Goal: Task Accomplishment & Management: Use online tool/utility

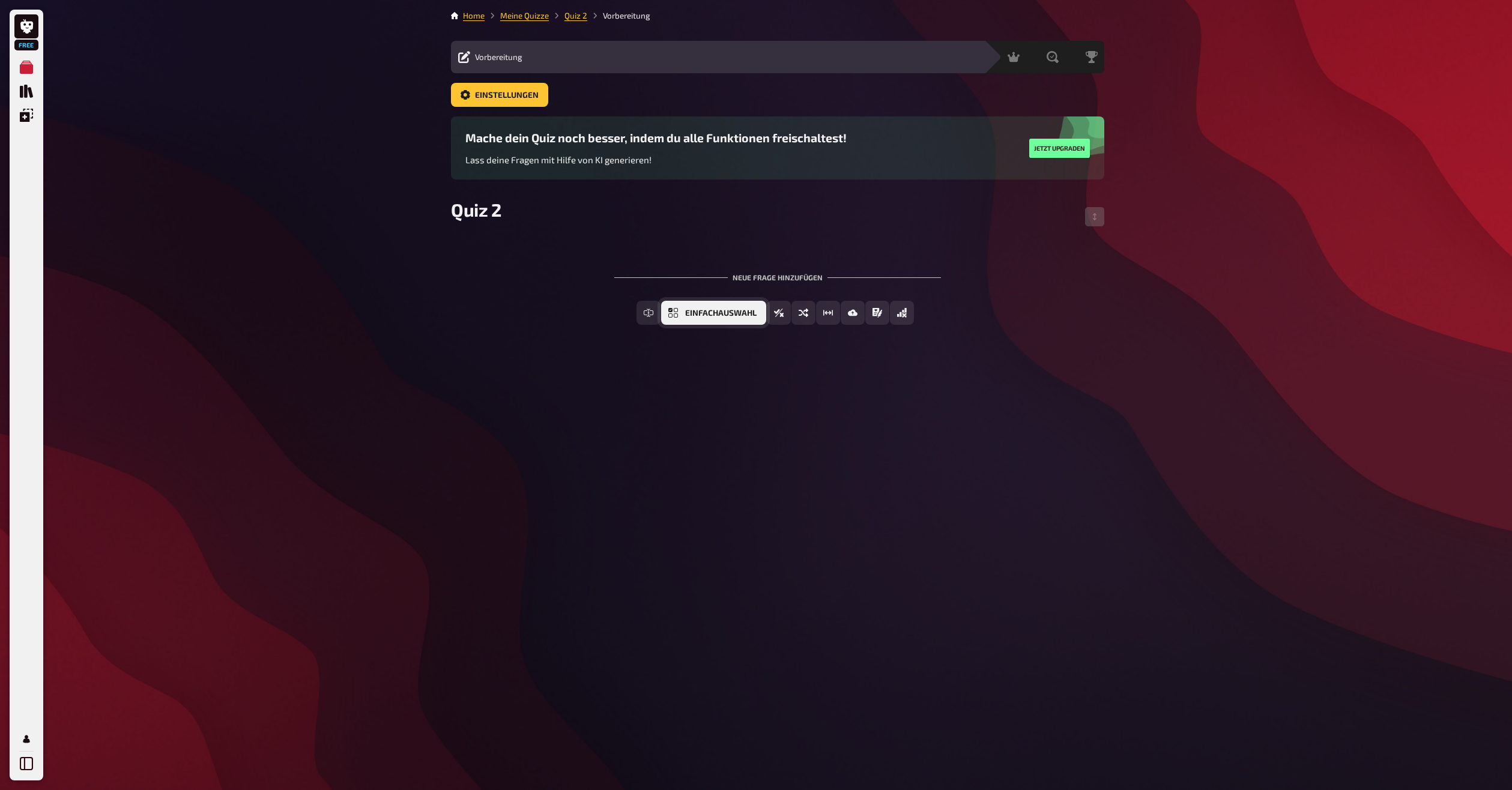
click at [696, 310] on span "Einfachauswahl" at bounding box center [721, 314] width 71 height 9
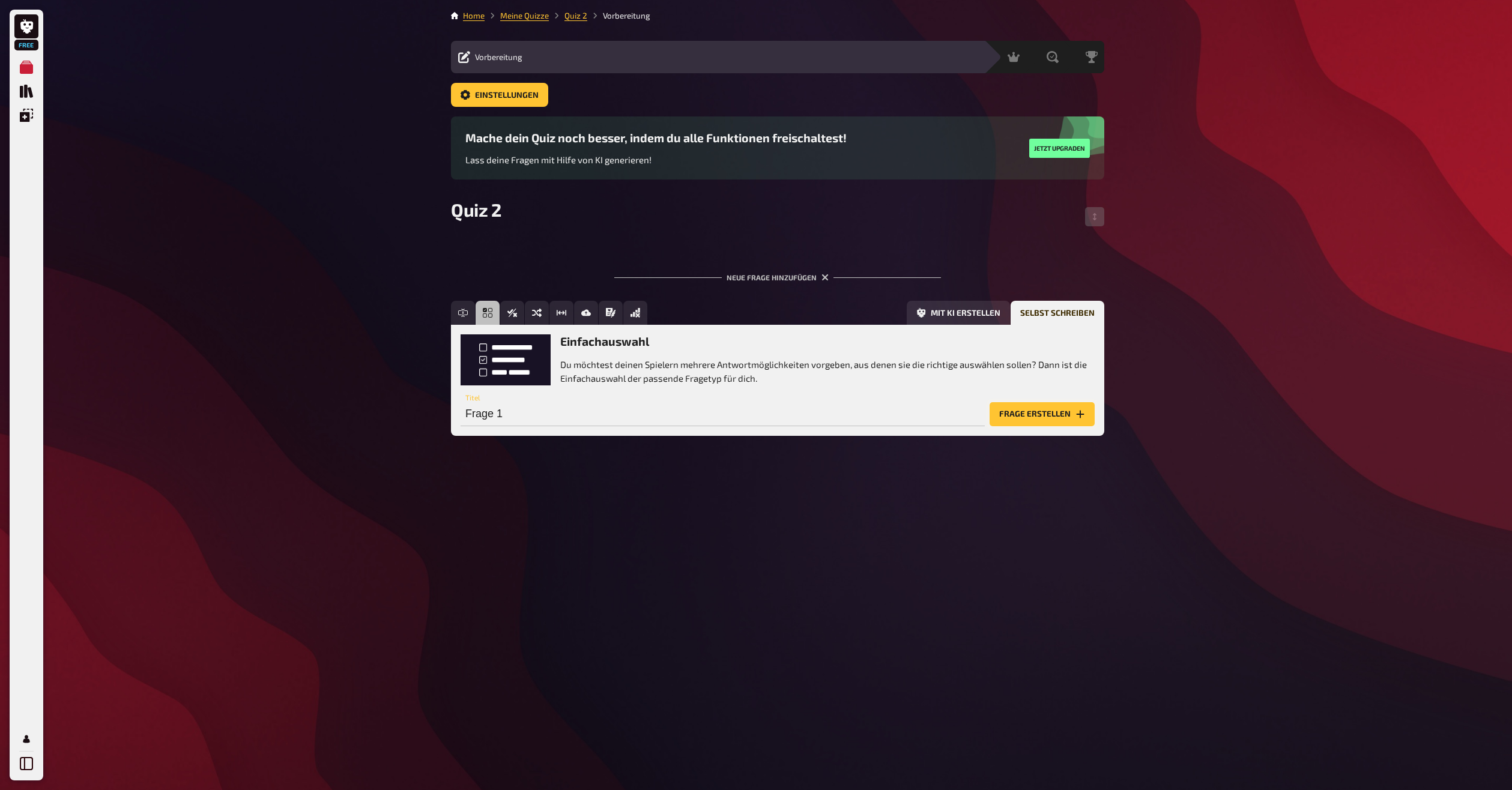
click at [1053, 416] on button "Frage erstellen" at bounding box center [1042, 415] width 105 height 24
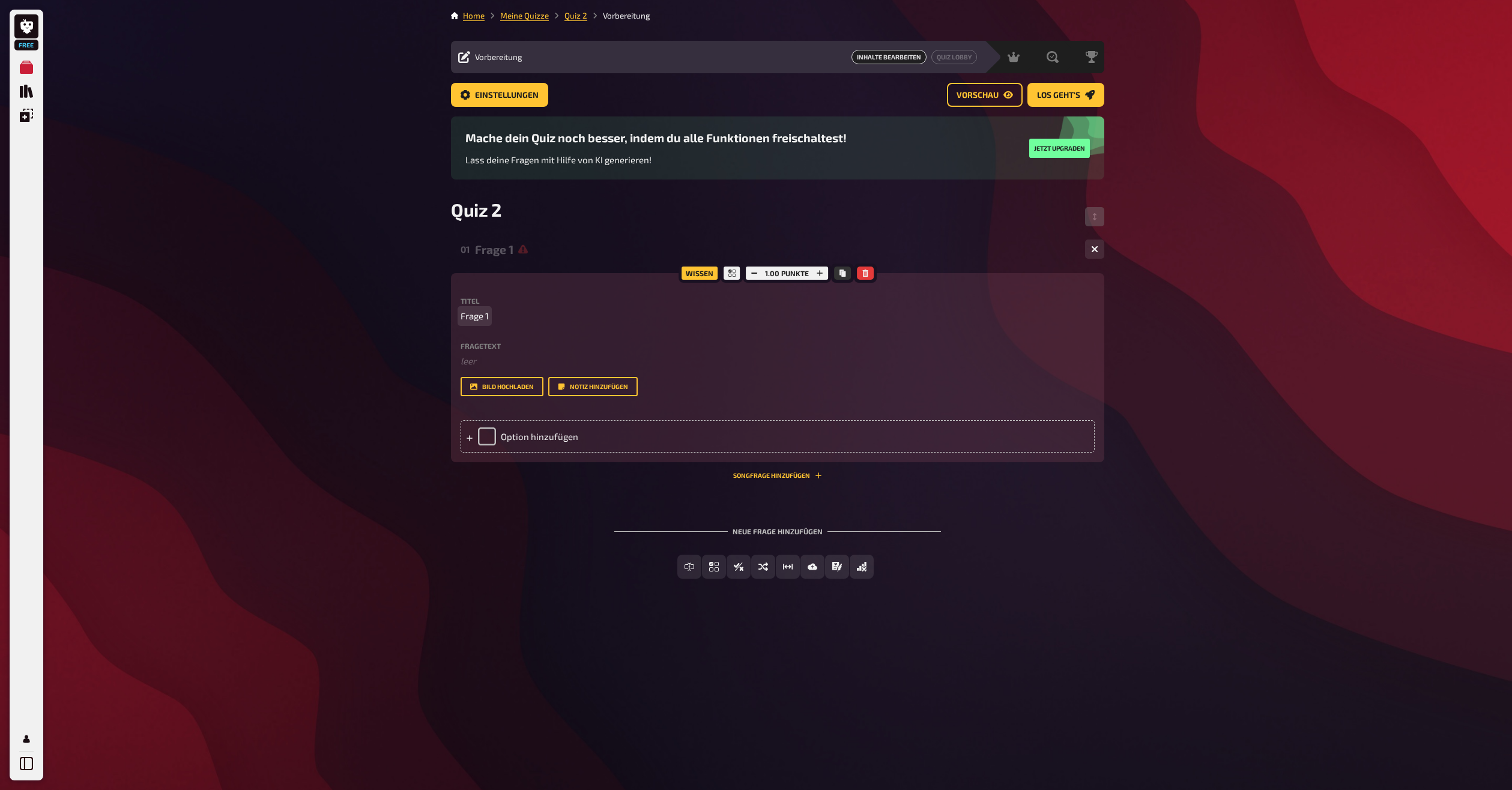
click at [475, 314] on span "Frage 1" at bounding box center [475, 317] width 29 height 14
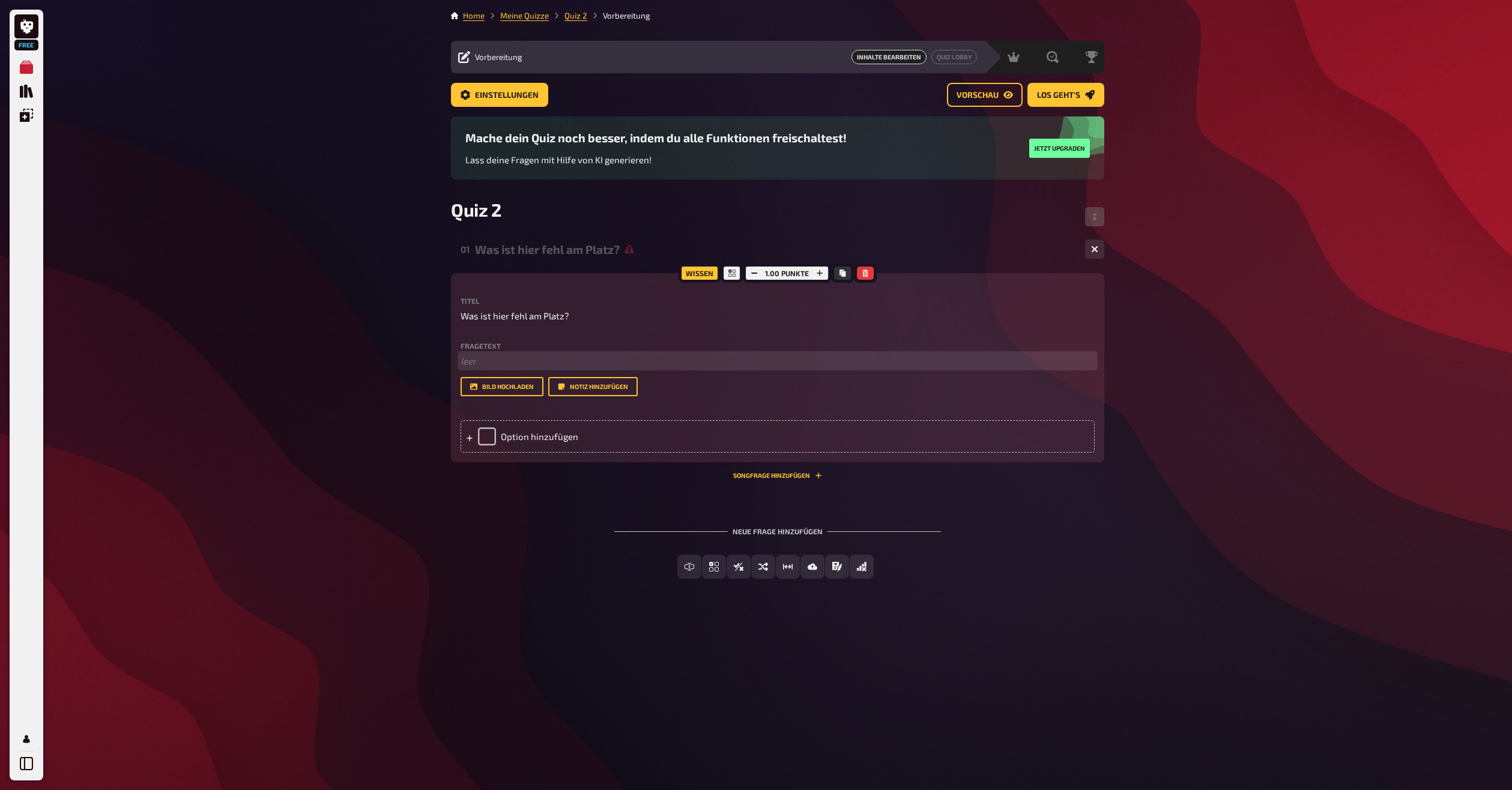
click at [514, 364] on p "﻿ leer" at bounding box center [777, 361] width 634 height 14
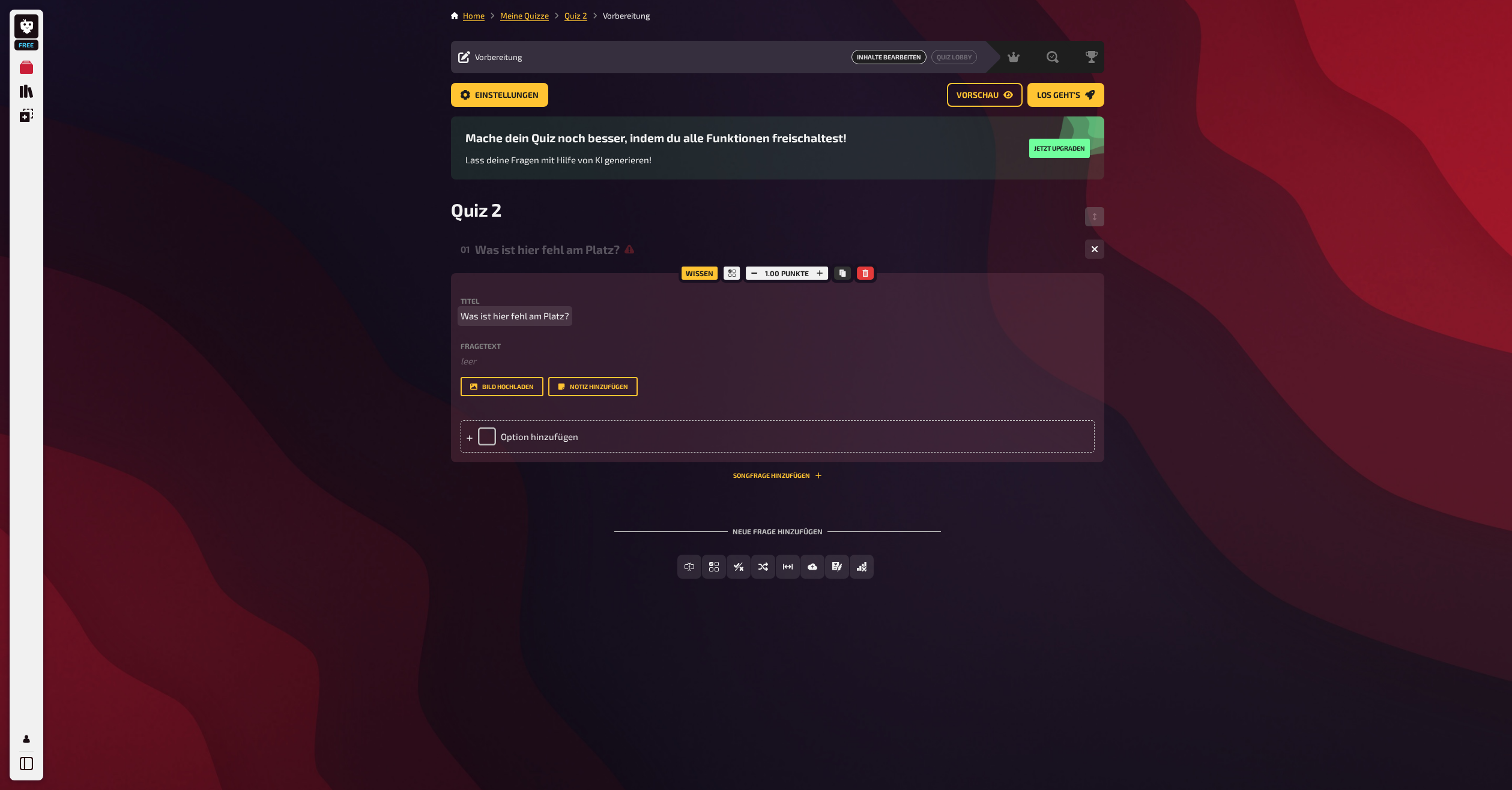
click at [530, 319] on span "Was ist hier fehl am Platz?" at bounding box center [514, 317] width 108 height 14
copy span "Was ist hier fehl am Platz?"
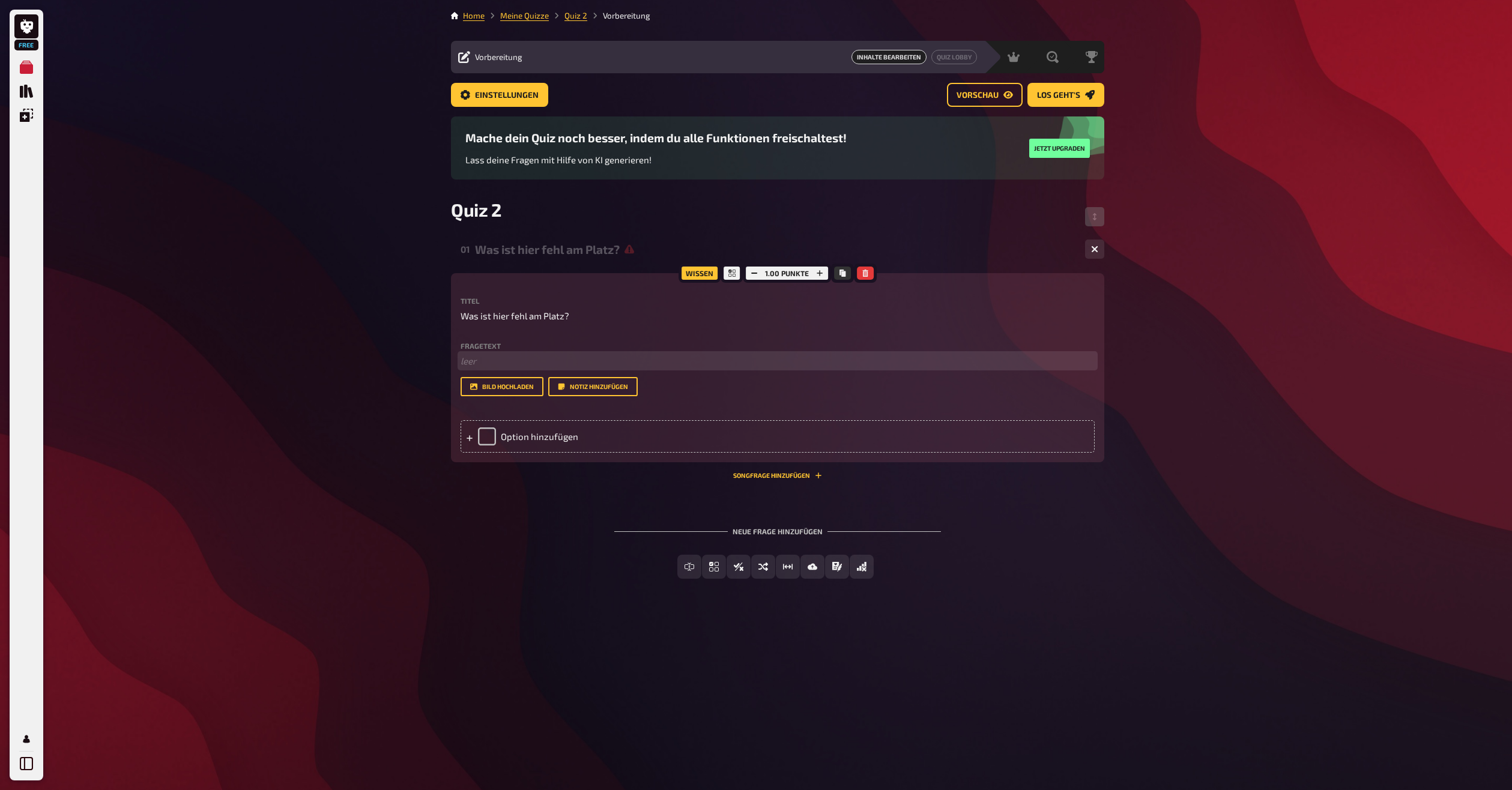
click at [547, 355] on p "﻿ leer" at bounding box center [777, 361] width 634 height 14
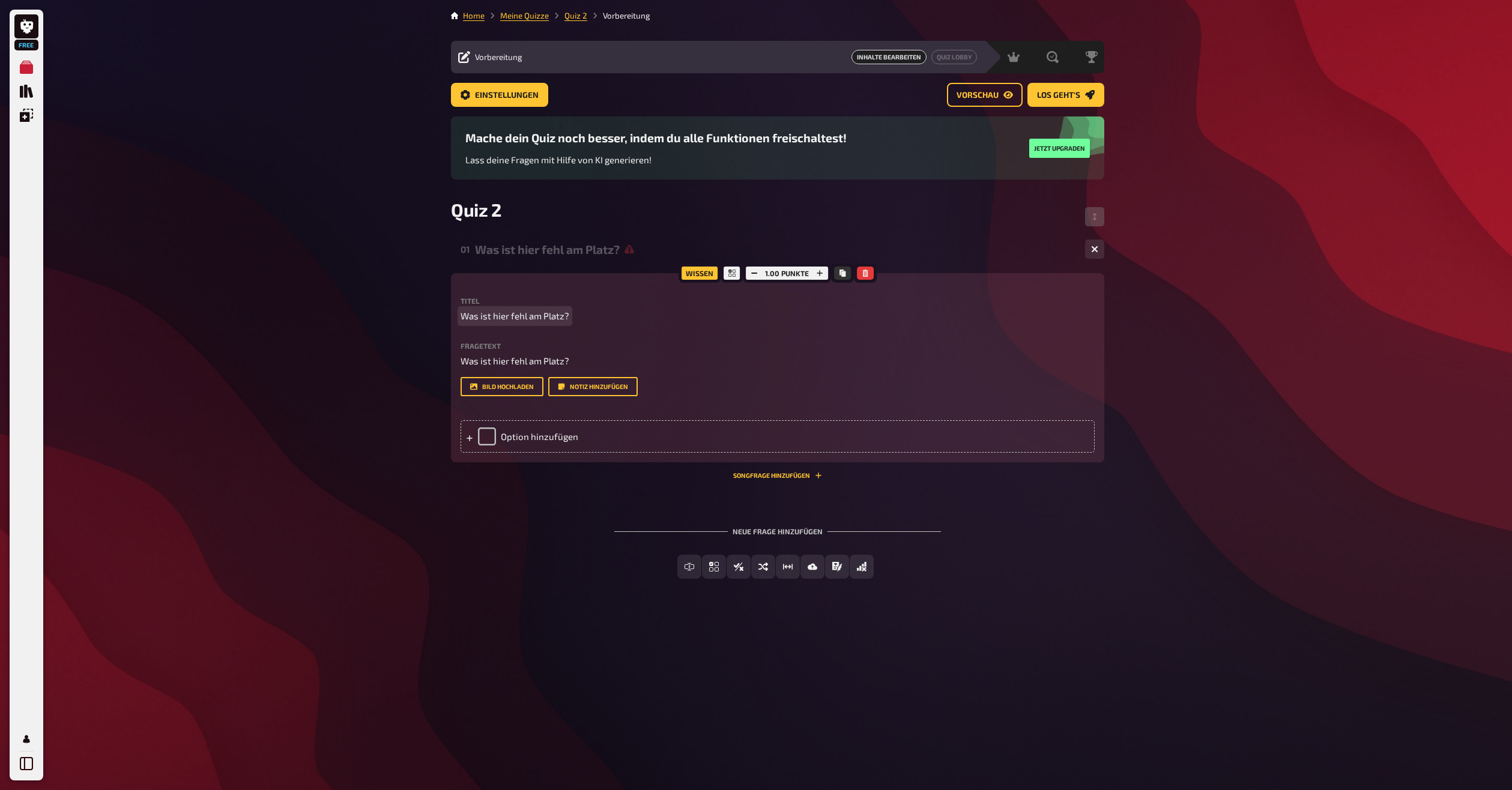
click at [558, 314] on span "Was ist hier fehl am Platz?" at bounding box center [514, 317] width 108 height 14
click at [581, 306] on div "Titel Spezialrunde" at bounding box center [777, 310] width 634 height 26
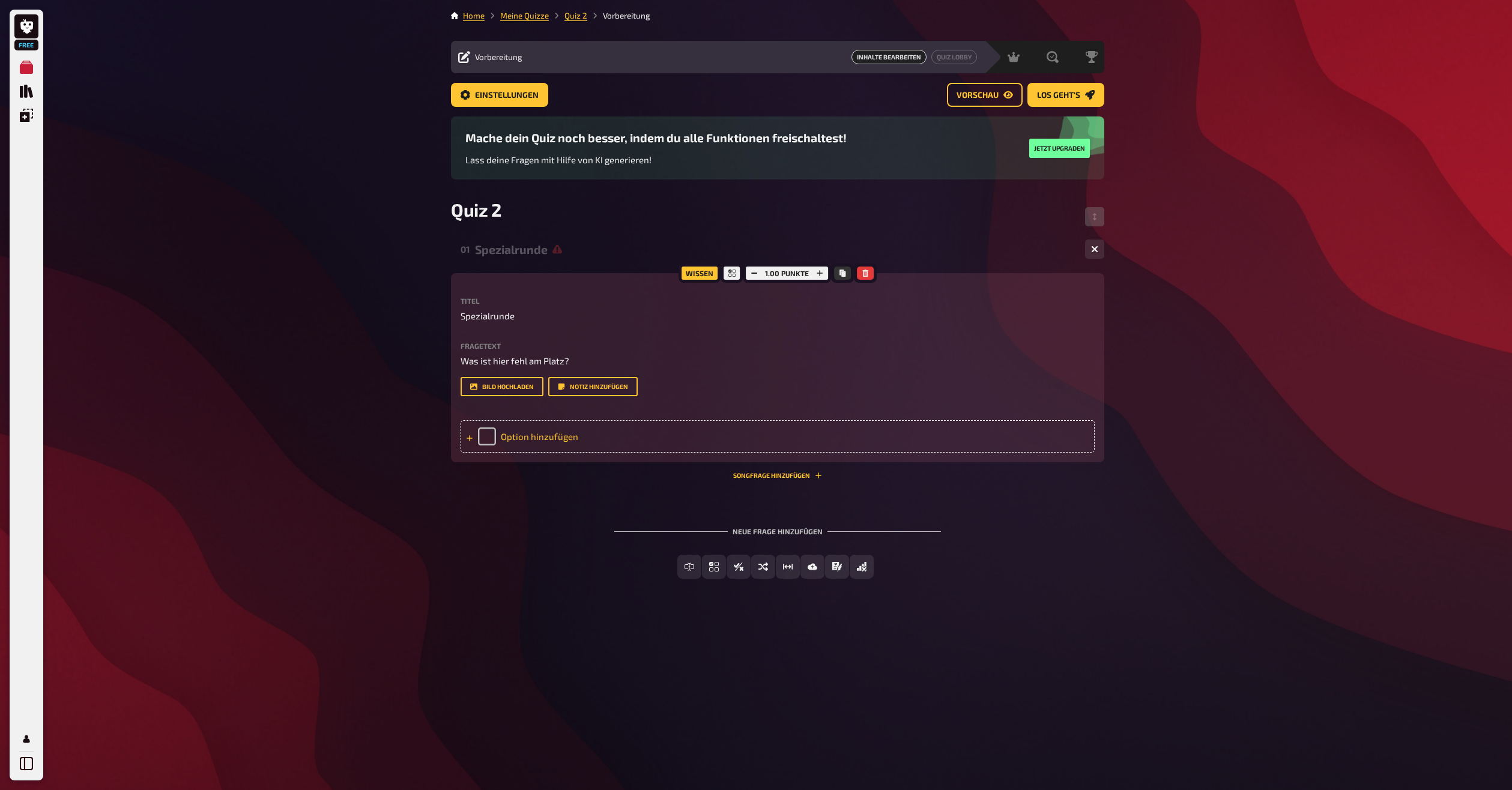
click at [486, 453] on div "Option hinzufügen" at bounding box center [777, 436] width 634 height 32
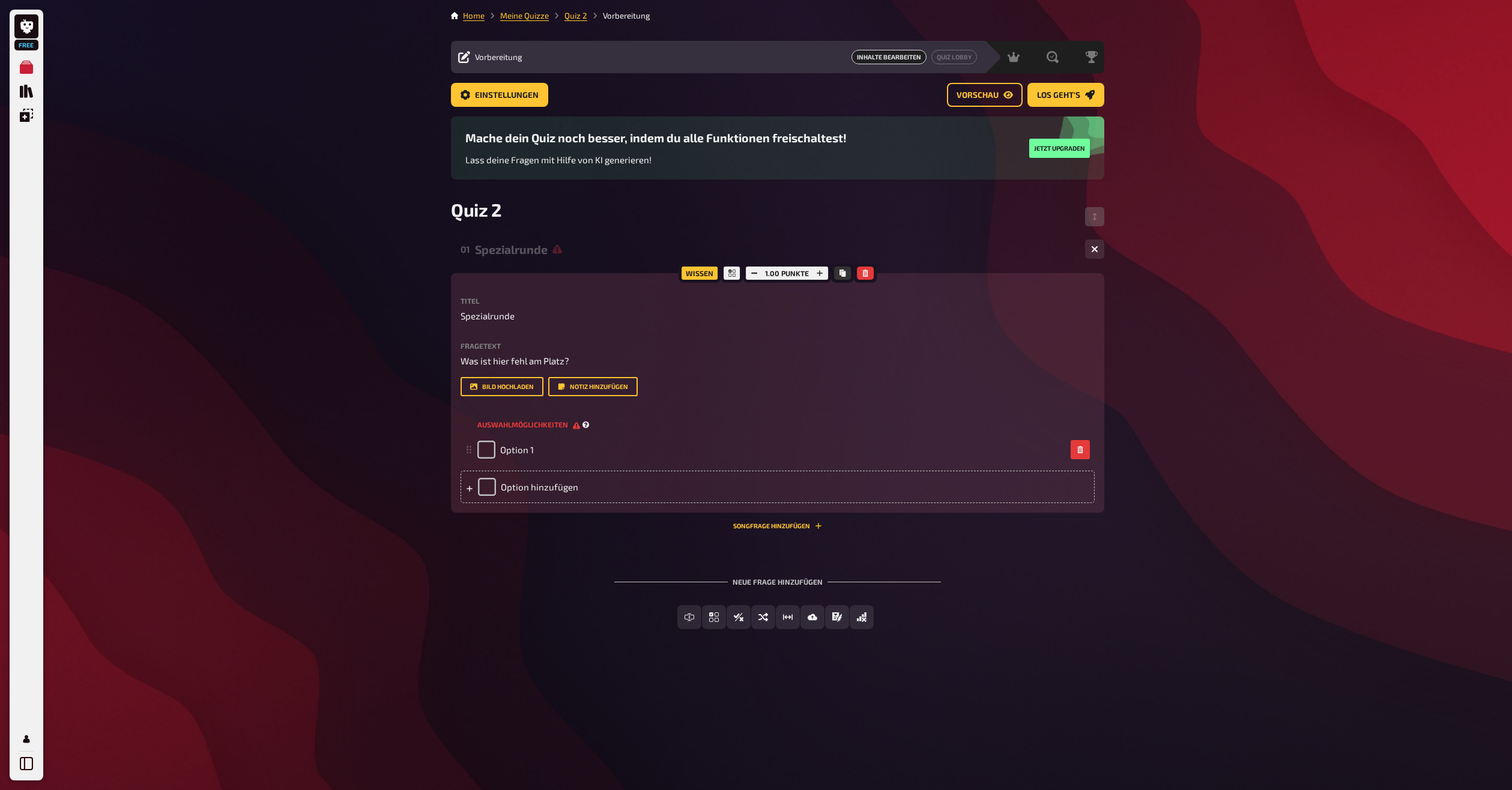
click at [620, 434] on div "Auswahlmöglichkeiten" at bounding box center [777, 424] width 634 height 18
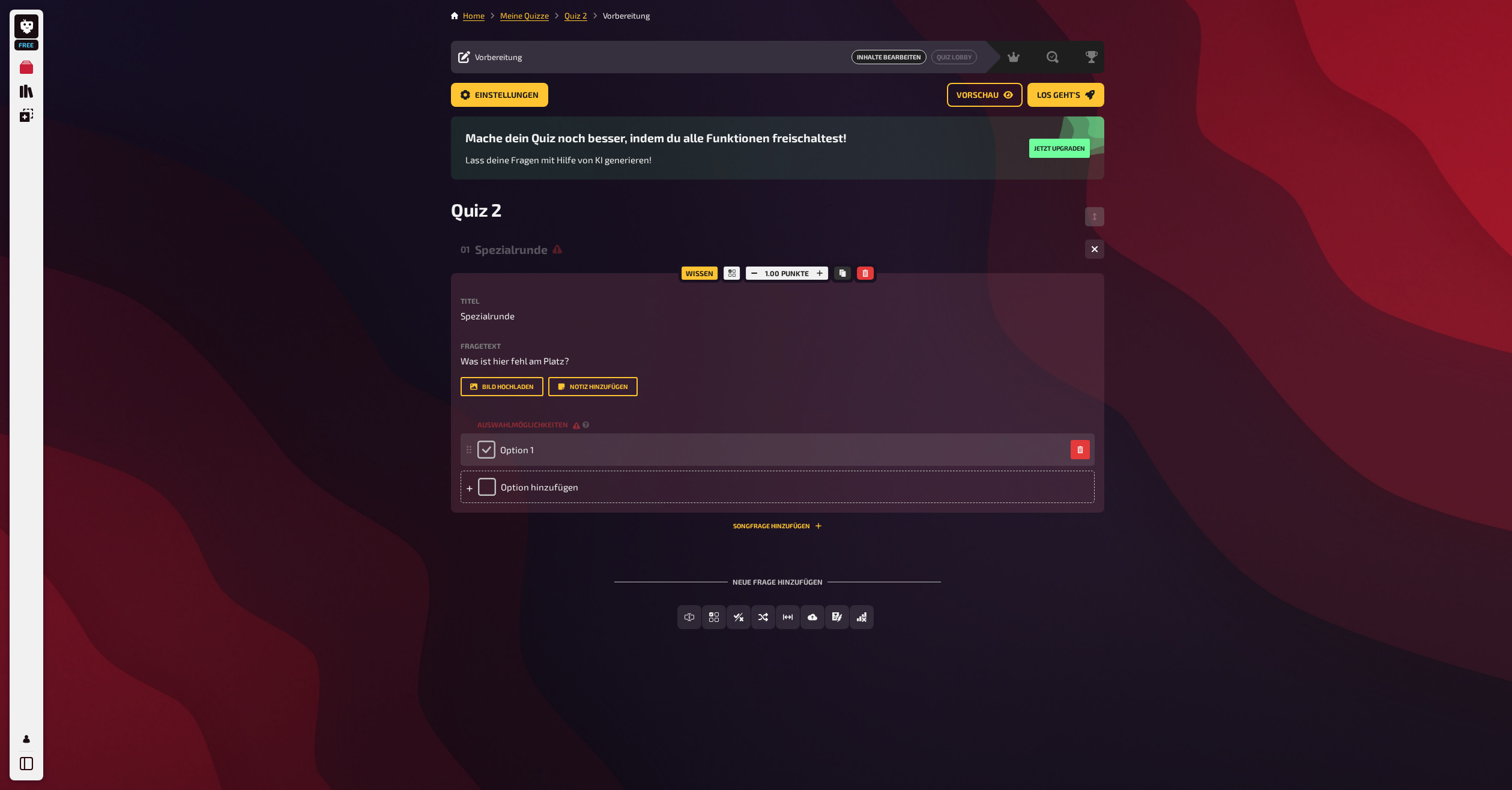
click at [479, 459] on input "checkbox" at bounding box center [486, 449] width 18 height 18
checkbox input "true"
click at [491, 459] on div "Option 1" at bounding box center [505, 449] width 56 height 18
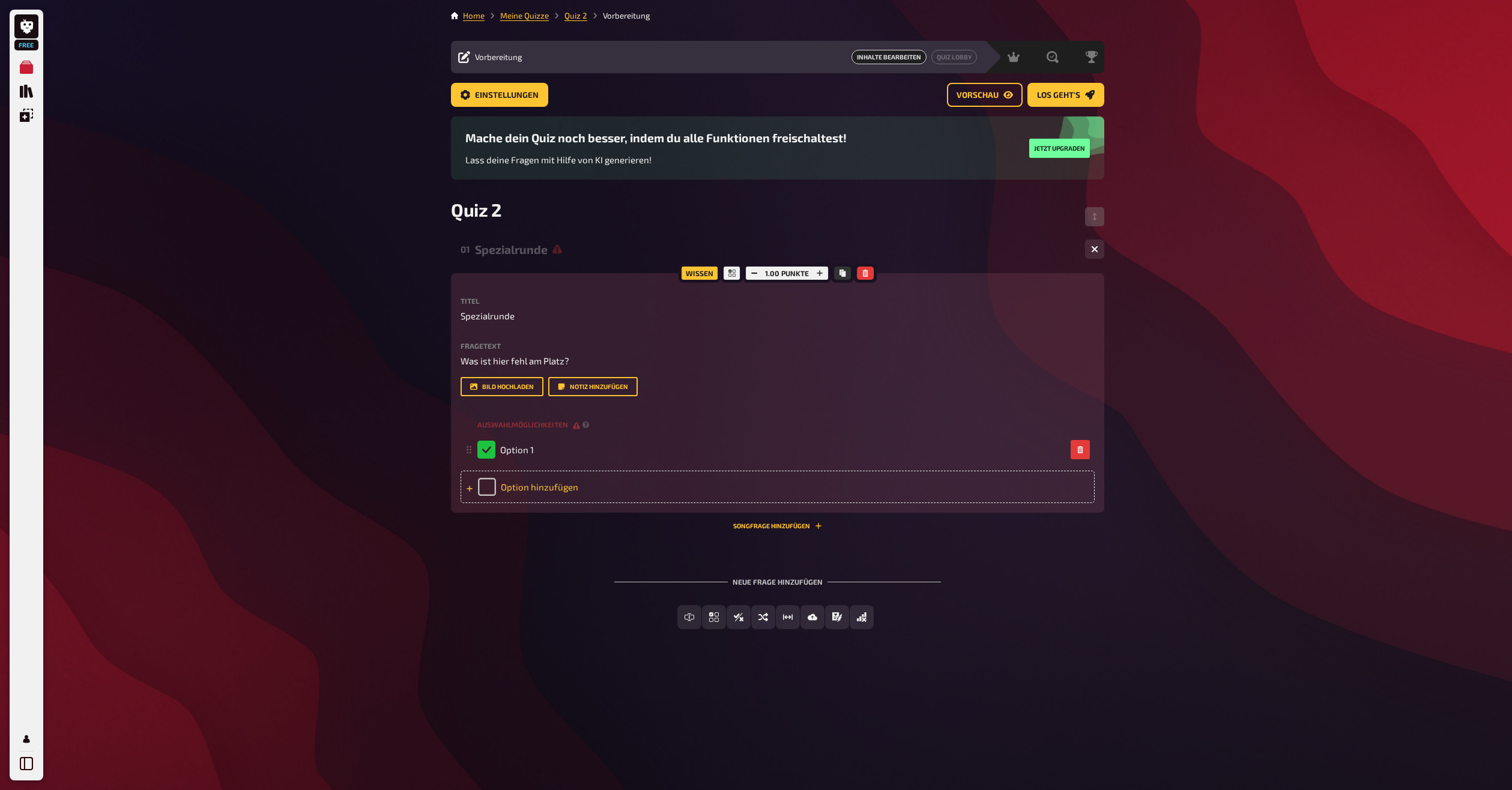
click at [491, 503] on div "Option hinzufügen" at bounding box center [777, 486] width 634 height 32
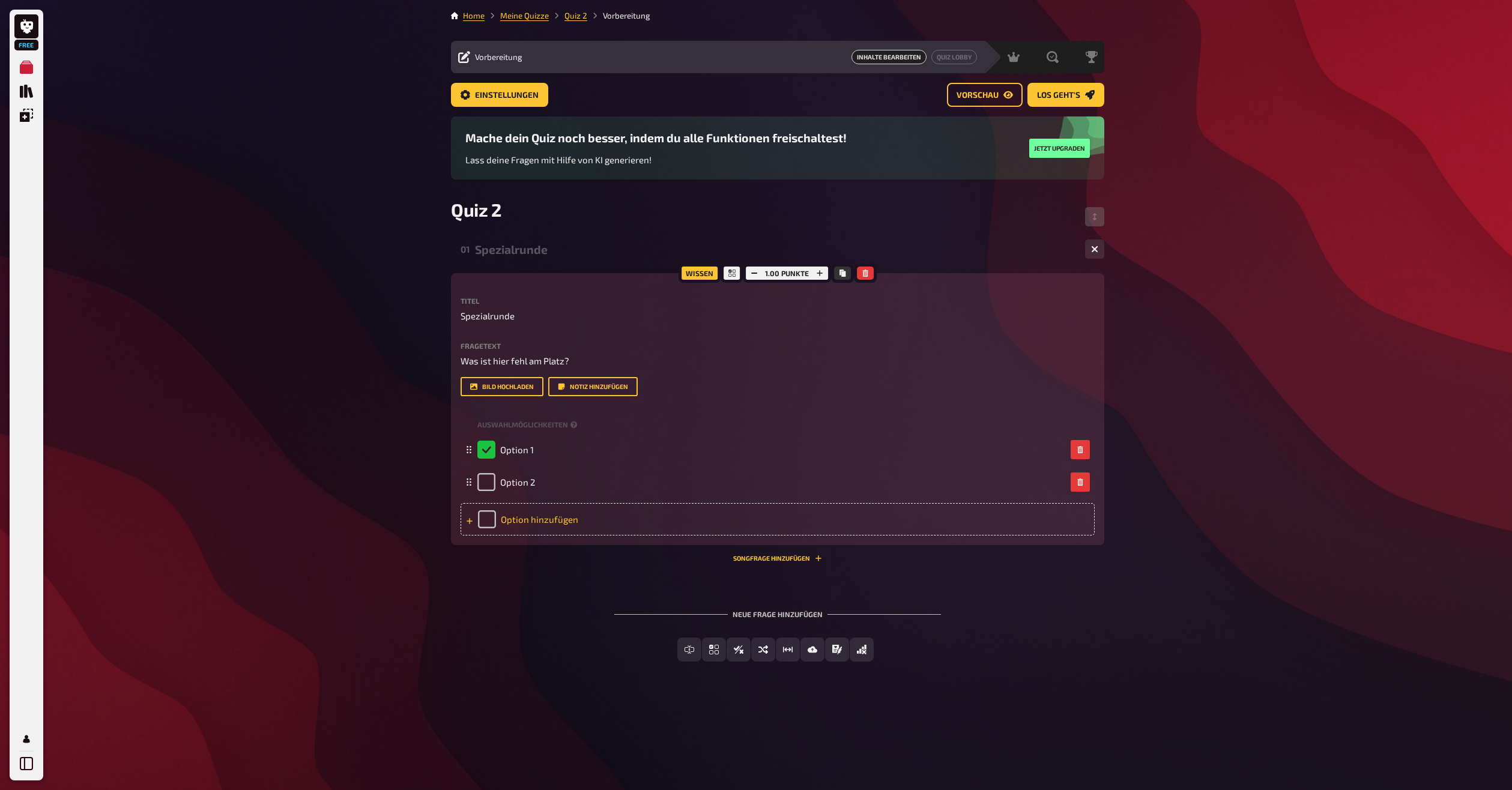
click at [488, 536] on div "Option hinzufügen" at bounding box center [777, 519] width 634 height 32
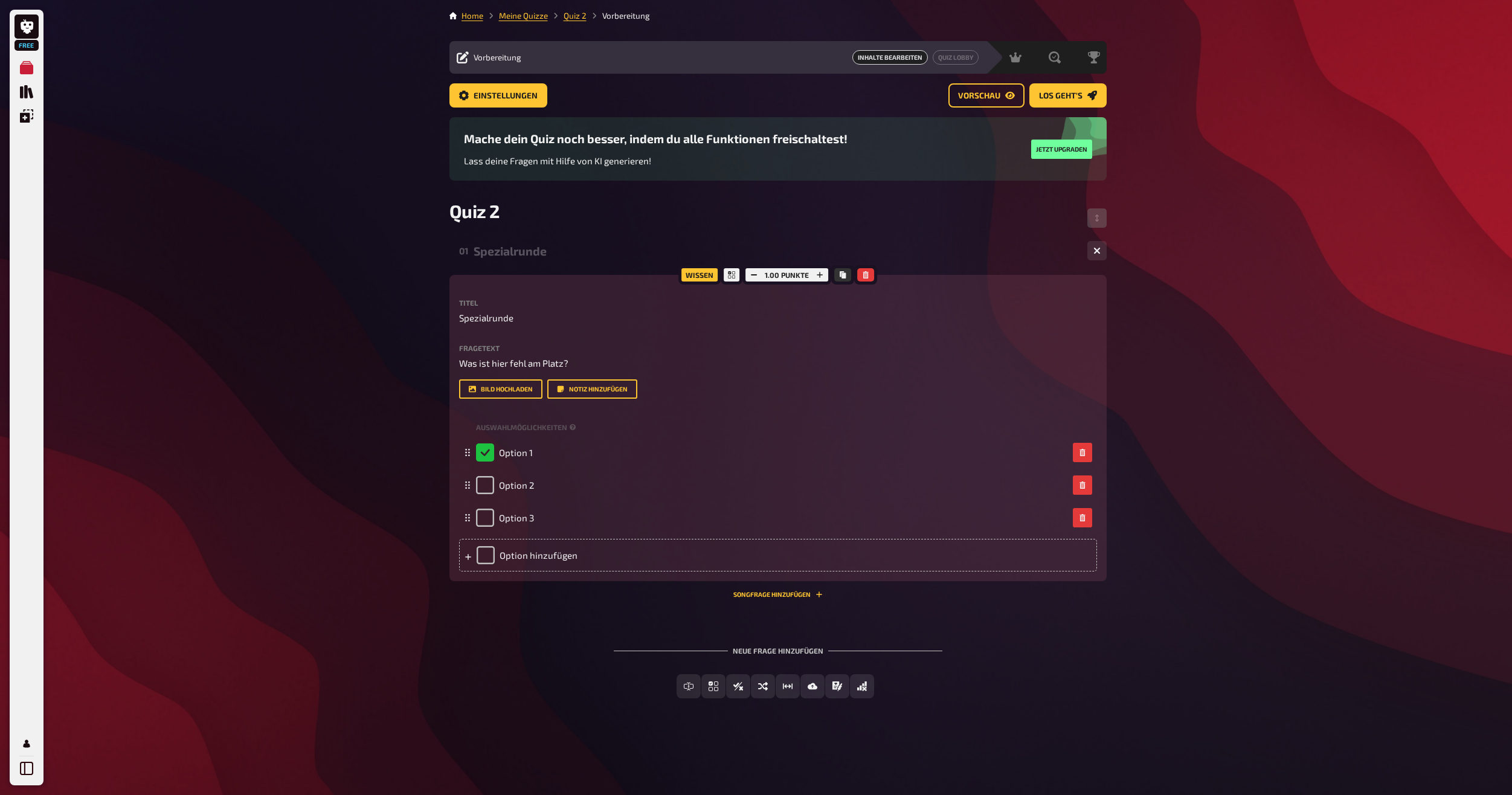
click at [730, 446] on div "Titel Spezialrunde Fragetext Was ist hier fehl am Platz? Hier hinziehen für Dat…" at bounding box center [777, 435] width 638 height 272
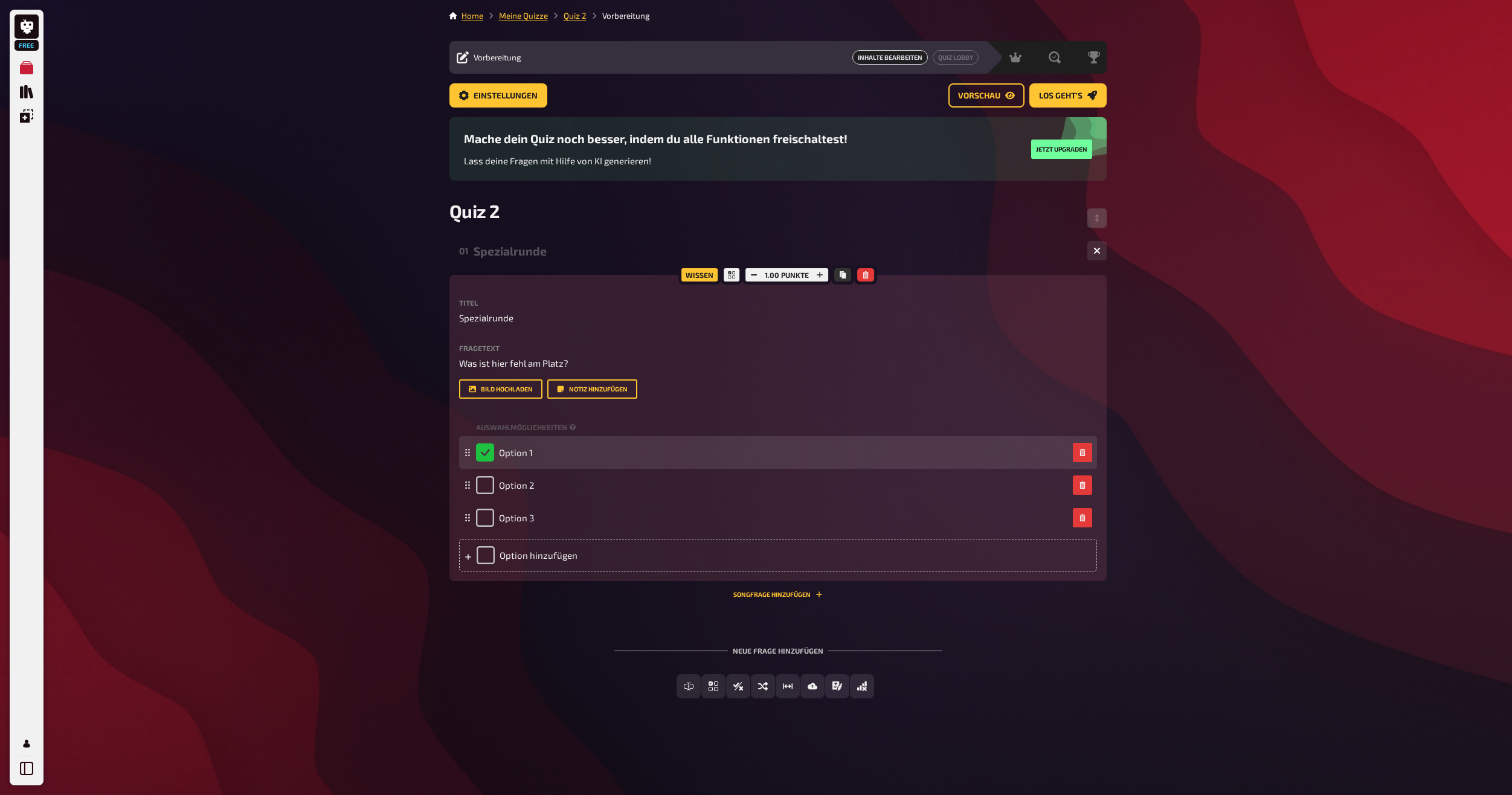
click at [480, 462] on div "Option 1" at bounding box center [504, 452] width 57 height 18
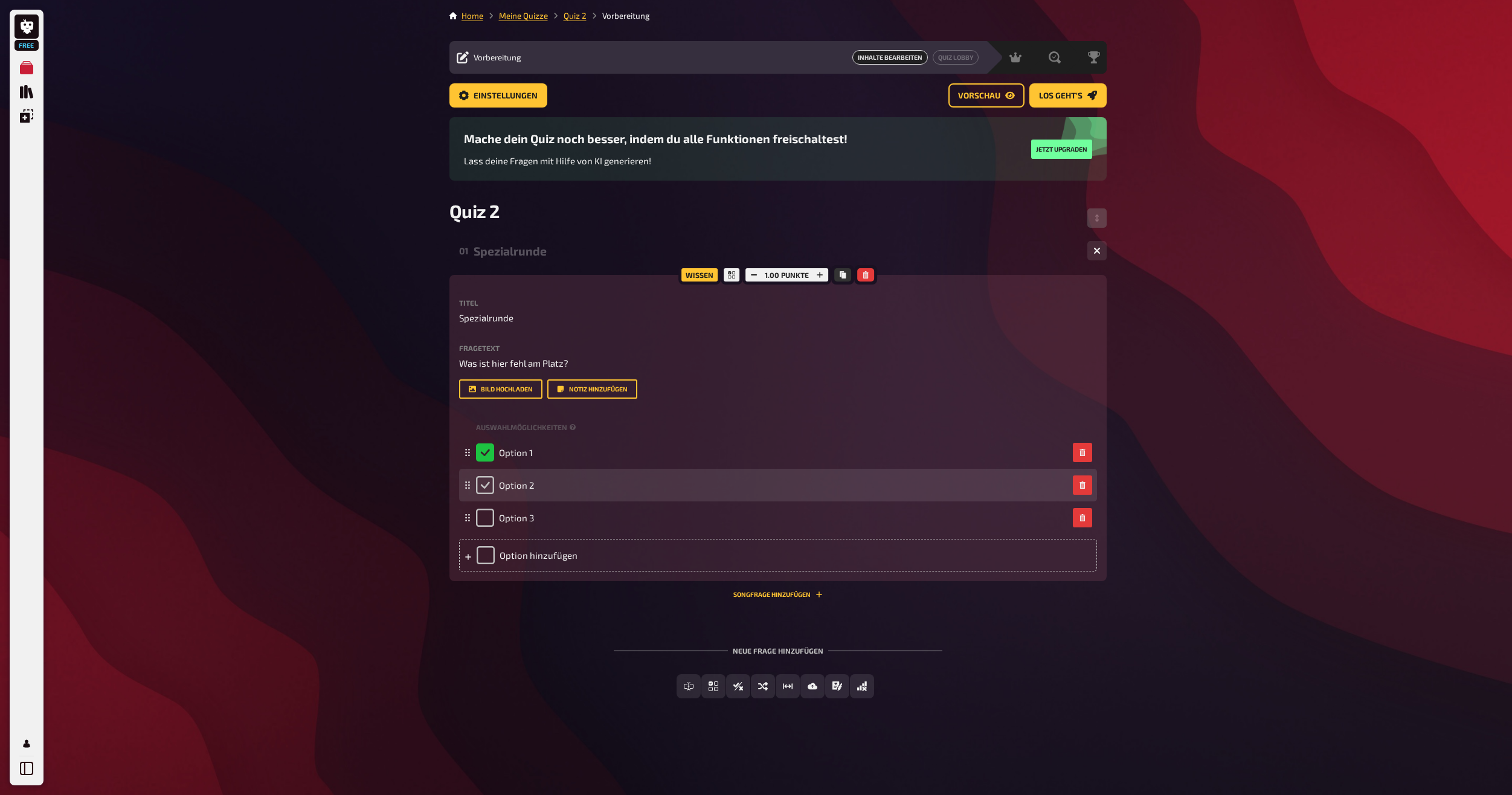
click at [479, 494] on input "checkbox" at bounding box center [485, 485] width 18 height 18
checkbox input "true"
checkbox input "false"
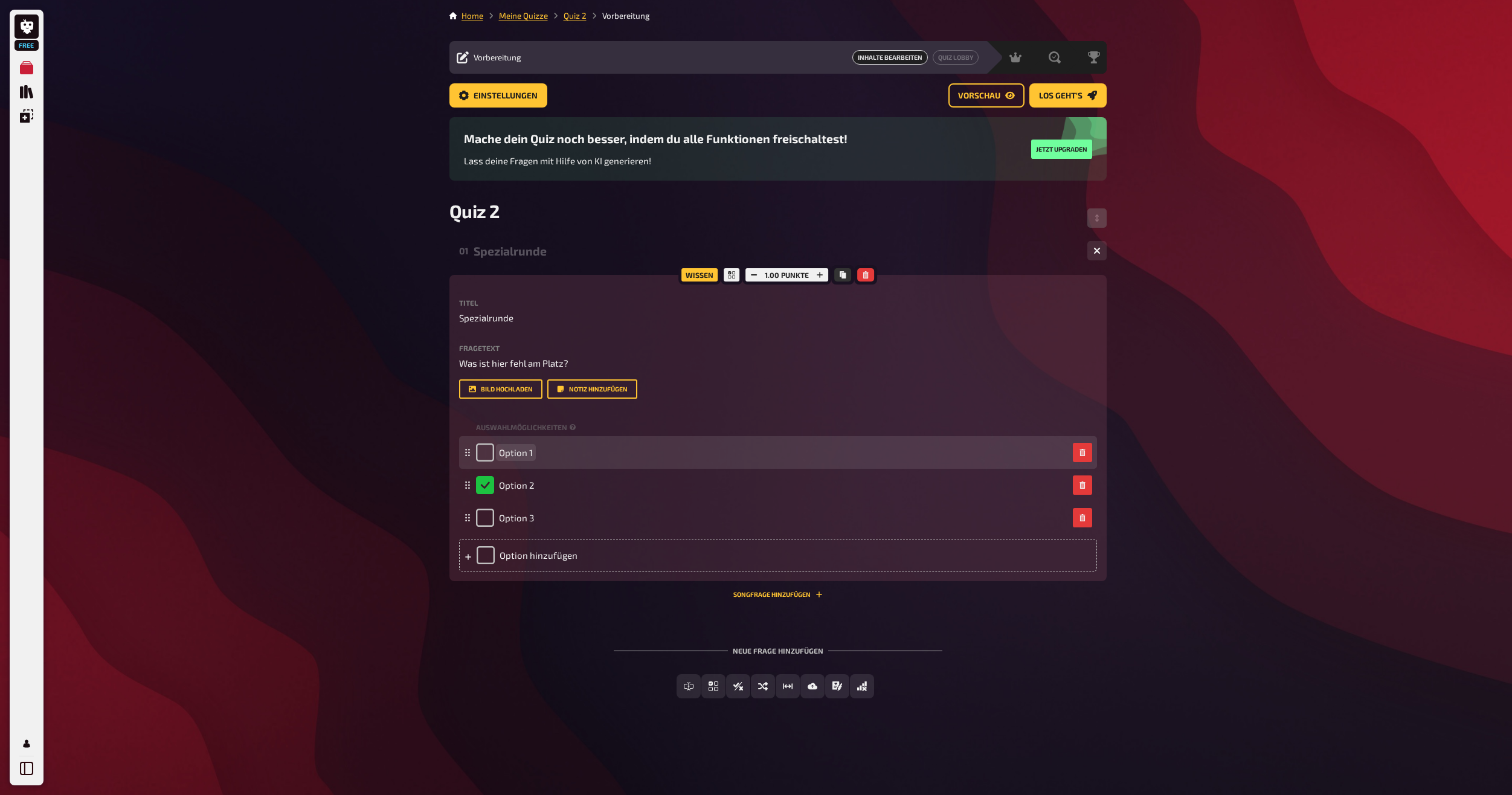
click at [645, 462] on div "Option 1" at bounding box center [772, 452] width 592 height 18
click at [640, 462] on div "Option 1" at bounding box center [772, 452] width 592 height 18
click at [510, 458] on span "Option 1" at bounding box center [516, 452] width 34 height 10
click at [513, 458] on span "Option 1" at bounding box center [516, 452] width 34 height 10
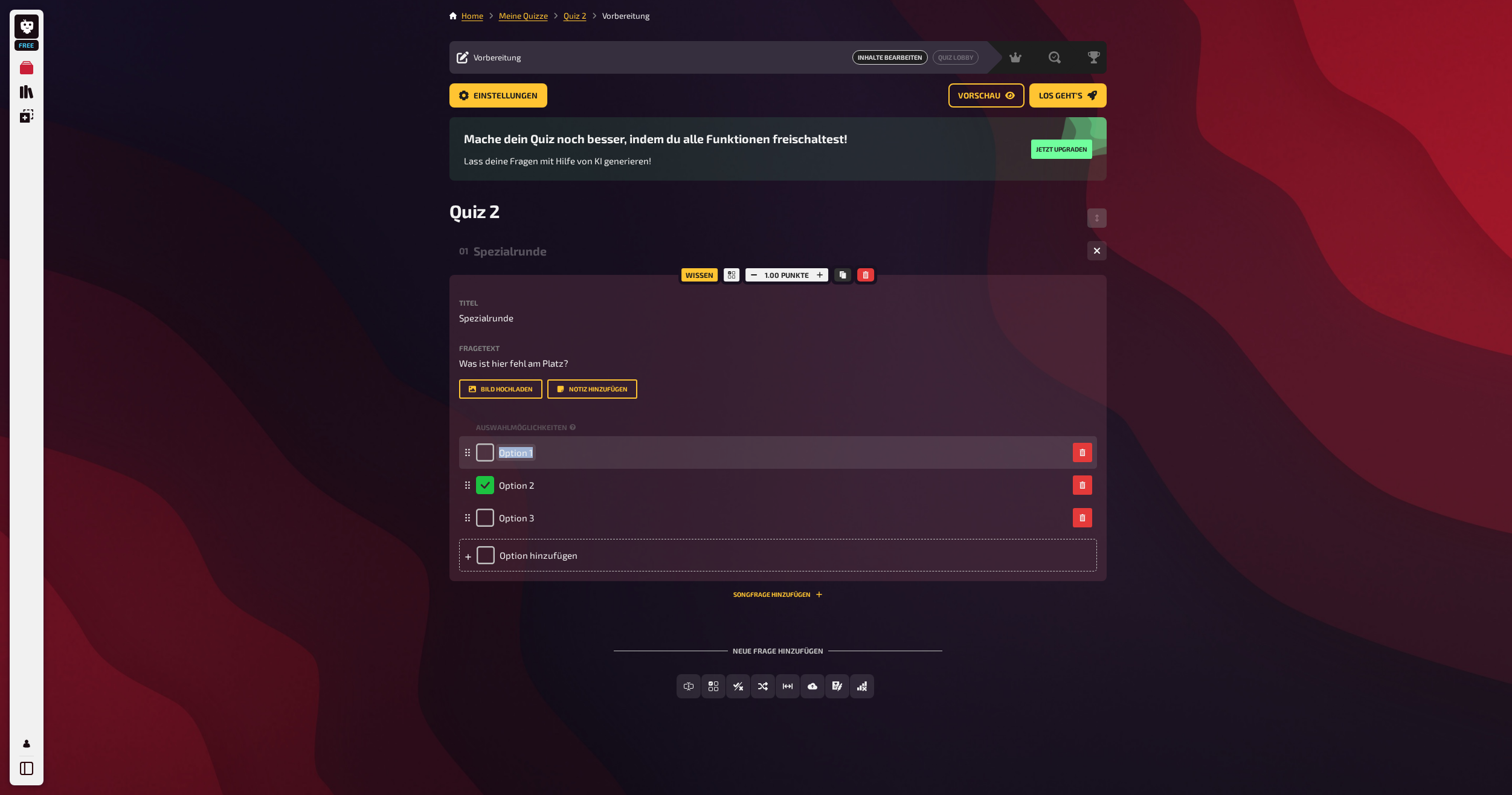
click at [513, 458] on span "Option 1" at bounding box center [516, 452] width 34 height 10
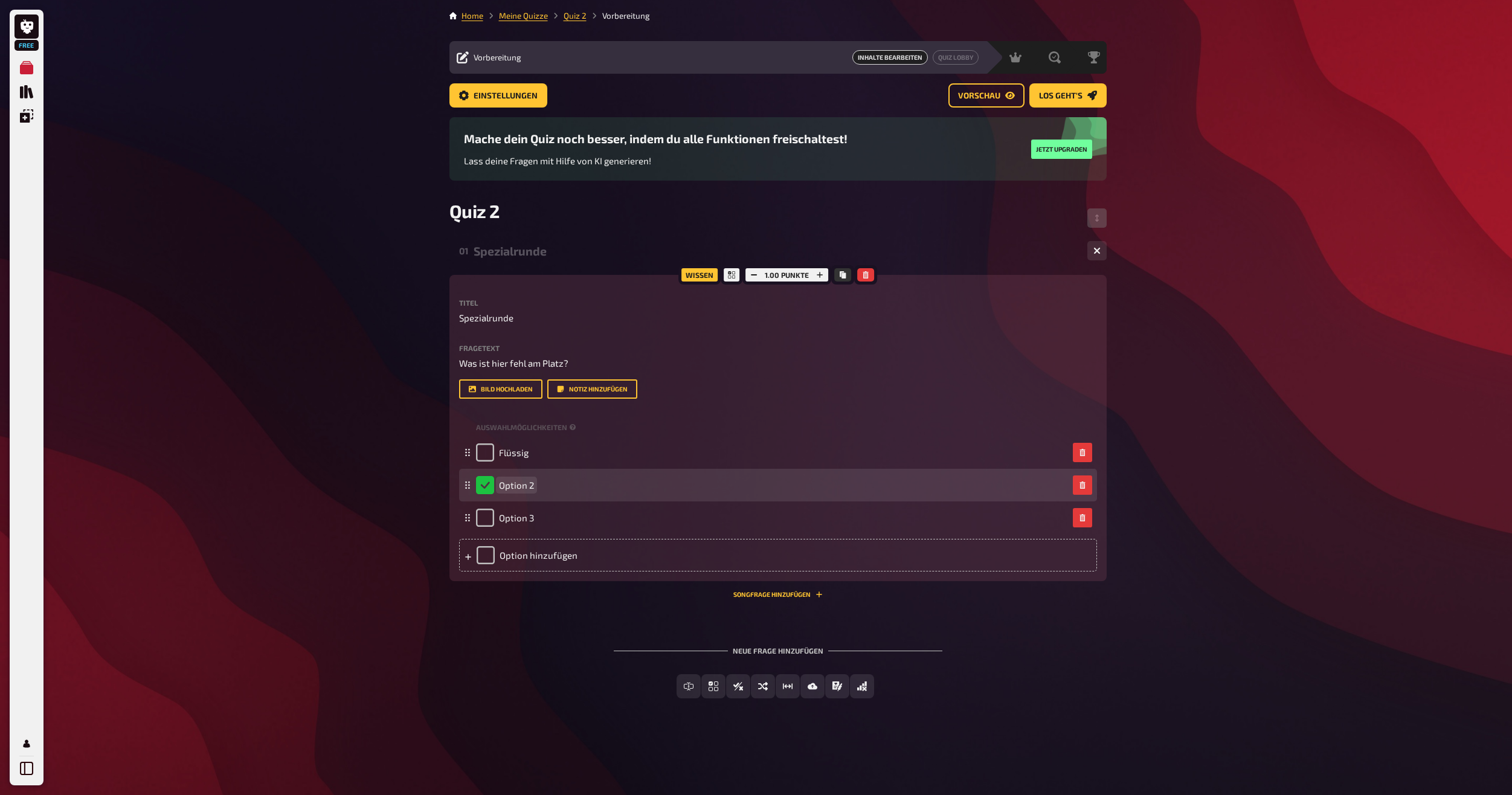
click at [520, 490] on span "Option 2" at bounding box center [517, 485] width 35 height 10
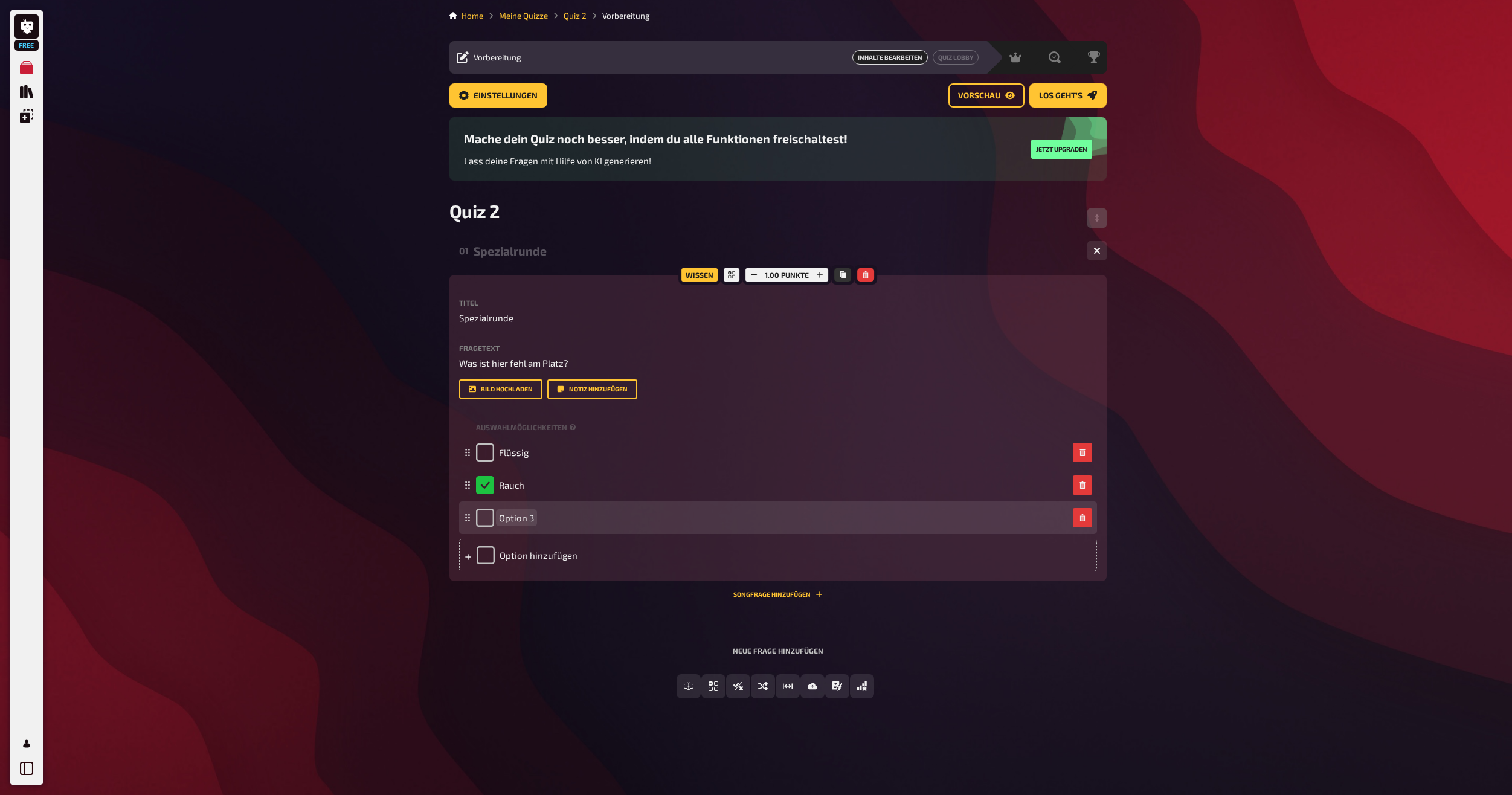
click at [523, 524] on span "Option 3" at bounding box center [517, 517] width 35 height 10
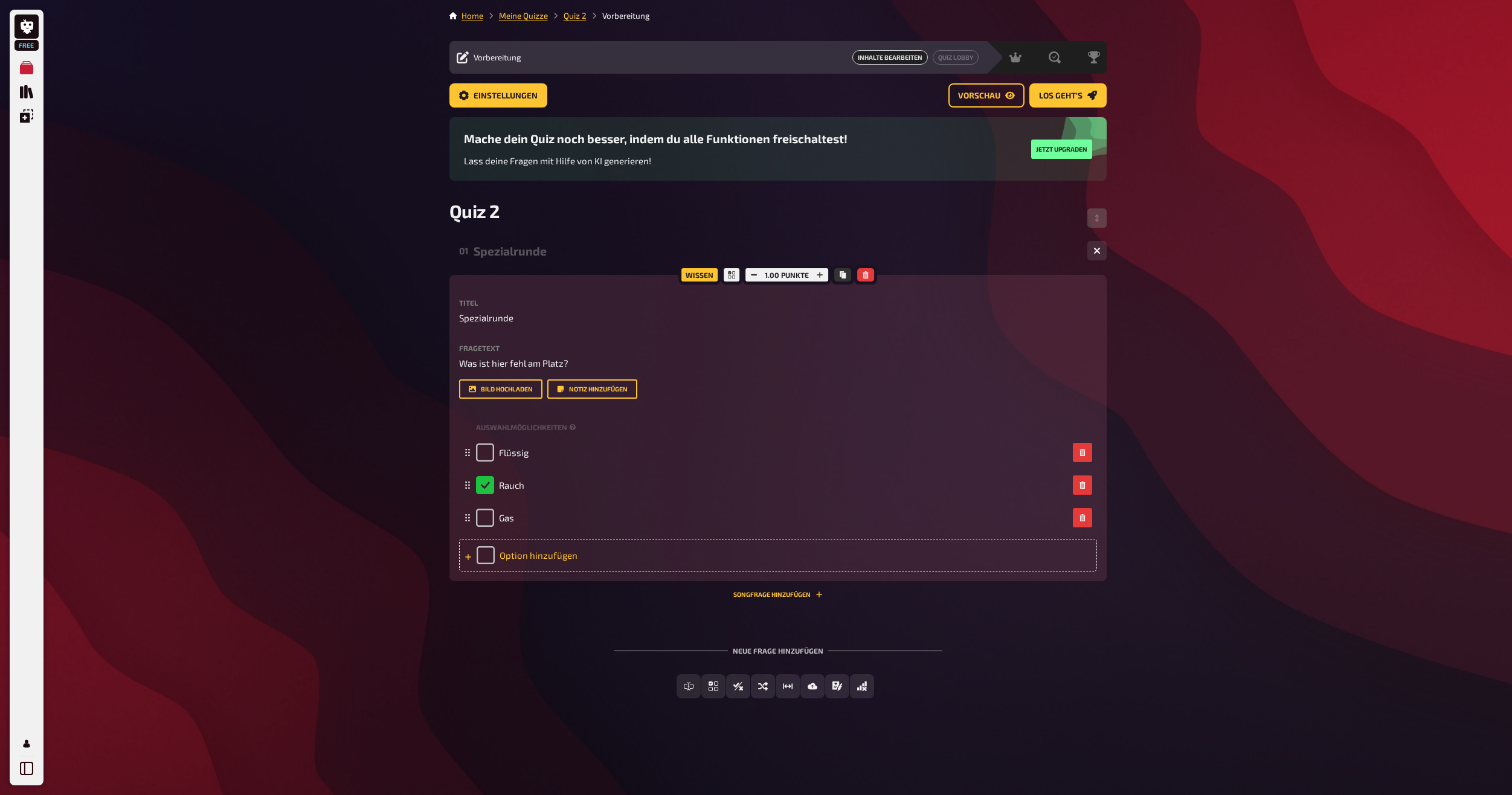
click at [514, 572] on div "Option hinzufügen" at bounding box center [777, 555] width 638 height 32
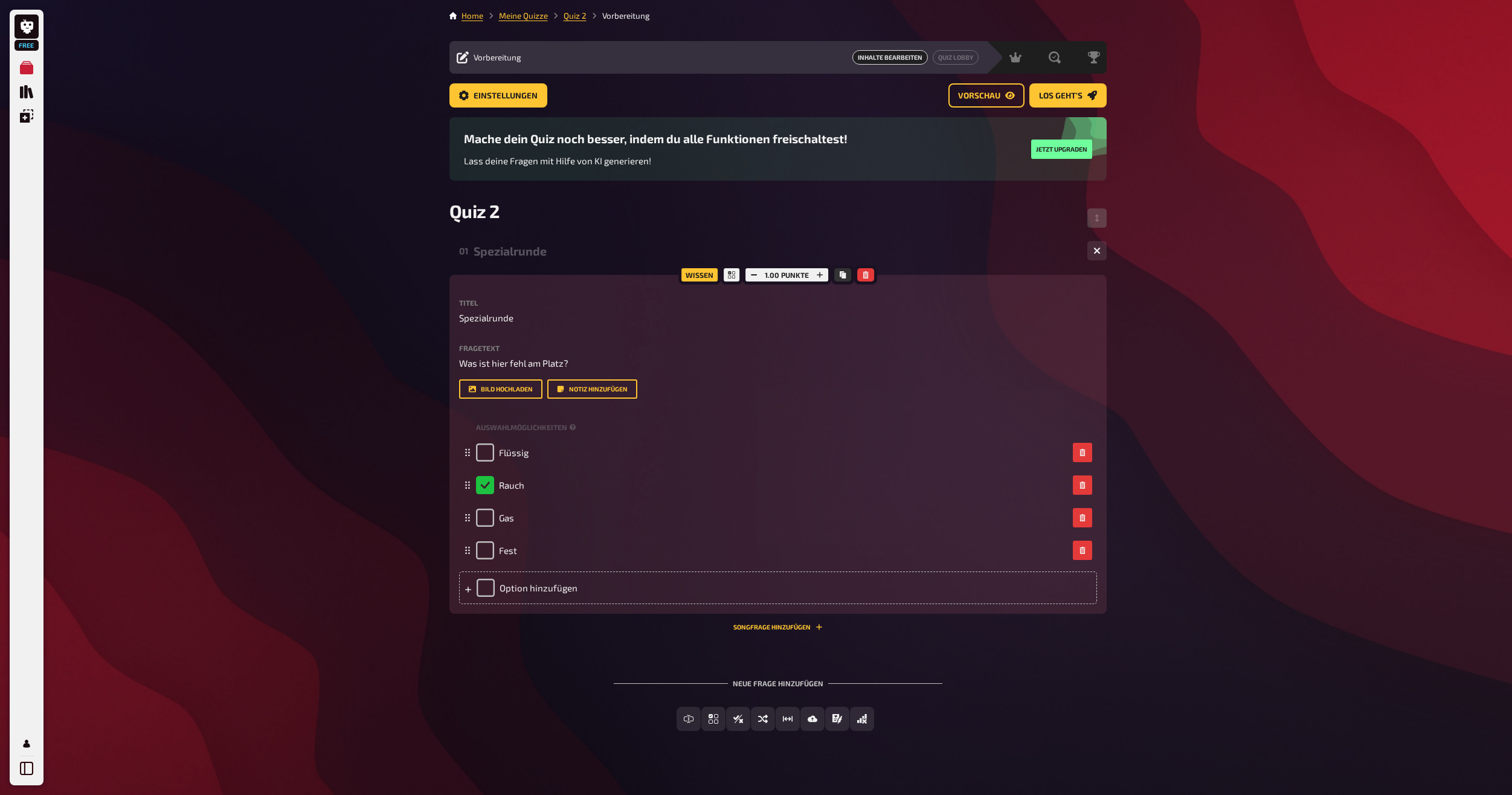
click at [316, 586] on div "Free Meine Quizze Quiz Sammlung Einblendungen Profil Home Meine Quizze Quiz 2 V…" at bounding box center [756, 404] width 1512 height 808
click at [743, 723] on span "Einfachauswahl" at bounding box center [721, 720] width 72 height 9
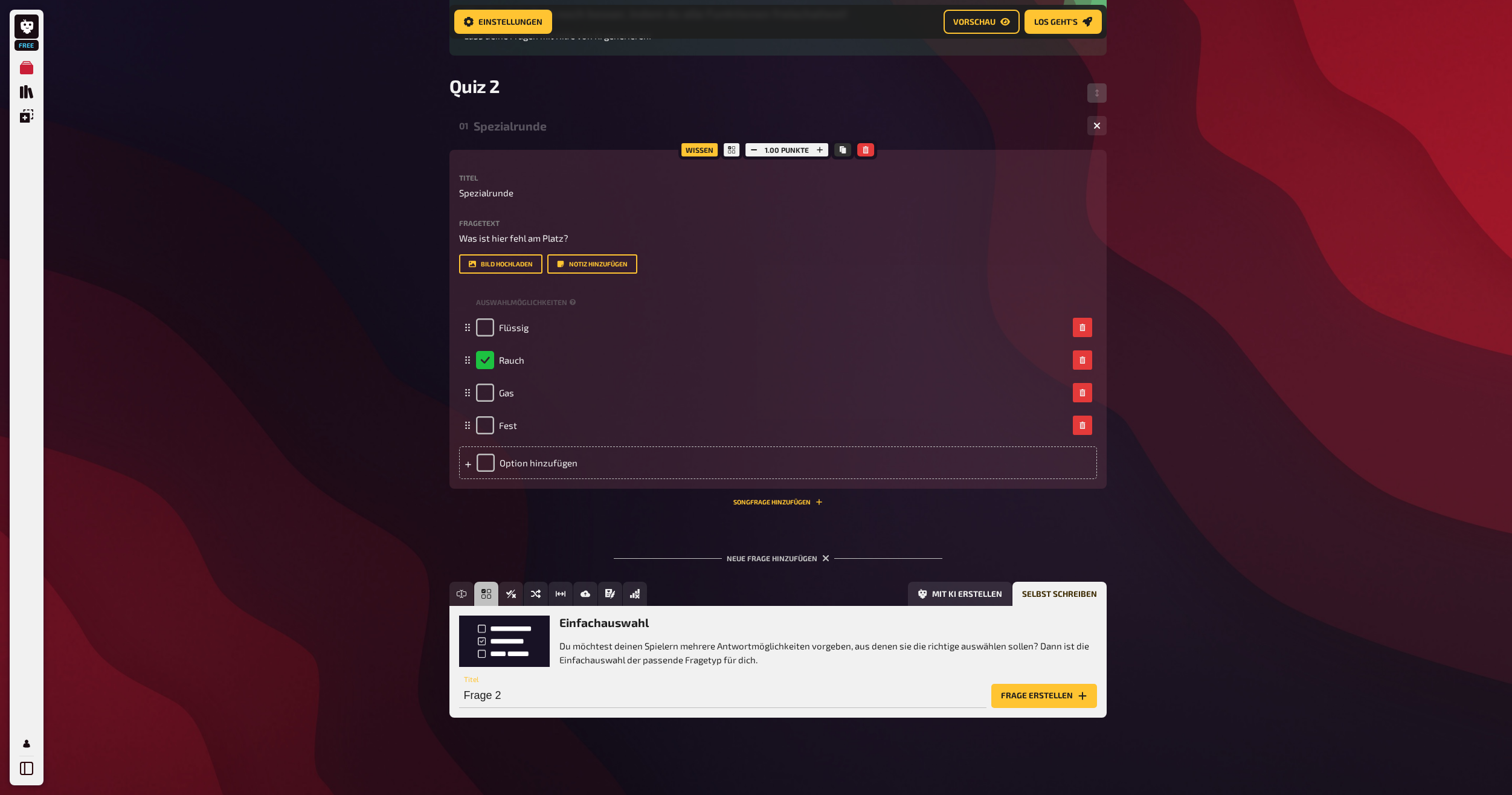
scroll to position [175, 0]
click at [877, 697] on input "Frage 2" at bounding box center [722, 696] width 527 height 24
type input "Spezialrunde"
click at [991, 684] on button "Frage erstellen" at bounding box center [1043, 696] width 106 height 24
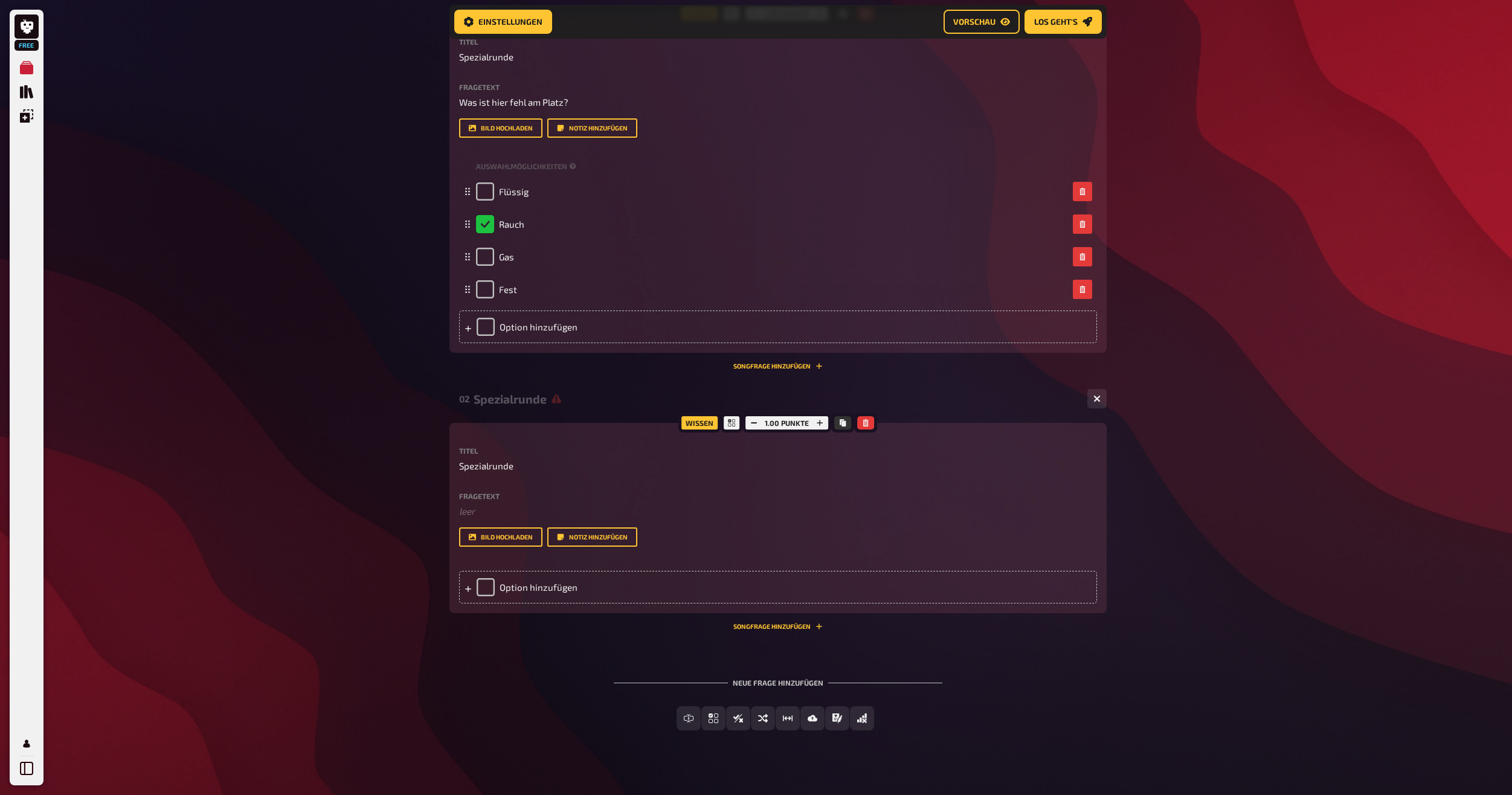
scroll to position [325, 0]
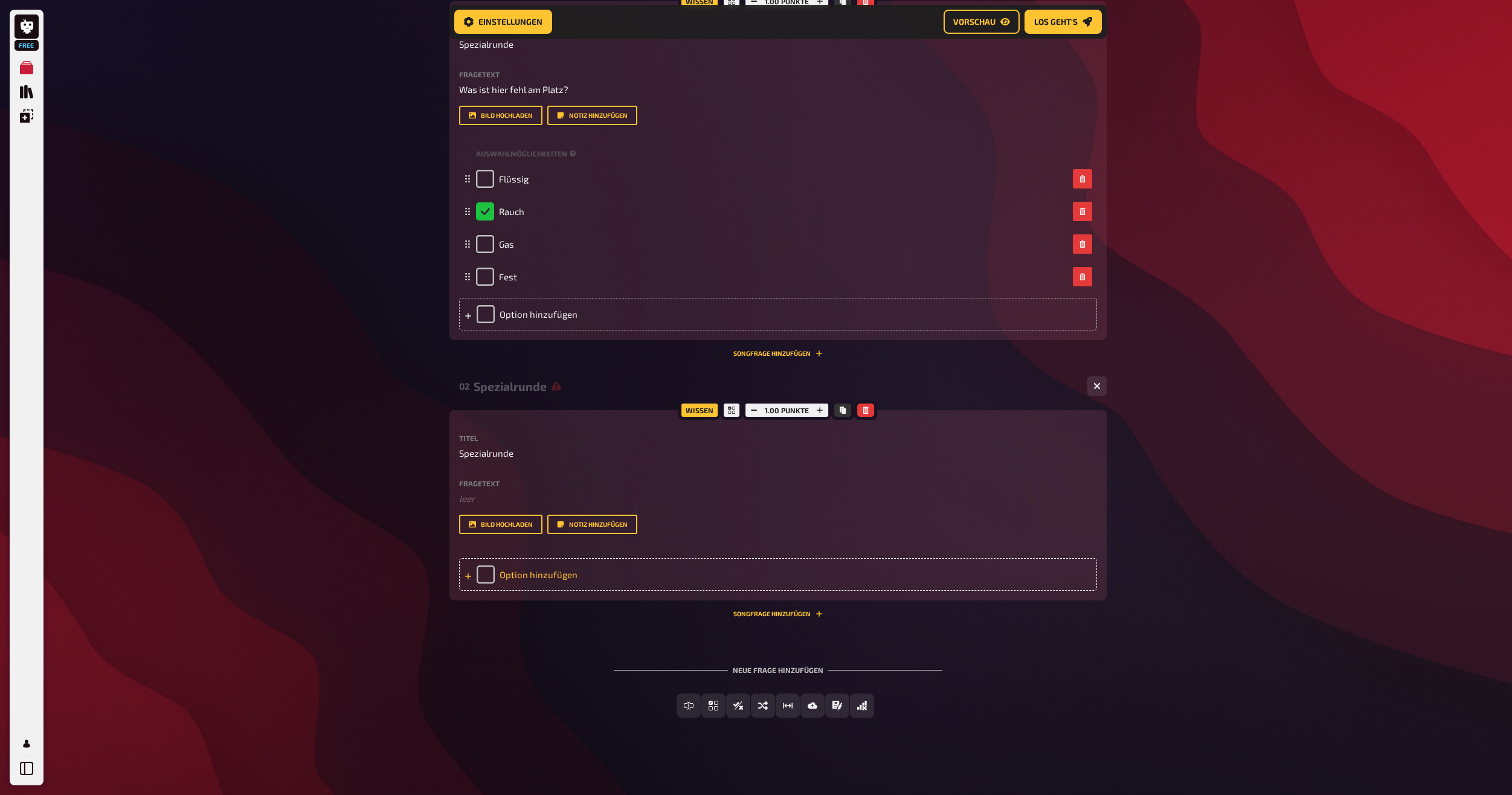
click at [541, 580] on div "Option hinzufügen" at bounding box center [777, 574] width 638 height 32
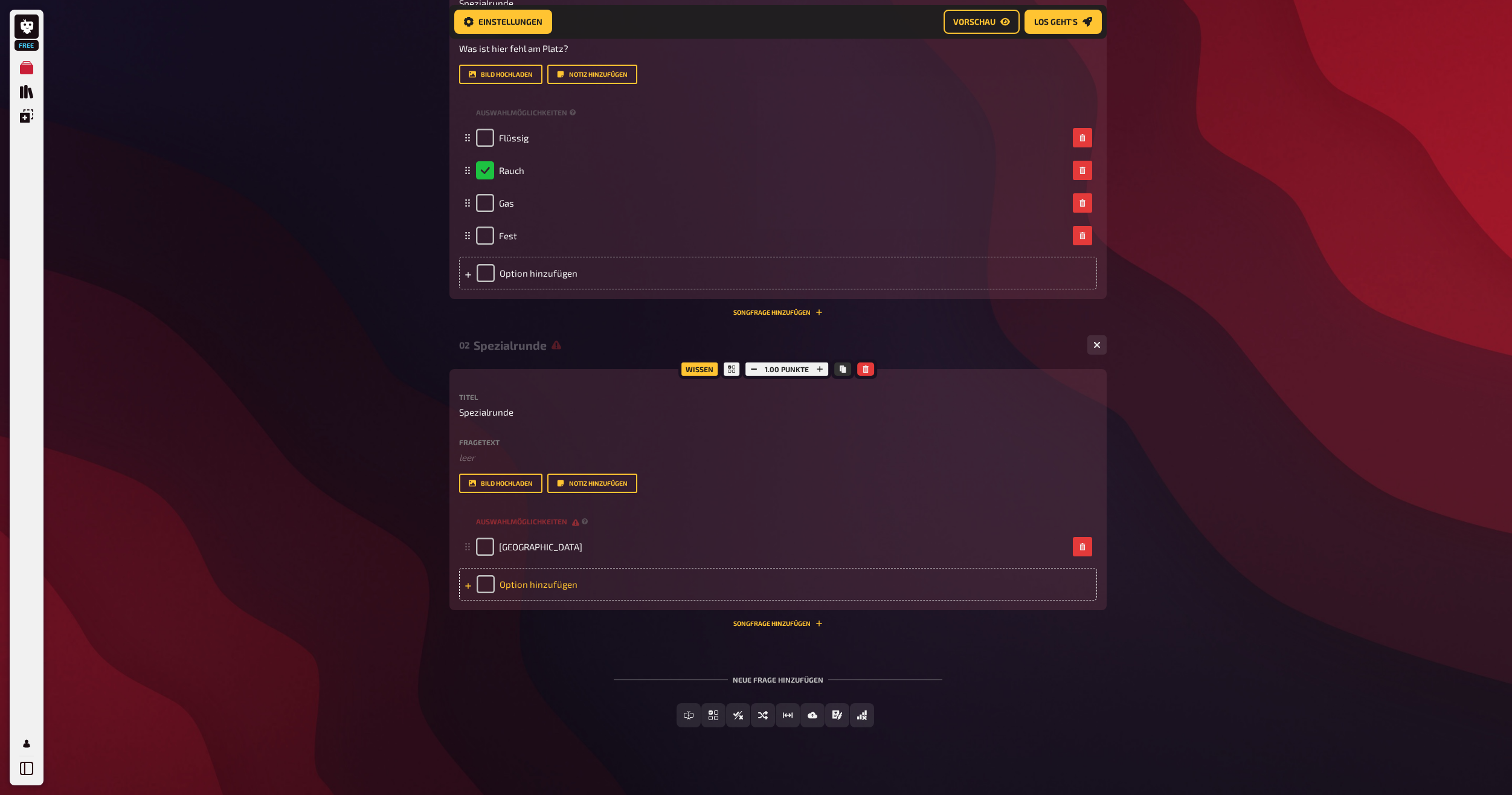
click at [539, 600] on div "Option hinzufügen" at bounding box center [777, 584] width 638 height 32
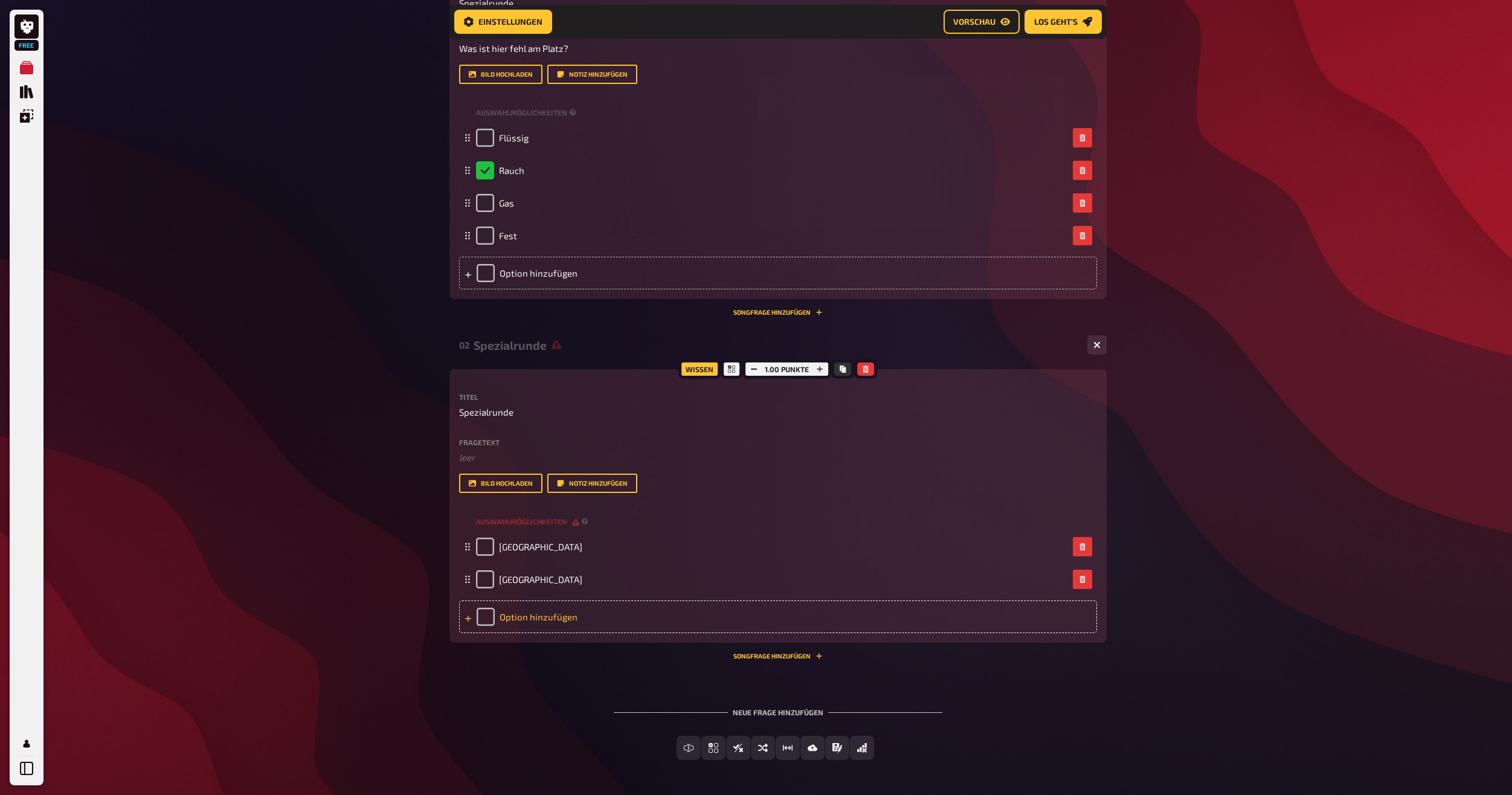
click at [540, 634] on div "Option hinzufügen" at bounding box center [777, 616] width 638 height 32
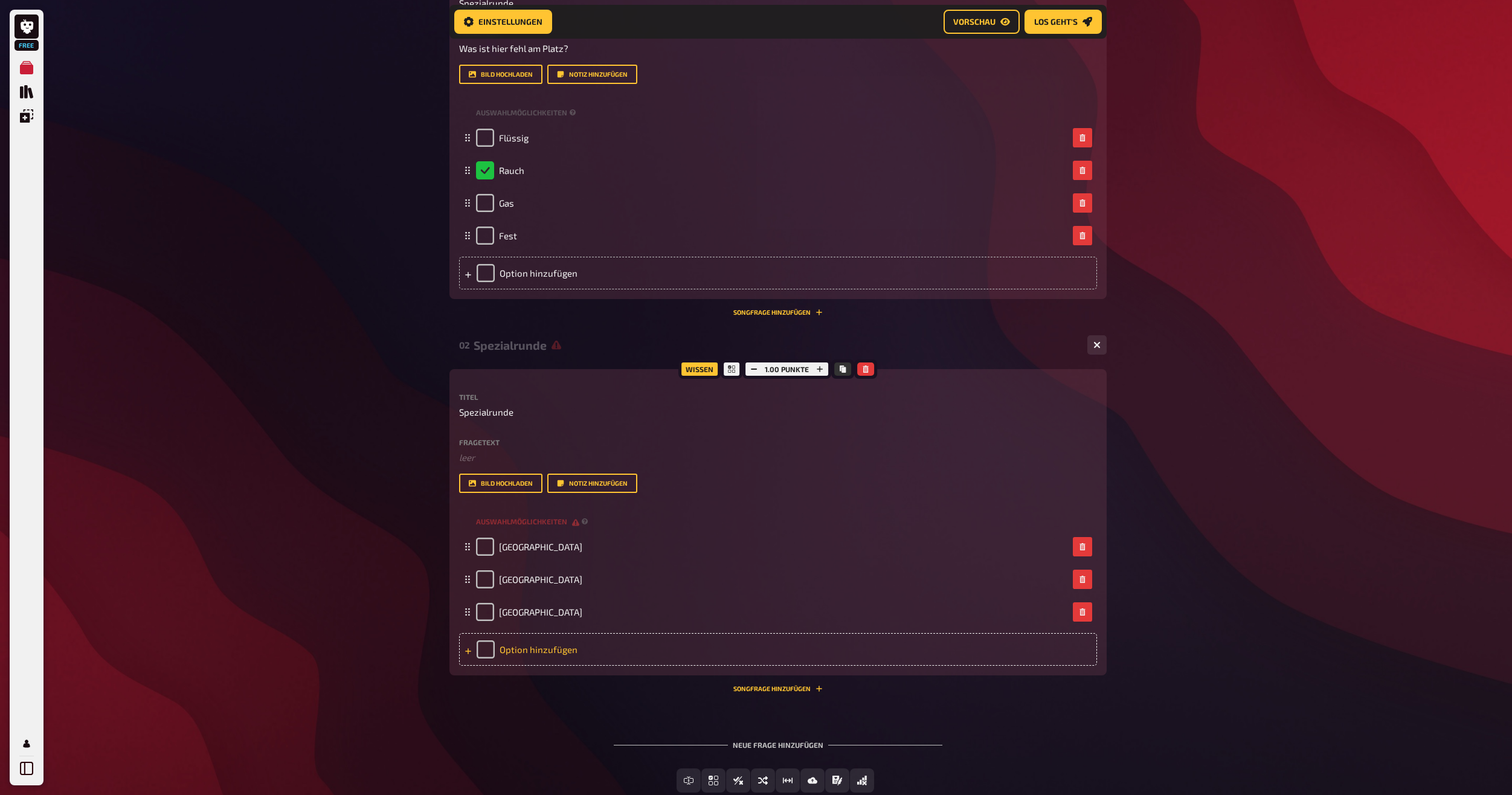
click at [551, 666] on div "Option hinzufügen" at bounding box center [777, 649] width 638 height 32
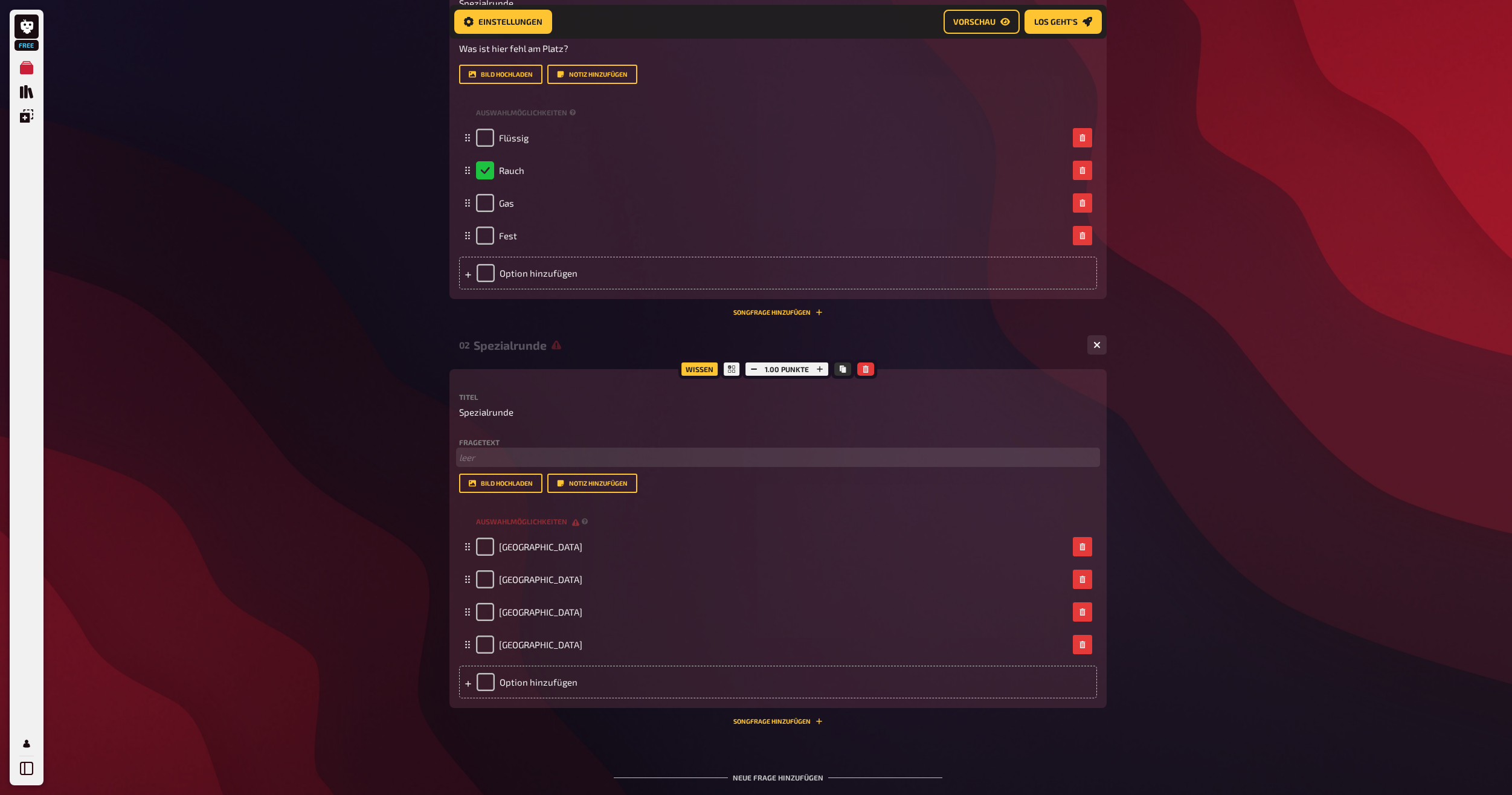
click at [513, 464] on p "﻿ leer" at bounding box center [777, 457] width 638 height 14
click at [363, 483] on div "Free Meine Quizze Quiz Sammlung Einblendungen Profil Home Meine Quizze Quiz 2 V…" at bounding box center [756, 289] width 1512 height 1227
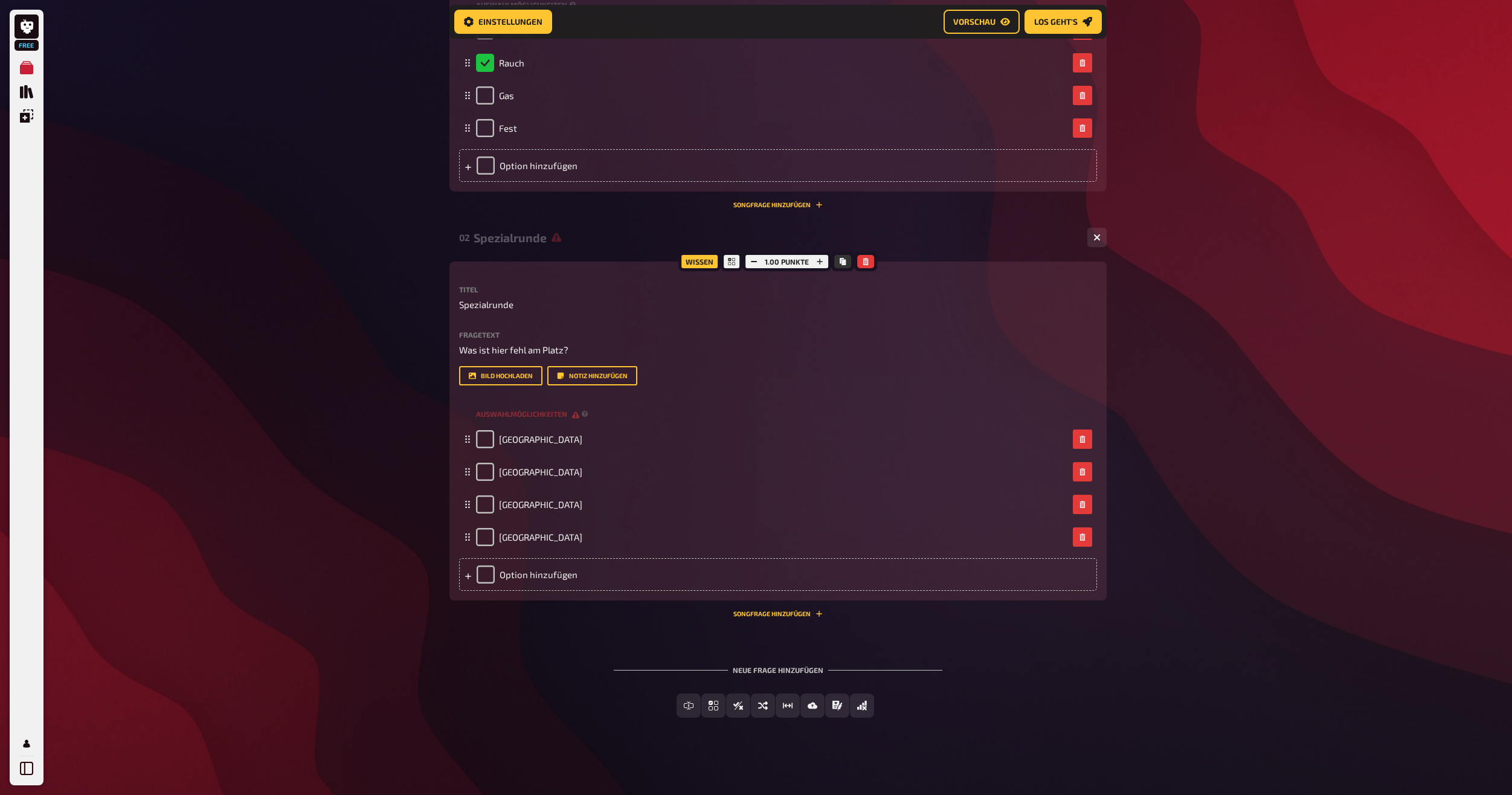
scroll to position [473, 0]
click at [365, 646] on div "Free Meine Quizze Quiz Sammlung Einblendungen Profil Home Meine Quizze Quiz 2 V…" at bounding box center [756, 182] width 1512 height 1227
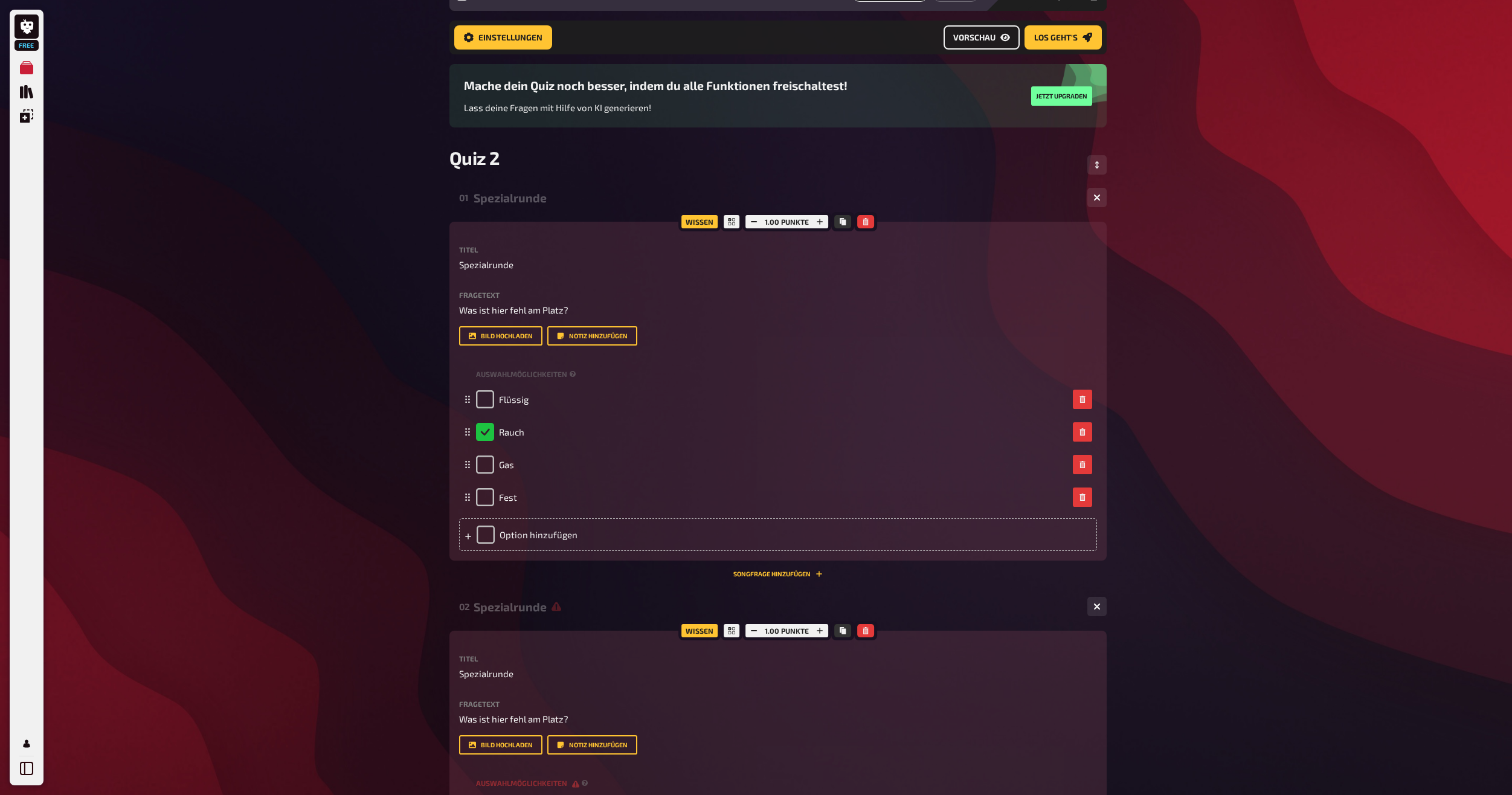
scroll to position [50, 0]
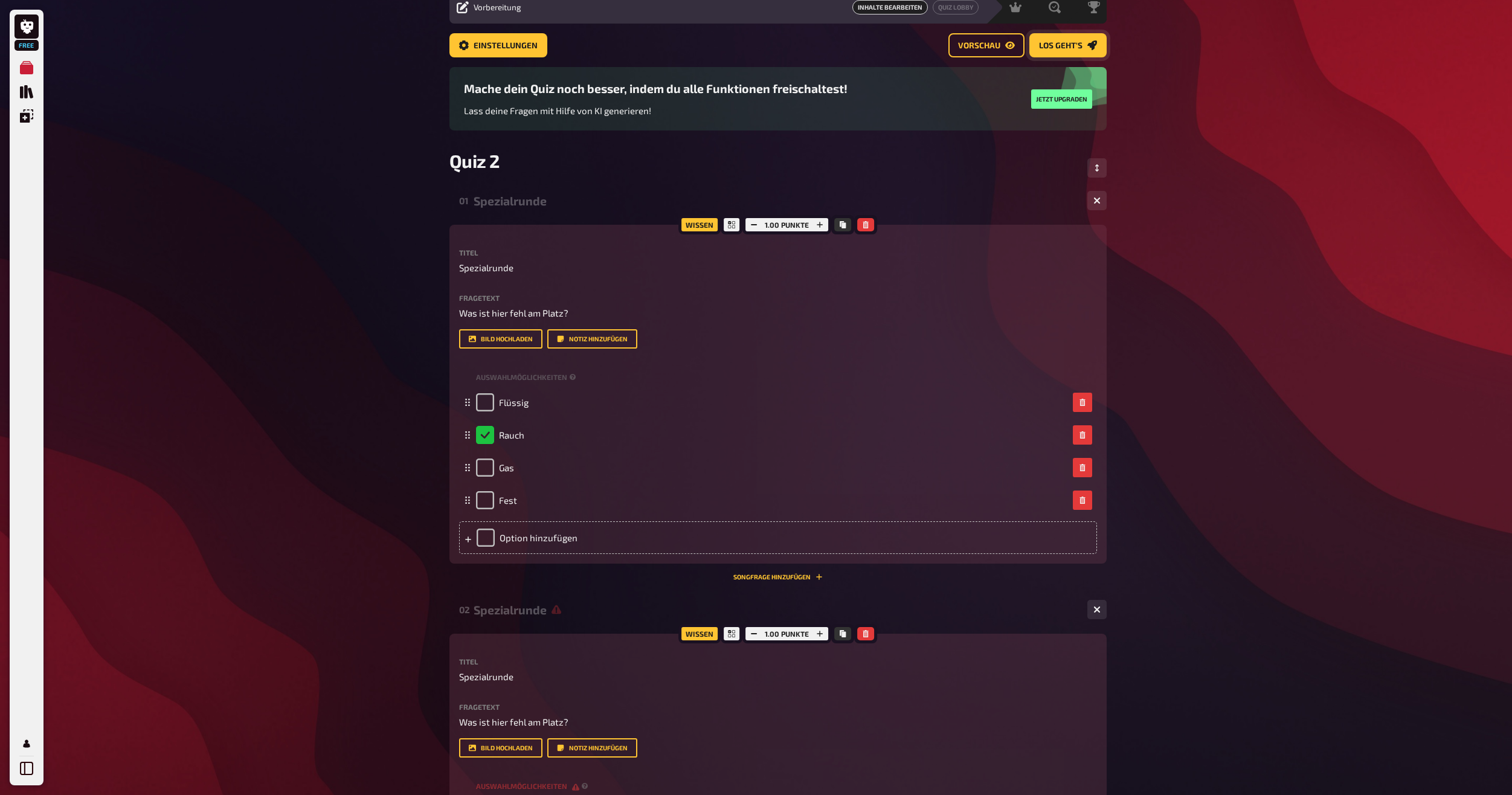
click at [1085, 42] on button "Los geht's" at bounding box center [1068, 45] width 78 height 24
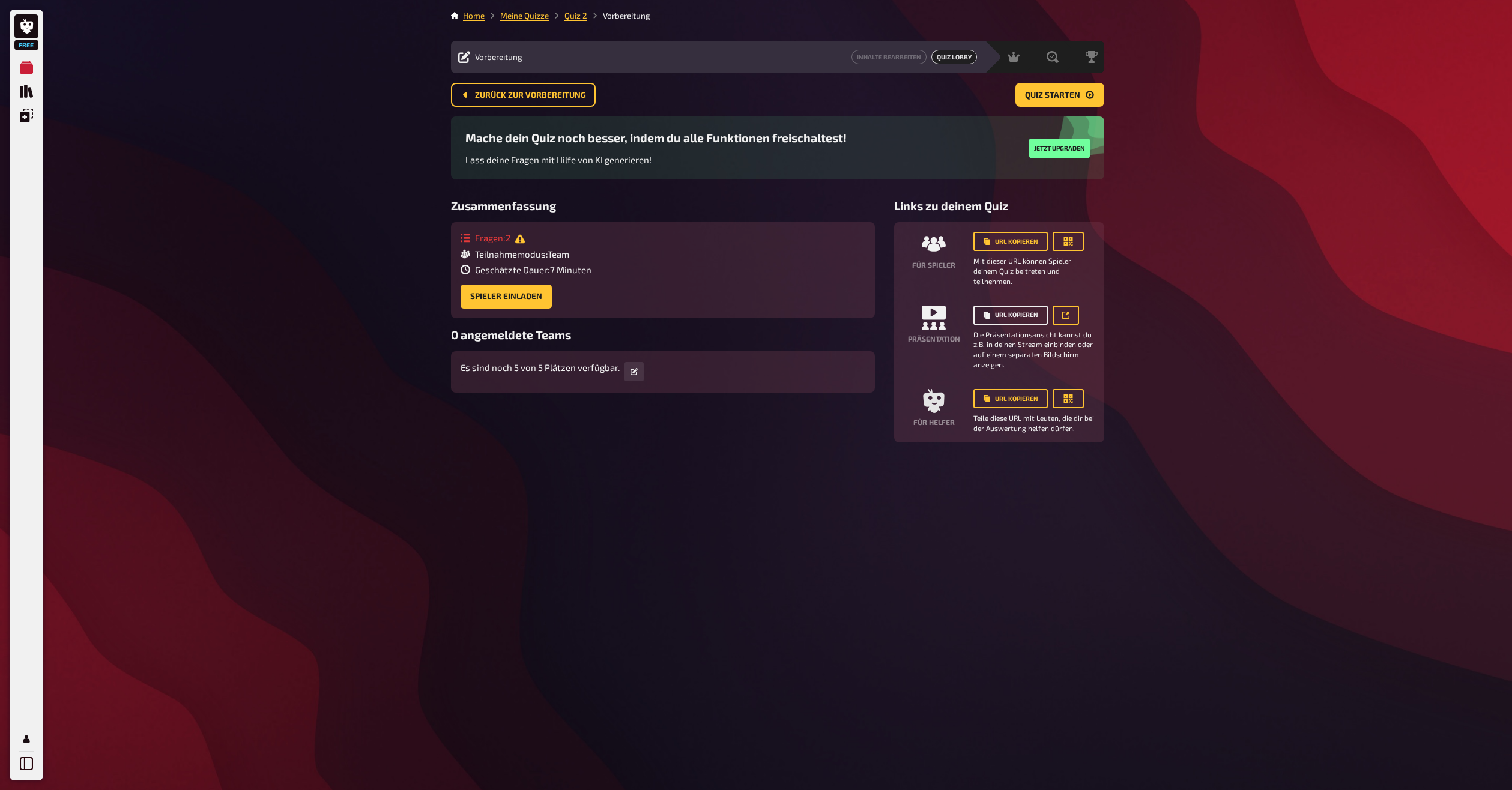
click at [992, 319] on button "URL kopieren" at bounding box center [1011, 315] width 75 height 19
click at [1064, 88] on button "Quiz starten" at bounding box center [1060, 95] width 88 height 24
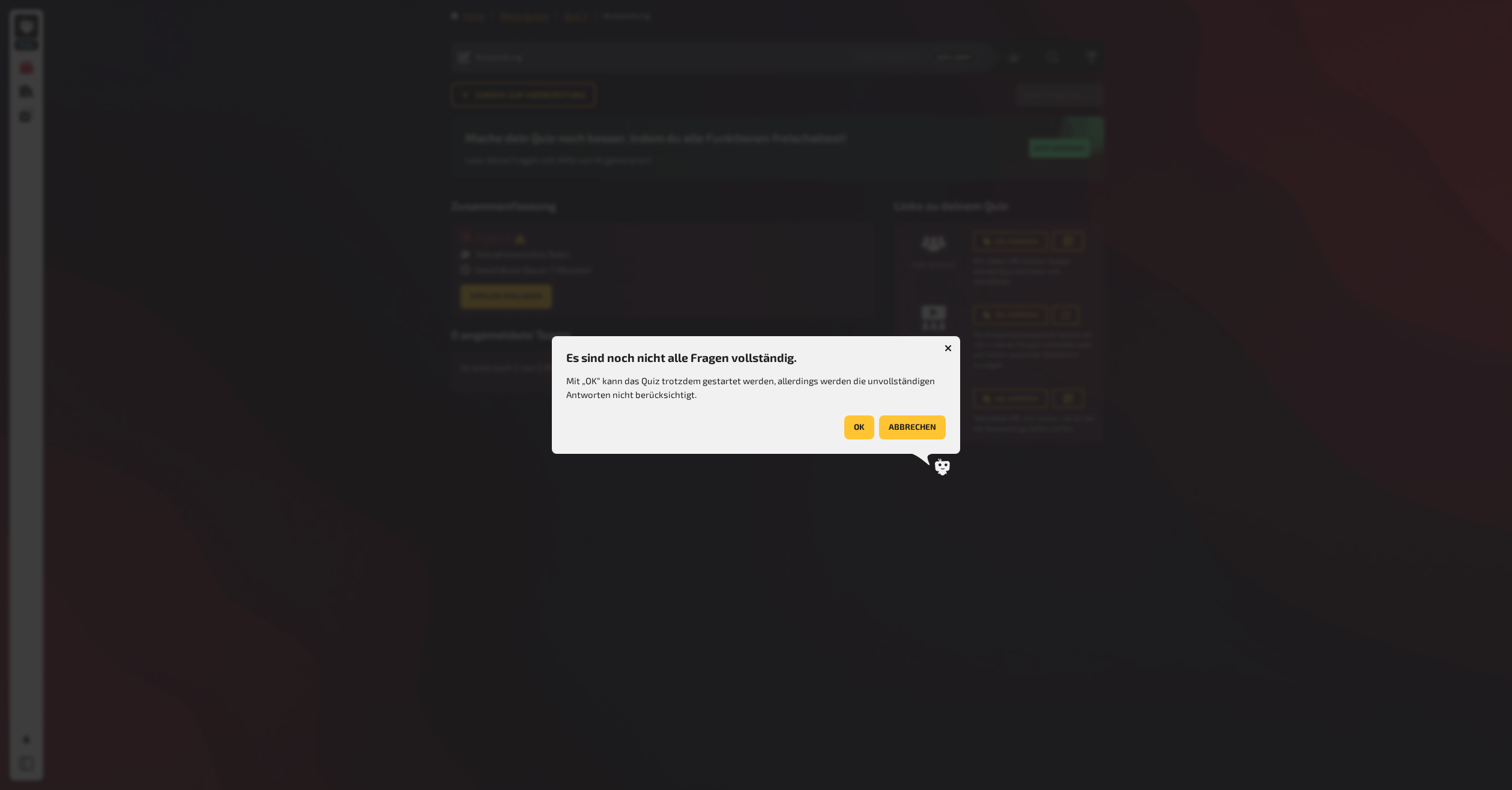
click at [864, 424] on button "OK" at bounding box center [859, 428] width 30 height 24
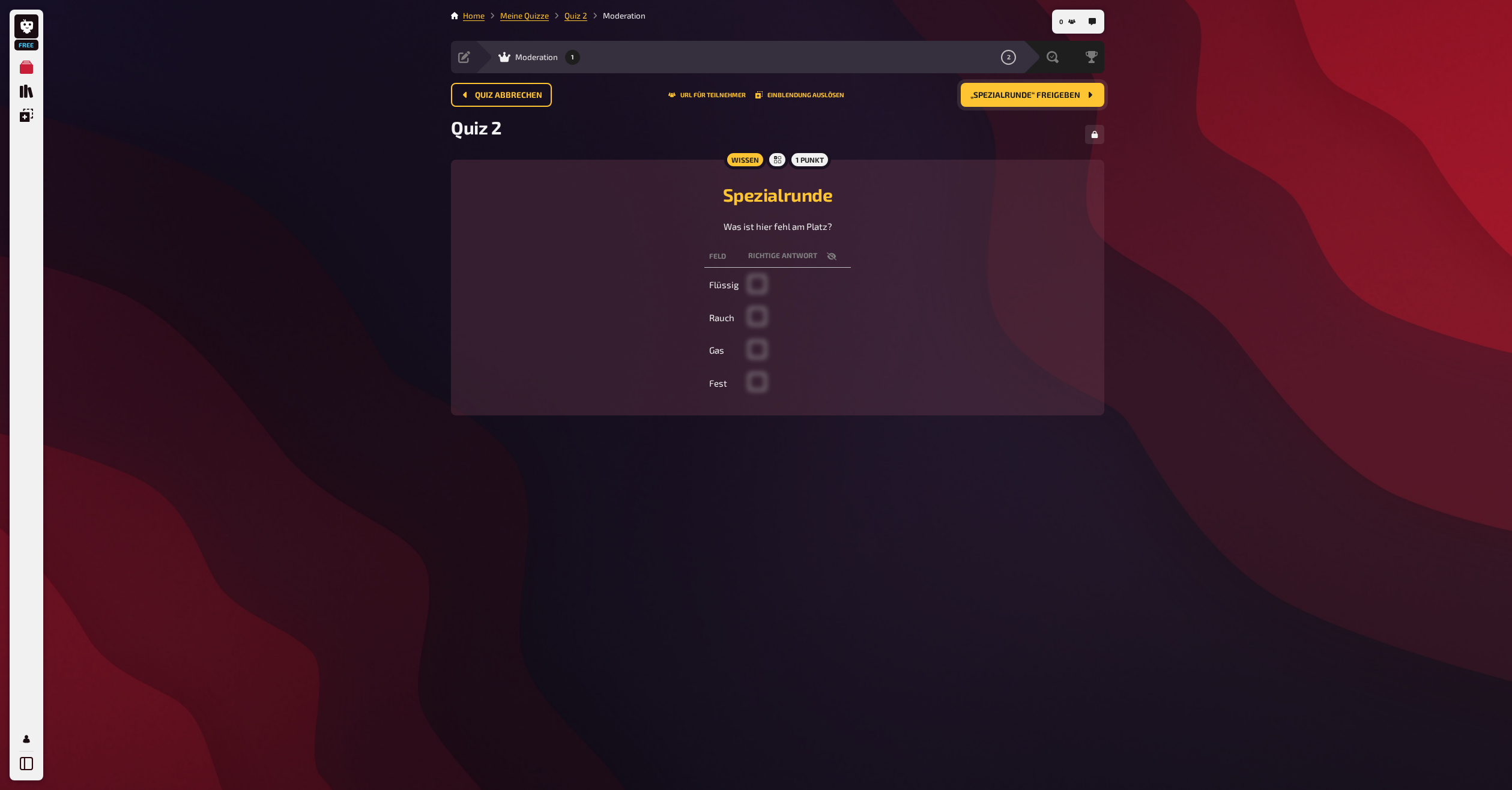
click at [1024, 91] on span "„Spezialrunde“ freigeben" at bounding box center [1025, 95] width 110 height 9
click at [1065, 93] on span "Schließen und Auswertung starten" at bounding box center [1000, 95] width 160 height 9
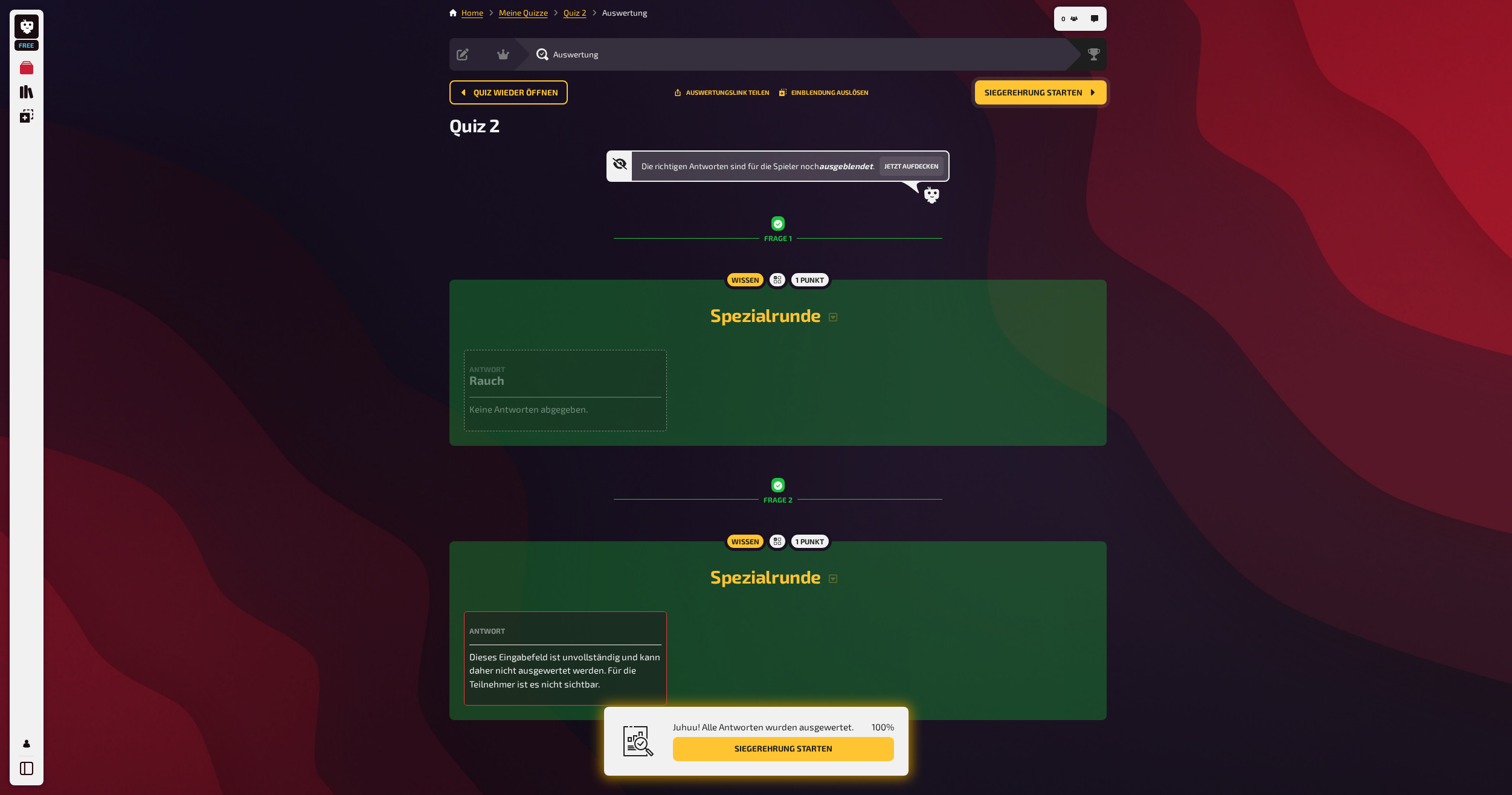
scroll to position [5, 0]
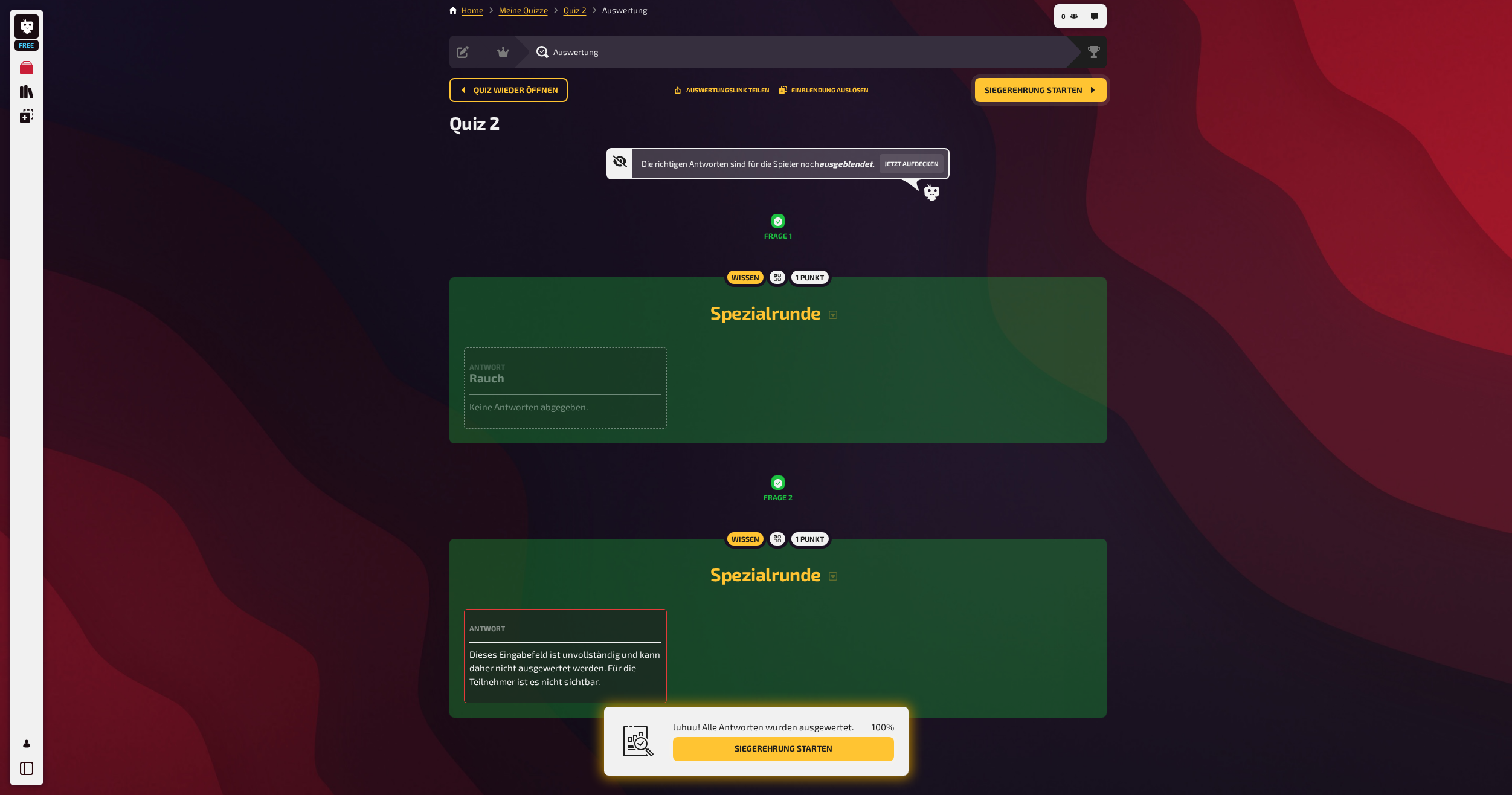
click at [832, 744] on button "Siegerehrung starten" at bounding box center [783, 750] width 221 height 24
click at [811, 744] on button "Siegerehrung starten" at bounding box center [783, 750] width 221 height 24
click at [1056, 84] on button "Siegerehrung starten" at bounding box center [1040, 90] width 132 height 24
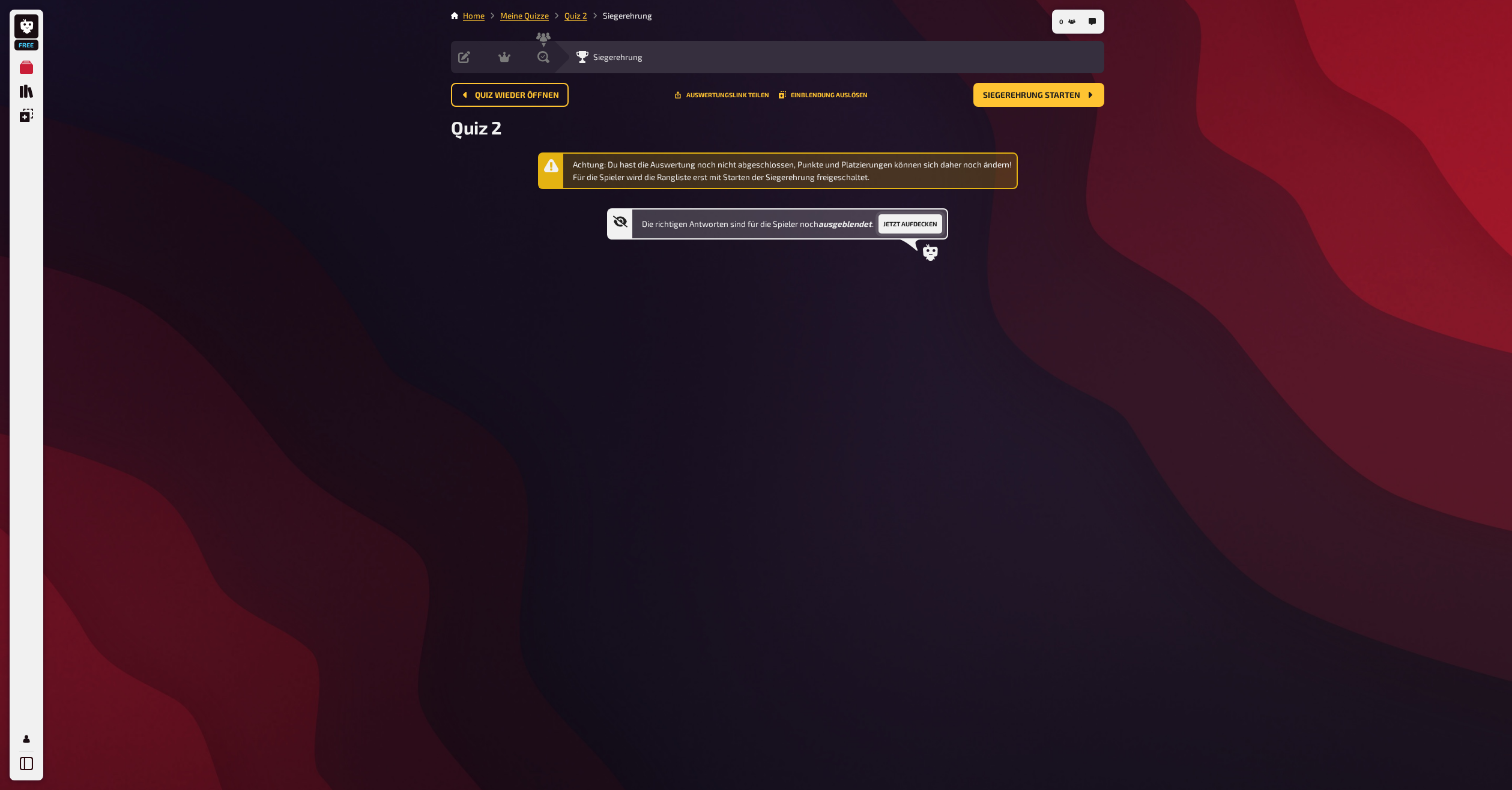
click at [922, 224] on button "Jetzt aufdecken" at bounding box center [910, 224] width 63 height 19
click at [497, 103] on button "Quiz wieder öffnen" at bounding box center [510, 95] width 118 height 24
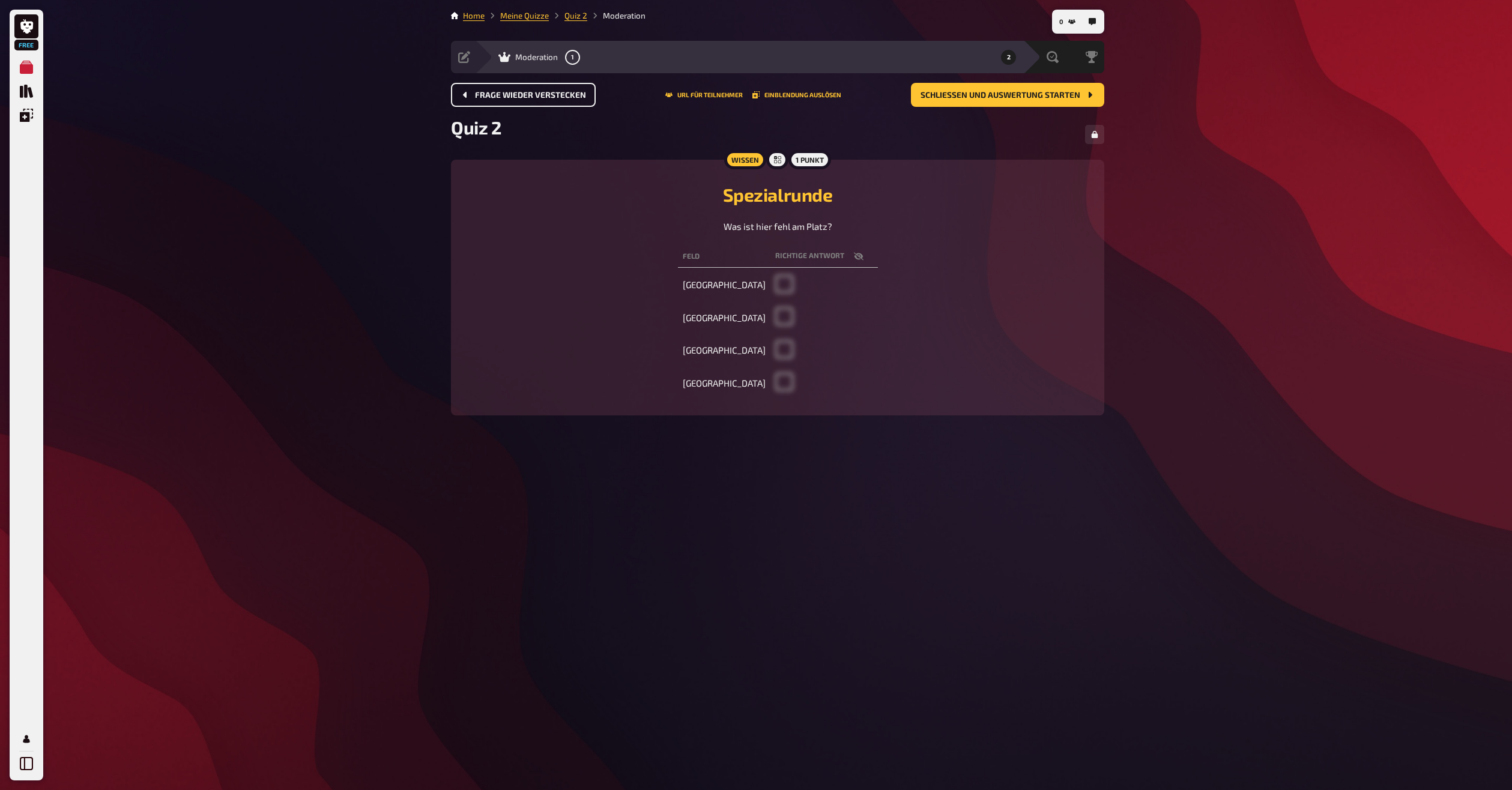
click at [501, 88] on button "Frage wieder verstecken" at bounding box center [523, 95] width 145 height 24
click at [471, 91] on button "Quiz abbrechen" at bounding box center [501, 95] width 101 height 24
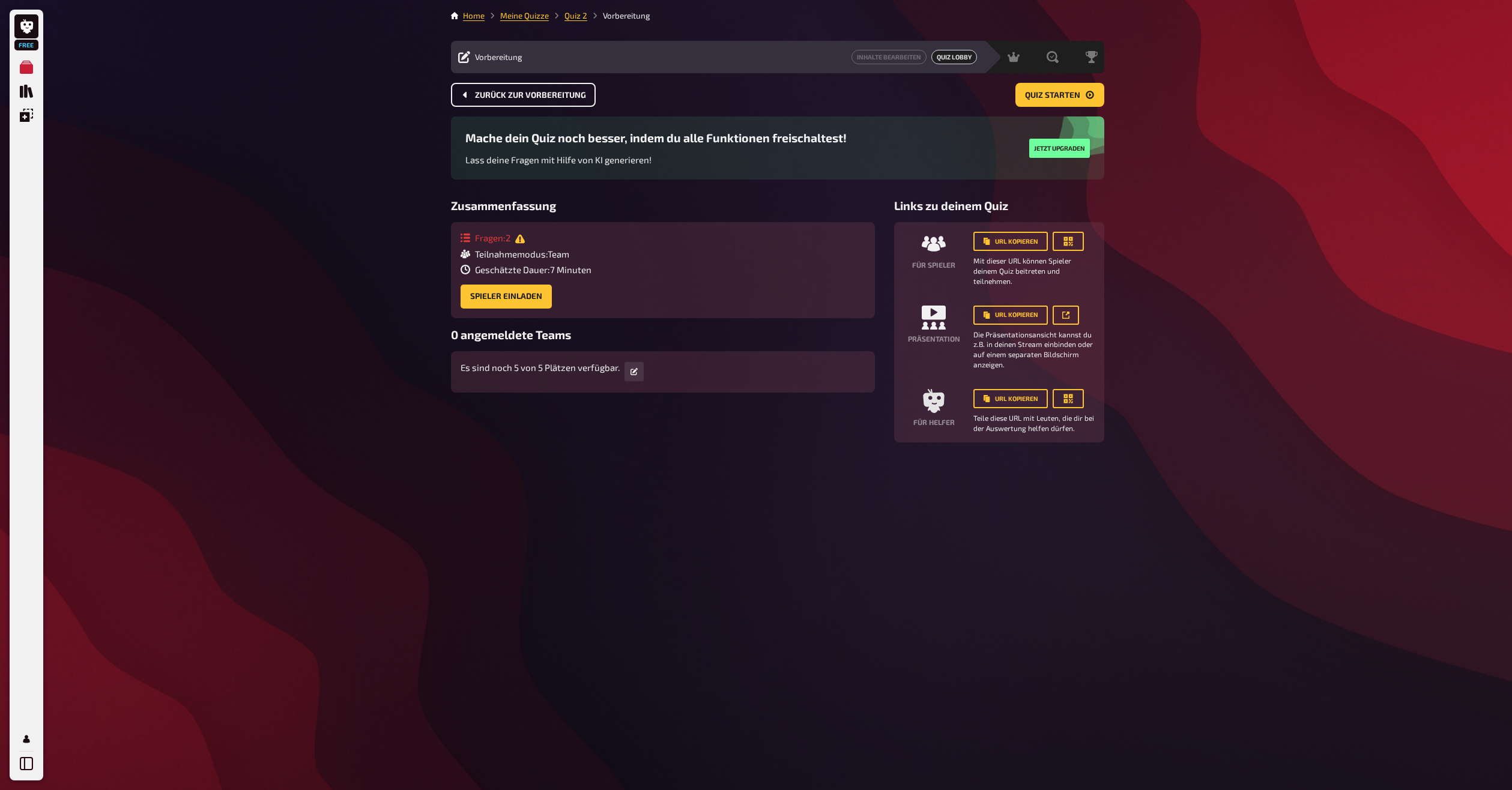
click at [487, 95] on span "Zurück zur Vorbereitung" at bounding box center [531, 95] width 111 height 9
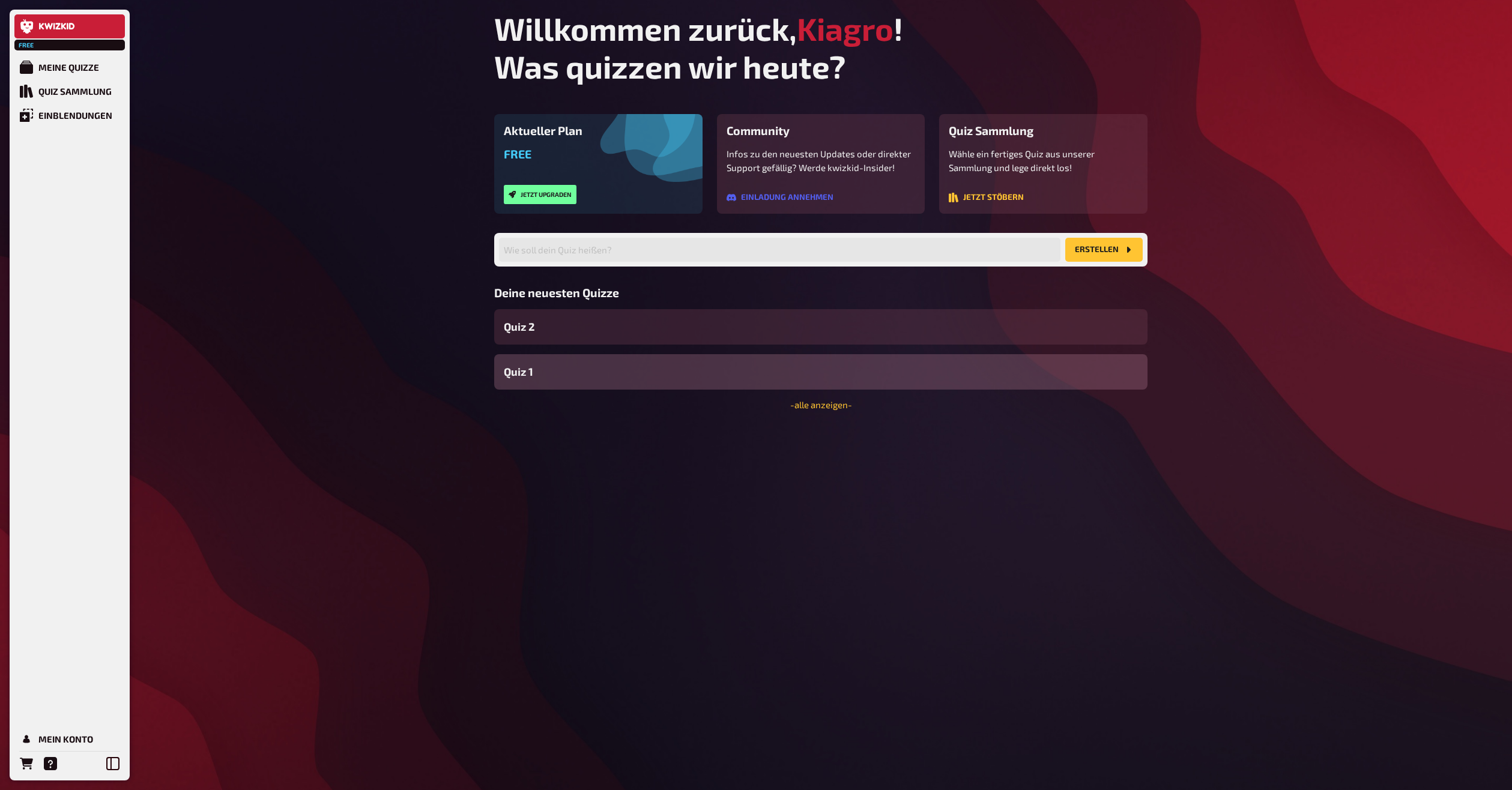
click at [250, 163] on div "Free Meine Quizze Quiz Sammlung Einblendungen Mein Konto Willkommen zurück, Kia…" at bounding box center [756, 395] width 1512 height 790
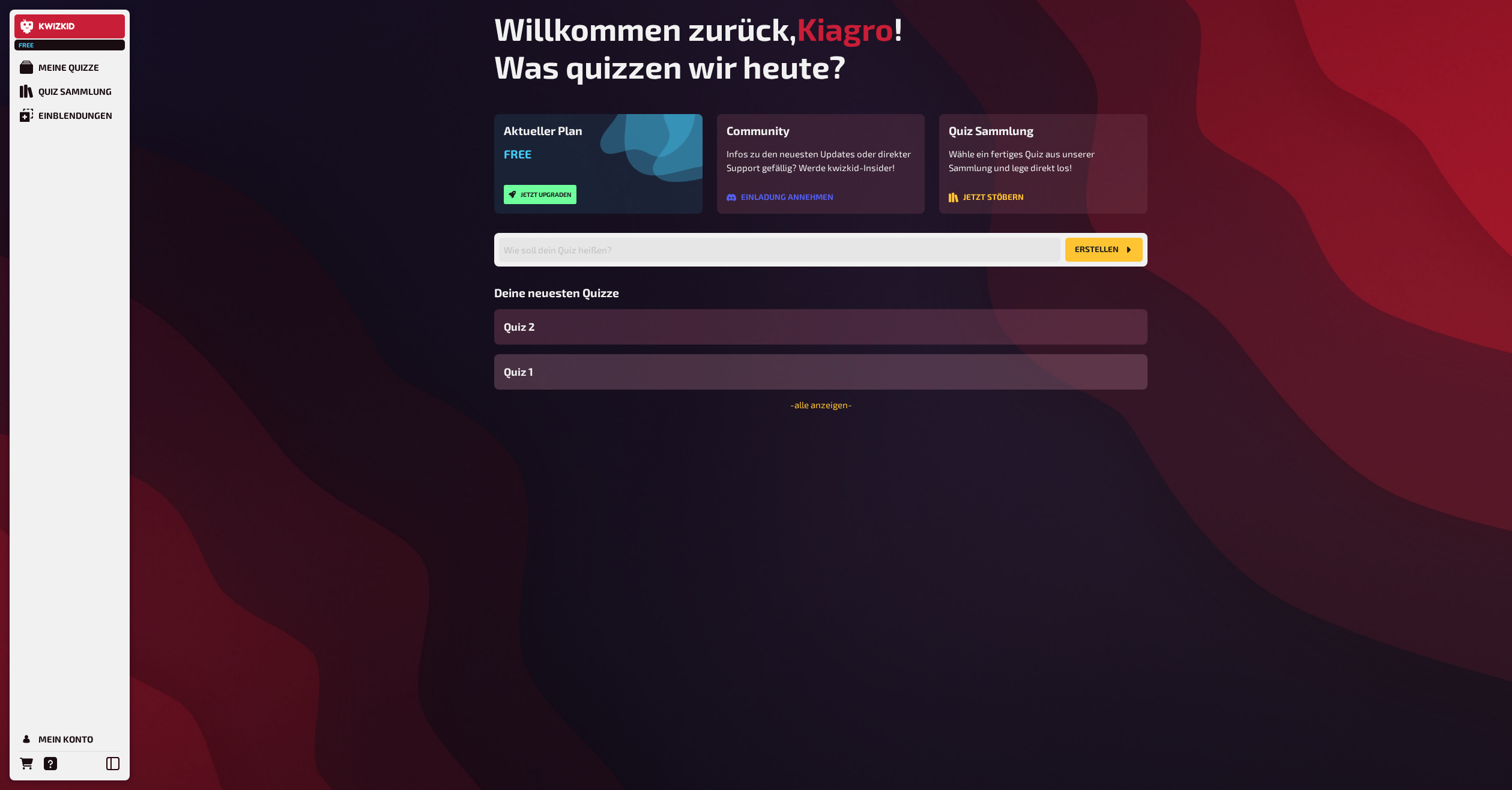
click at [533, 327] on span "Quiz 2" at bounding box center [519, 327] width 30 height 16
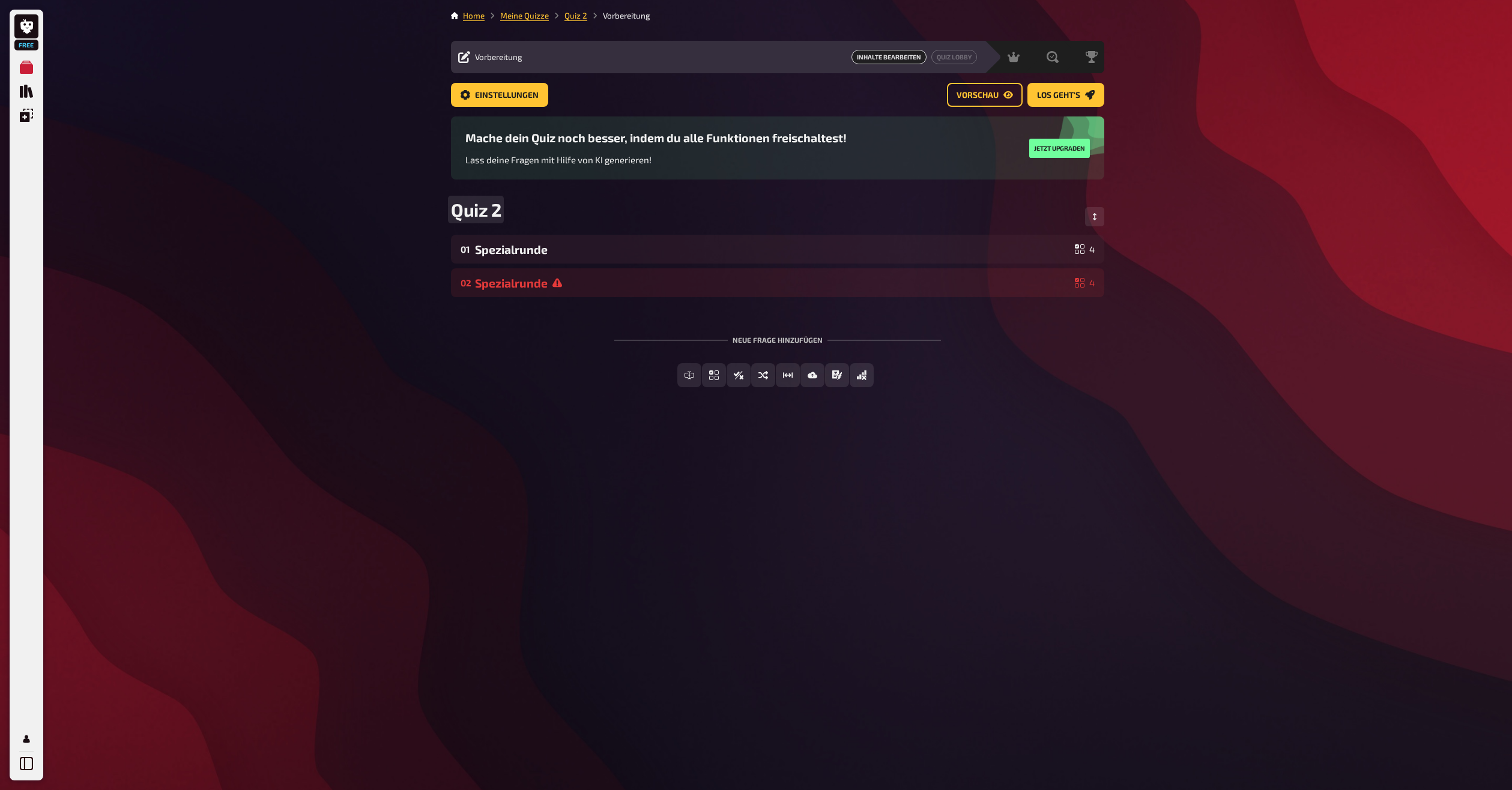
click at [466, 218] on span "Quiz 2" at bounding box center [475, 209] width 49 height 22
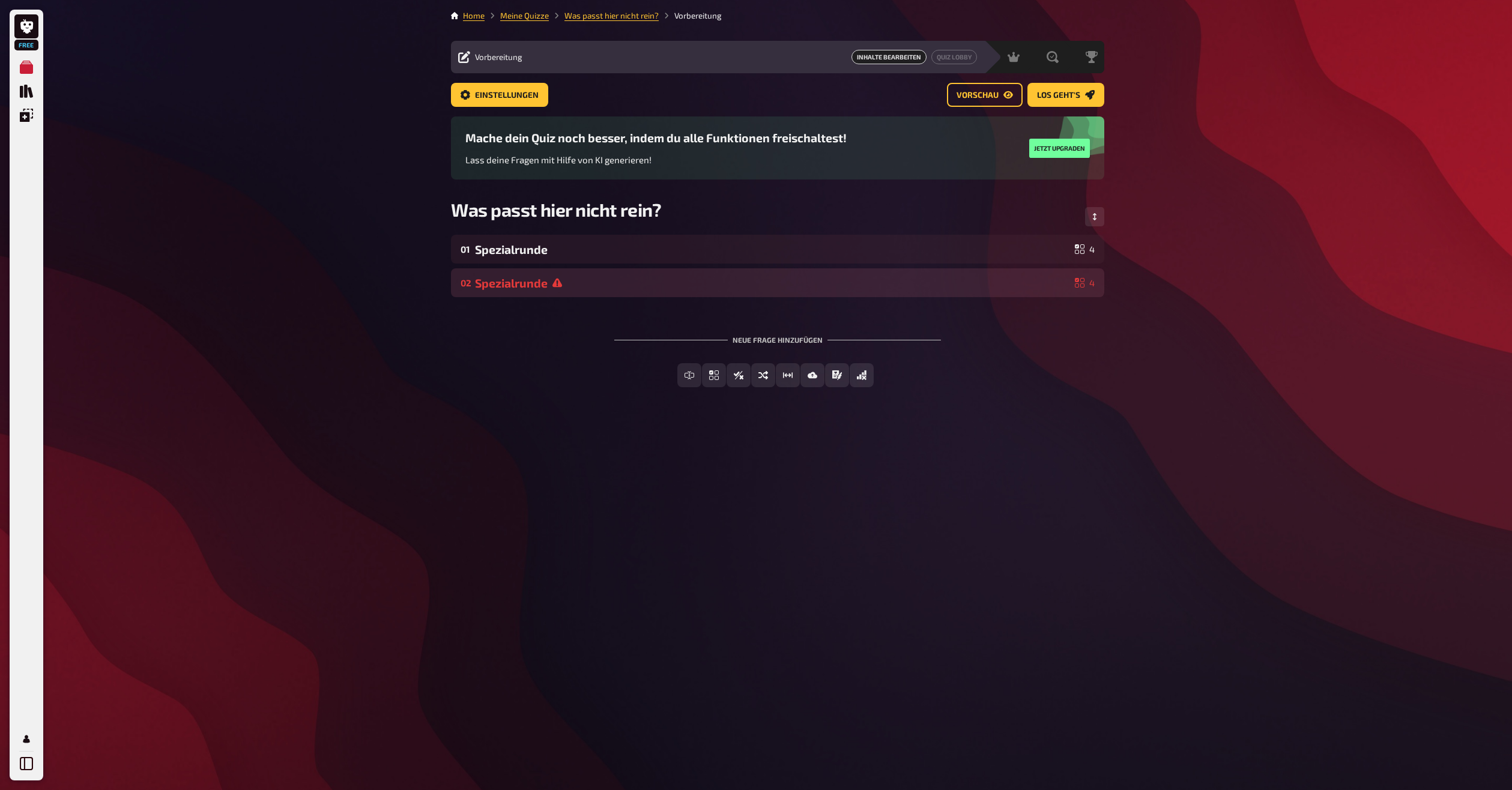
click at [552, 285] on div "Spezialrunde" at bounding box center [773, 283] width 595 height 14
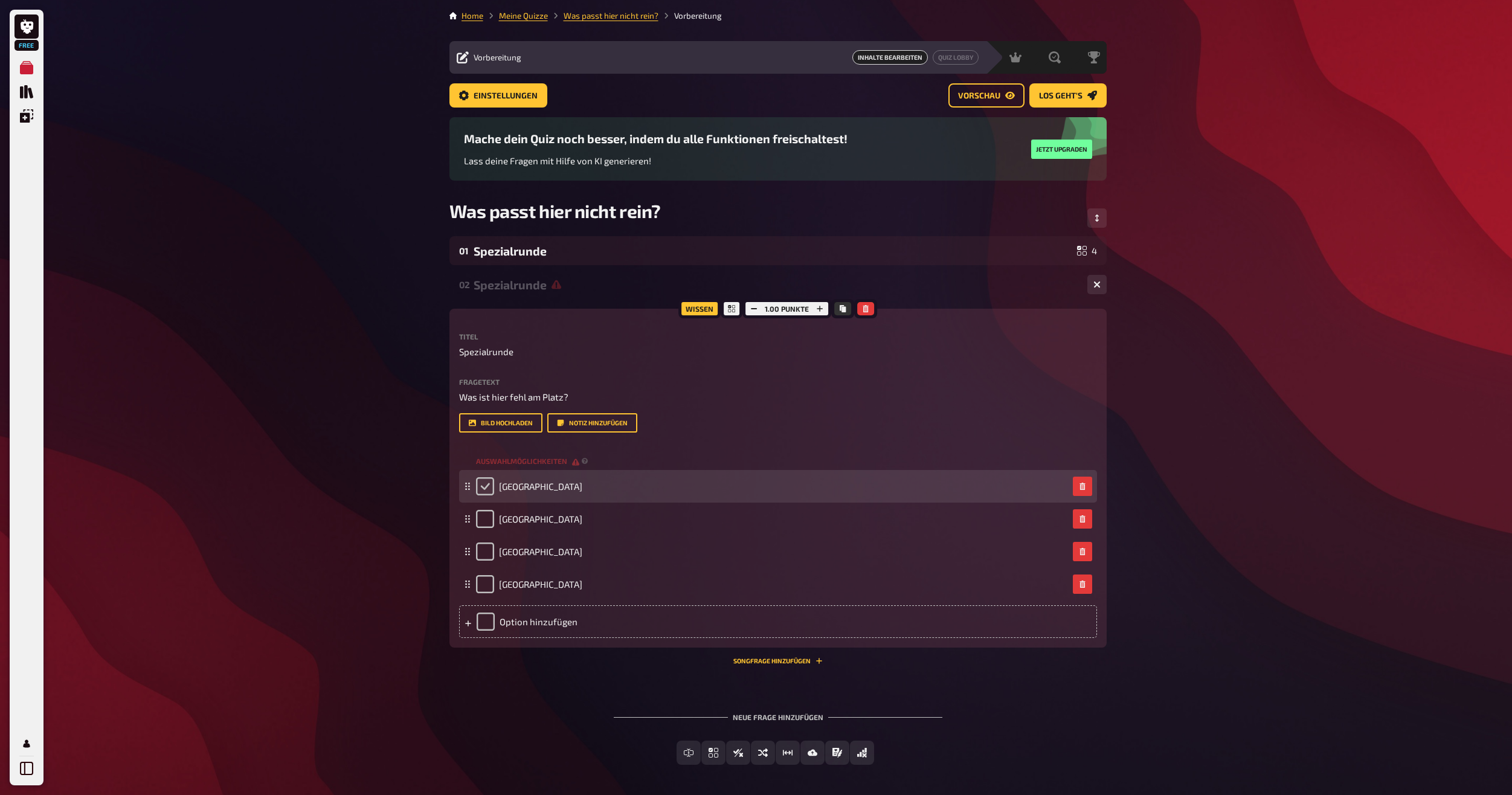
click at [480, 482] on input "checkbox" at bounding box center [485, 486] width 18 height 18
checkbox input "true"
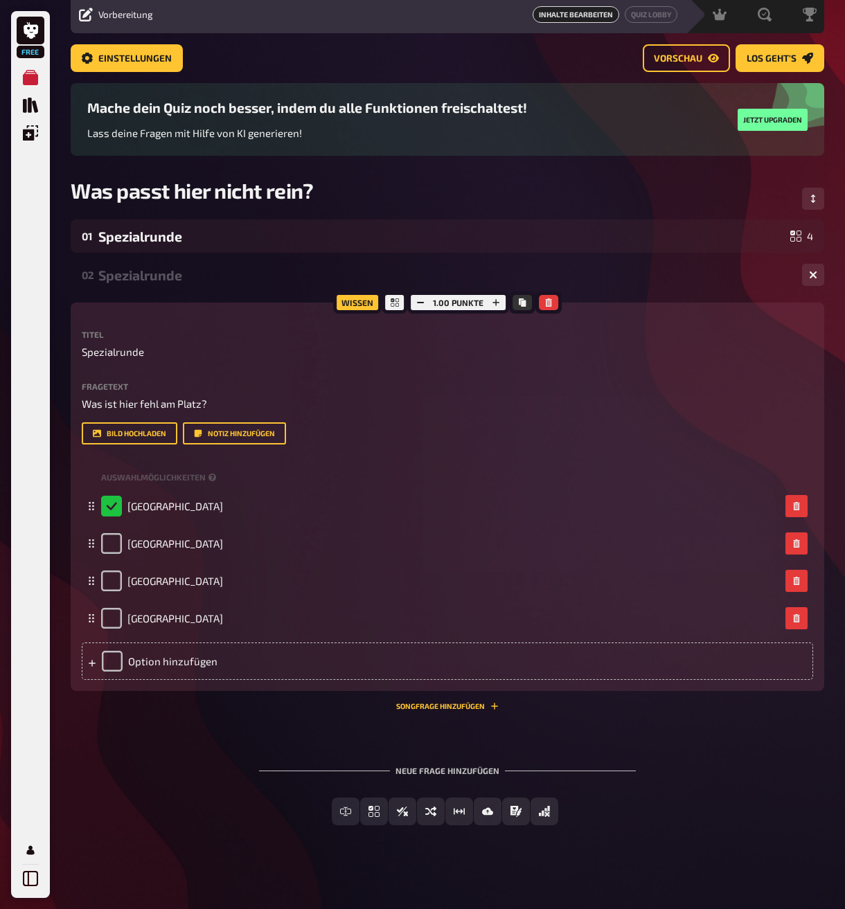
scroll to position [56, 0]
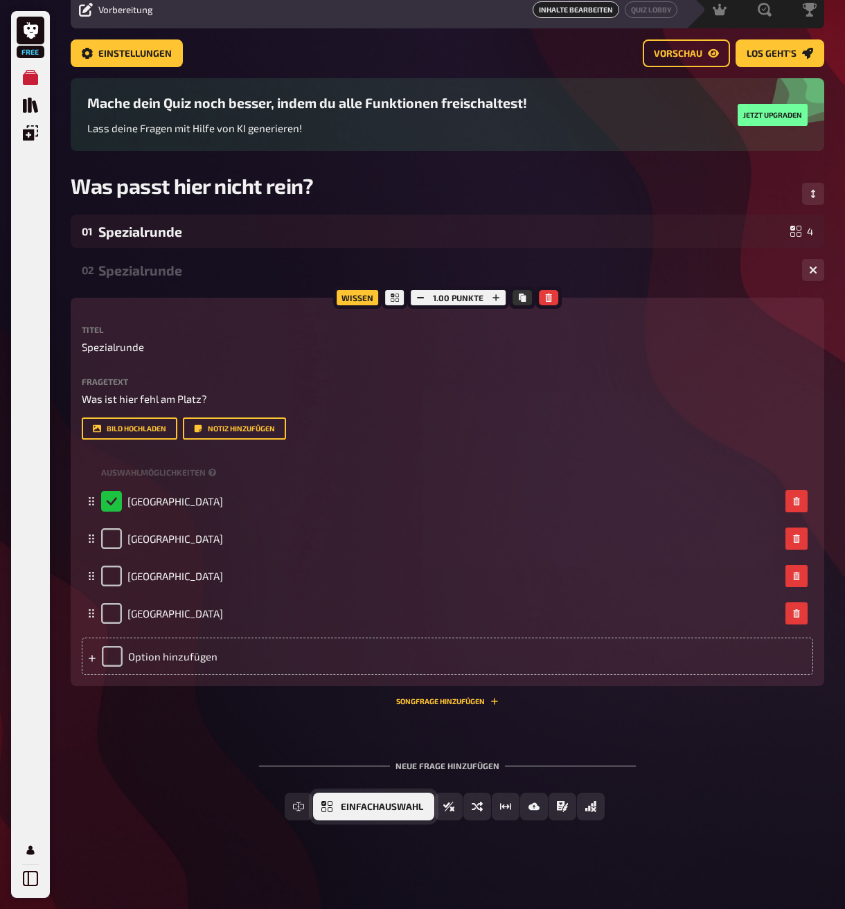
click at [391, 805] on span "Einfachauswahl" at bounding box center [382, 807] width 82 height 10
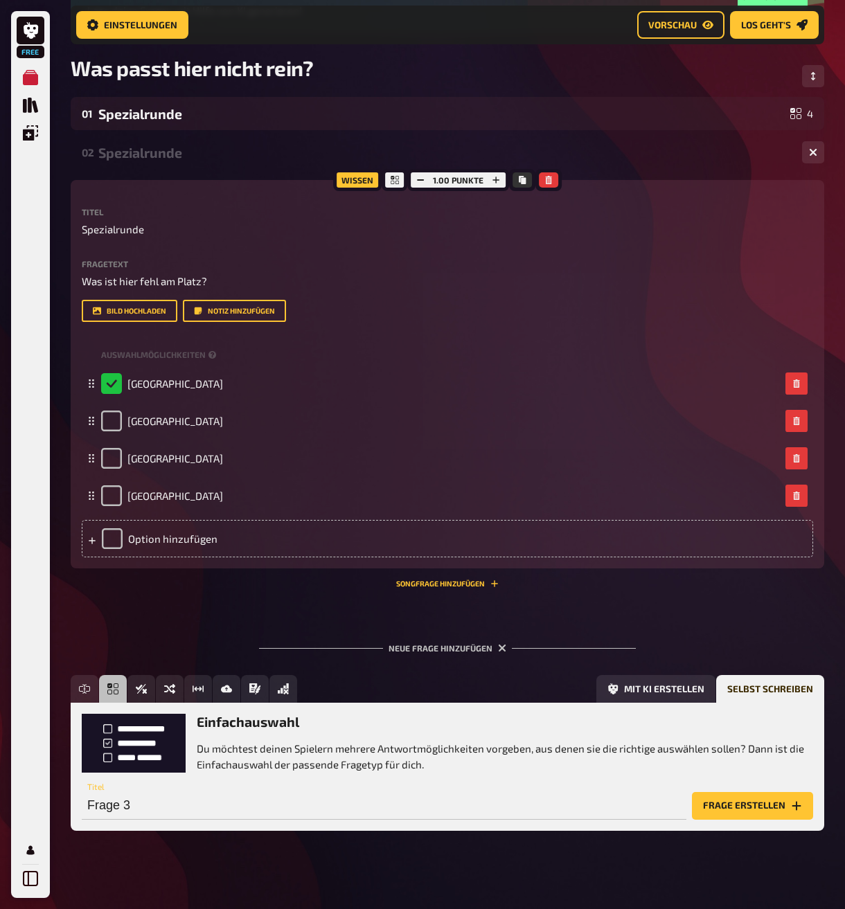
scroll to position [187, 0]
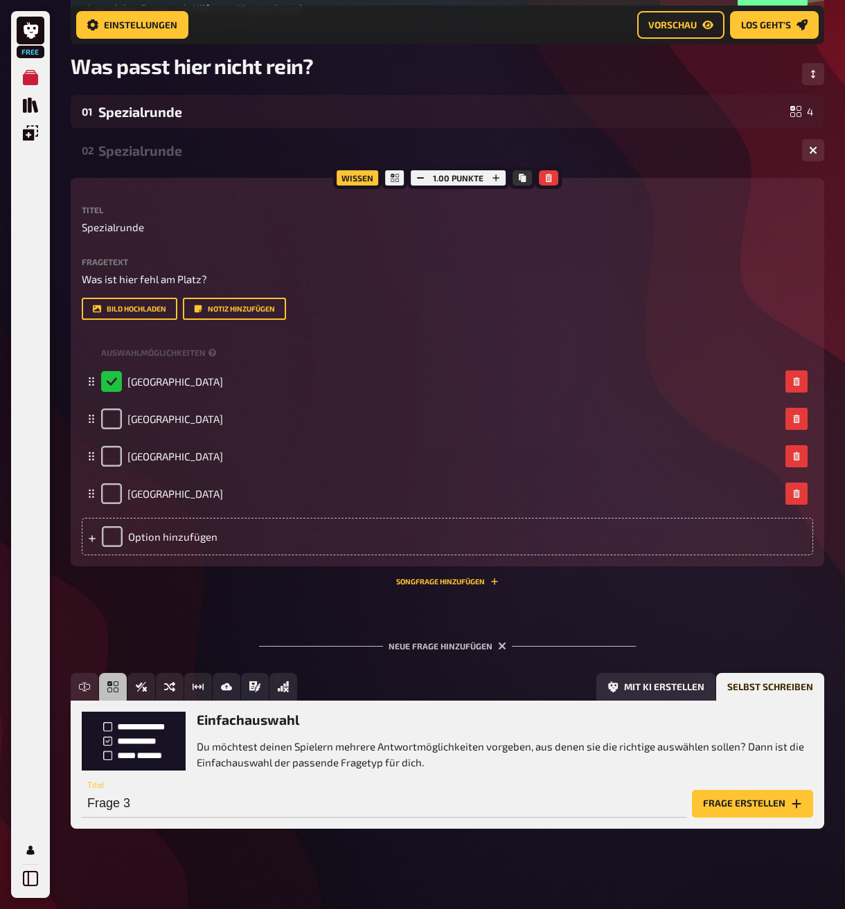
click at [734, 803] on button "Frage erstellen" at bounding box center [752, 804] width 121 height 28
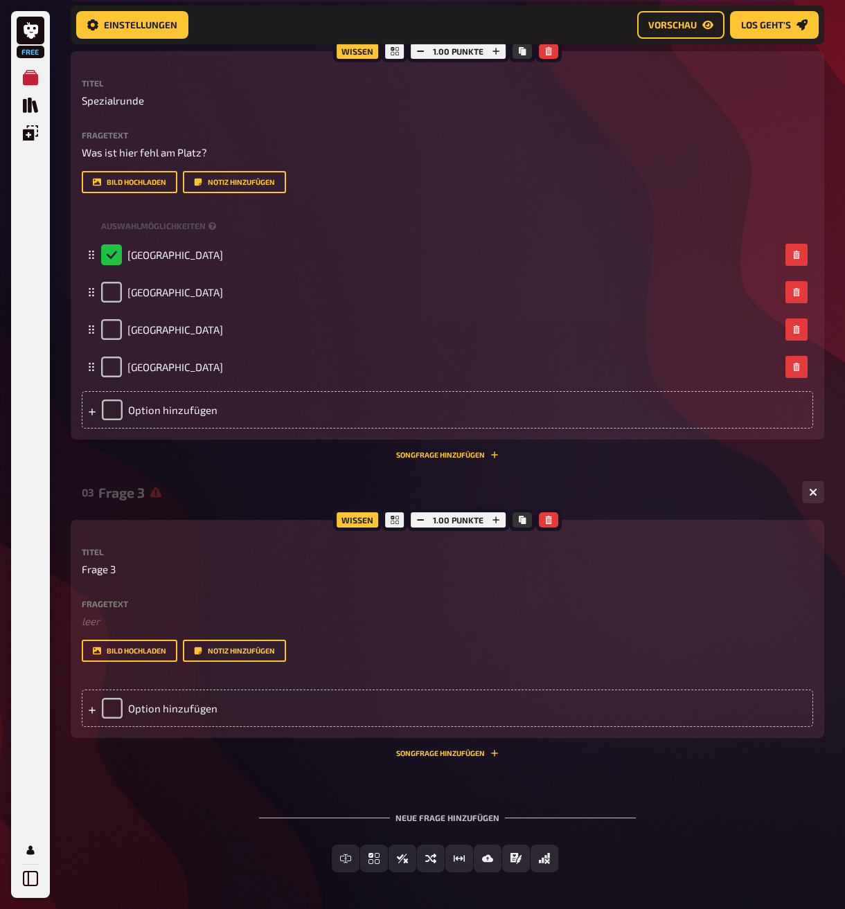
scroll to position [366, 0]
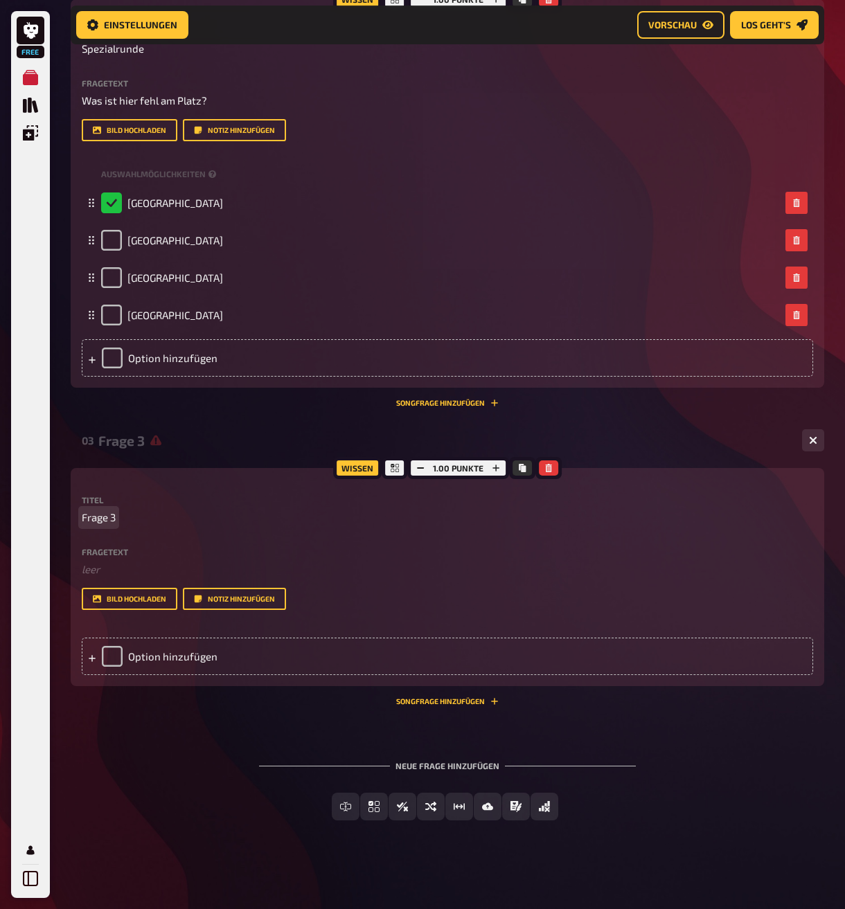
click at [120, 518] on p "Frage 3" at bounding box center [447, 518] width 731 height 16
click at [111, 516] on span "Frage 3" at bounding box center [99, 518] width 34 height 16
click at [93, 510] on span "Frage S" at bounding box center [99, 518] width 34 height 16
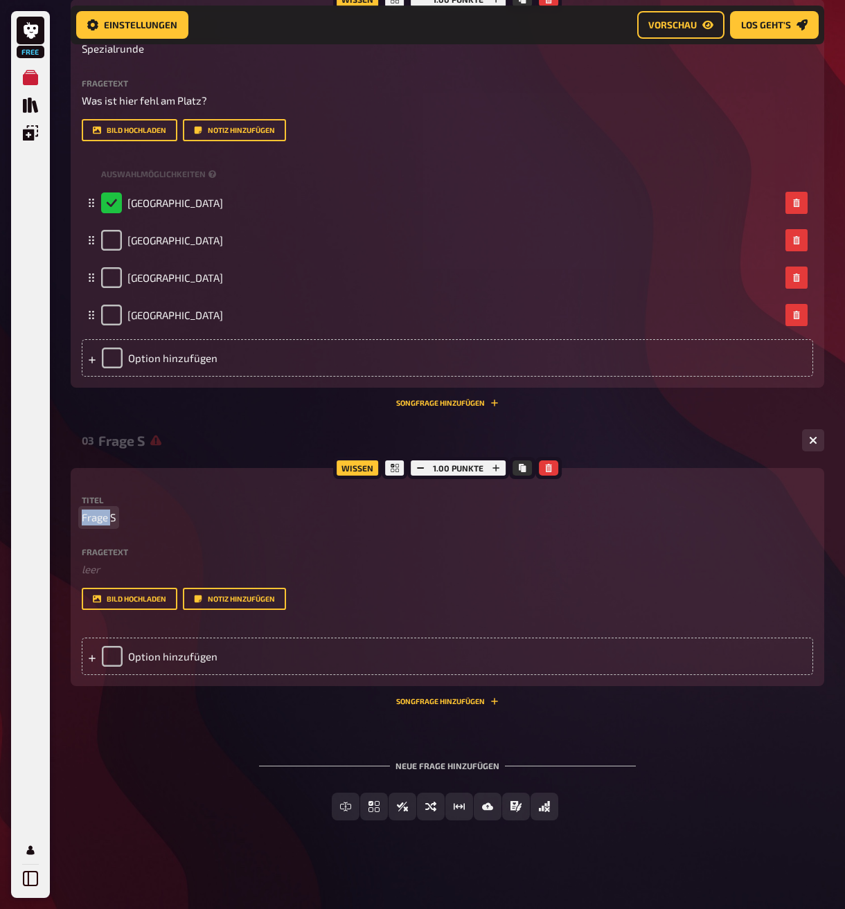
click at [93, 510] on span "Frage S" at bounding box center [99, 518] width 34 height 16
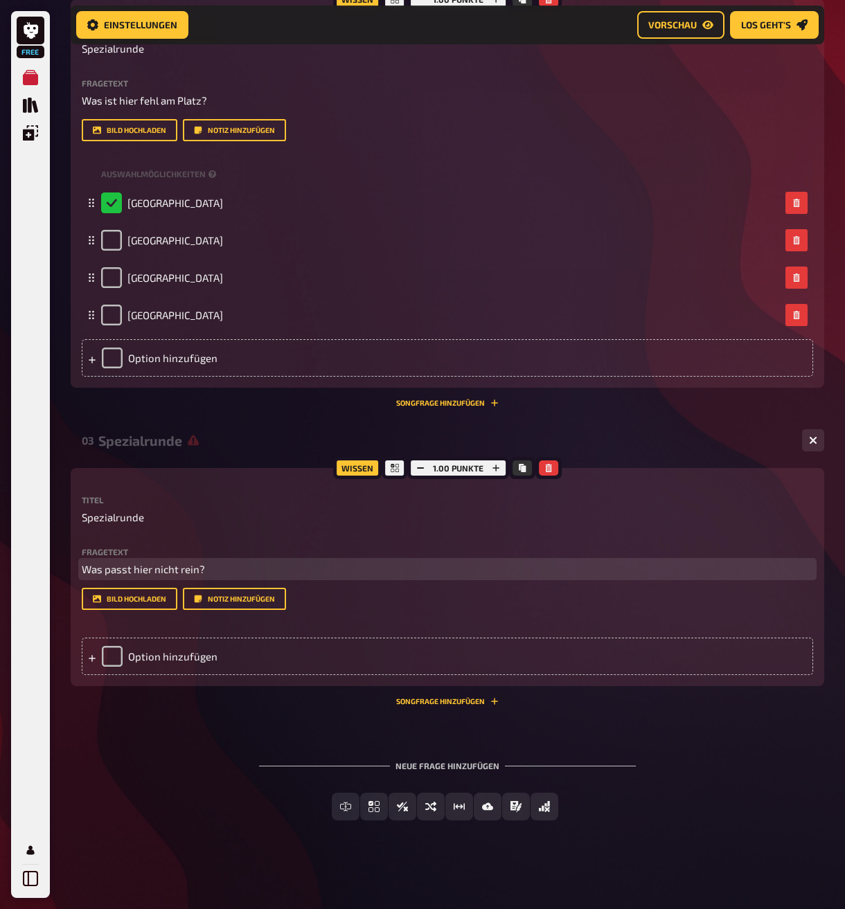
click at [128, 570] on span "Was passt hier nicht rein?" at bounding box center [143, 569] width 123 height 12
copy span "Was passt hier nicht rein?"
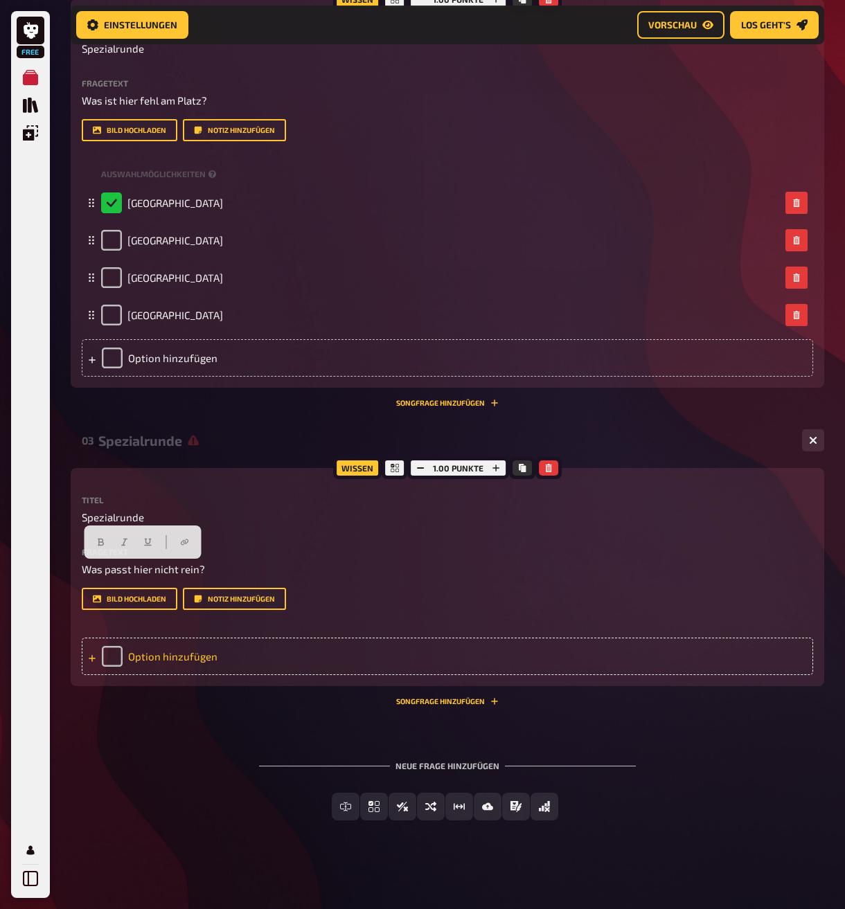
click at [159, 661] on div "Option hinzufügen" at bounding box center [447, 656] width 731 height 37
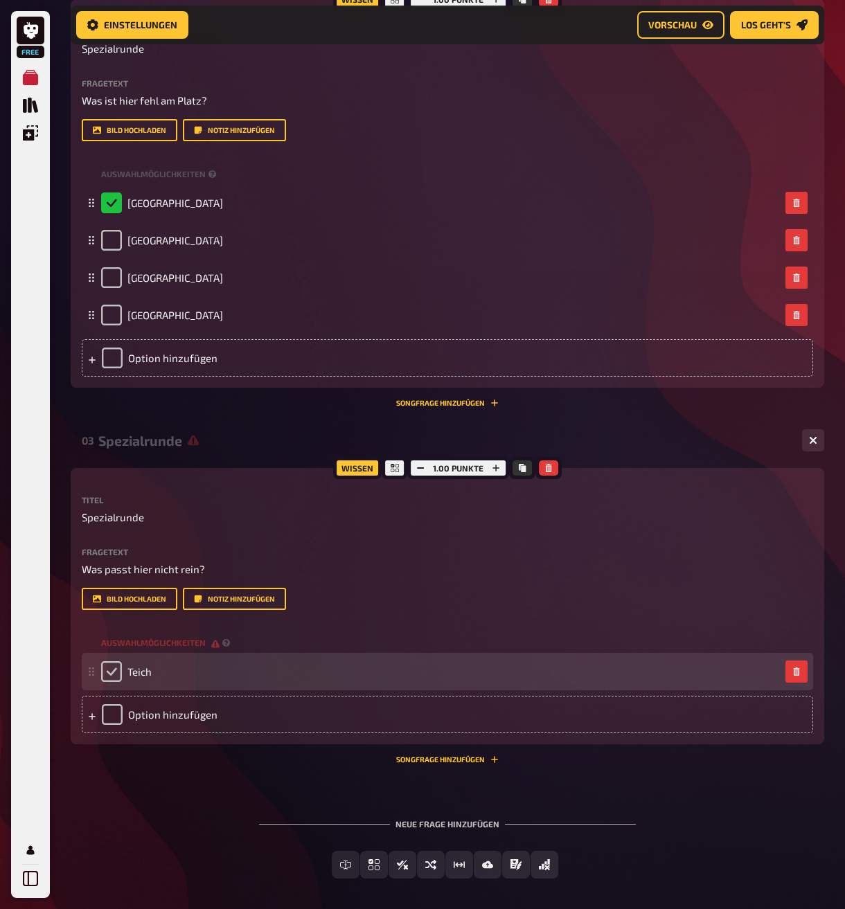
click at [109, 665] on input "checkbox" at bounding box center [111, 671] width 21 height 21
checkbox input "true"
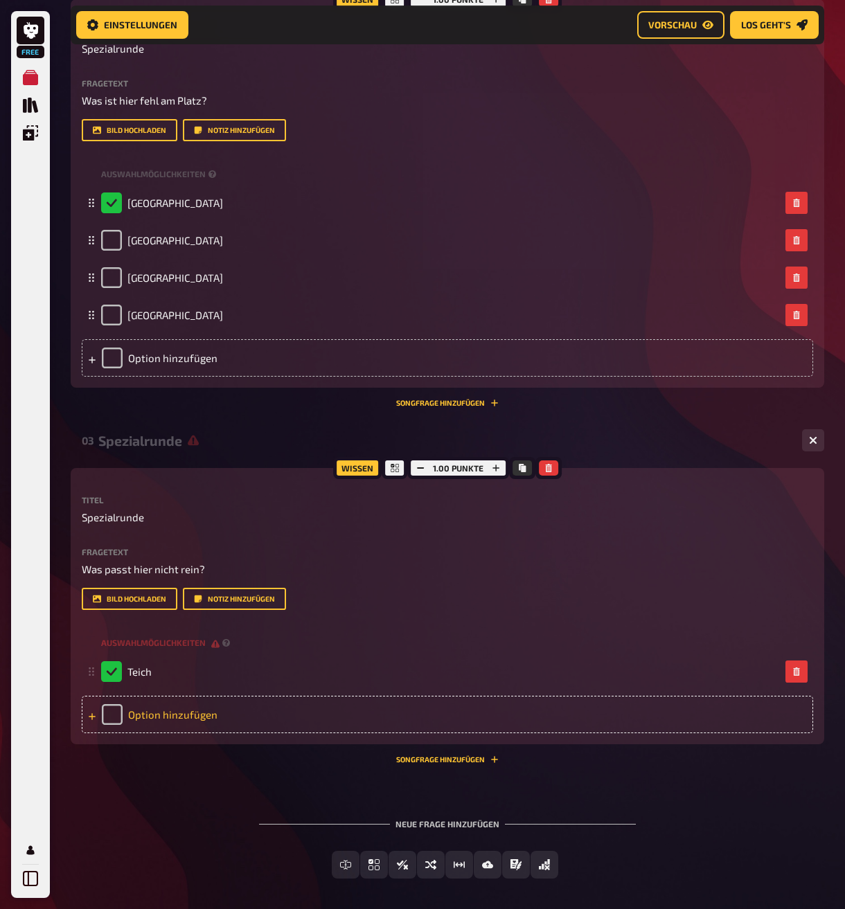
click at [157, 716] on div "Option hinzufügen" at bounding box center [447, 714] width 731 height 37
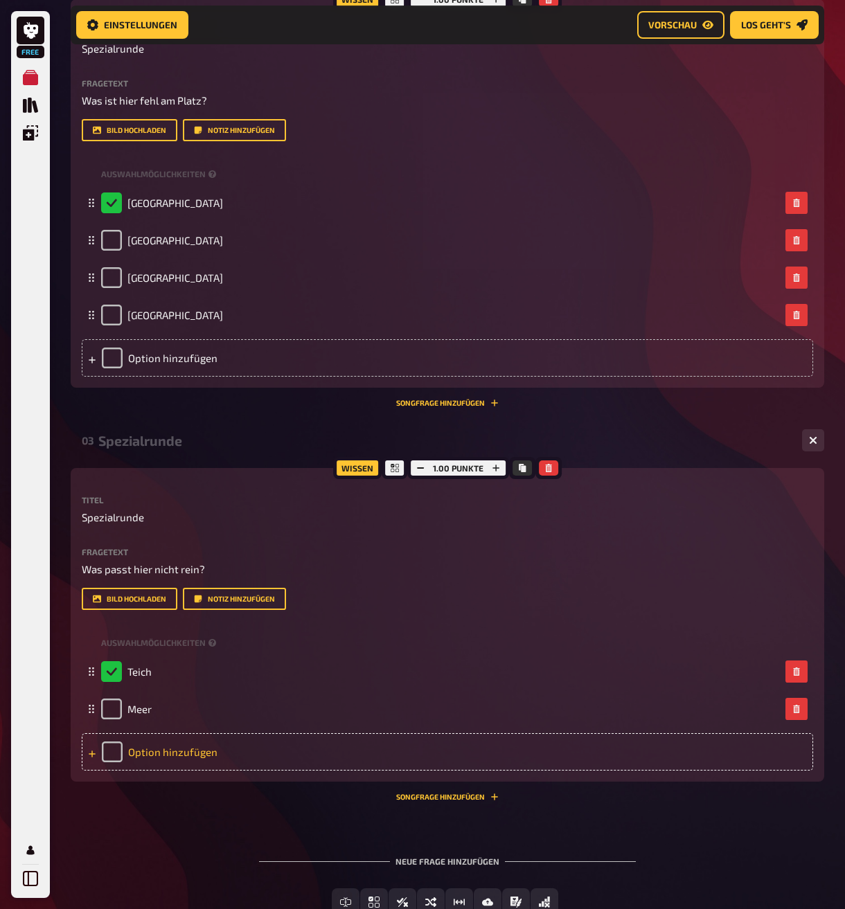
click at [170, 748] on div "Option hinzufügen" at bounding box center [447, 751] width 731 height 37
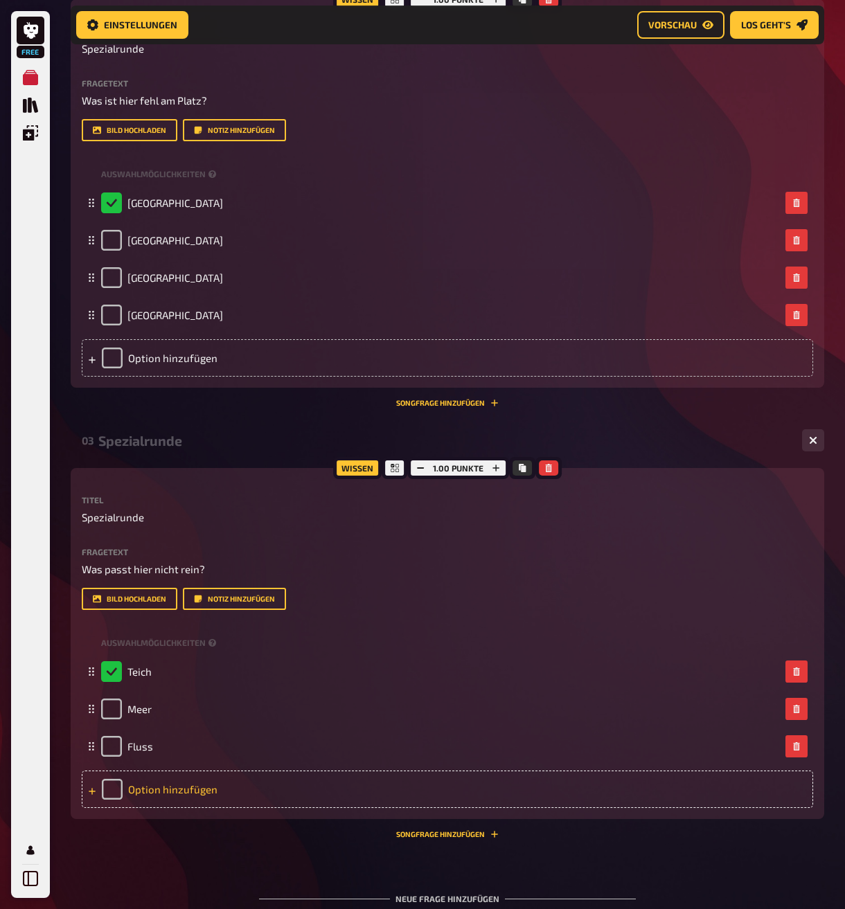
click at [178, 780] on div "Option hinzufügen" at bounding box center [447, 789] width 731 height 37
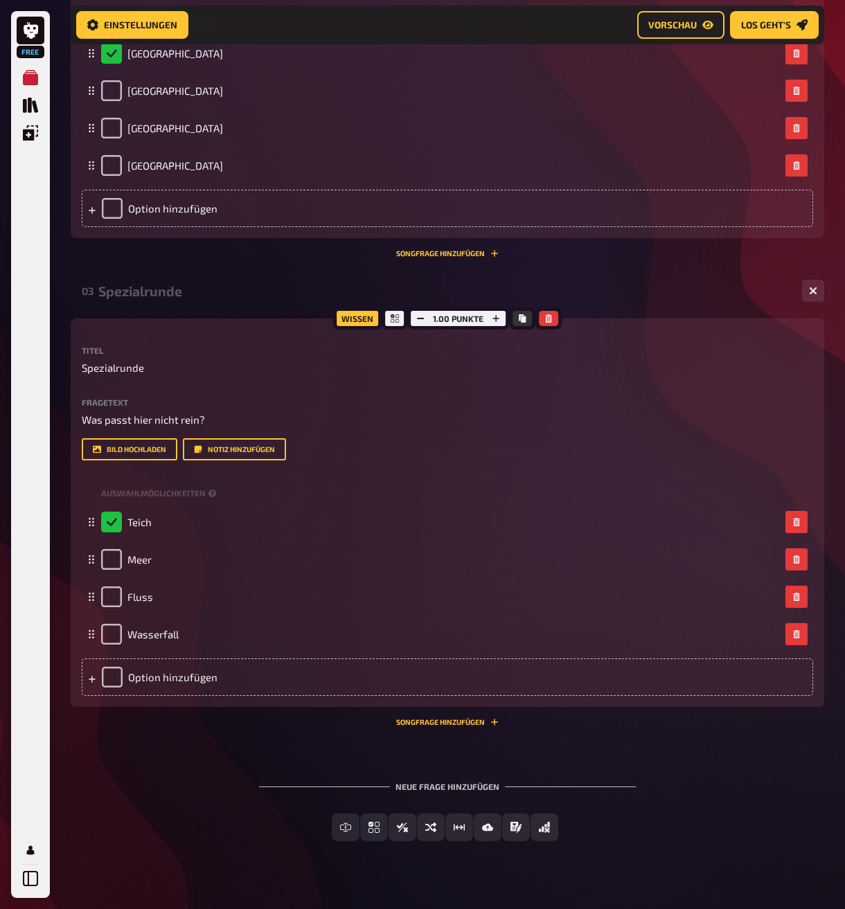
scroll to position [536, 0]
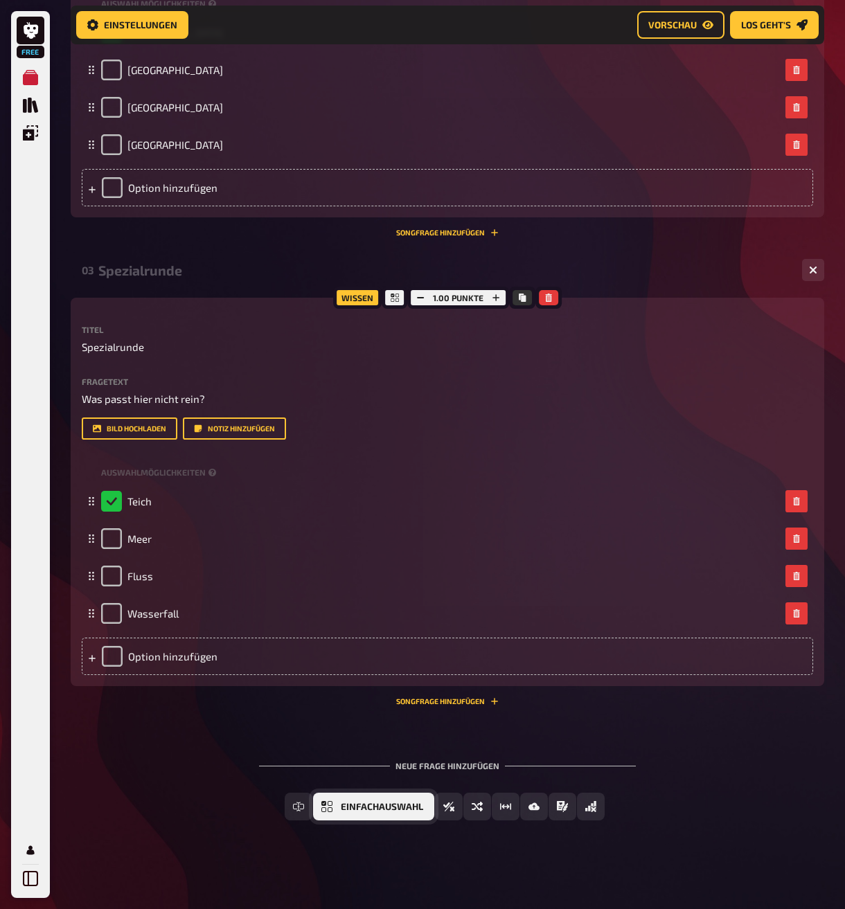
click at [389, 802] on span "Einfachauswahl" at bounding box center [382, 807] width 82 height 10
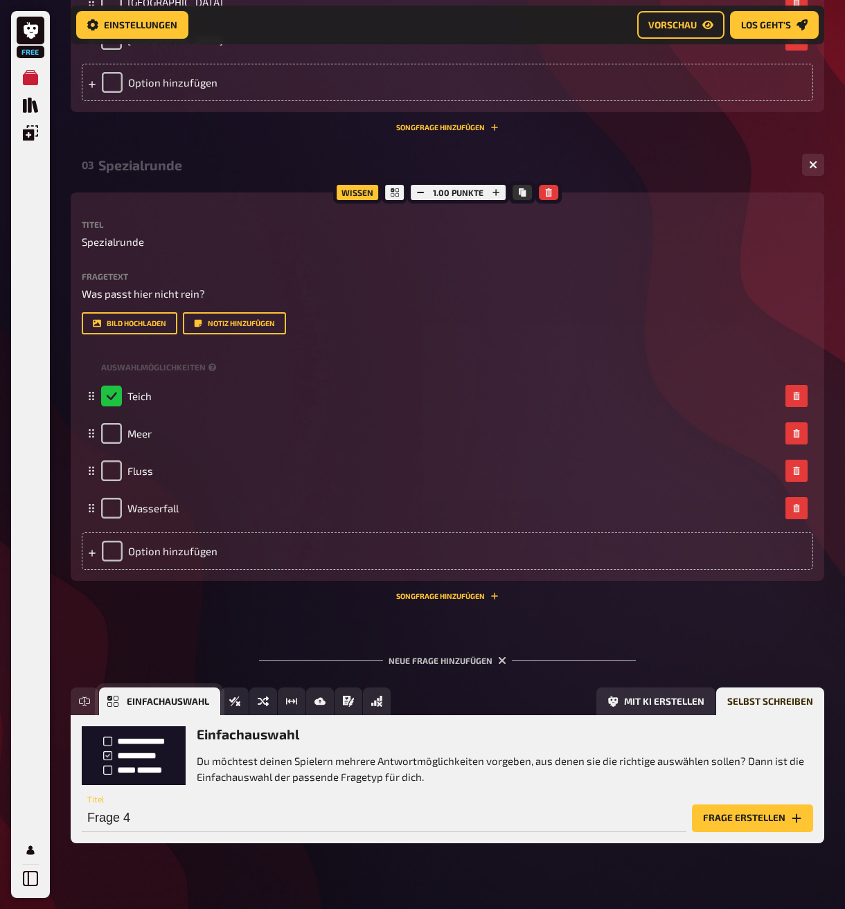
scroll to position [664, 0]
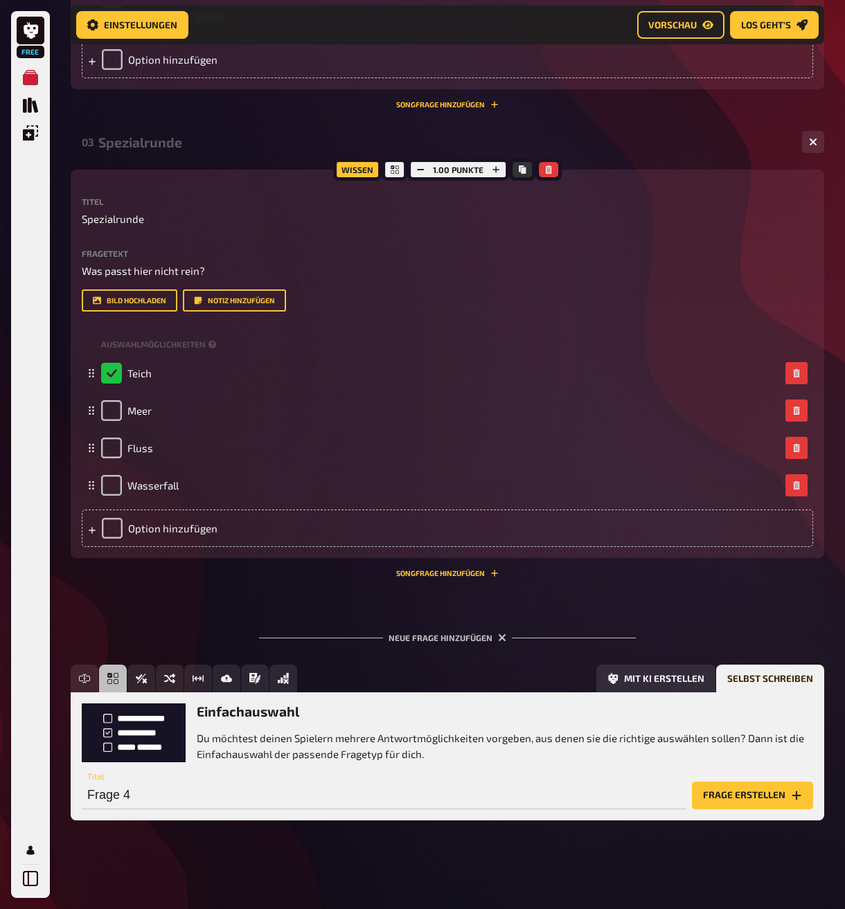
click at [762, 803] on button "Frage erstellen" at bounding box center [752, 796] width 121 height 28
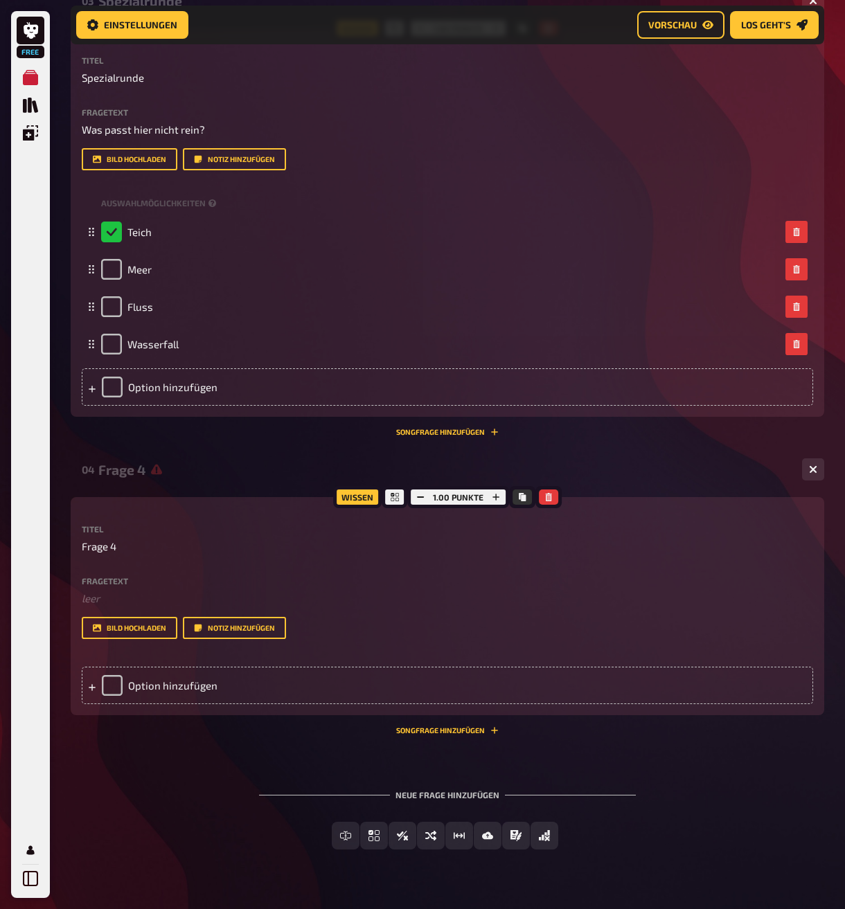
scroll to position [834, 0]
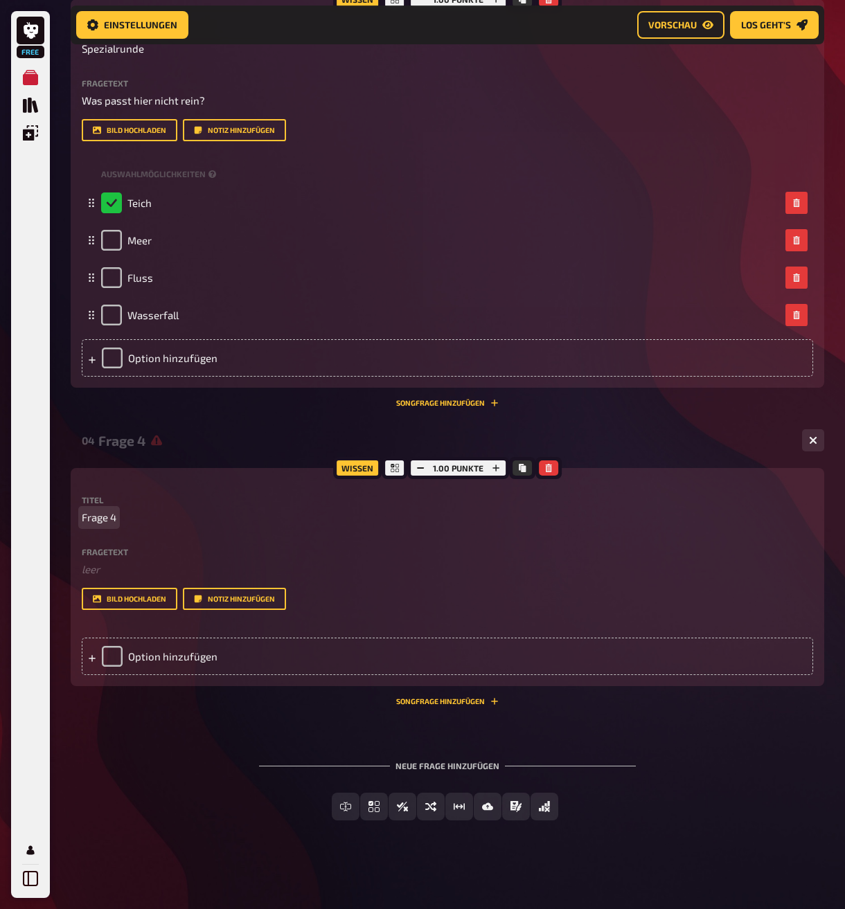
click at [114, 516] on span "Frage 4" at bounding box center [99, 518] width 35 height 16
click at [107, 515] on span "Frage 4" at bounding box center [99, 518] width 35 height 16
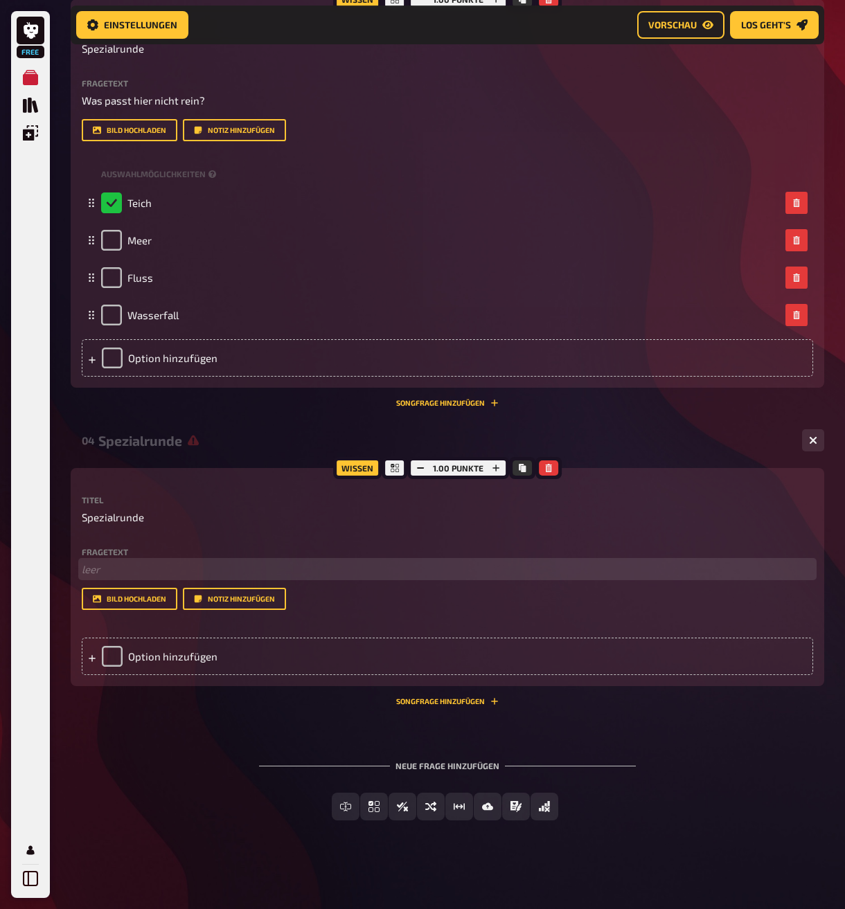
click at [112, 575] on p "﻿ leer" at bounding box center [447, 569] width 731 height 16
click at [110, 514] on span "Spezialrunde" at bounding box center [113, 518] width 62 height 16
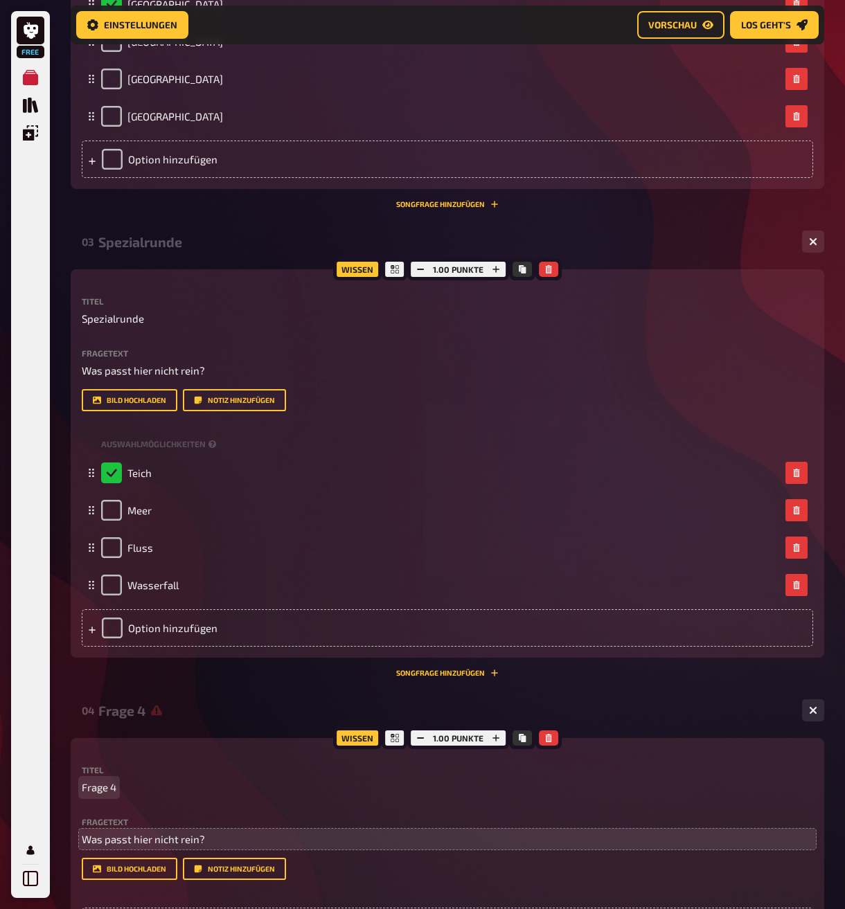
scroll to position [488, 0]
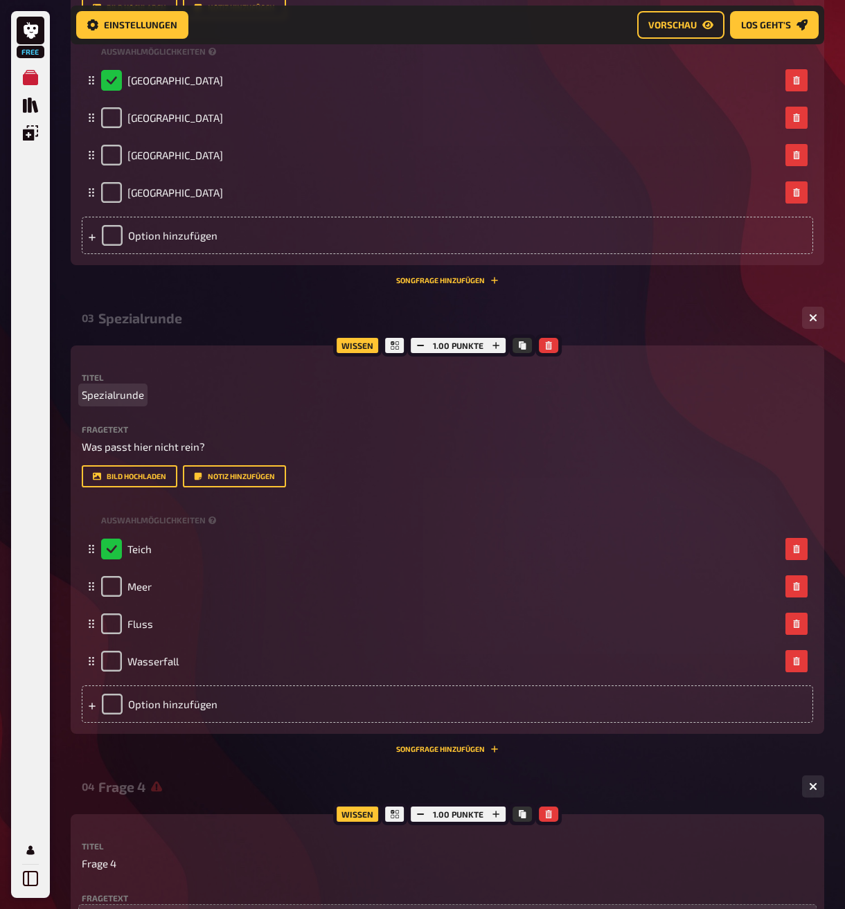
click at [114, 399] on span "Spezialrunde" at bounding box center [113, 395] width 62 height 16
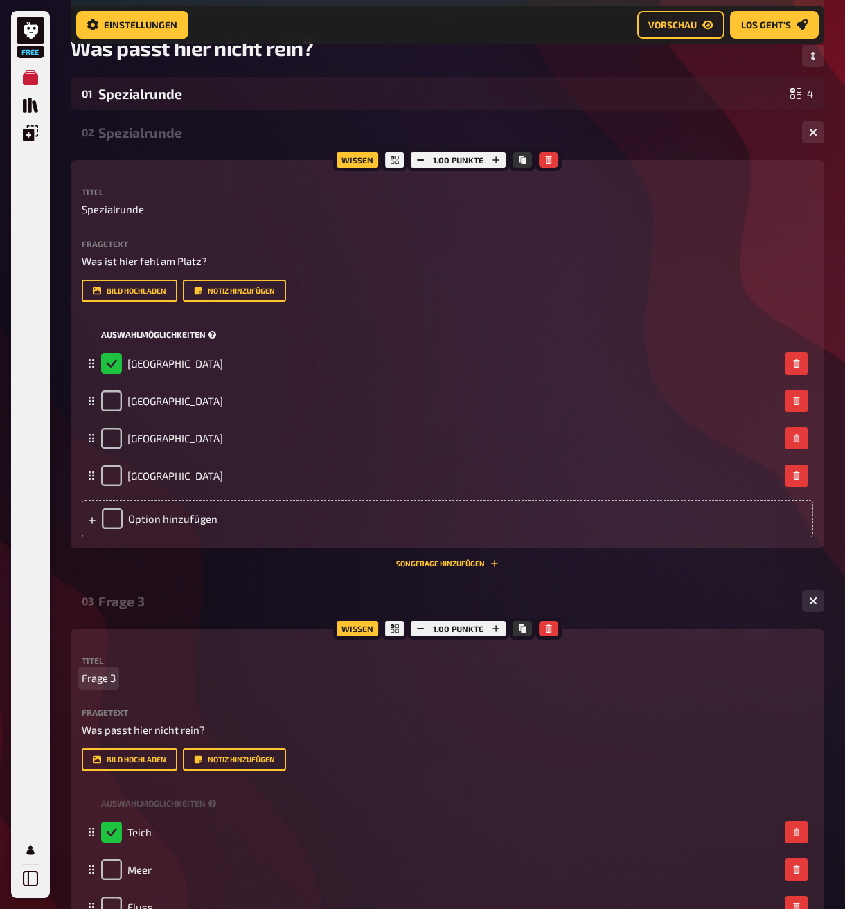
scroll to position [211, 0]
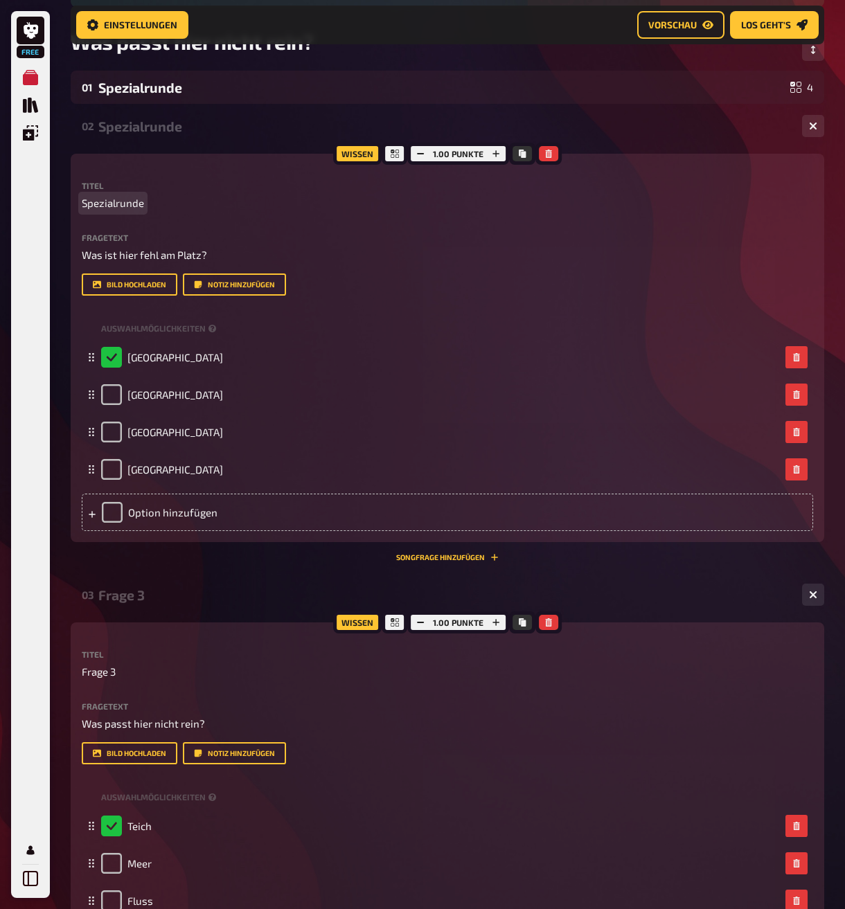
click at [108, 209] on span "Spezialrunde" at bounding box center [113, 203] width 62 height 16
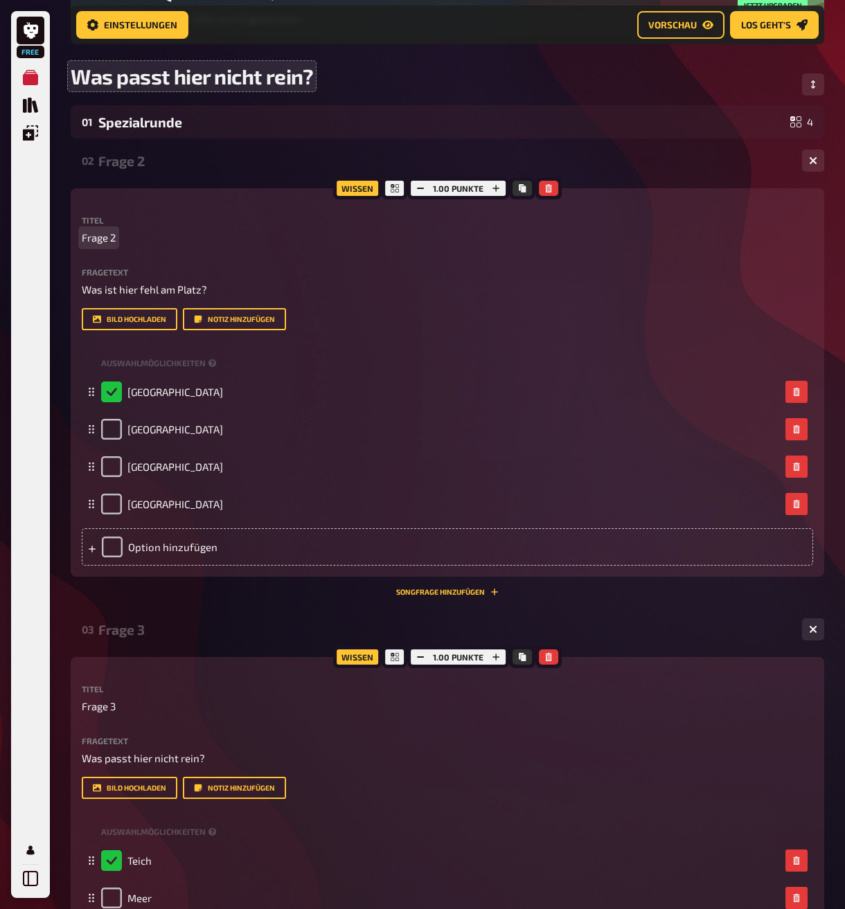
scroll to position [0, 0]
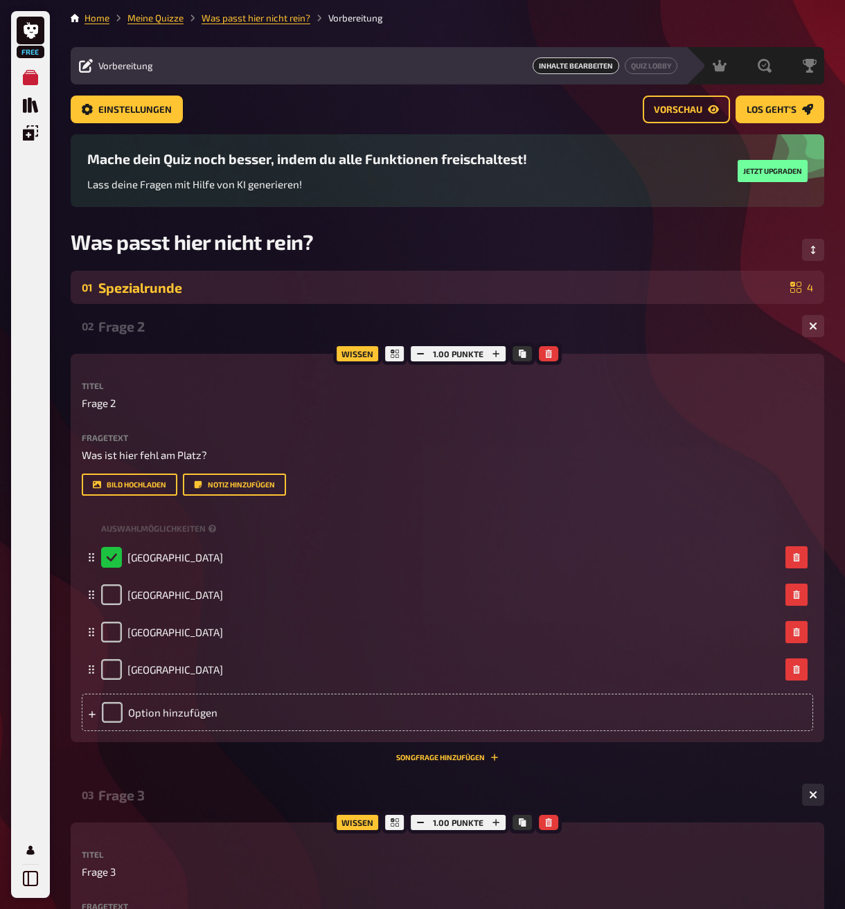
click at [127, 285] on div "Spezialrunde" at bounding box center [441, 288] width 686 height 16
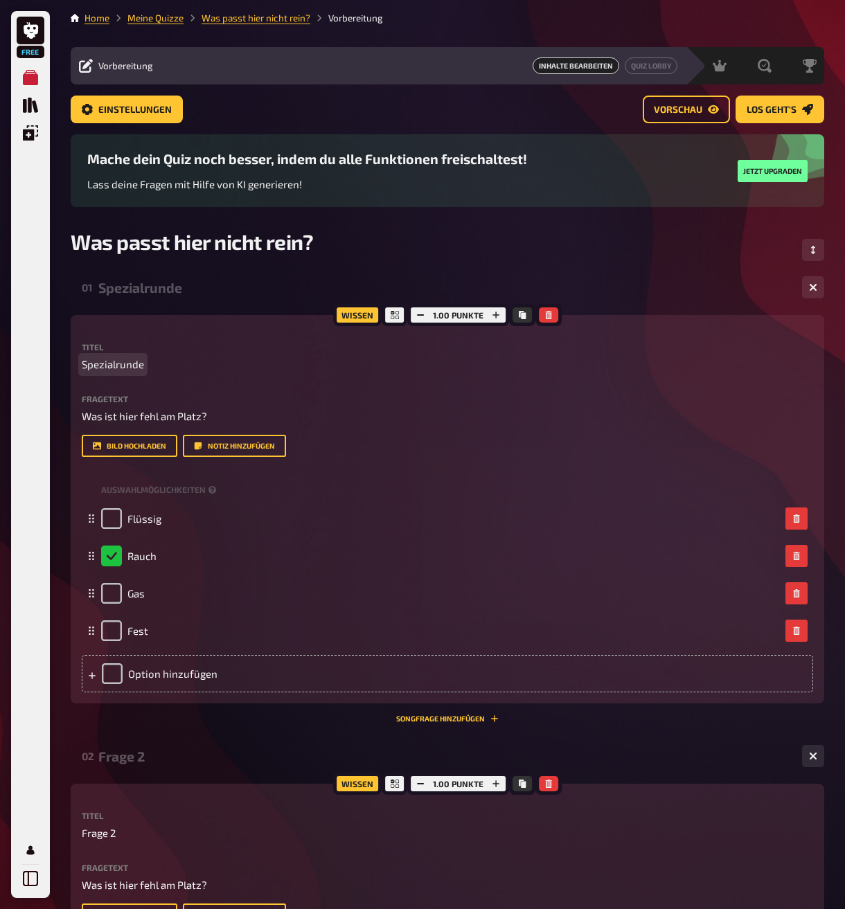
click at [111, 366] on span "Spezialrunde" at bounding box center [113, 365] width 62 height 16
click at [219, 386] on div "Titel Frage 1 Fragetext Was ist hier fehl am Platz? Hier hinziehen für Dateiupl…" at bounding box center [447, 400] width 731 height 114
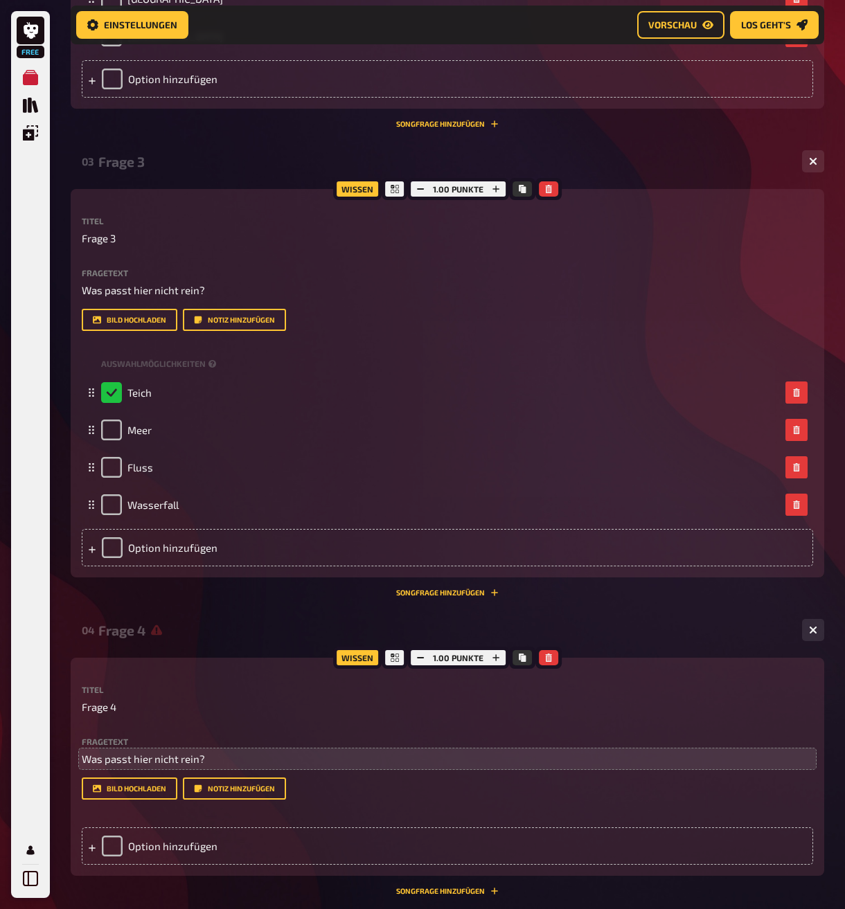
scroll to position [1311, 0]
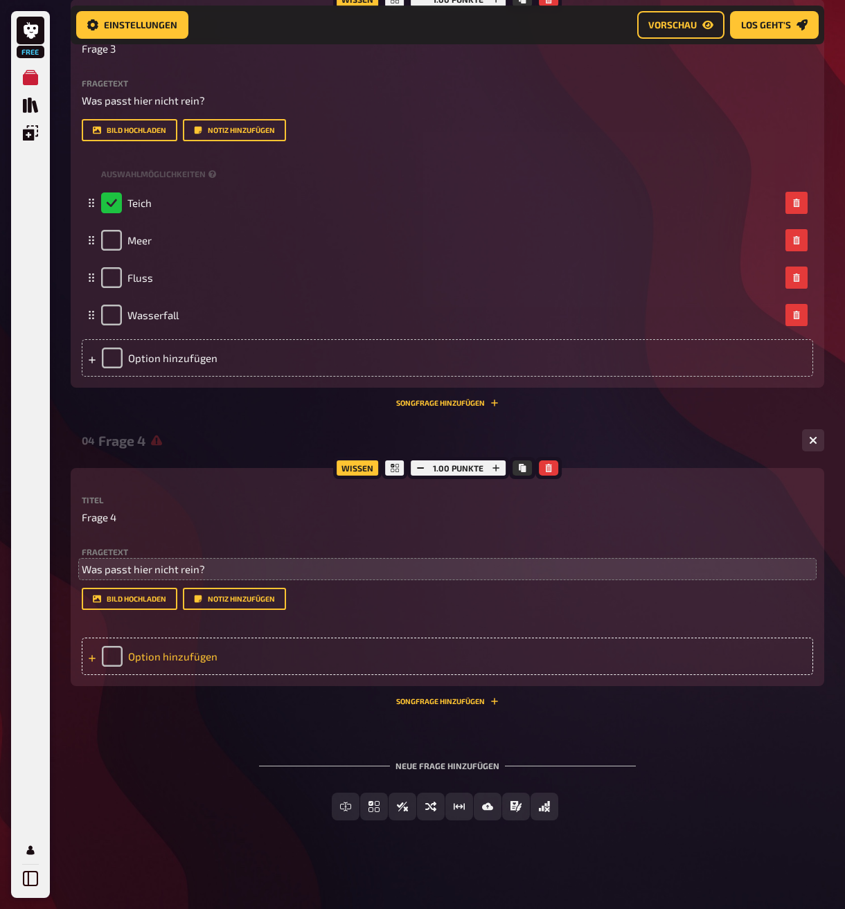
click at [153, 665] on div "Option hinzufügen" at bounding box center [447, 656] width 731 height 37
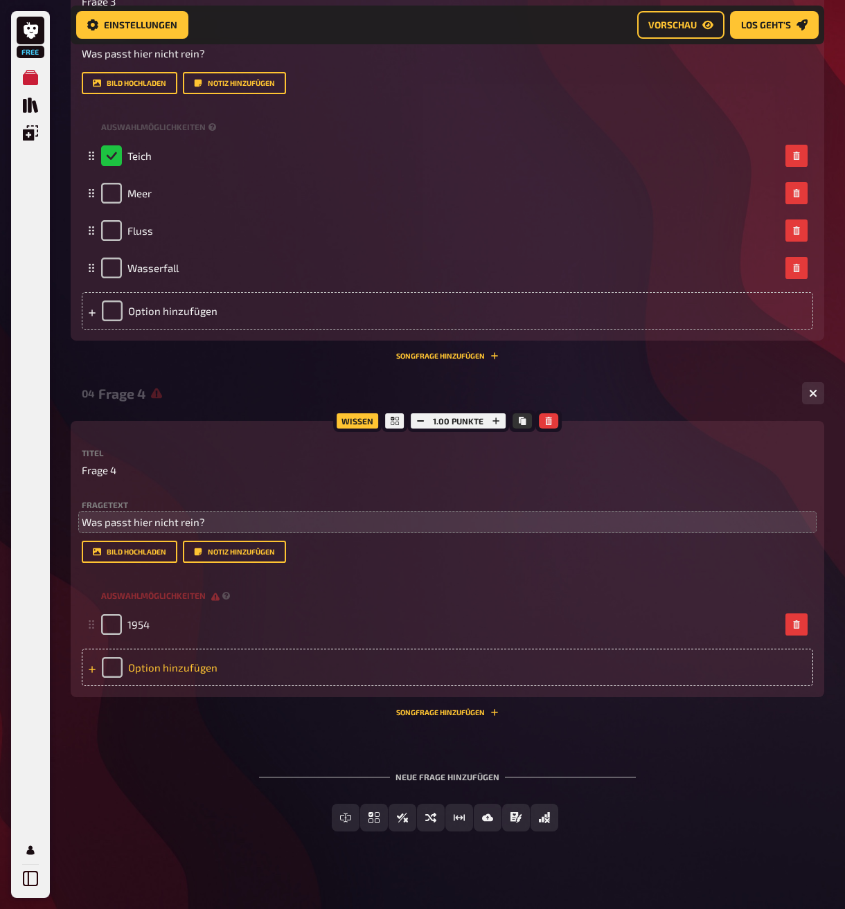
click at [190, 686] on div "Option hinzufügen" at bounding box center [447, 667] width 731 height 37
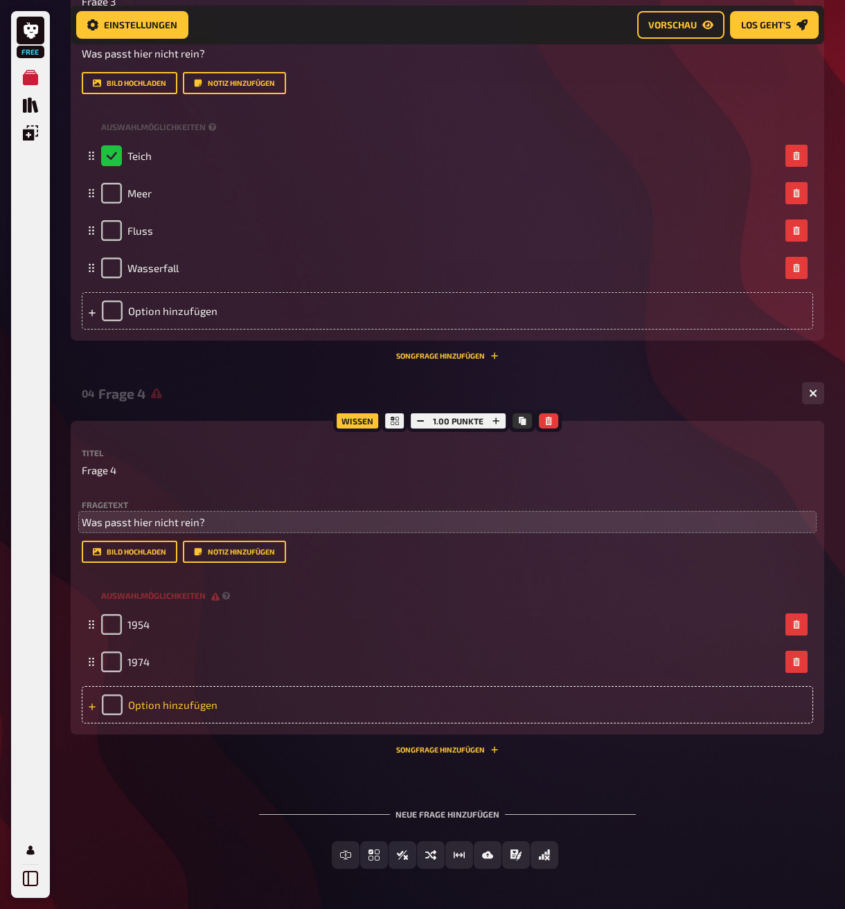
click at [190, 724] on div "Option hinzufügen" at bounding box center [447, 704] width 731 height 37
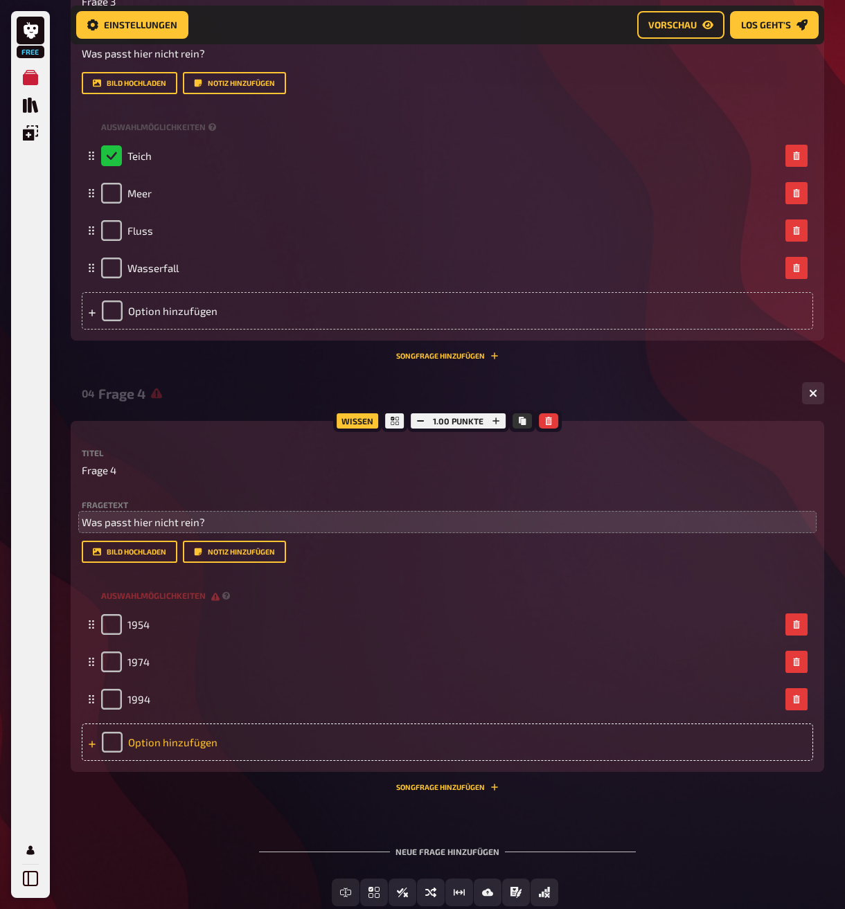
click at [195, 761] on div "Option hinzufügen" at bounding box center [447, 742] width 731 height 37
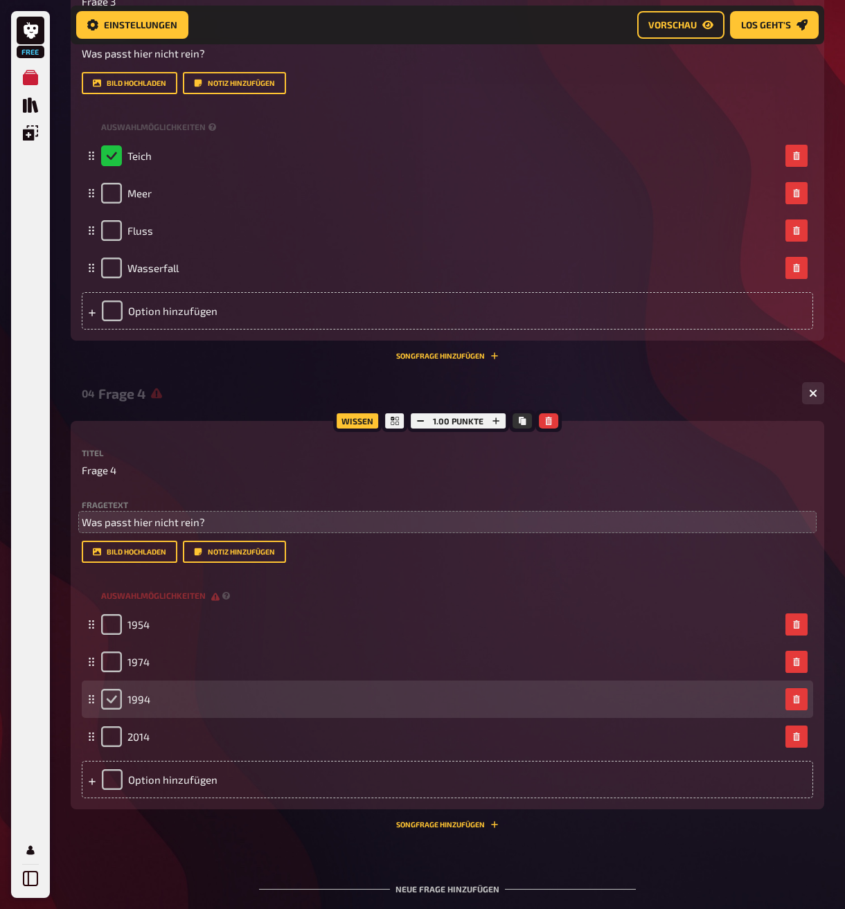
click at [116, 710] on input "checkbox" at bounding box center [111, 699] width 21 height 21
checkbox input "true"
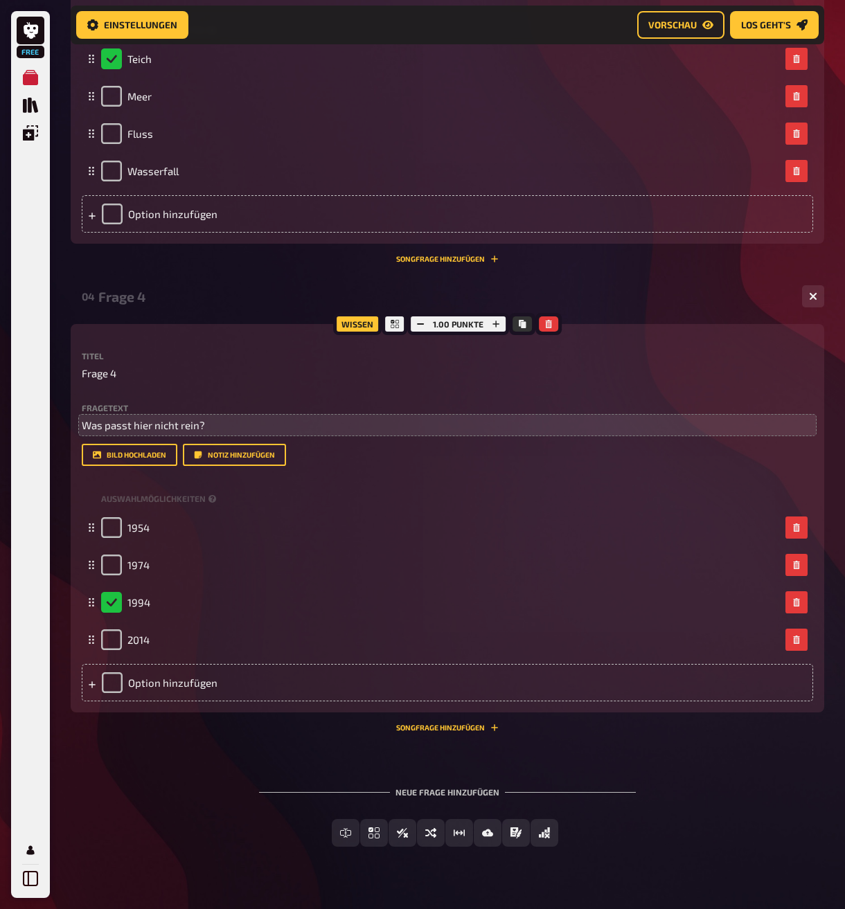
scroll to position [1450, 0]
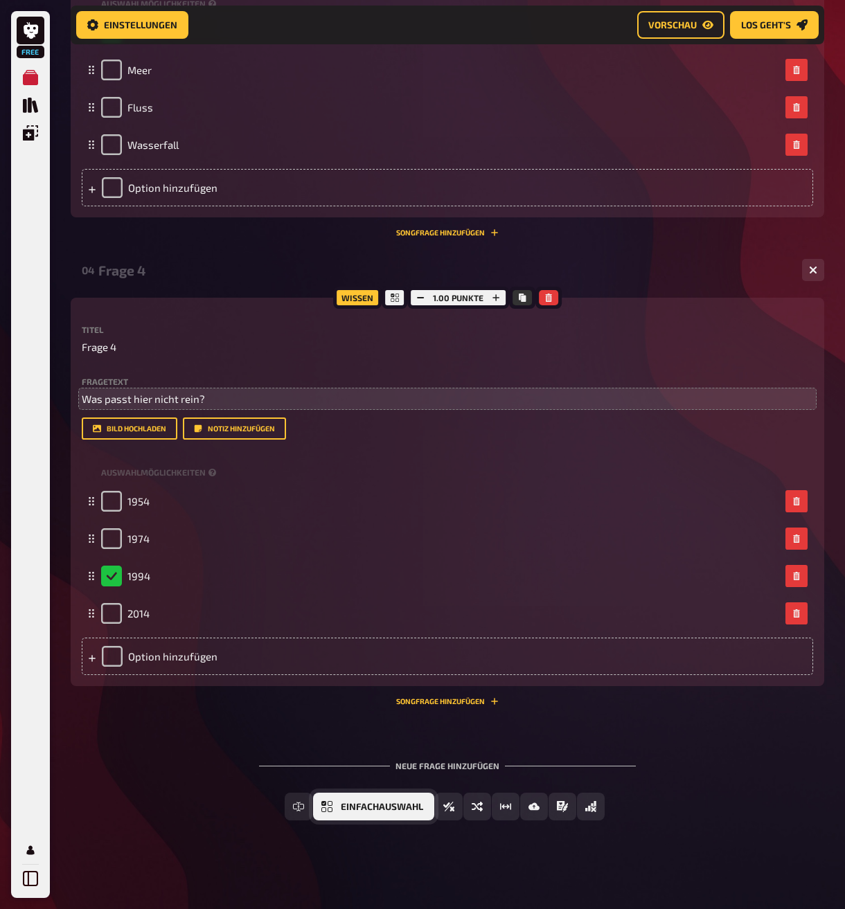
click at [377, 812] on span "Einfachauswahl" at bounding box center [382, 807] width 82 height 10
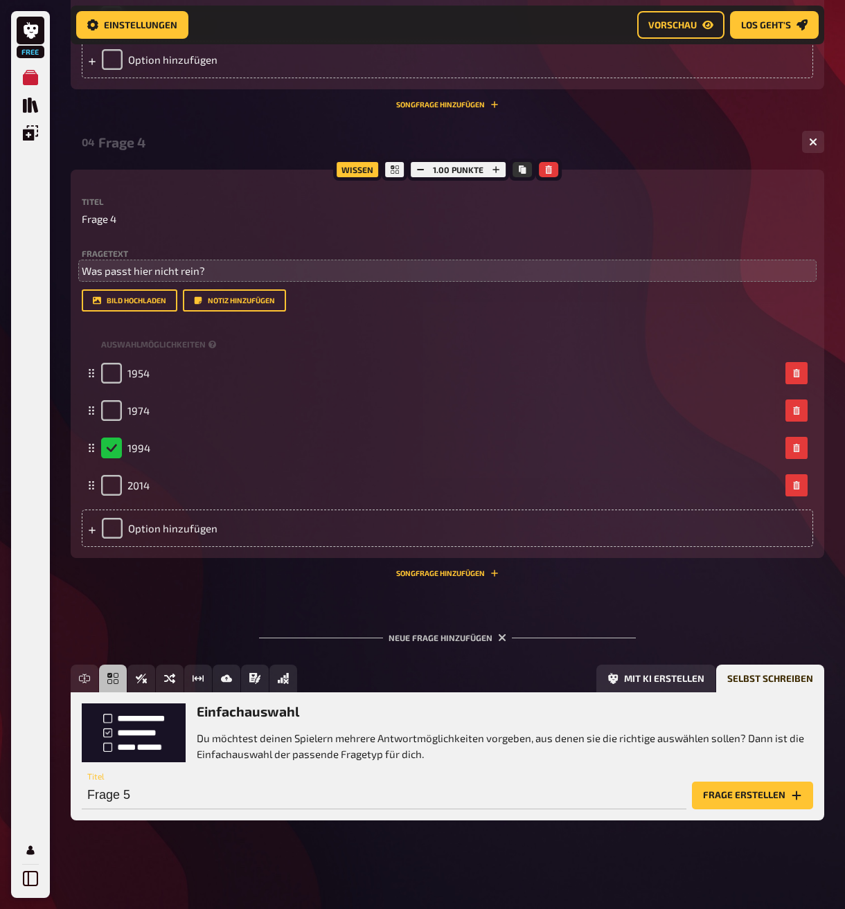
scroll to position [1609, 0]
click at [737, 796] on button "Frage erstellen" at bounding box center [752, 796] width 121 height 28
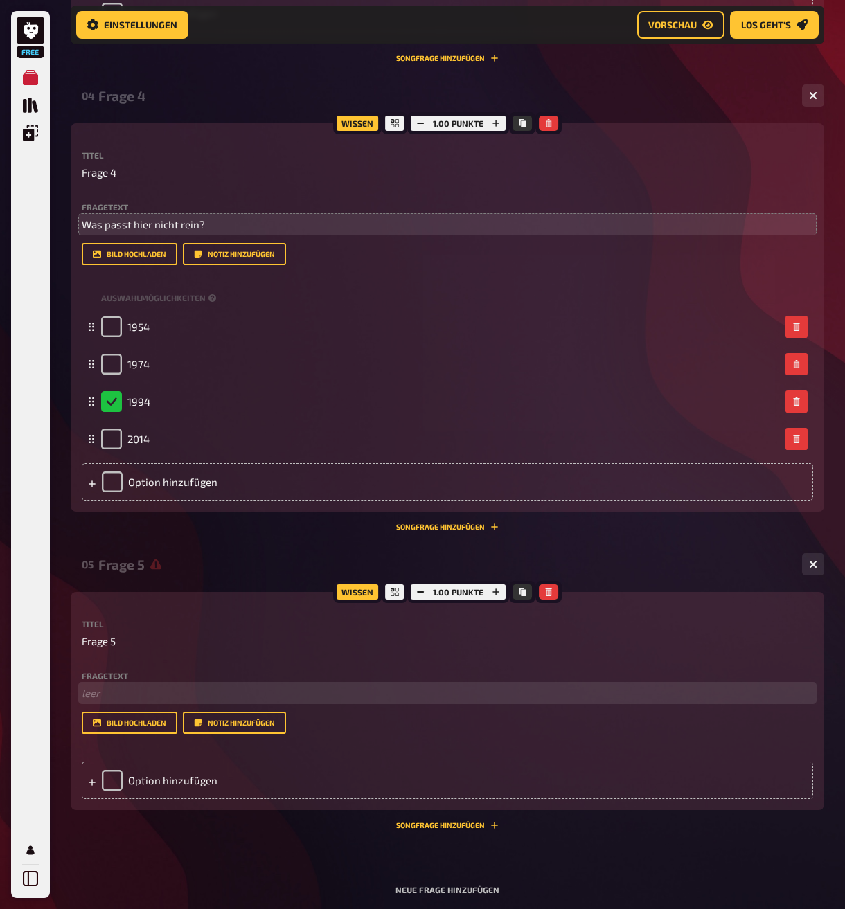
click at [125, 701] on p "﻿ leer" at bounding box center [447, 693] width 731 height 16
click at [162, 799] on div "Option hinzufügen" at bounding box center [447, 780] width 731 height 37
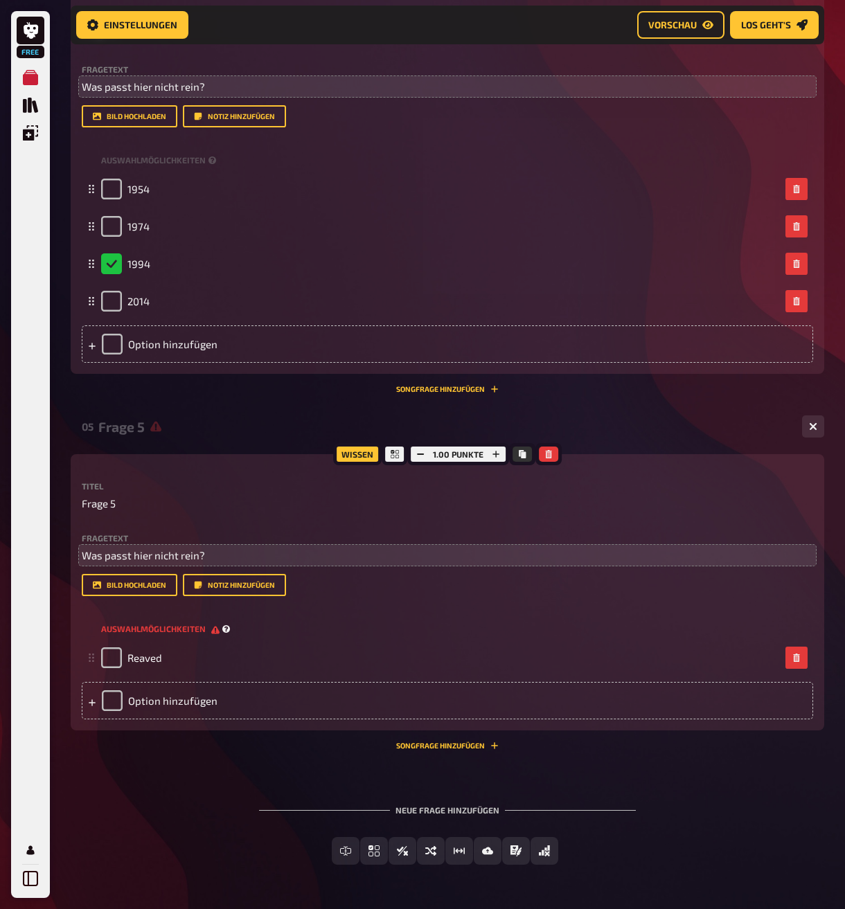
scroll to position [1747, 0]
click at [146, 719] on div "Option hinzufügen" at bounding box center [447, 699] width 731 height 37
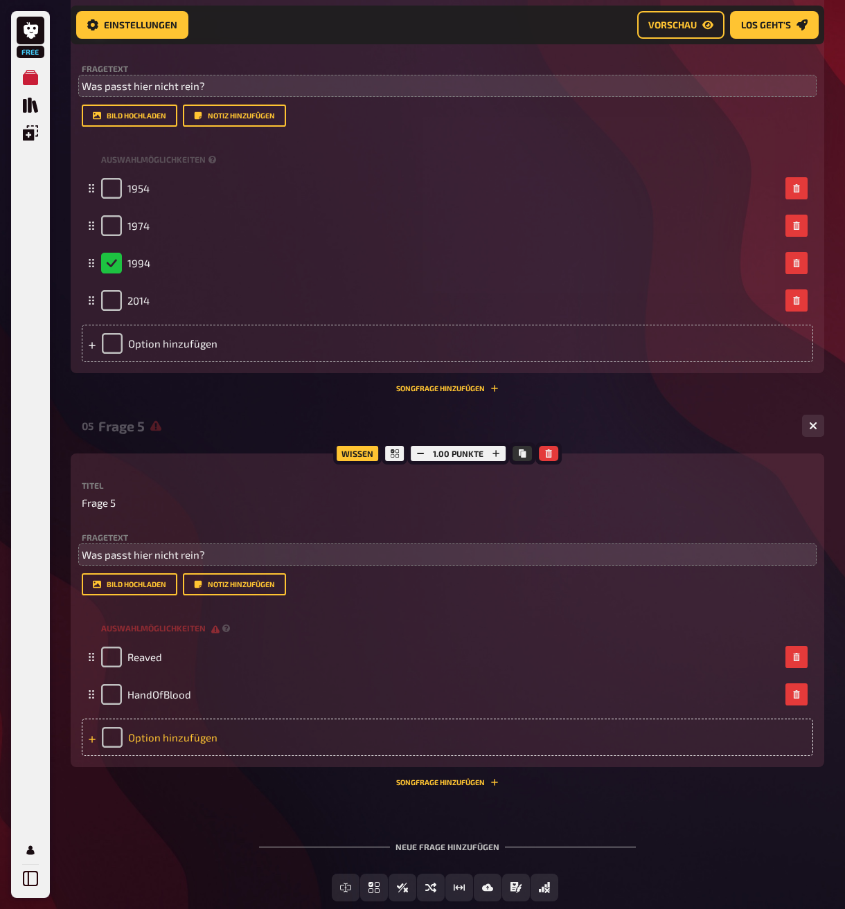
click at [171, 756] on div "Option hinzufügen" at bounding box center [447, 737] width 731 height 37
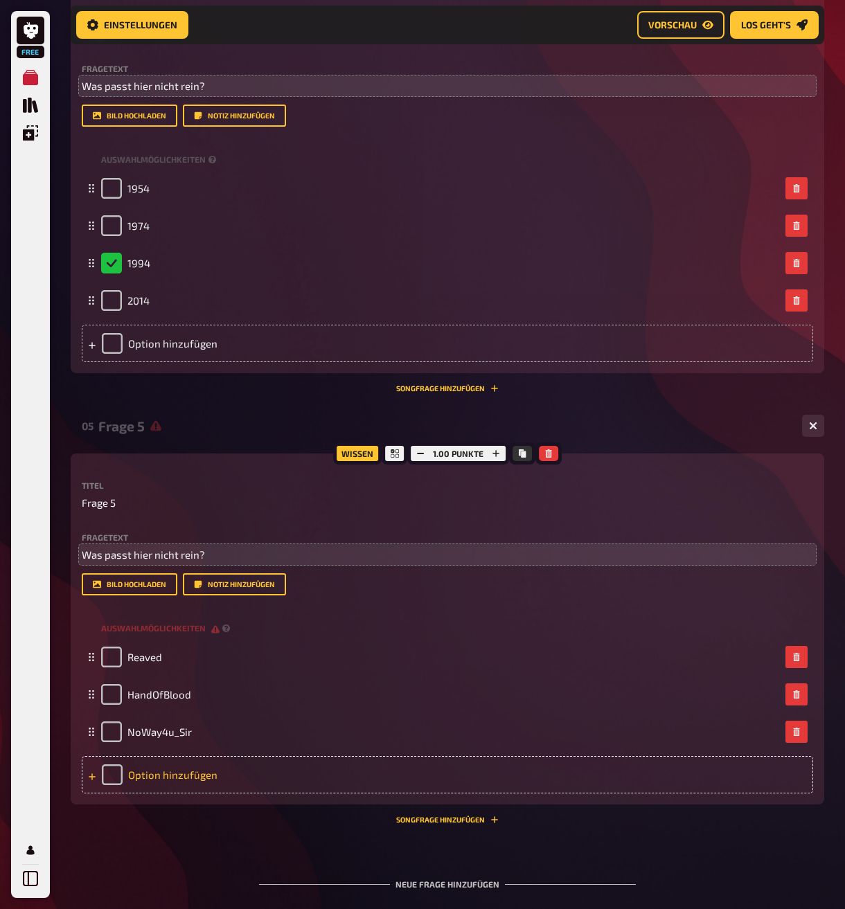
click at [155, 793] on div "Option hinzufügen" at bounding box center [447, 774] width 731 height 37
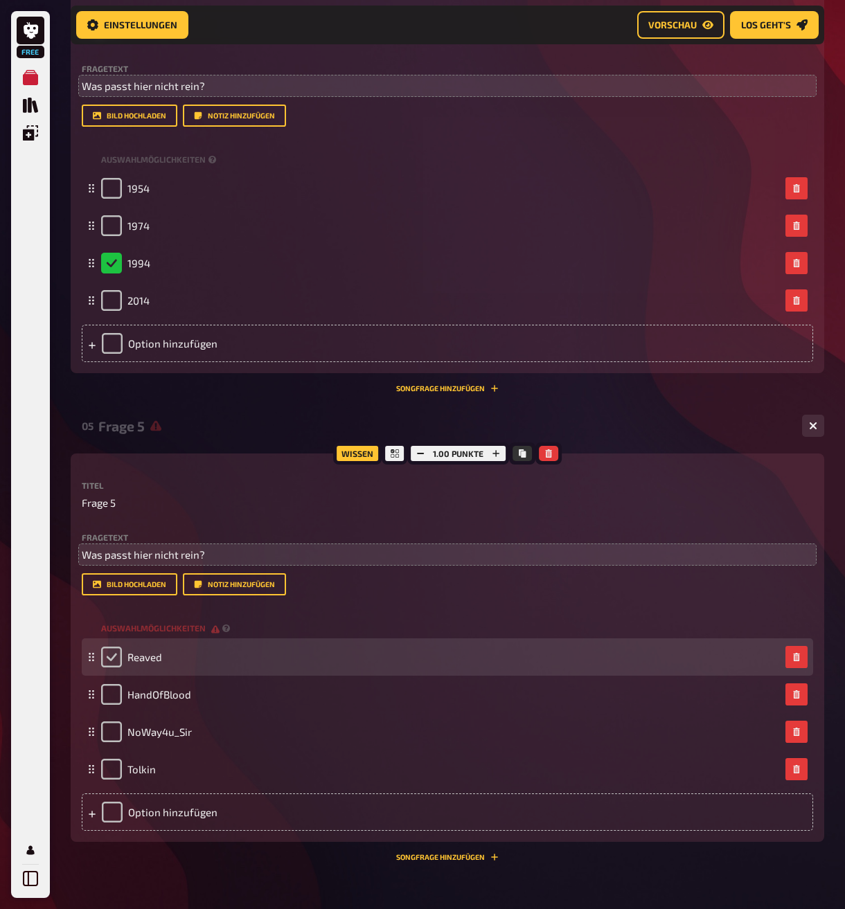
click at [111, 667] on input "checkbox" at bounding box center [111, 657] width 21 height 21
checkbox input "true"
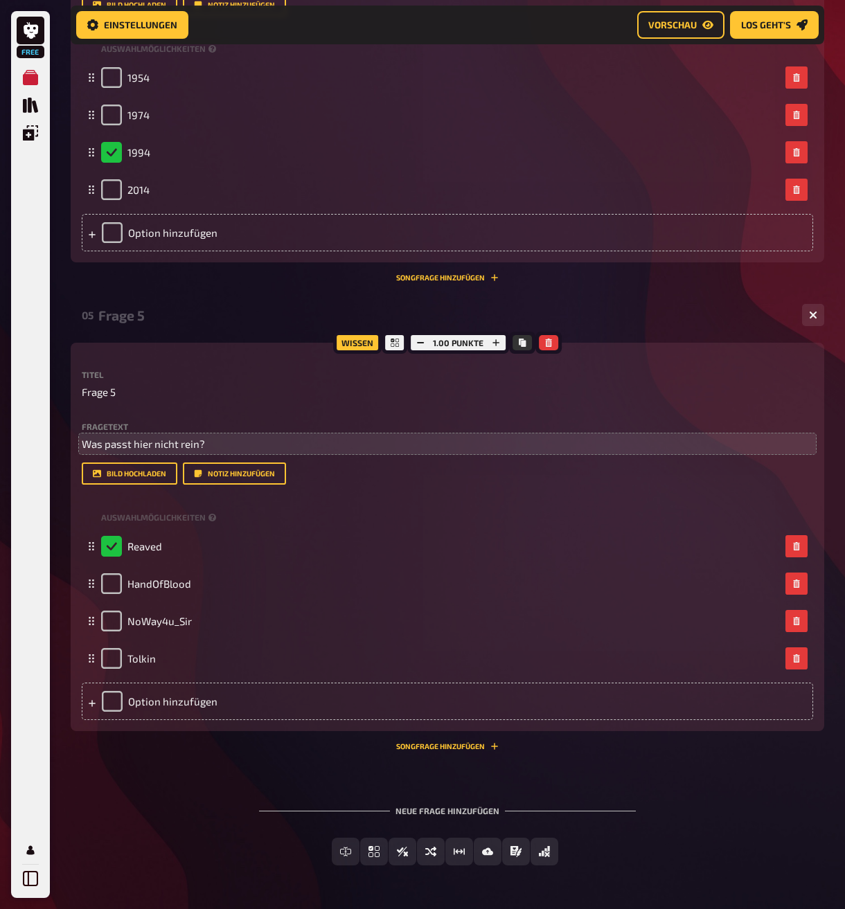
scroll to position [1886, 0]
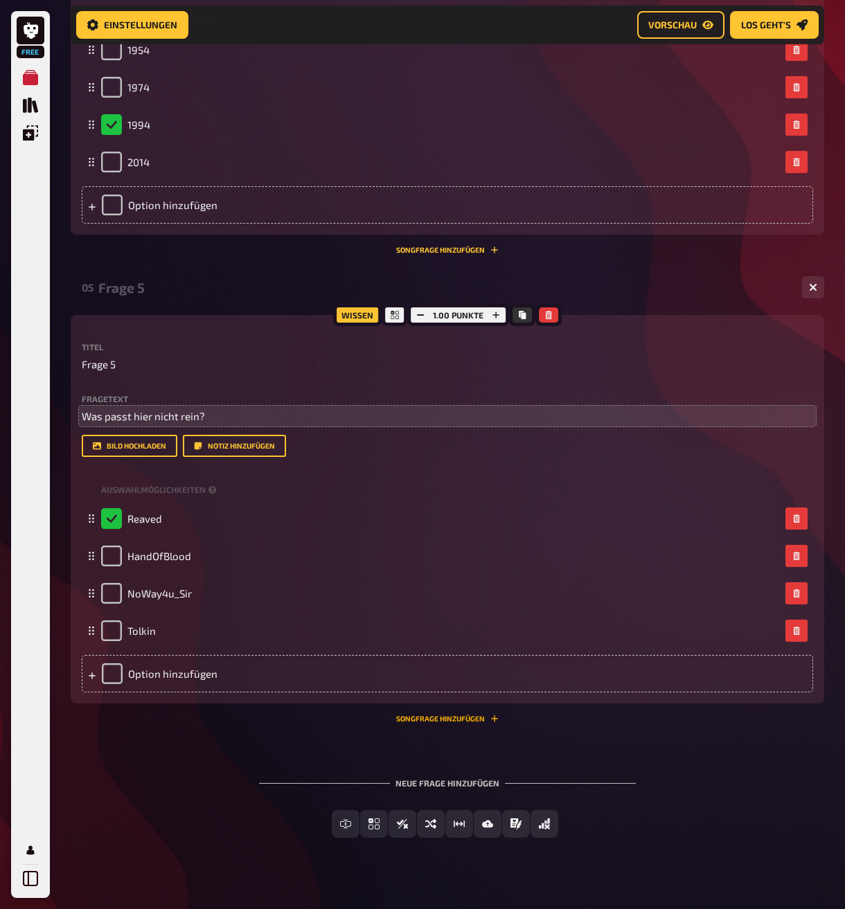
click at [424, 723] on button "Songfrage hinzufügen" at bounding box center [447, 719] width 102 height 8
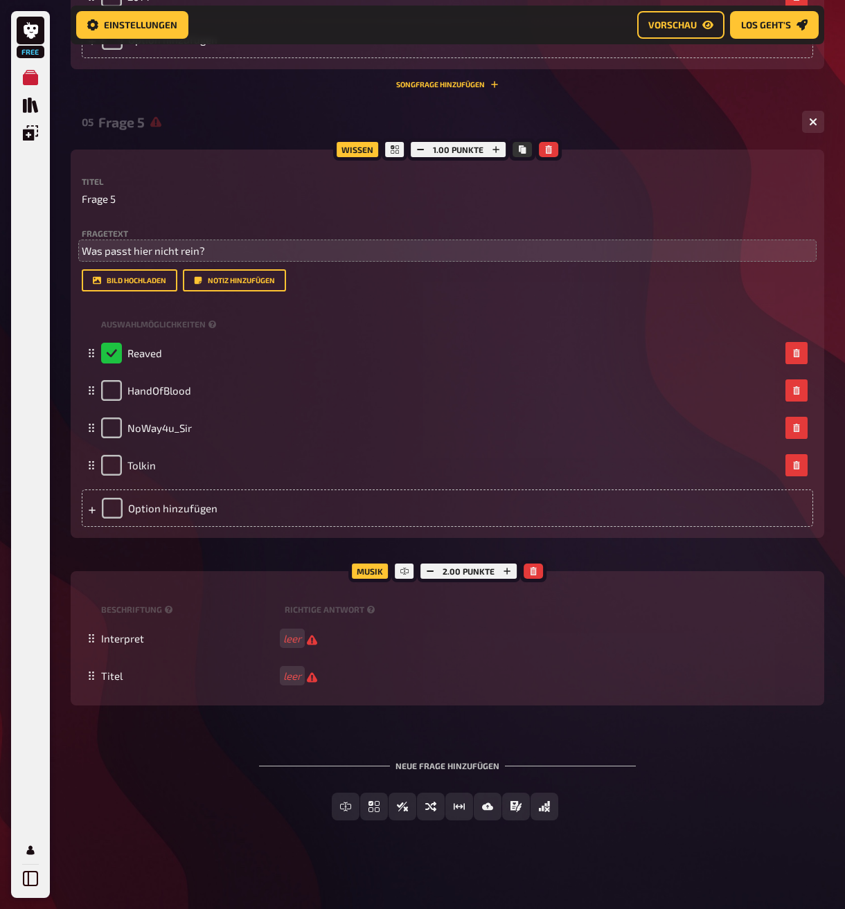
scroll to position [2099, 0]
click at [530, 568] on icon "button" at bounding box center [533, 571] width 6 height 8
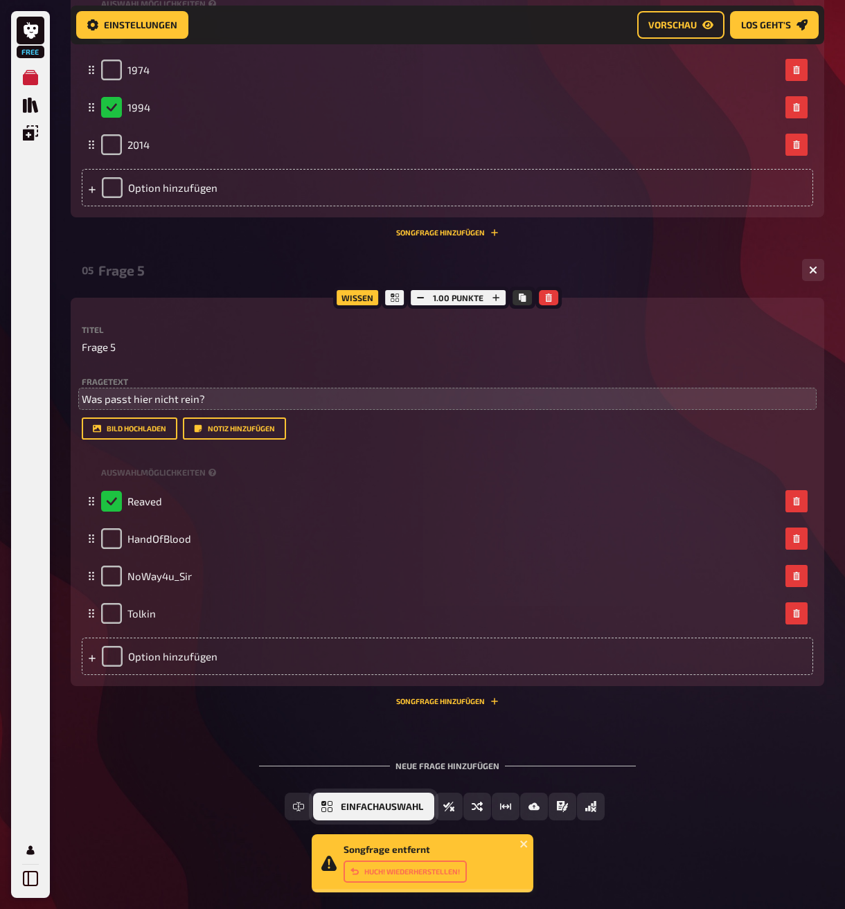
click at [385, 800] on button "Einfachauswahl" at bounding box center [373, 807] width 121 height 28
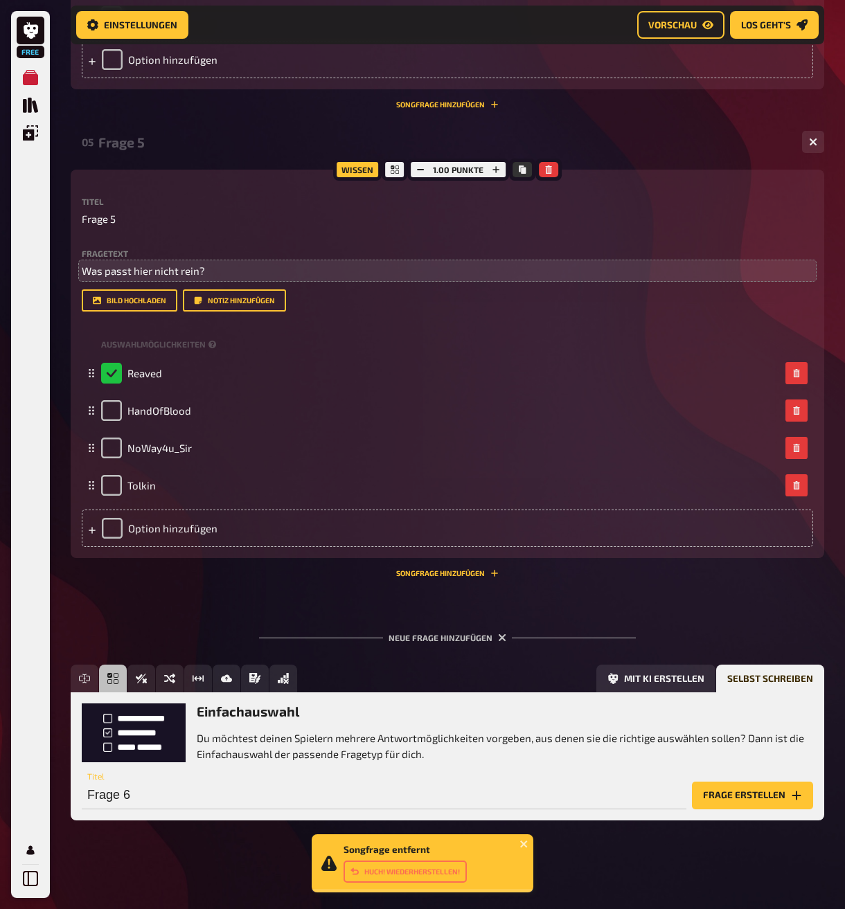
scroll to position [2078, 0]
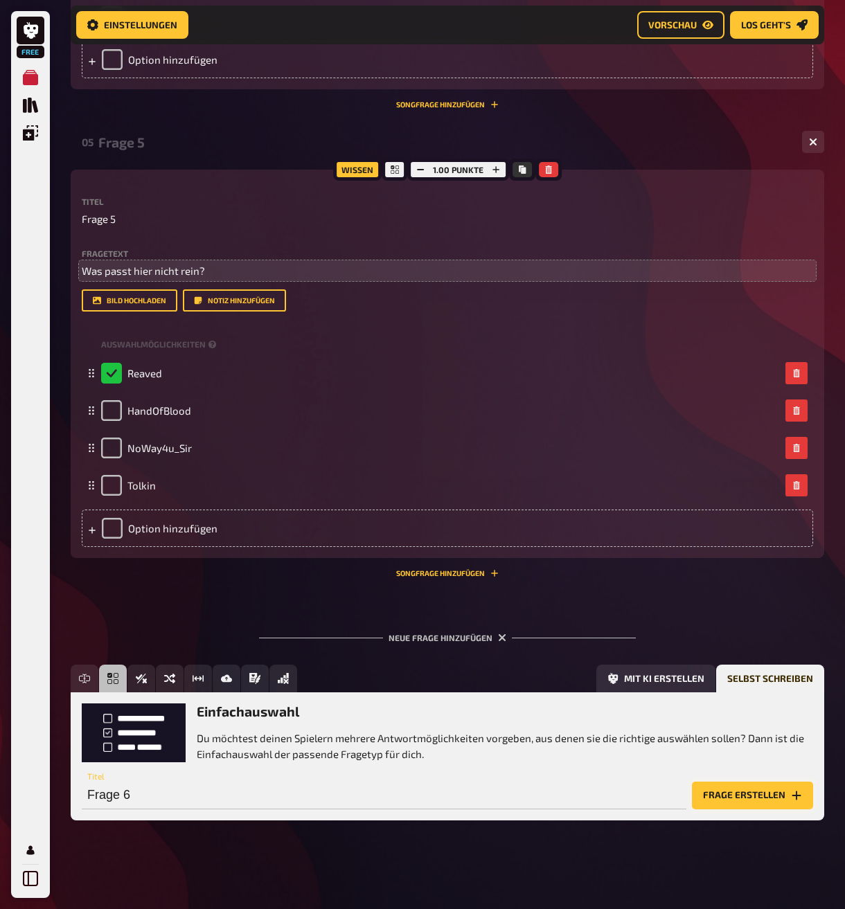
click at [712, 793] on button "Frage erstellen" at bounding box center [752, 796] width 121 height 28
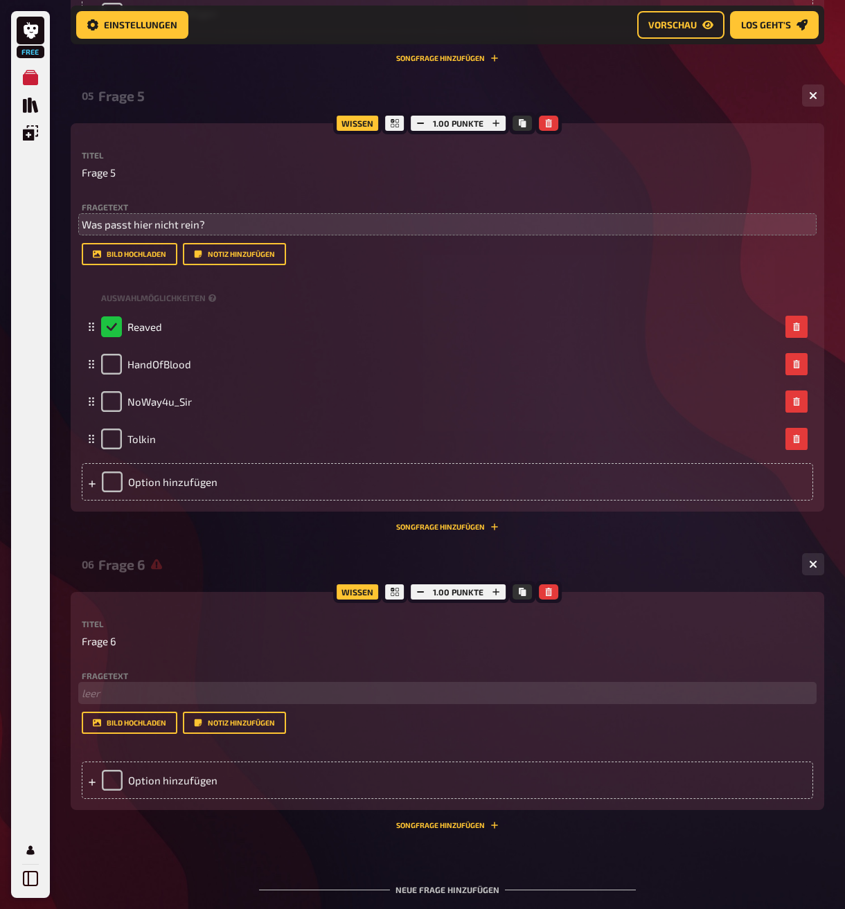
click at [109, 701] on p "﻿ leer" at bounding box center [447, 693] width 731 height 16
click at [129, 799] on div "Option hinzufügen" at bounding box center [447, 780] width 731 height 37
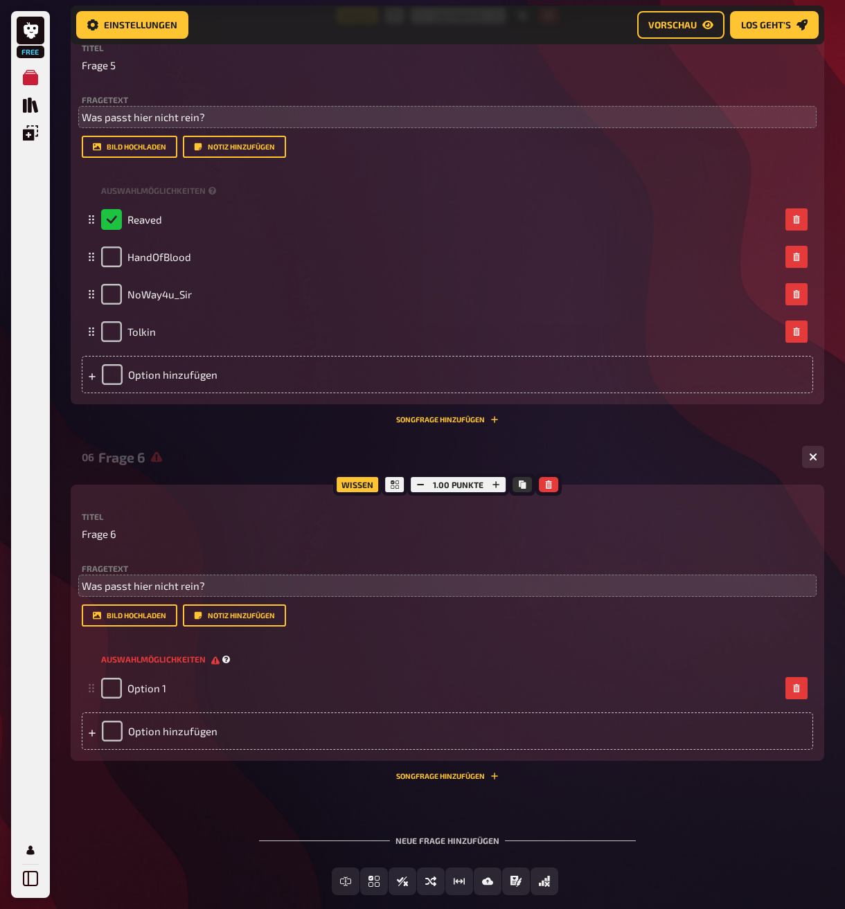
scroll to position [2285, 0]
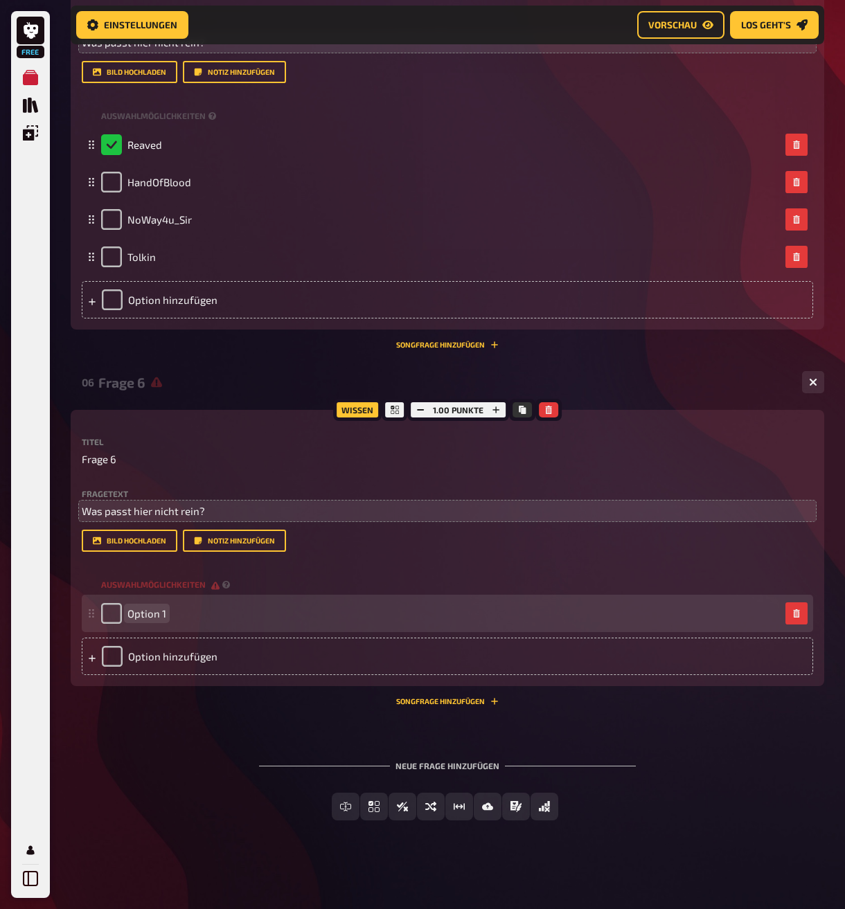
click at [145, 624] on div "Option 1" at bounding box center [133, 613] width 65 height 21
click at [141, 620] on span "Option 1" at bounding box center [146, 613] width 39 height 12
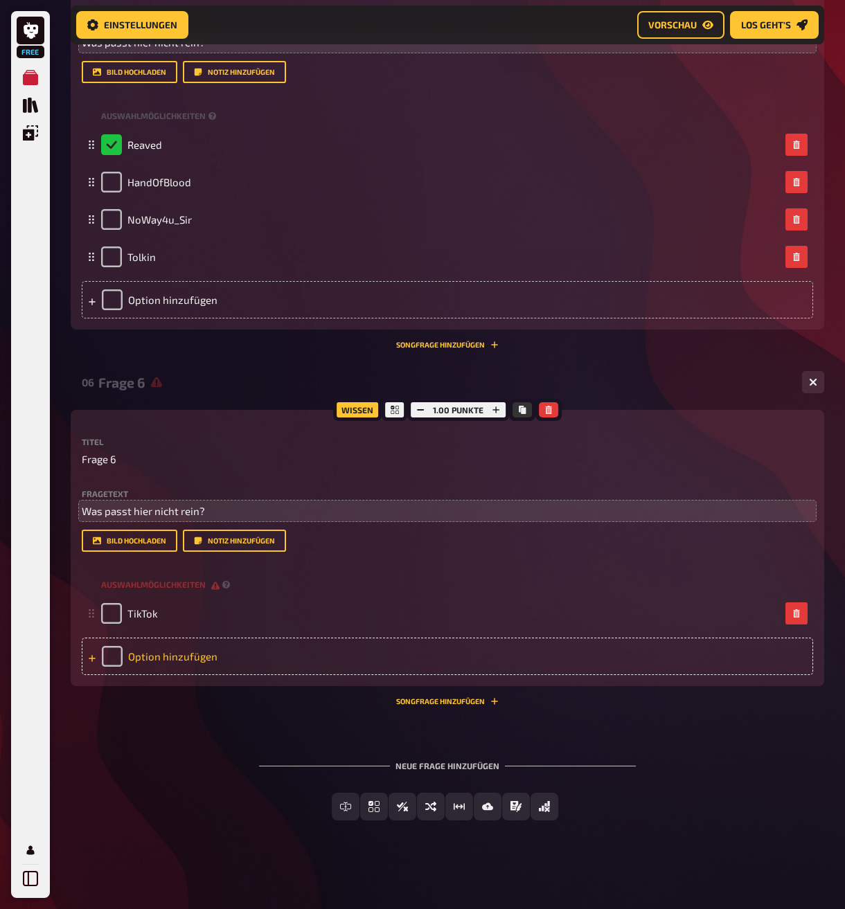
click at [149, 675] on div "Option hinzufügen" at bounding box center [447, 656] width 731 height 37
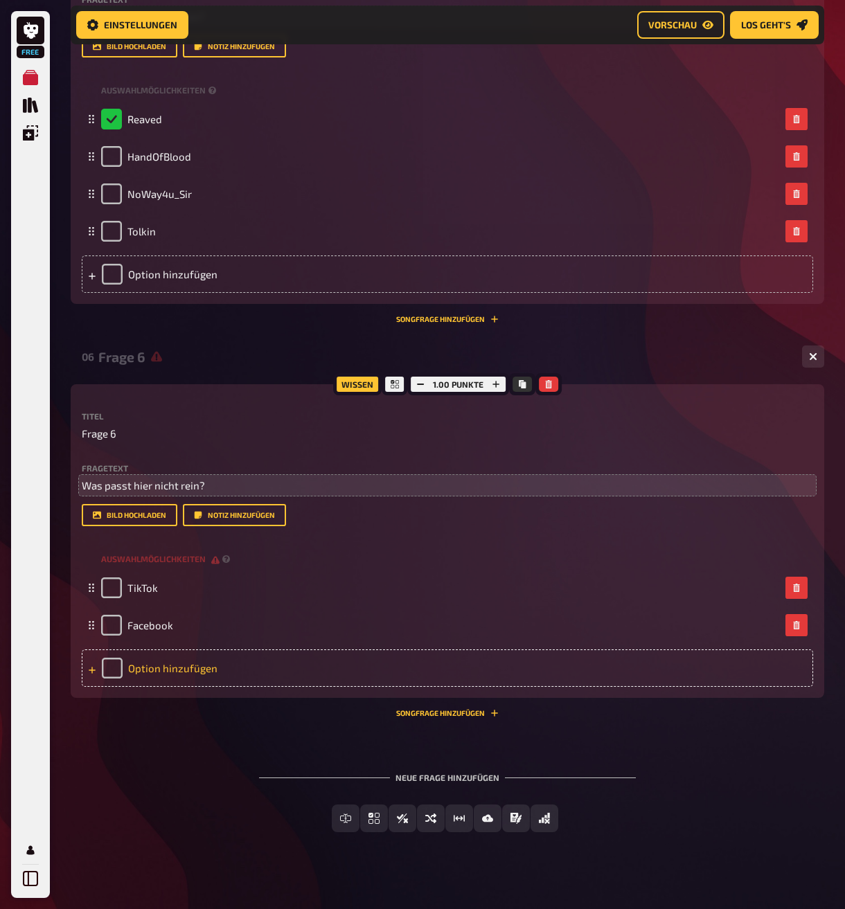
click at [199, 687] on div "Option hinzufügen" at bounding box center [447, 667] width 731 height 37
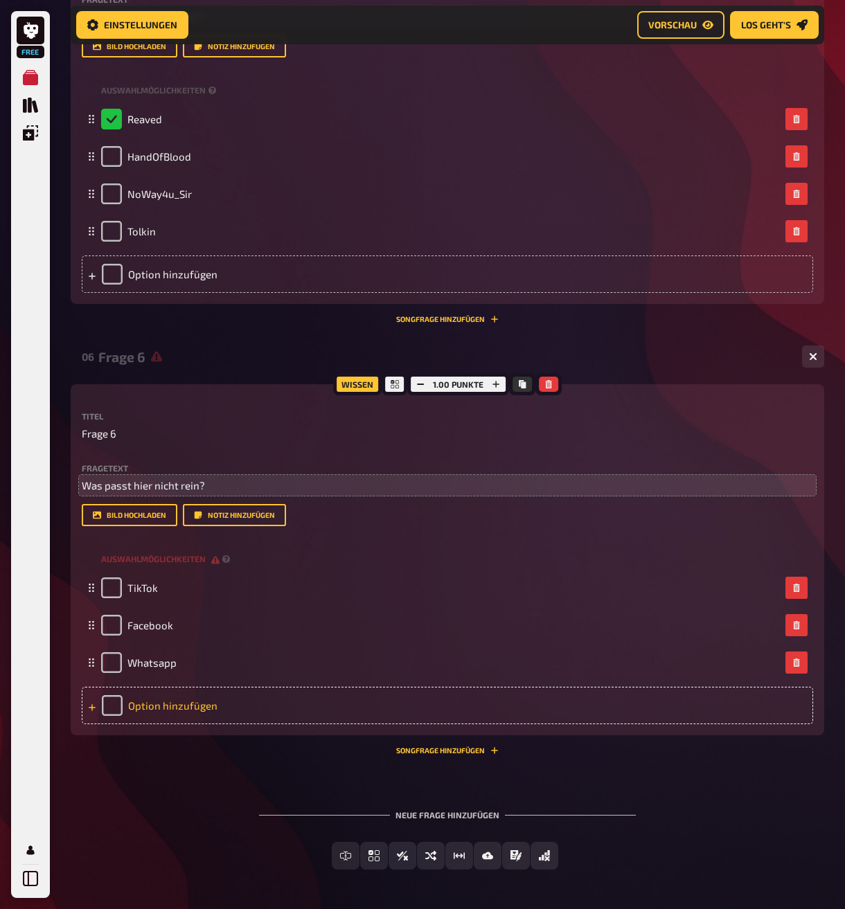
click at [152, 724] on div "Option hinzufügen" at bounding box center [447, 705] width 731 height 37
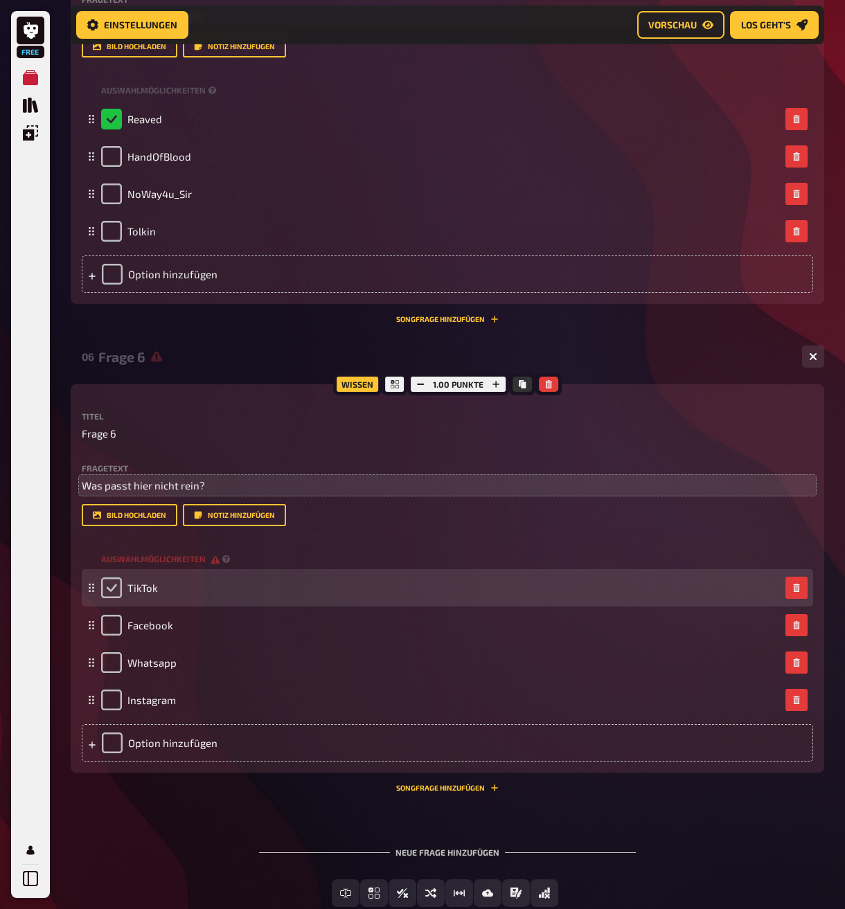
click at [106, 598] on input "checkbox" at bounding box center [111, 587] width 21 height 21
checkbox input "true"
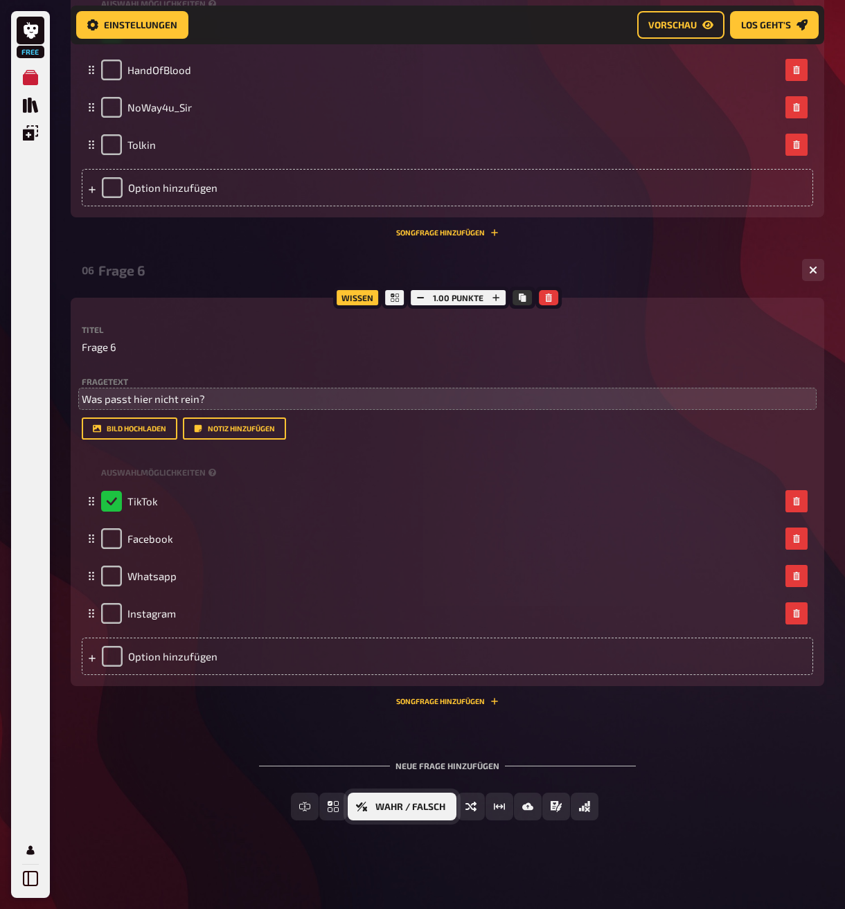
scroll to position [2419, 0]
click at [341, 800] on button "Einfachauswahl" at bounding box center [373, 807] width 121 height 28
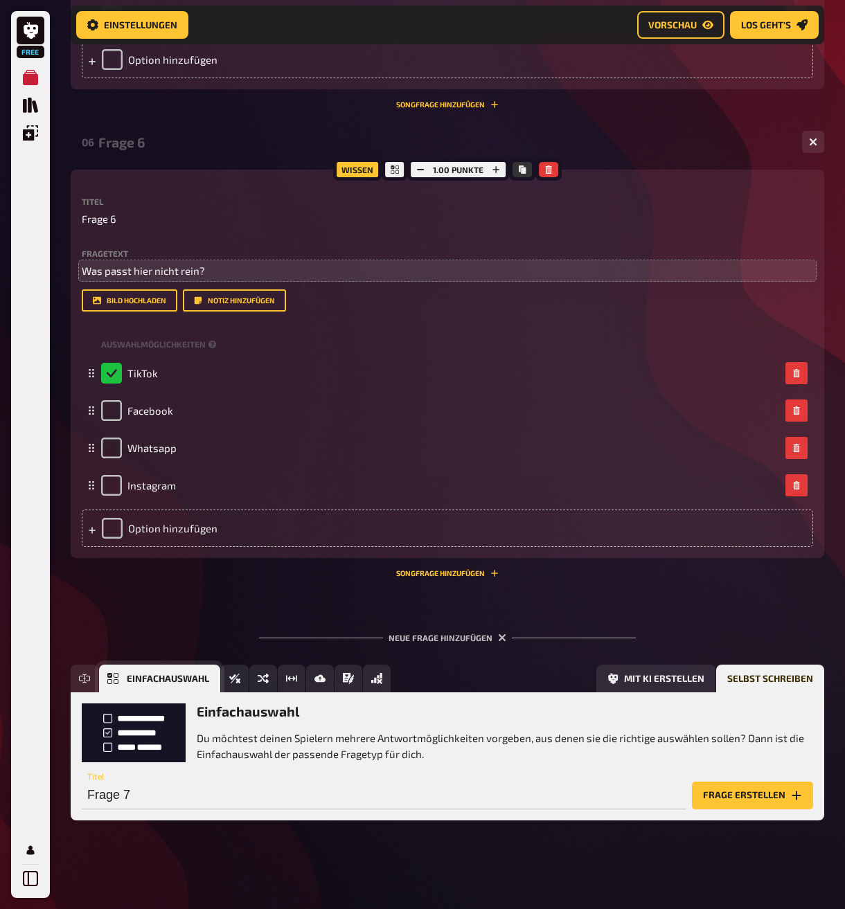
scroll to position [2546, 0]
click at [752, 796] on button "Frage erstellen" at bounding box center [752, 796] width 121 height 28
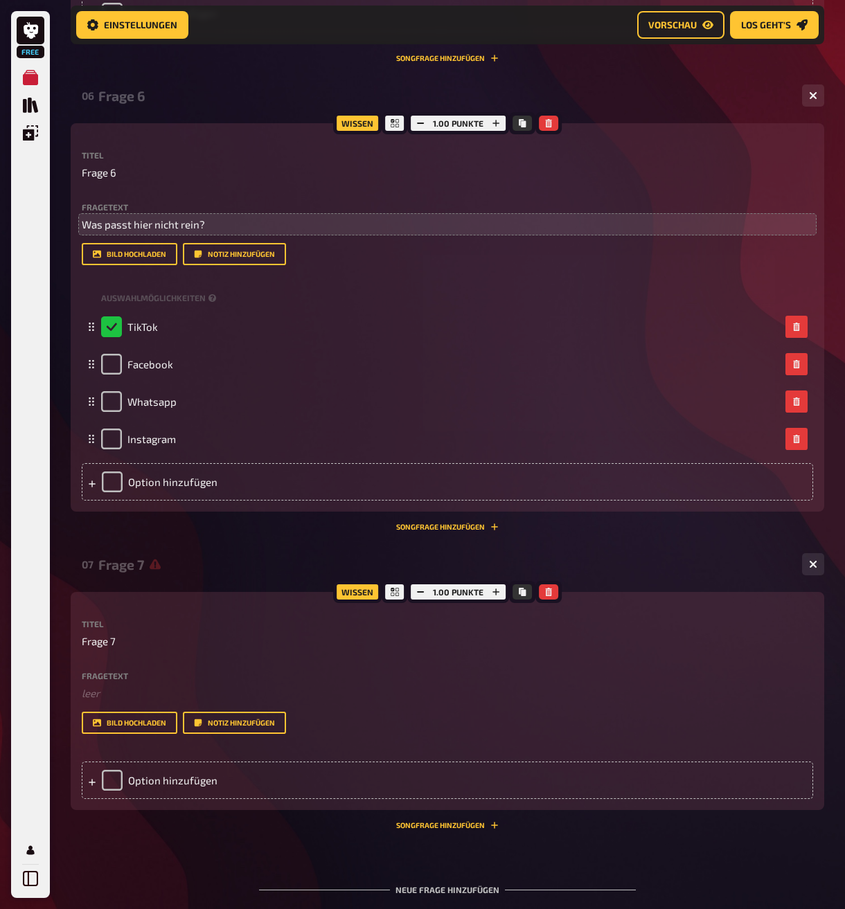
click at [107, 701] on div "Fragetext ﻿ leer Hier hinziehen für Dateiupload" at bounding box center [447, 687] width 731 height 30
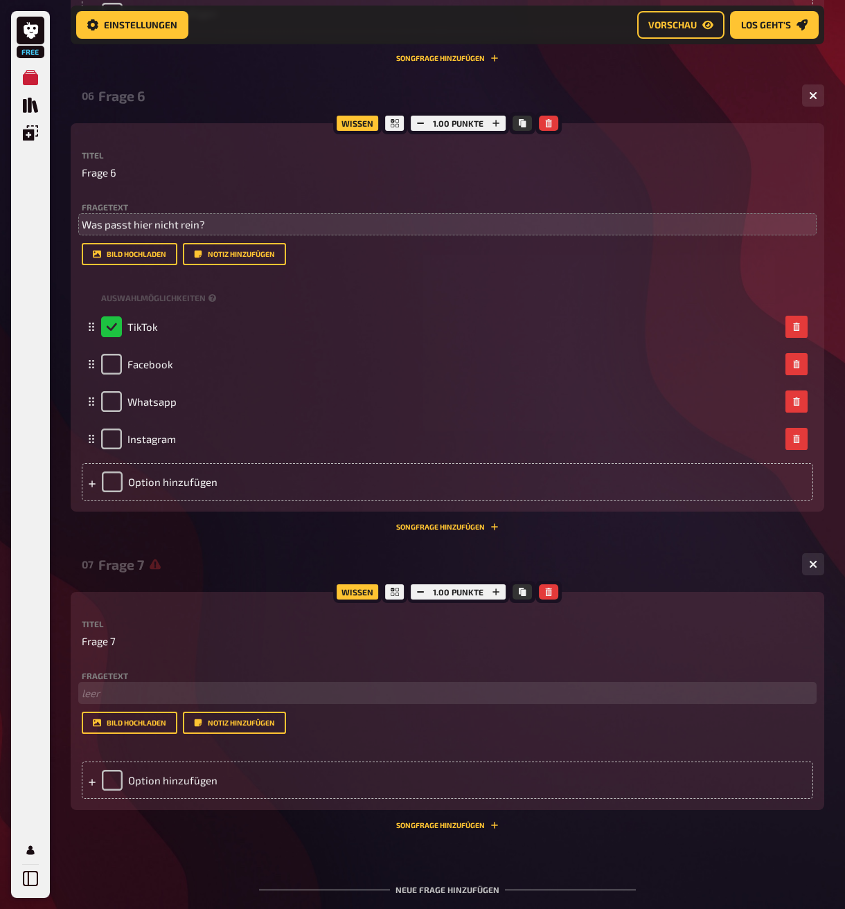
click at [106, 701] on p "﻿ leer" at bounding box center [447, 693] width 731 height 16
click at [179, 799] on div "Option hinzufügen" at bounding box center [447, 780] width 731 height 37
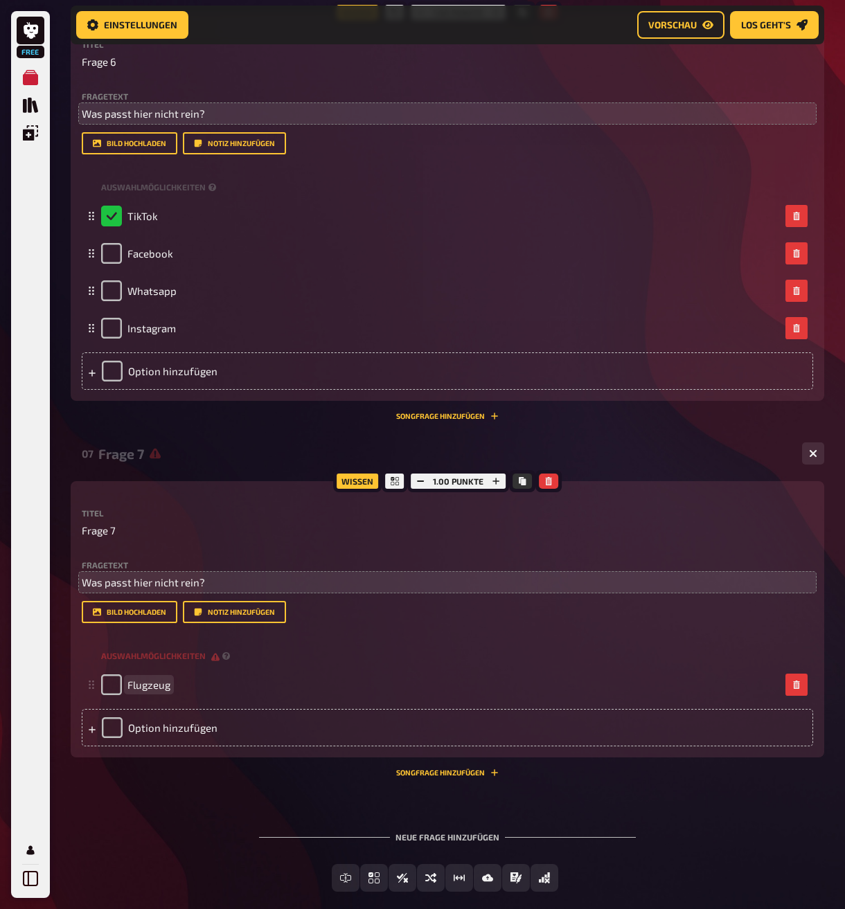
scroll to position [2685, 0]
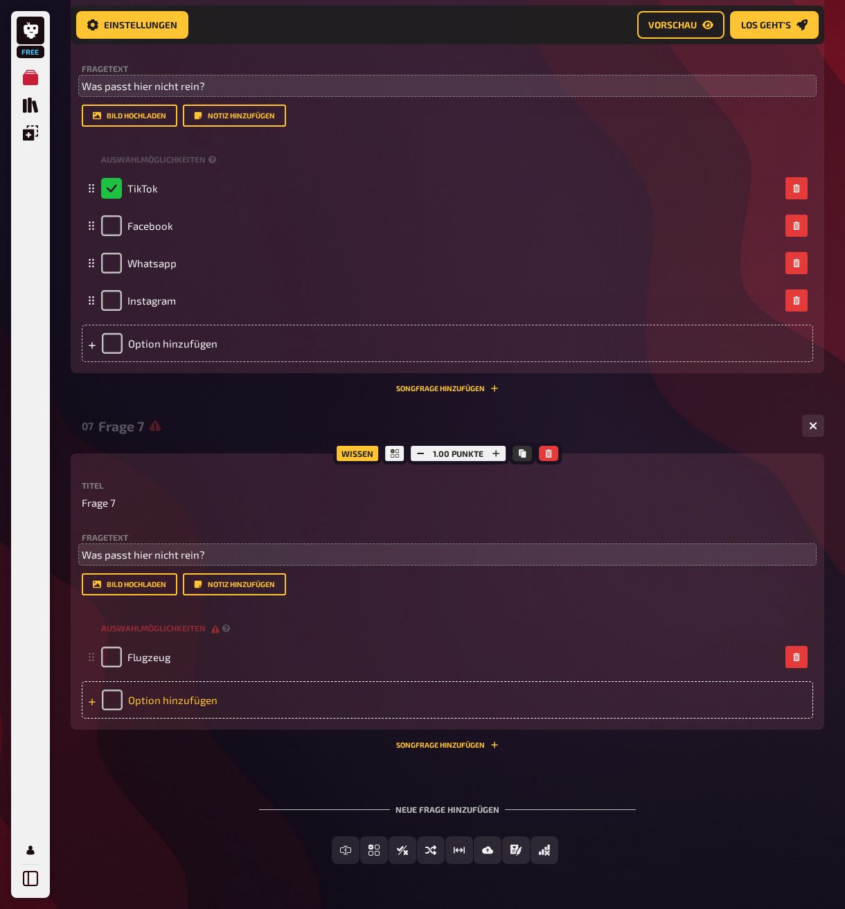
click at [194, 719] on div "Option hinzufügen" at bounding box center [447, 699] width 731 height 37
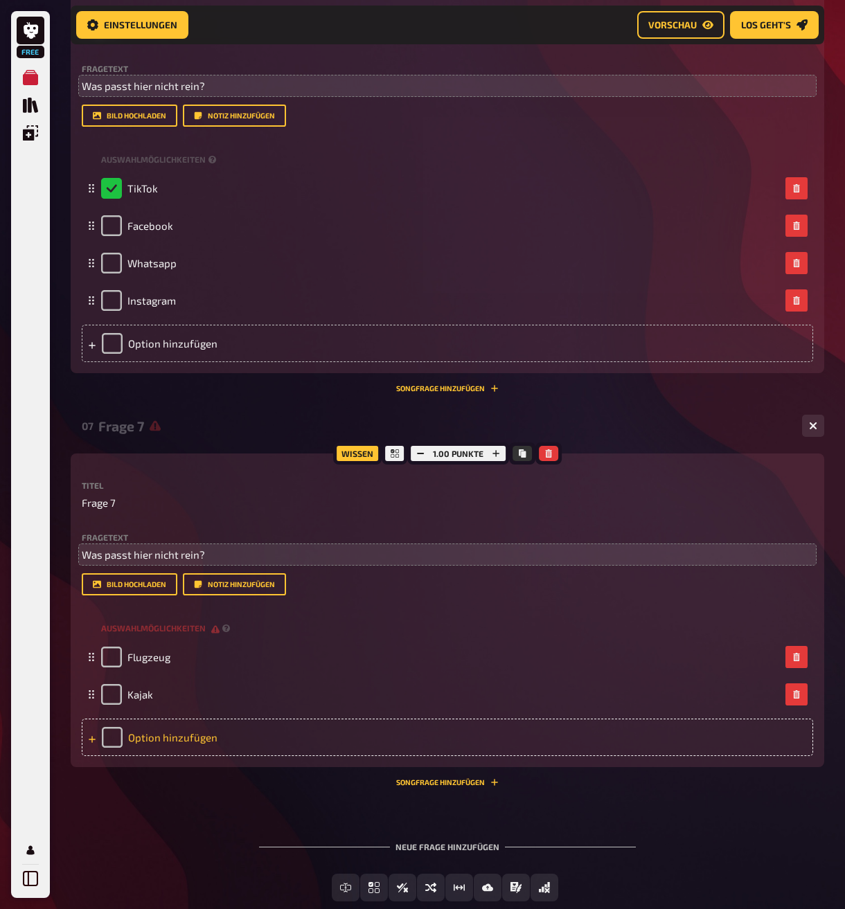
click at [174, 756] on div "Option hinzufügen" at bounding box center [447, 737] width 731 height 37
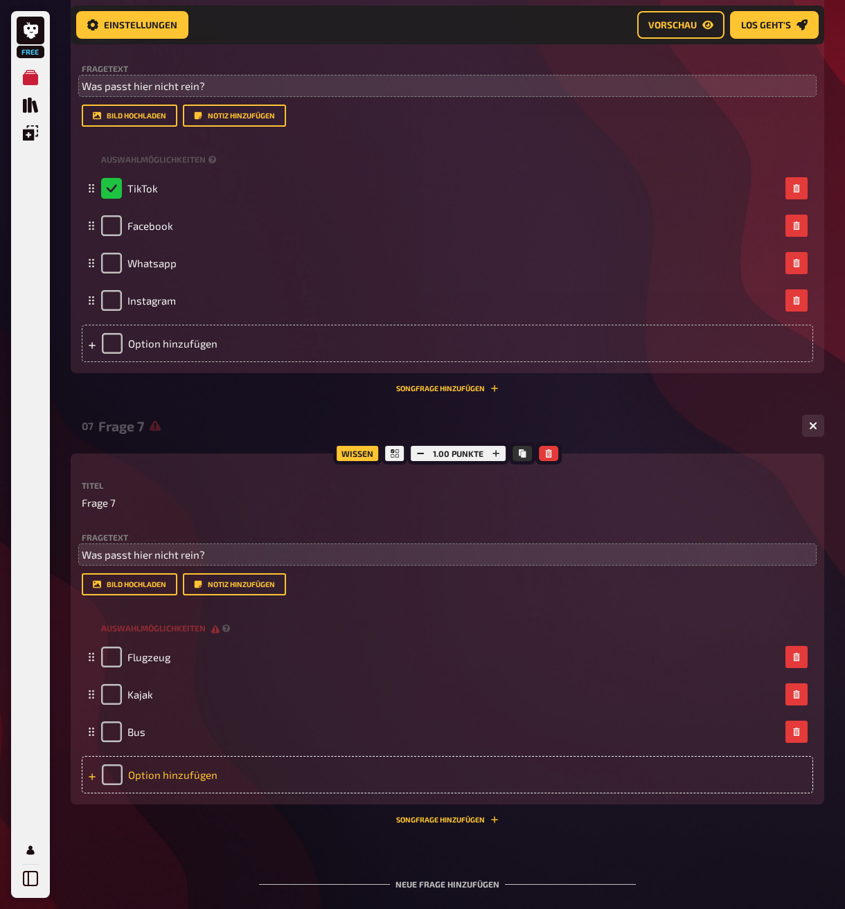
click at [174, 793] on div "Option hinzufügen" at bounding box center [447, 774] width 731 height 37
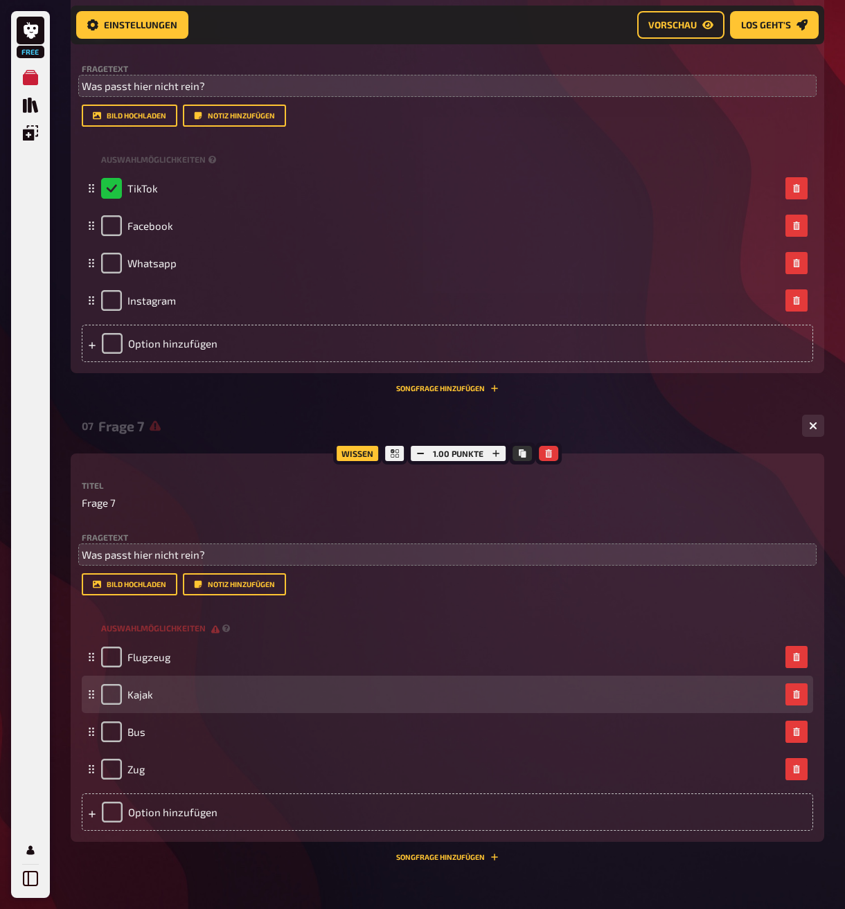
click at [111, 713] on div "Kajak" at bounding box center [447, 694] width 731 height 37
click at [116, 705] on input "checkbox" at bounding box center [111, 694] width 21 height 21
checkbox input "true"
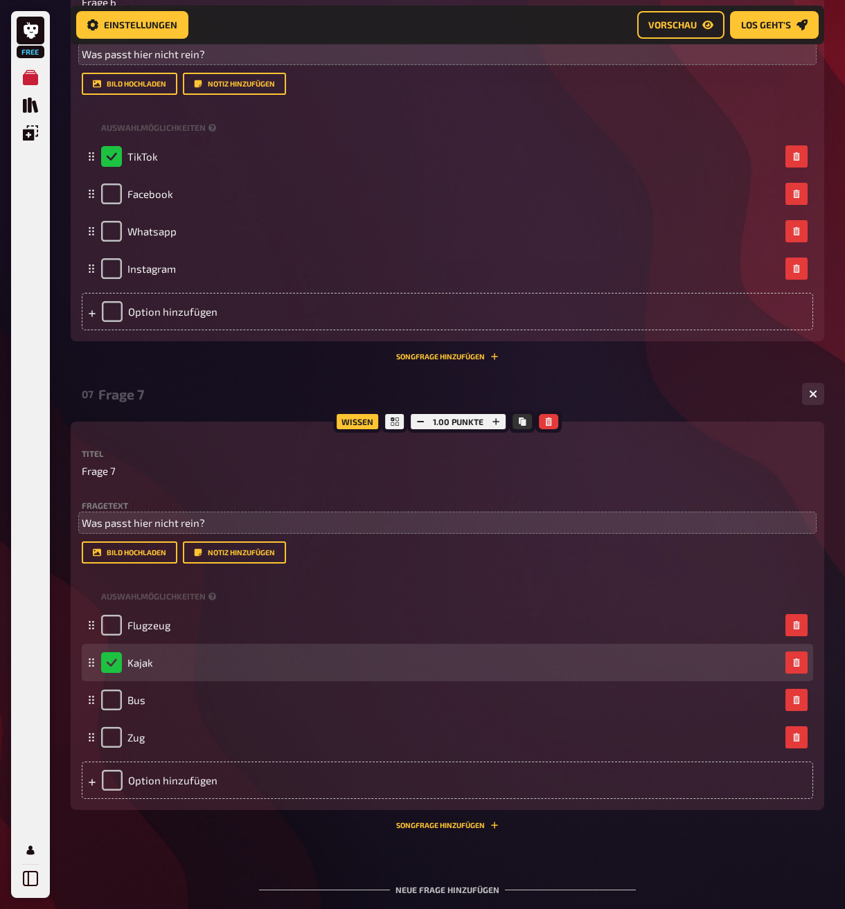
scroll to position [2823, 0]
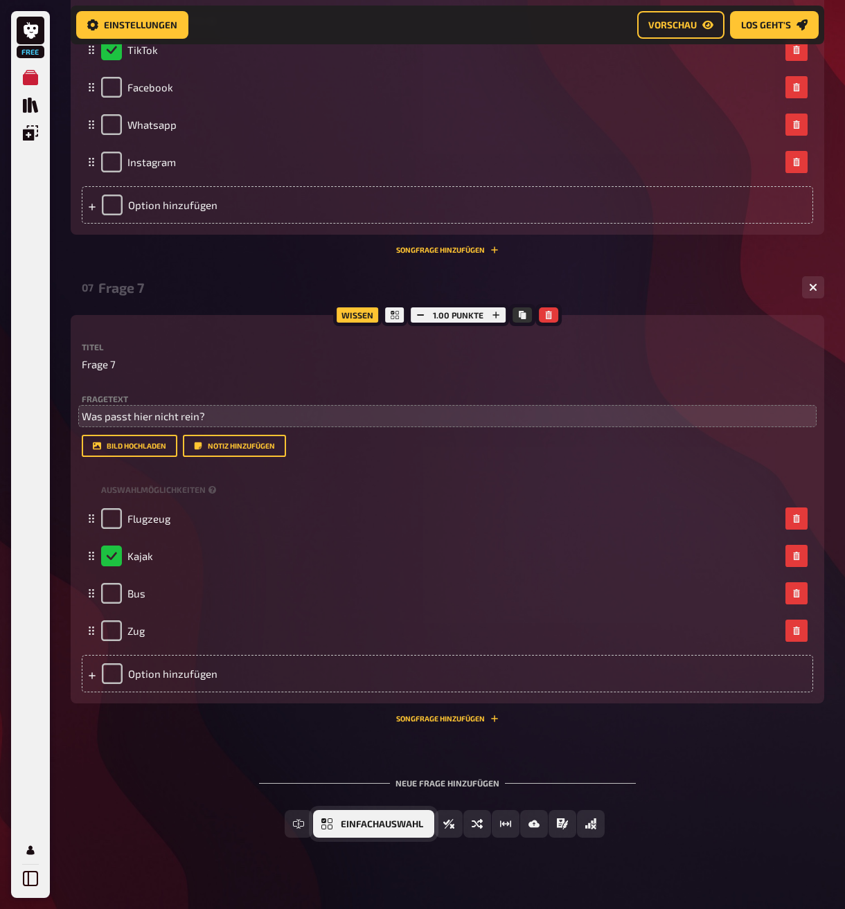
click at [378, 829] on span "Einfachauswahl" at bounding box center [382, 825] width 82 height 10
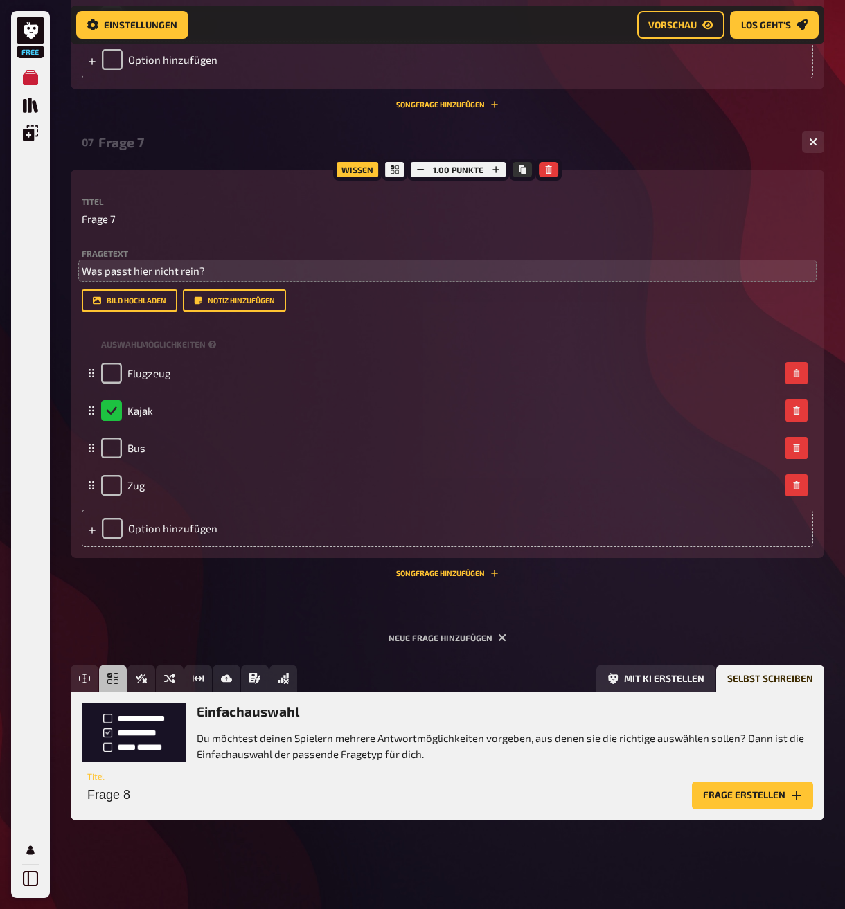
scroll to position [3015, 0]
click at [772, 800] on button "Frage erstellen" at bounding box center [752, 796] width 121 height 28
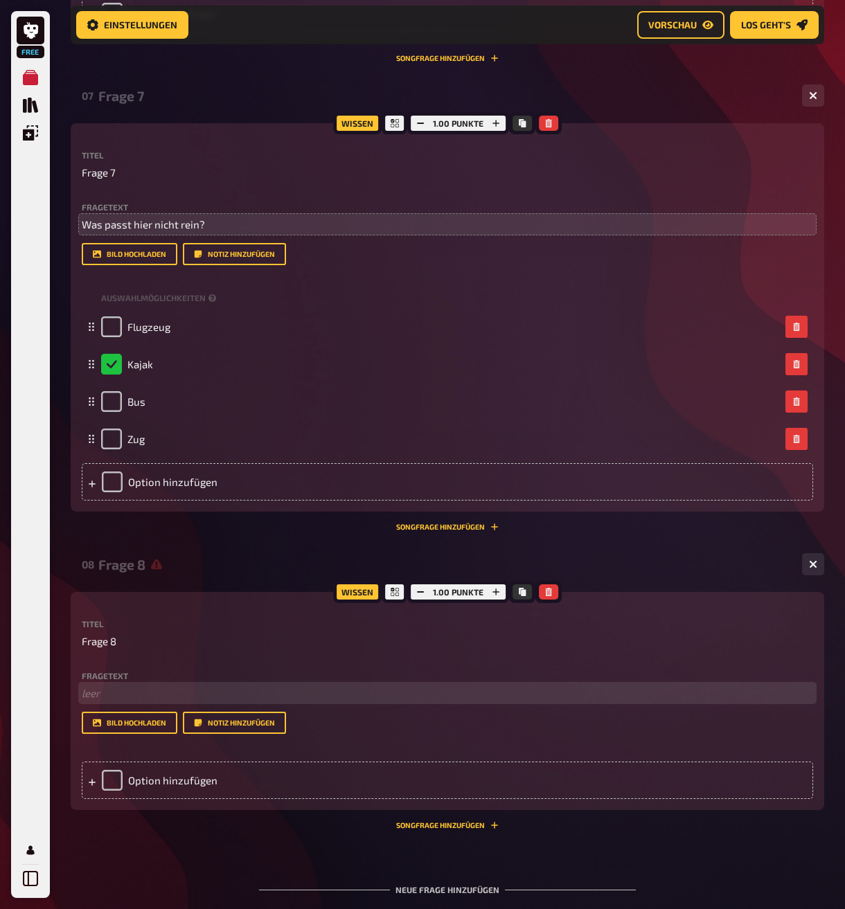
click at [96, 701] on p "﻿ leer" at bounding box center [447, 693] width 731 height 16
click at [158, 799] on div "Option hinzufügen" at bounding box center [447, 780] width 731 height 37
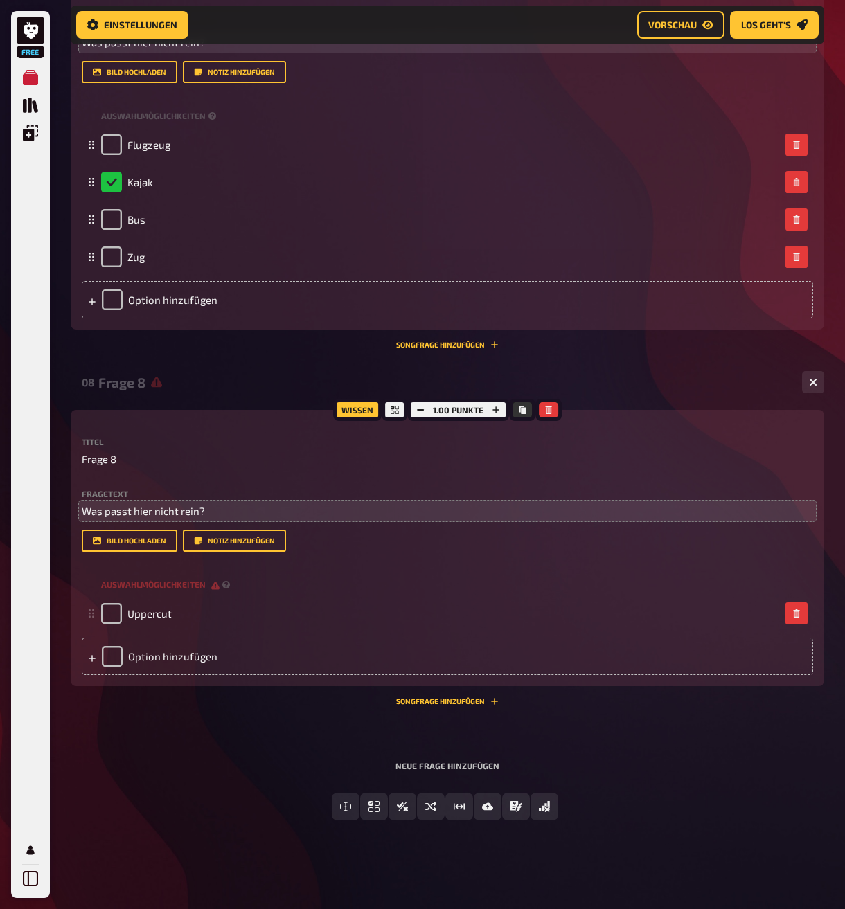
scroll to position [3223, 0]
drag, startPoint x: 111, startPoint y: 628, endPoint x: 138, endPoint y: 686, distance: 64.1
click at [111, 624] on input "checkbox" at bounding box center [111, 613] width 21 height 21
checkbox input "true"
click at [157, 675] on div "Option hinzufügen" at bounding box center [447, 656] width 731 height 37
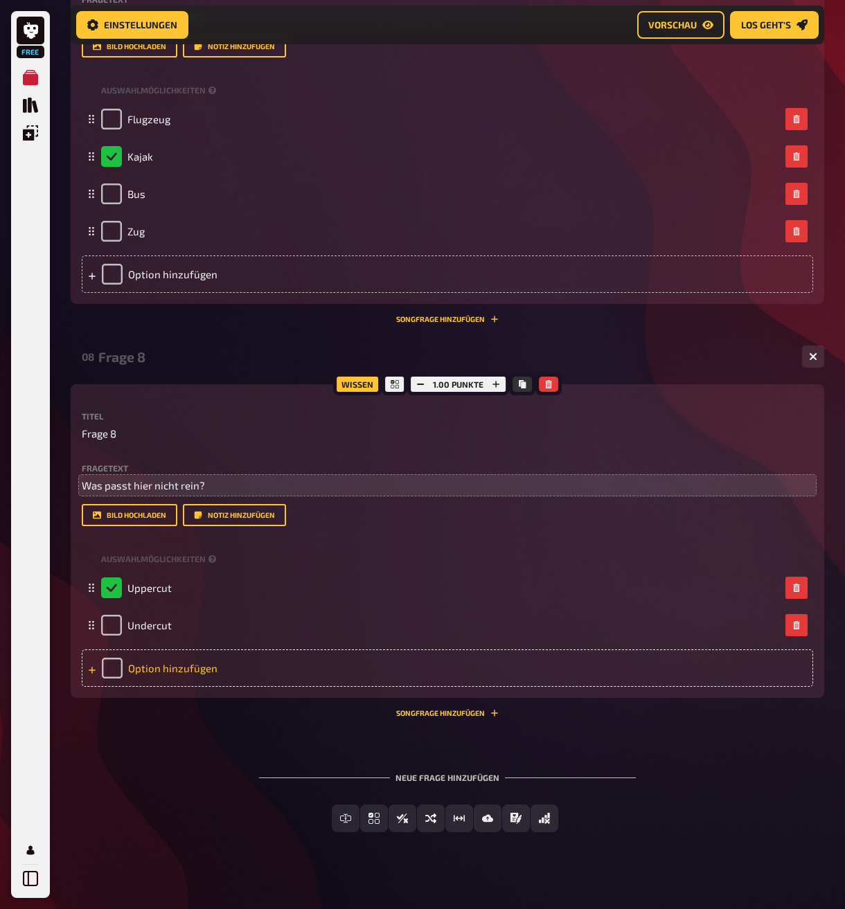
click at [159, 687] on div "Option hinzufügen" at bounding box center [447, 667] width 731 height 37
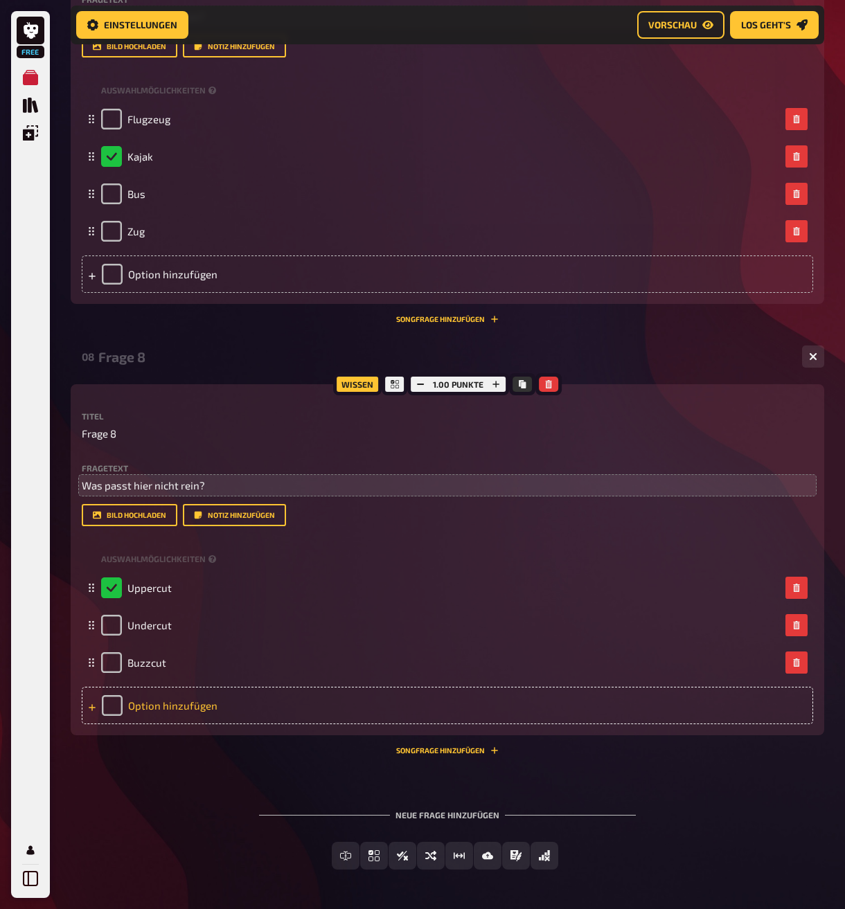
click at [167, 724] on div "Option hinzufügen" at bounding box center [447, 705] width 731 height 37
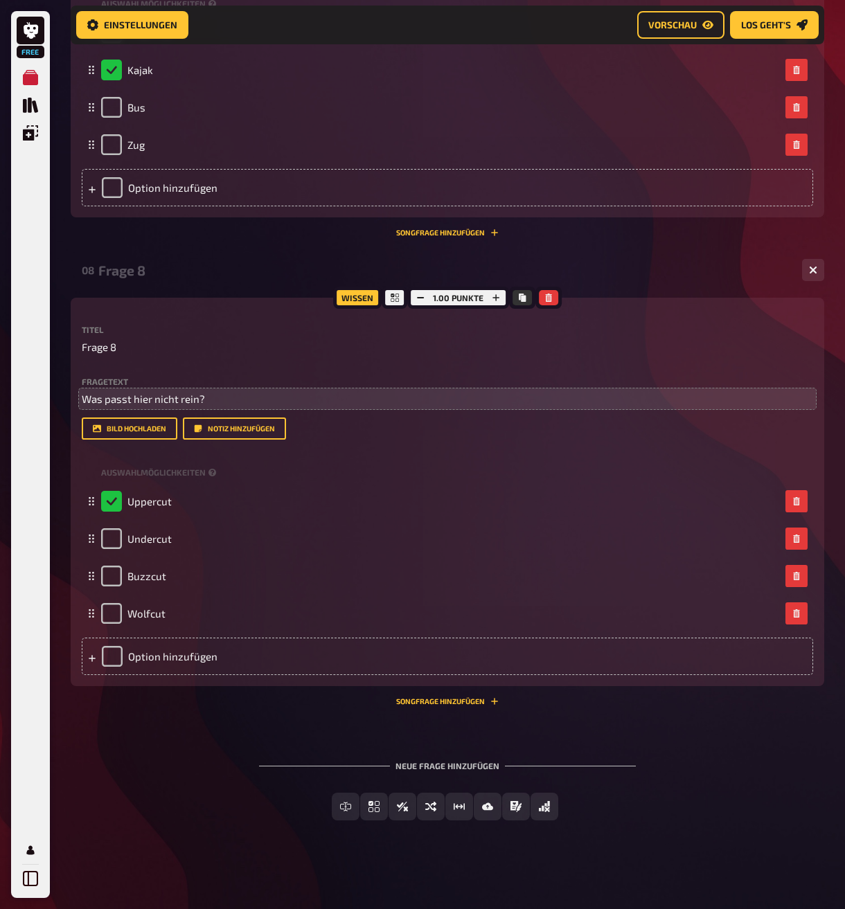
scroll to position [3357, 0]
click at [366, 807] on span "Einfachauswahl" at bounding box center [382, 807] width 82 height 10
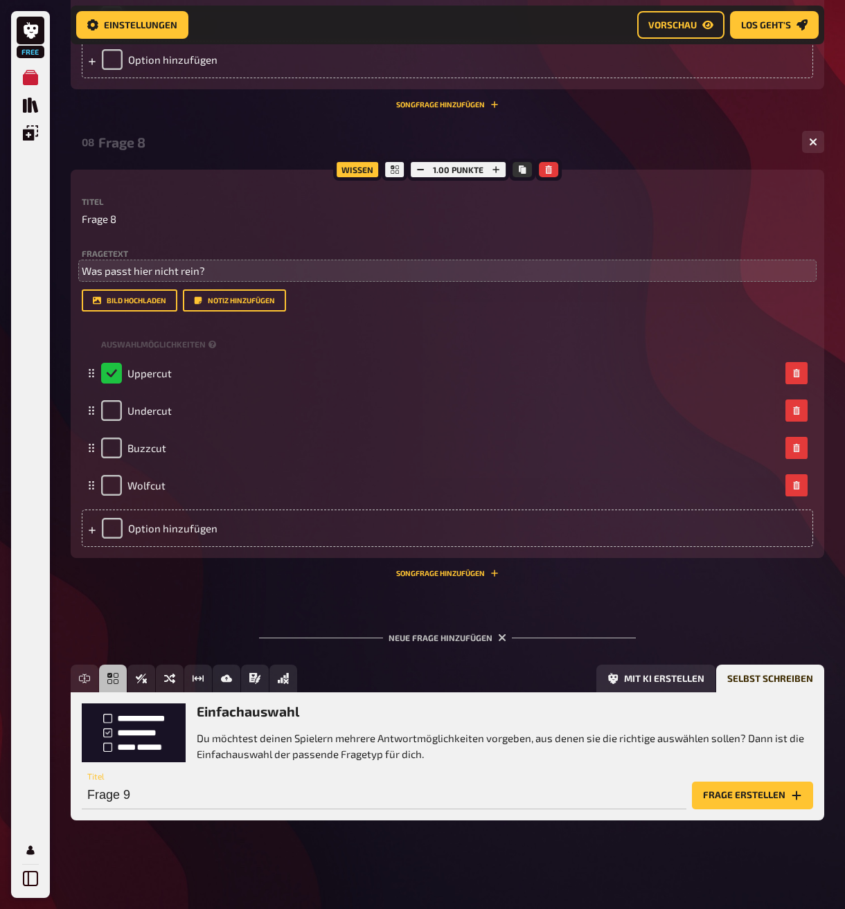
scroll to position [3484, 0]
click at [739, 793] on button "Frage erstellen" at bounding box center [752, 796] width 121 height 28
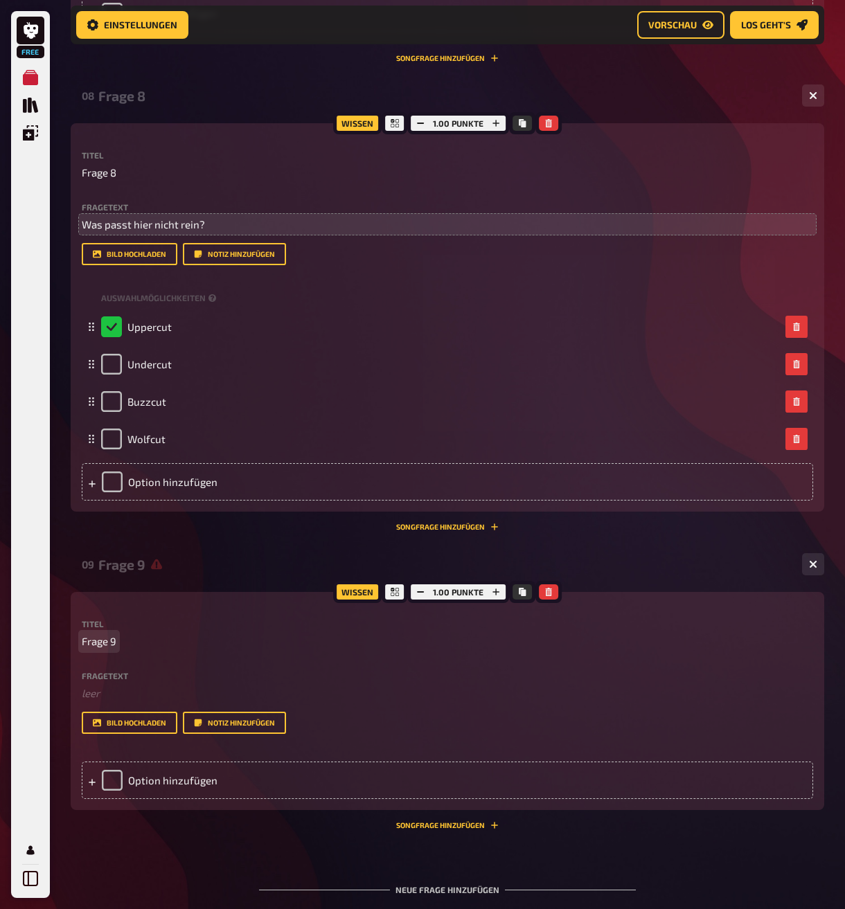
click at [97, 649] on span "Frage 9" at bounding box center [99, 641] width 35 height 16
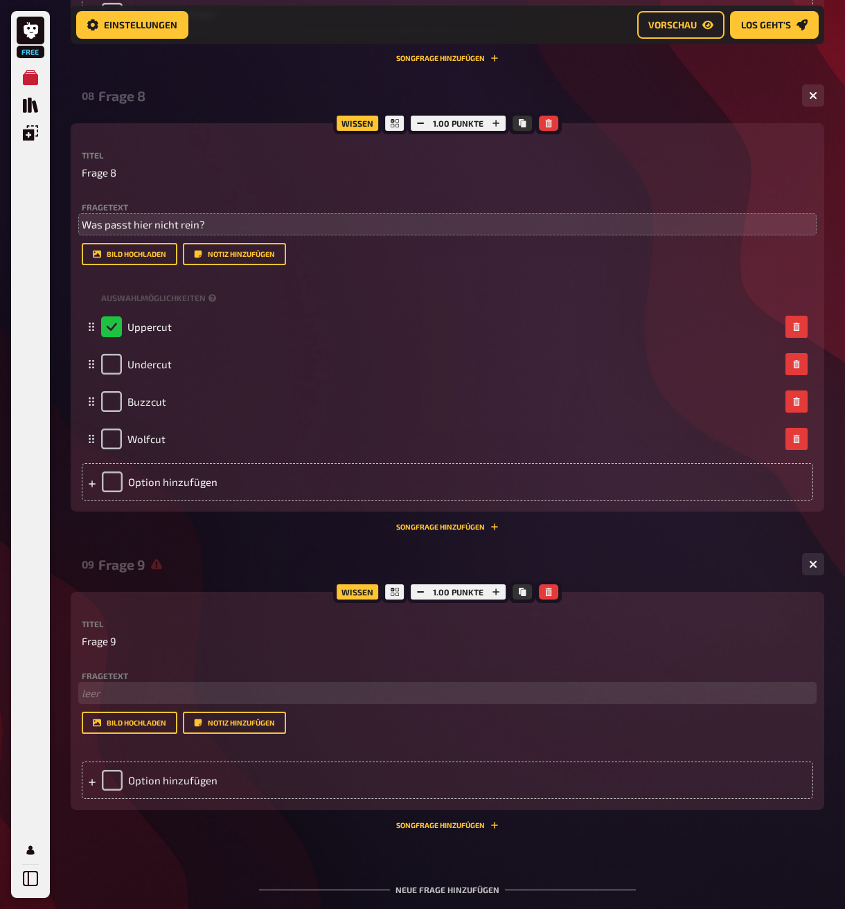
click at [98, 701] on p "﻿ leer" at bounding box center [447, 693] width 731 height 16
click at [75, 744] on div "Wissen 1.00 Punkte Titel Frage 9 Fragetext Hai Hier hinziehen für Dateiupload B…" at bounding box center [447, 701] width 753 height 218
drag, startPoint x: 154, startPoint y: 744, endPoint x: -19, endPoint y: 728, distance: 173.8
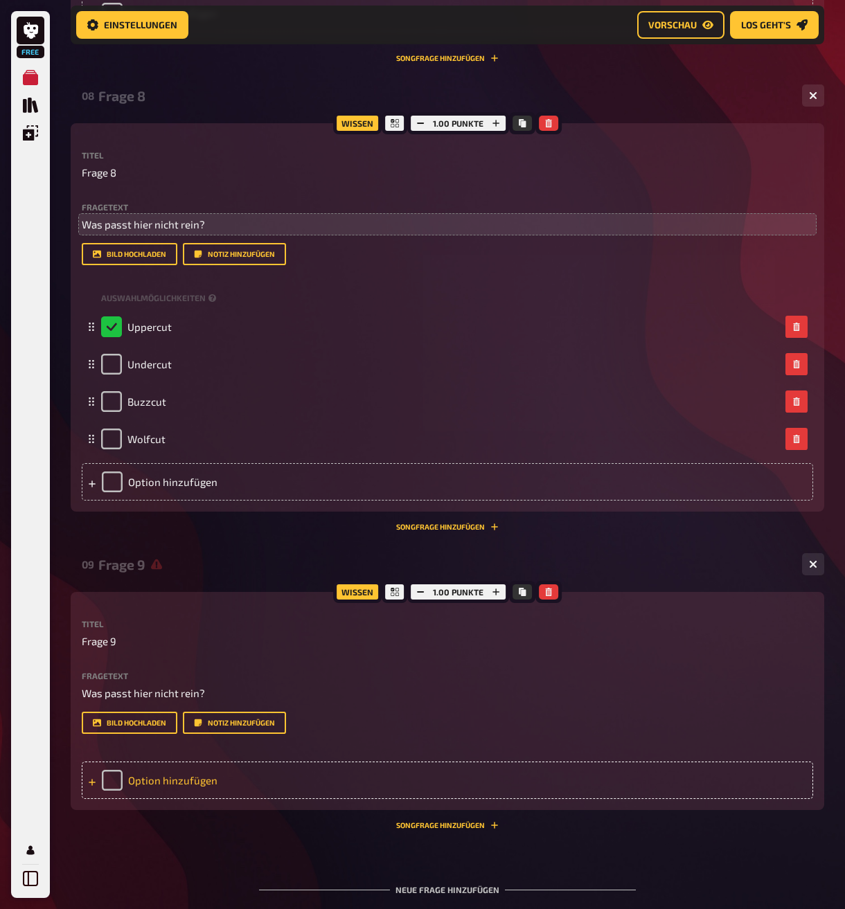
click at [161, 799] on div "Option hinzufügen" at bounding box center [447, 780] width 731 height 37
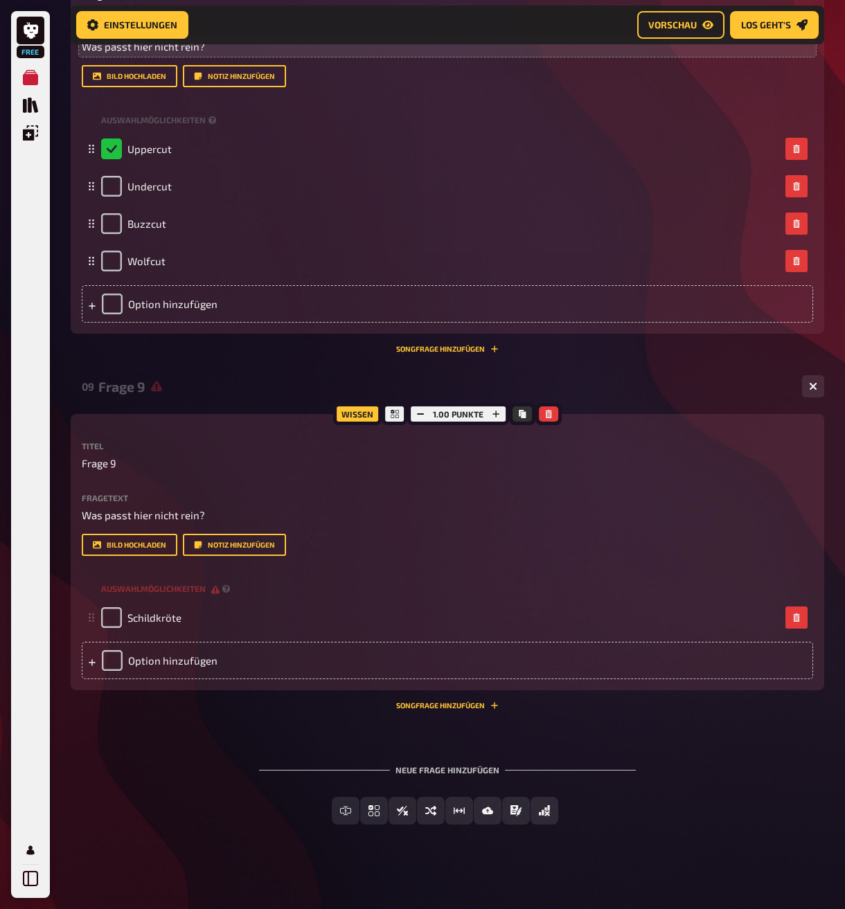
scroll to position [3713, 0]
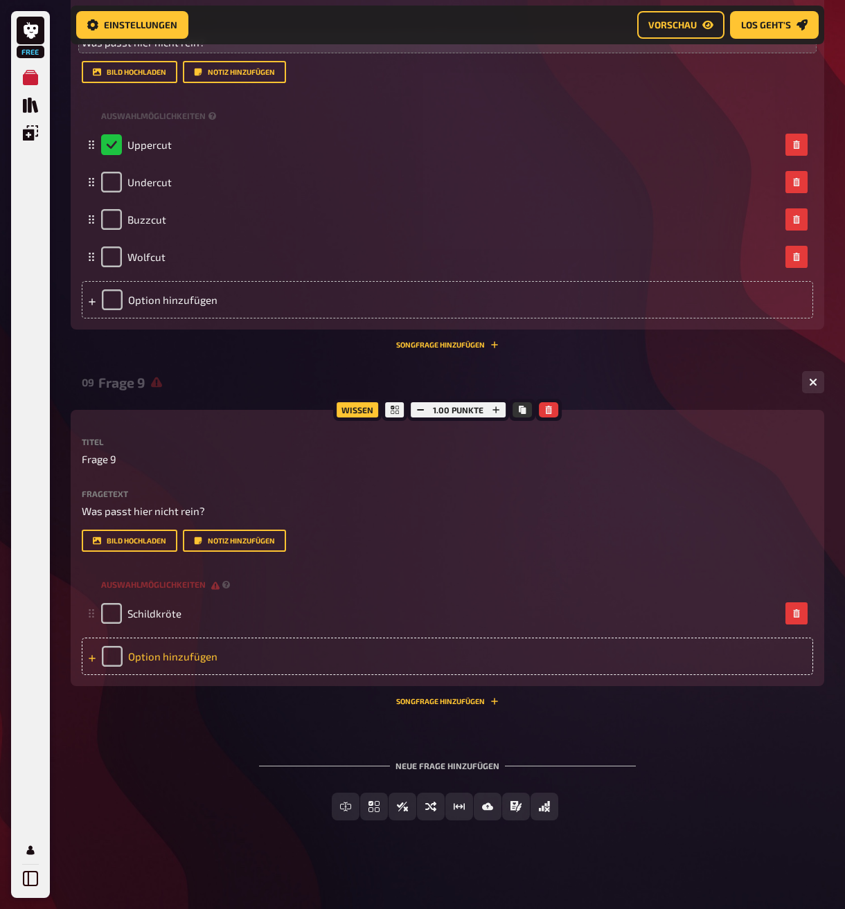
click at [155, 655] on div "Option hinzufügen" at bounding box center [447, 656] width 731 height 37
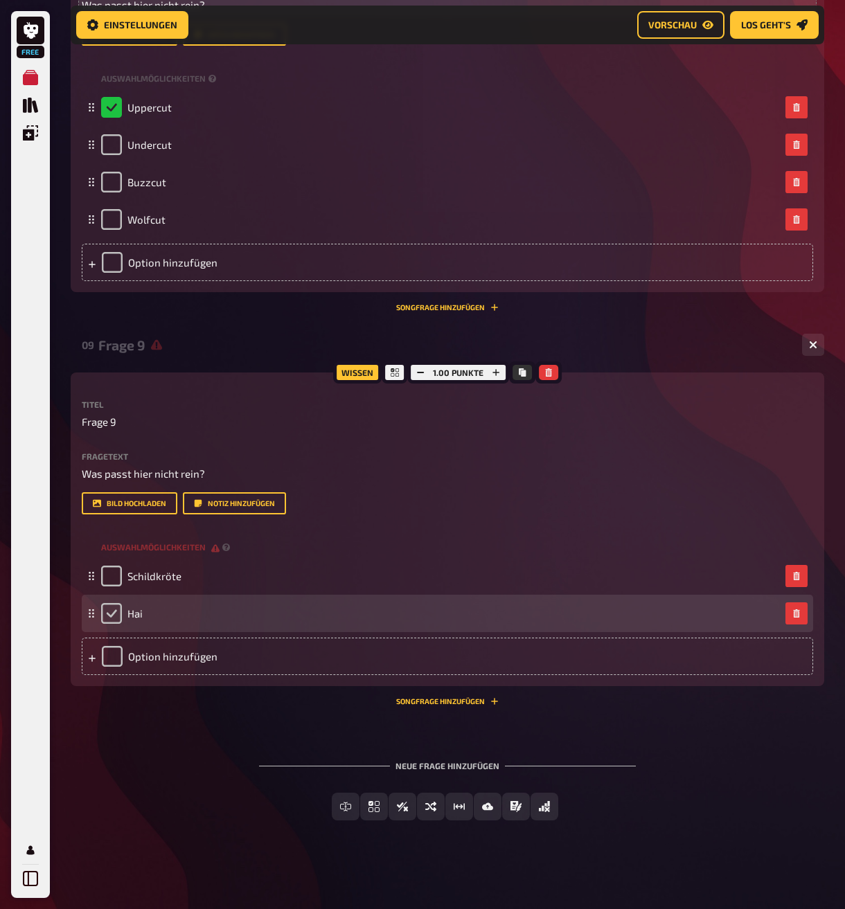
click at [111, 624] on input "checkbox" at bounding box center [111, 613] width 21 height 21
checkbox input "true"
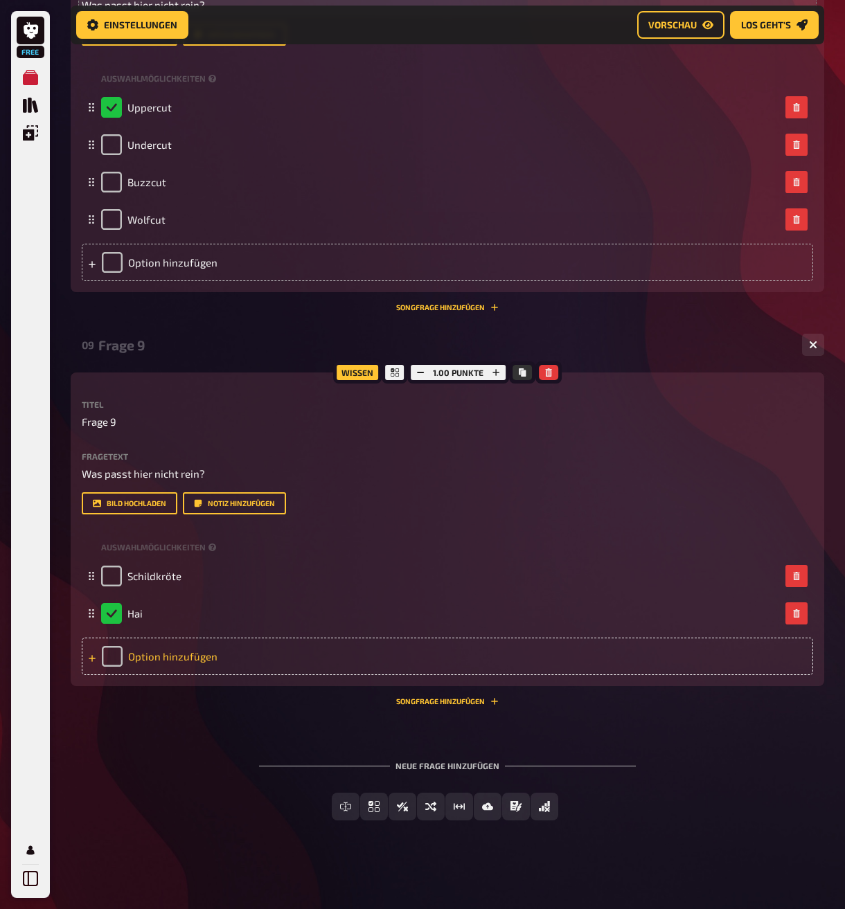
click at [145, 675] on div "Option hinzufügen" at bounding box center [447, 656] width 731 height 37
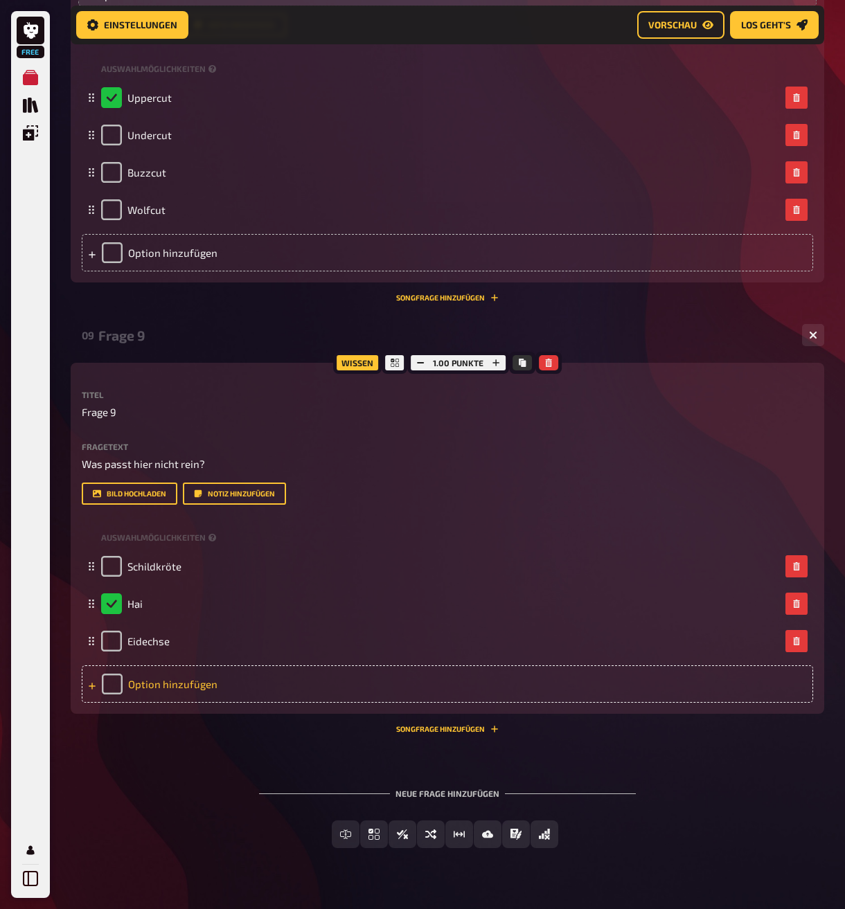
click at [145, 703] on div "Option hinzufügen" at bounding box center [447, 683] width 731 height 37
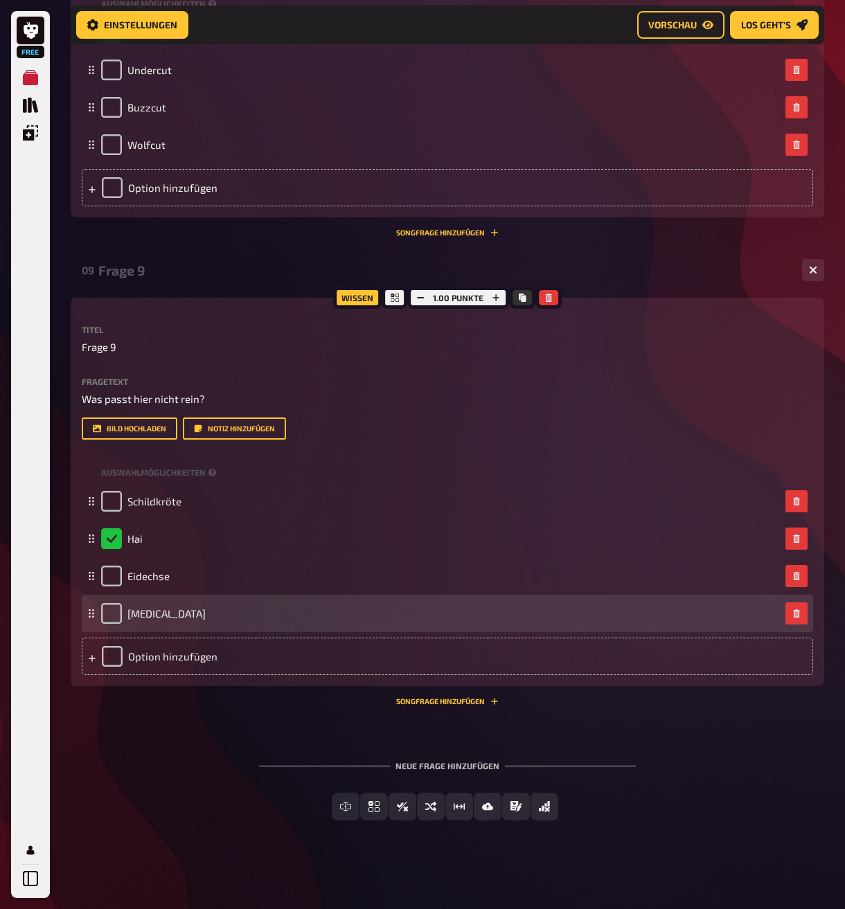
scroll to position [3825, 0]
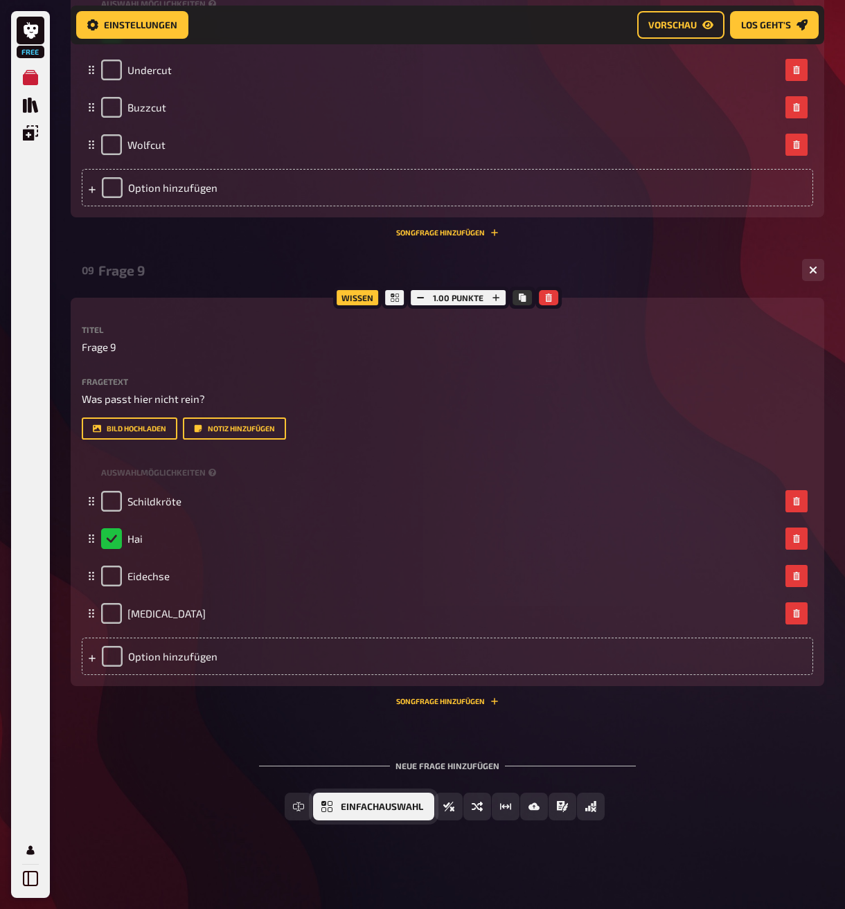
click at [379, 803] on span "Einfachauswahl" at bounding box center [382, 807] width 82 height 10
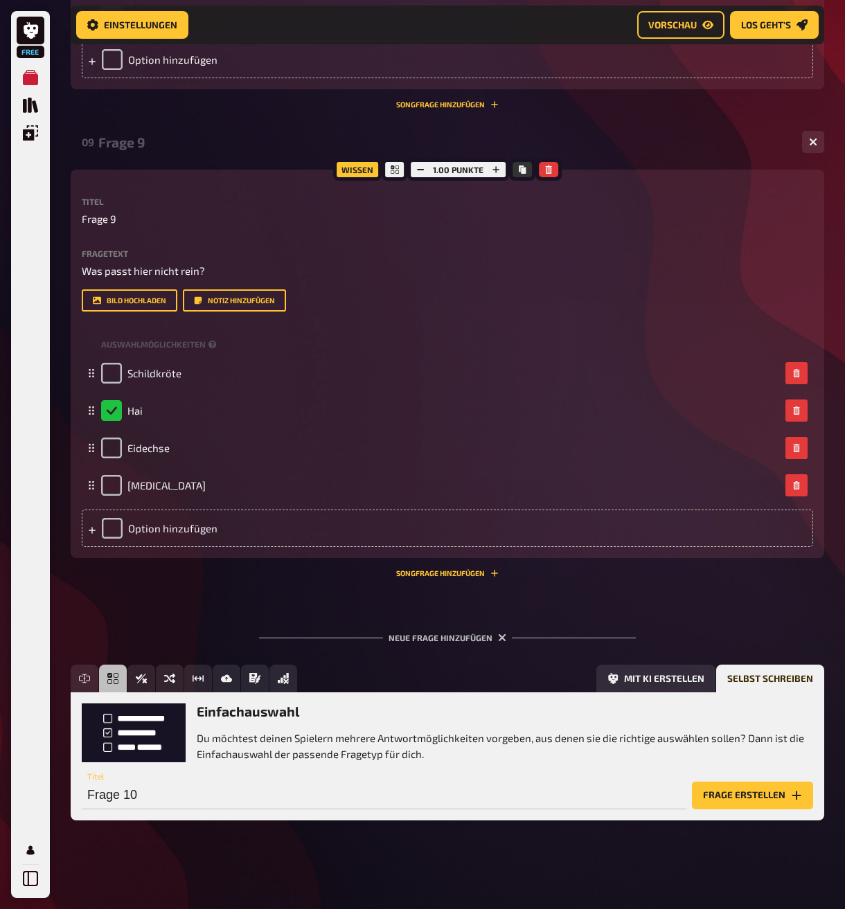
scroll to position [3953, 0]
click at [730, 805] on button "Frage erstellen" at bounding box center [752, 796] width 121 height 28
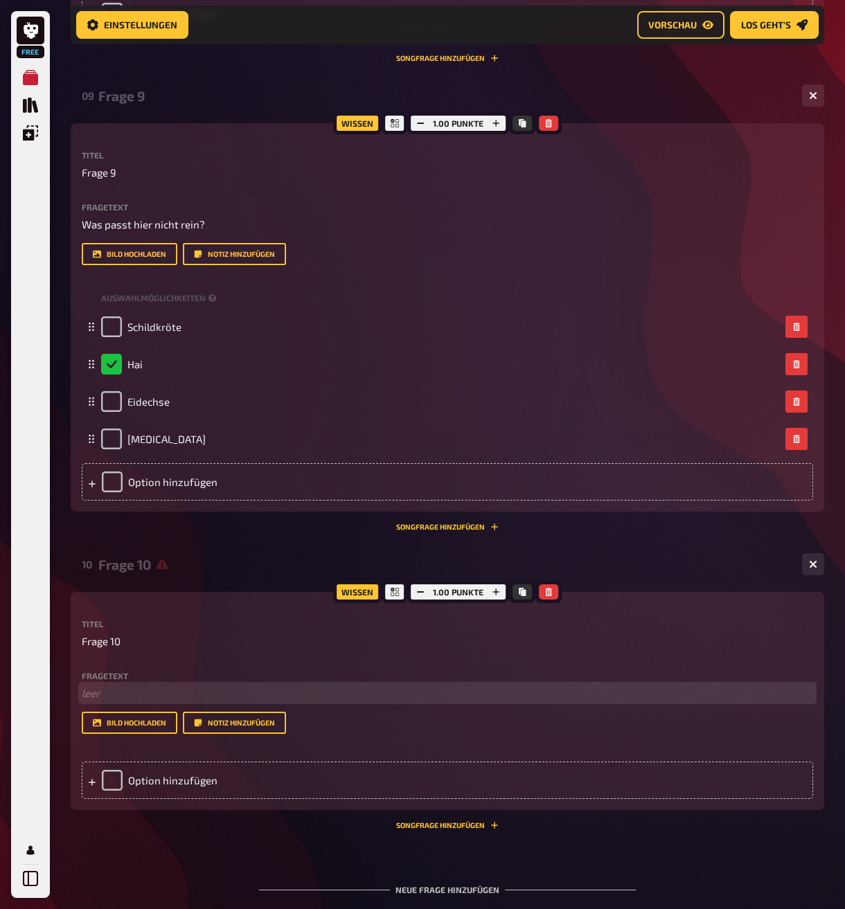
click at [129, 701] on p "﻿ leer" at bounding box center [447, 693] width 731 height 16
click at [108, 699] on span "Triathlon" at bounding box center [104, 693] width 44 height 12
click at [137, 799] on div "Option hinzufügen" at bounding box center [447, 780] width 731 height 37
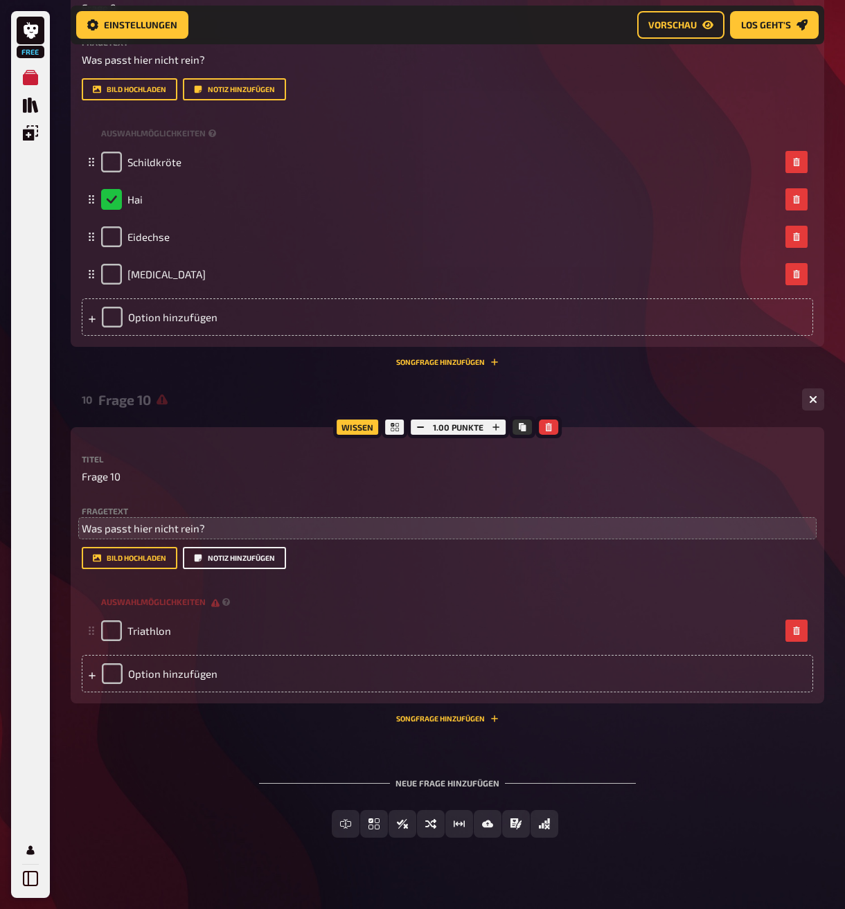
scroll to position [4160, 0]
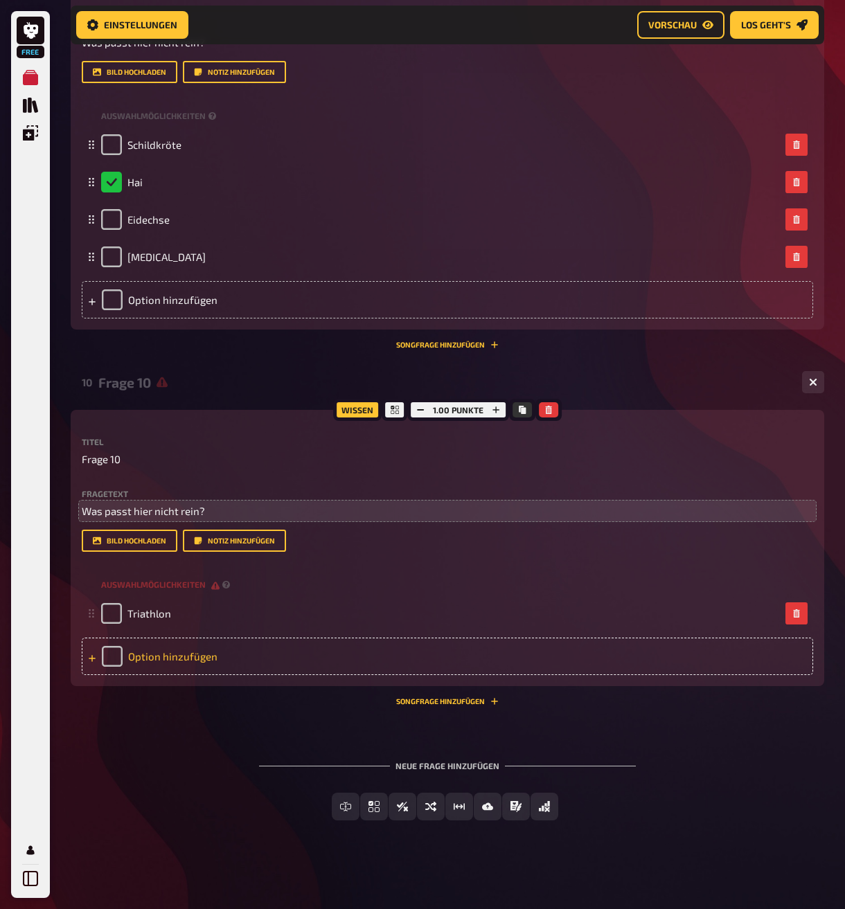
click at [183, 675] on div "Option hinzufügen" at bounding box center [447, 656] width 731 height 37
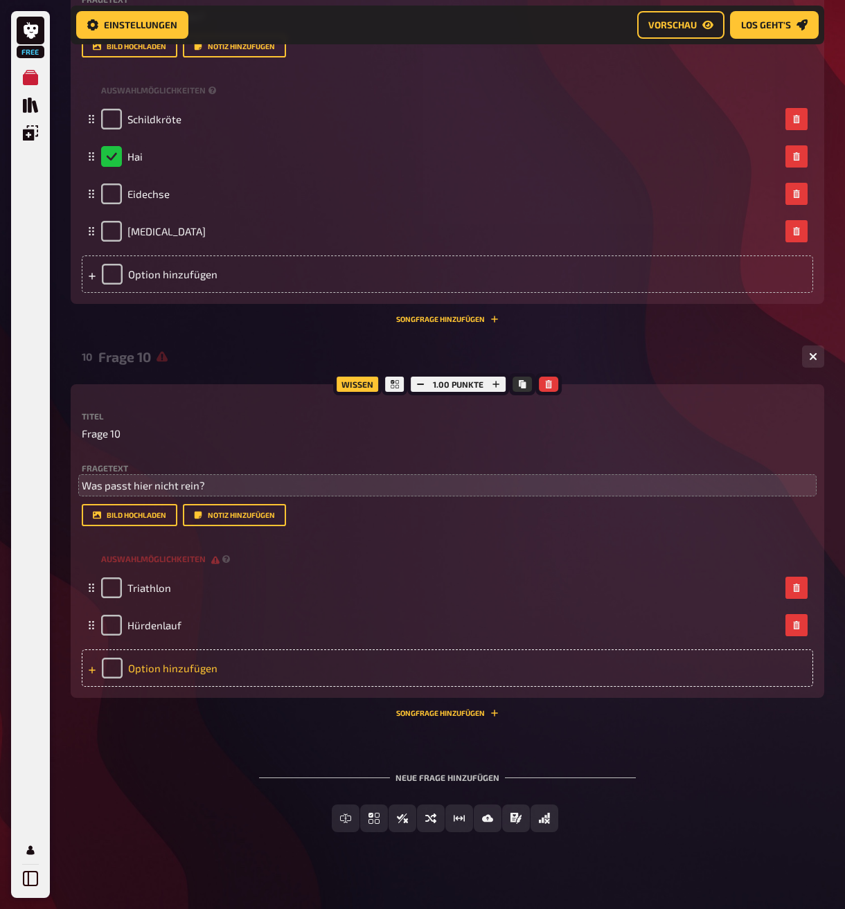
click at [176, 687] on div "Option hinzufügen" at bounding box center [447, 667] width 731 height 37
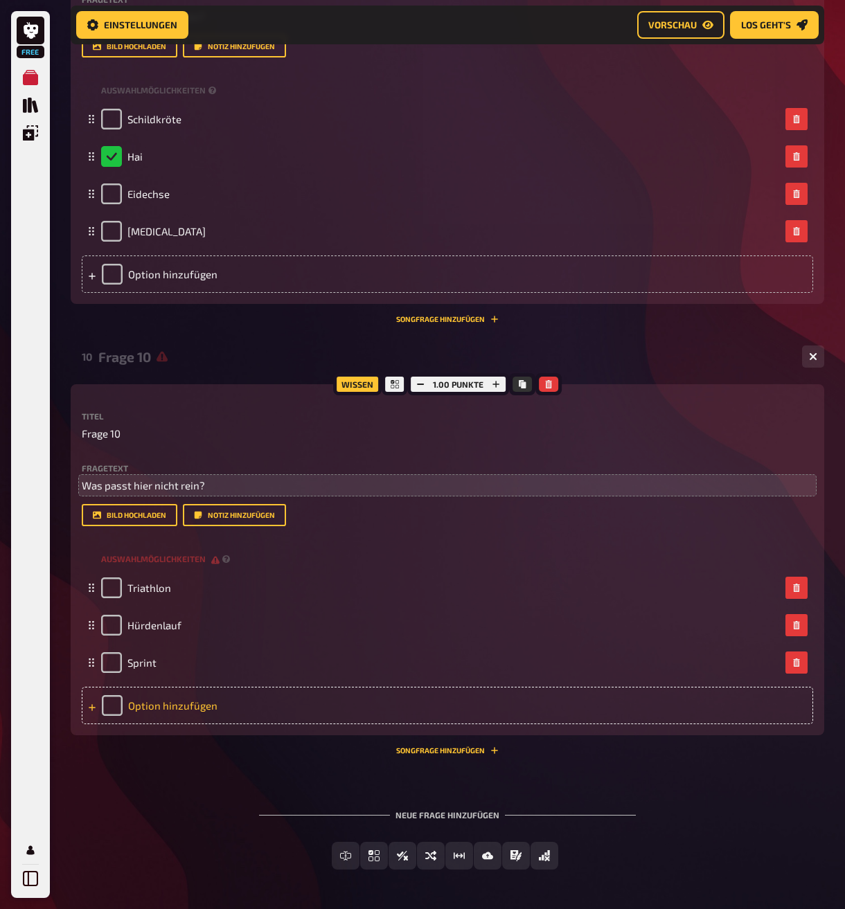
click at [165, 724] on div "Option hinzufügen" at bounding box center [447, 705] width 731 height 37
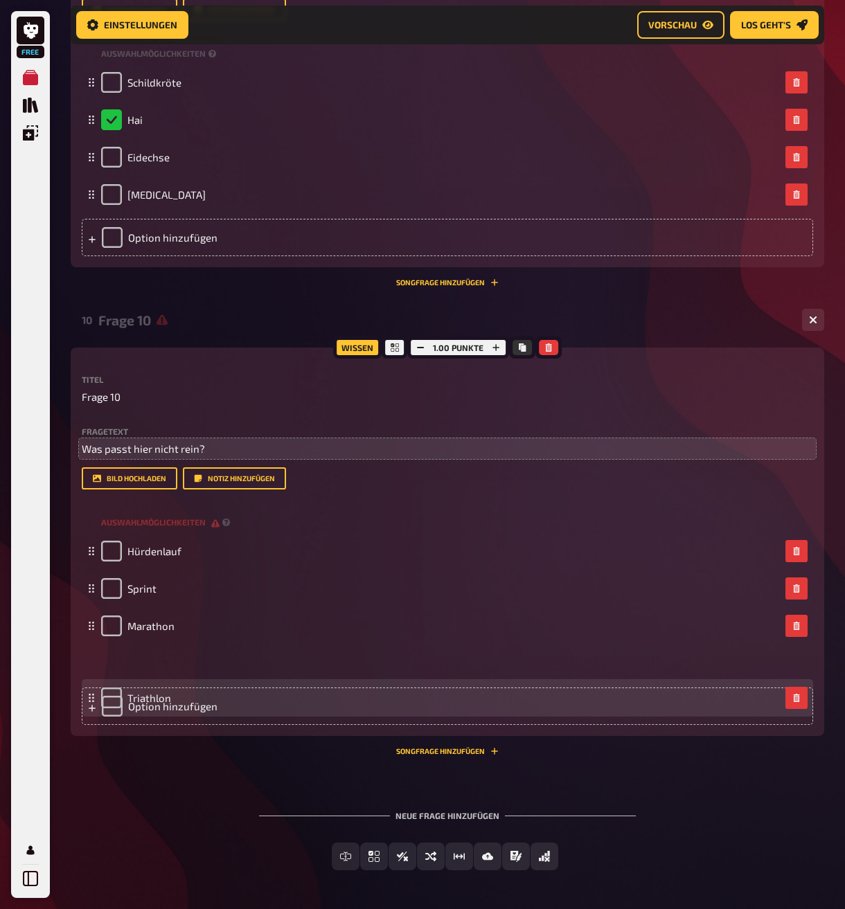
scroll to position [4204, 0]
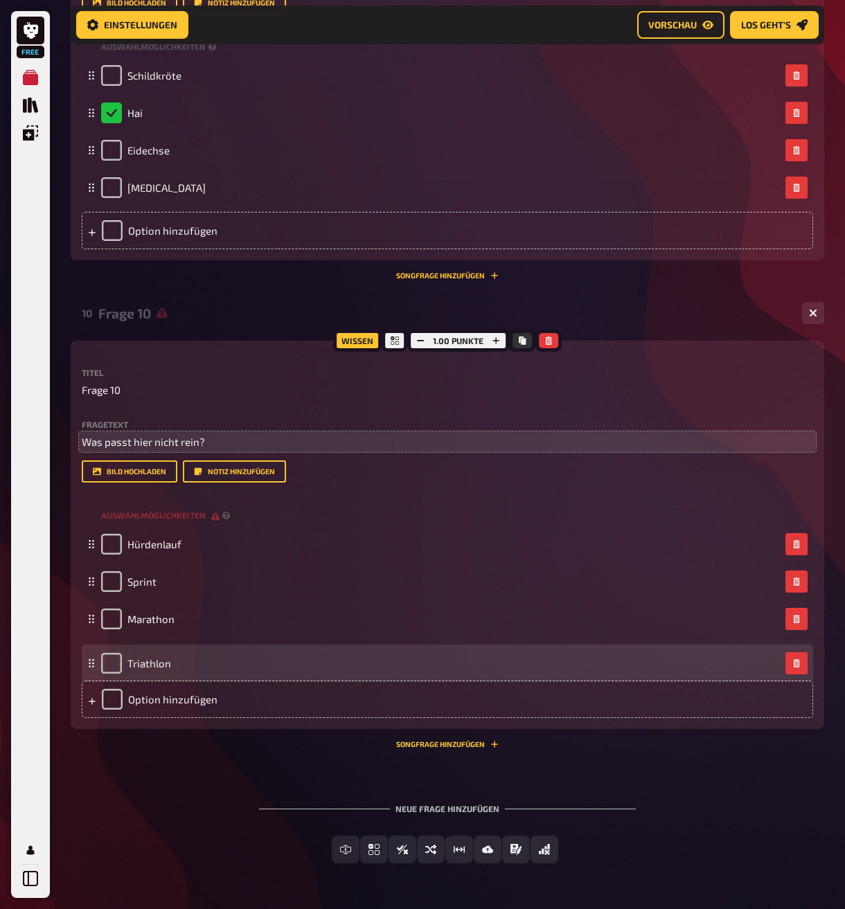
drag, startPoint x: 91, startPoint y: 635, endPoint x: 92, endPoint y: 706, distance: 70.6
click at [92, 667] on icon at bounding box center [91, 663] width 8 height 8
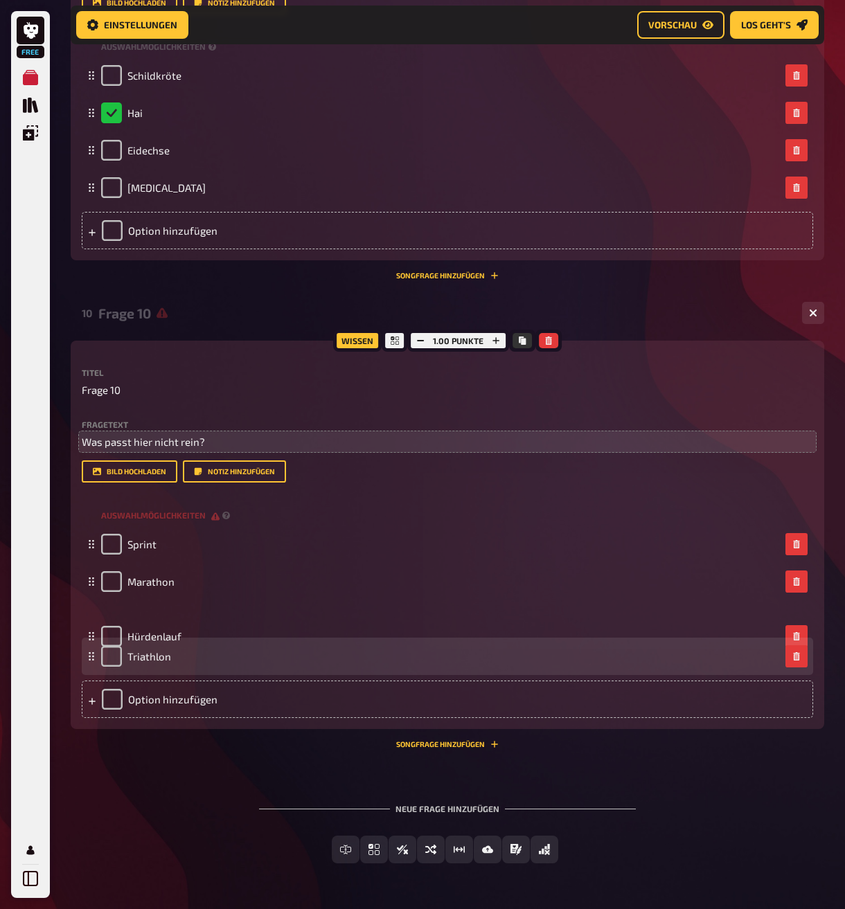
drag, startPoint x: 92, startPoint y: 589, endPoint x: 105, endPoint y: 684, distance: 95.8
click at [105, 675] on fieldset "Hürdenlauf Sprint Marathon Triathlon To pick up a draggable item, press the spa…" at bounding box center [447, 600] width 731 height 150
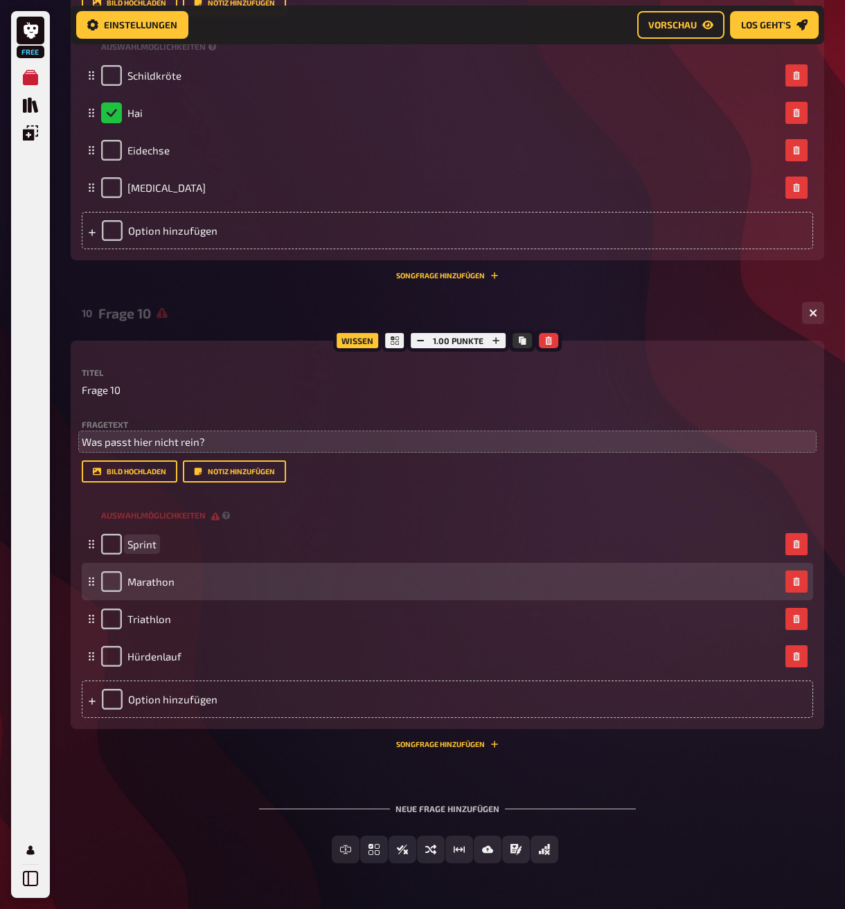
drag, startPoint x: 211, startPoint y: 595, endPoint x: 150, endPoint y: 636, distance: 73.9
click at [193, 659] on fieldset "Sprint Marathon Triathlon Hürdenlauf To pick up a draggable item, press the spa…" at bounding box center [447, 600] width 731 height 150
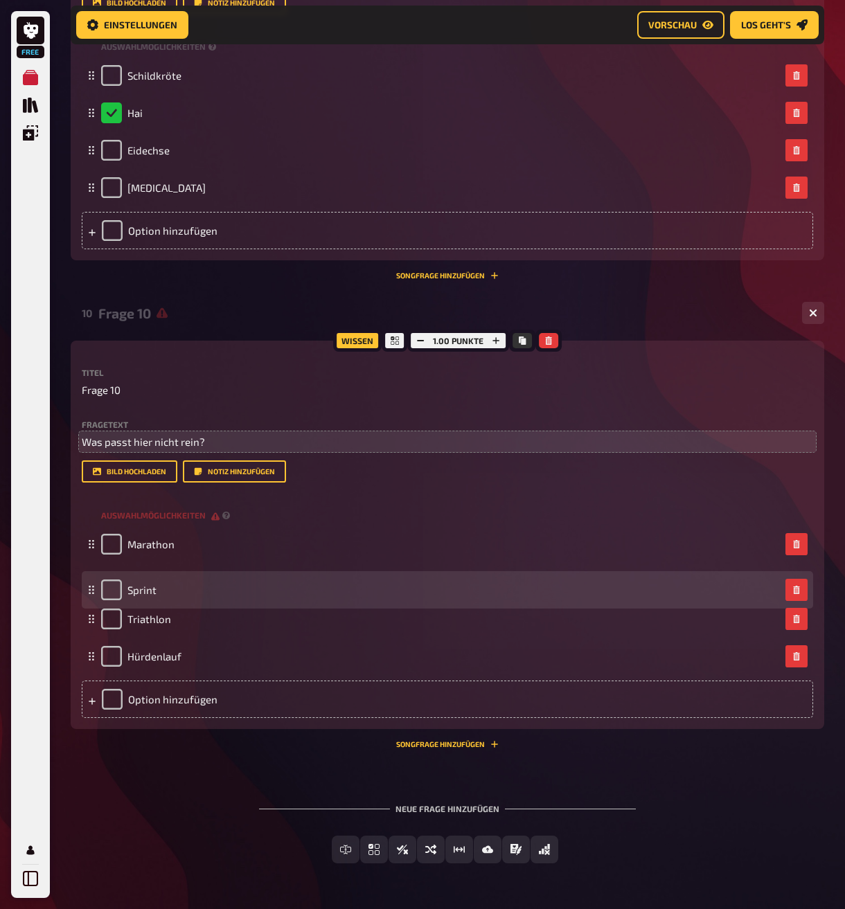
drag, startPoint x: 92, startPoint y: 593, endPoint x: 97, endPoint y: 639, distance: 46.0
click at [97, 609] on div "Sprint" at bounding box center [447, 589] width 731 height 37
drag, startPoint x: 94, startPoint y: 595, endPoint x: 96, endPoint y: 636, distance: 40.9
click at [96, 604] on div "Marathon" at bounding box center [447, 584] width 731 height 37
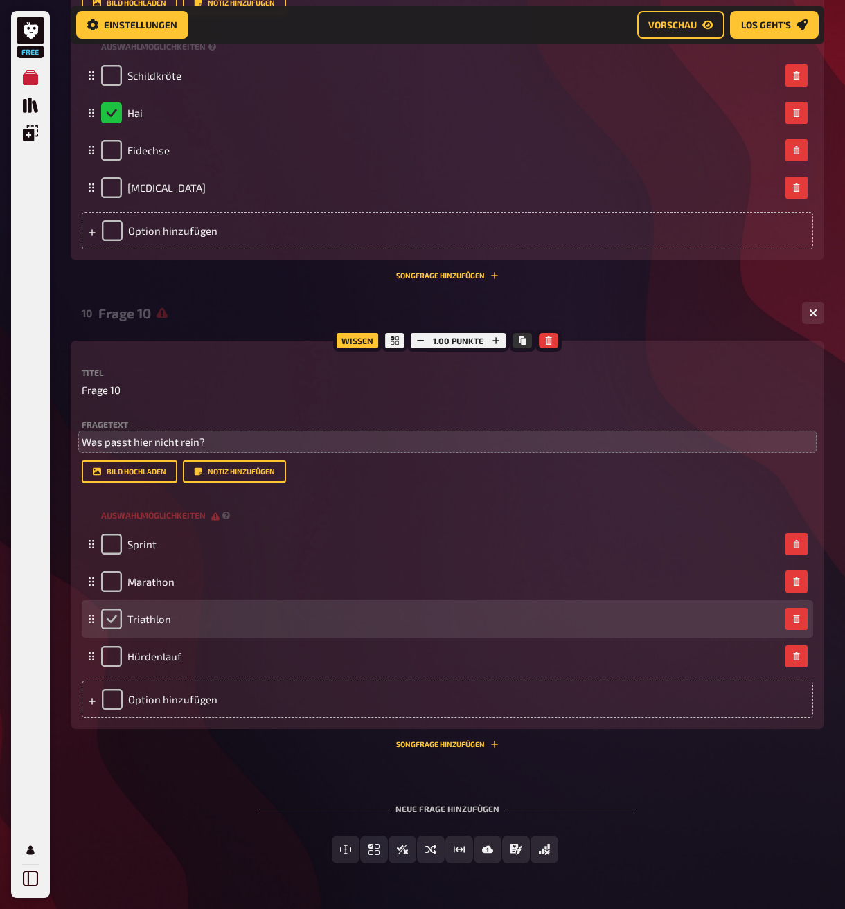
click at [118, 629] on input "checkbox" at bounding box center [111, 619] width 21 height 21
checkbox input "true"
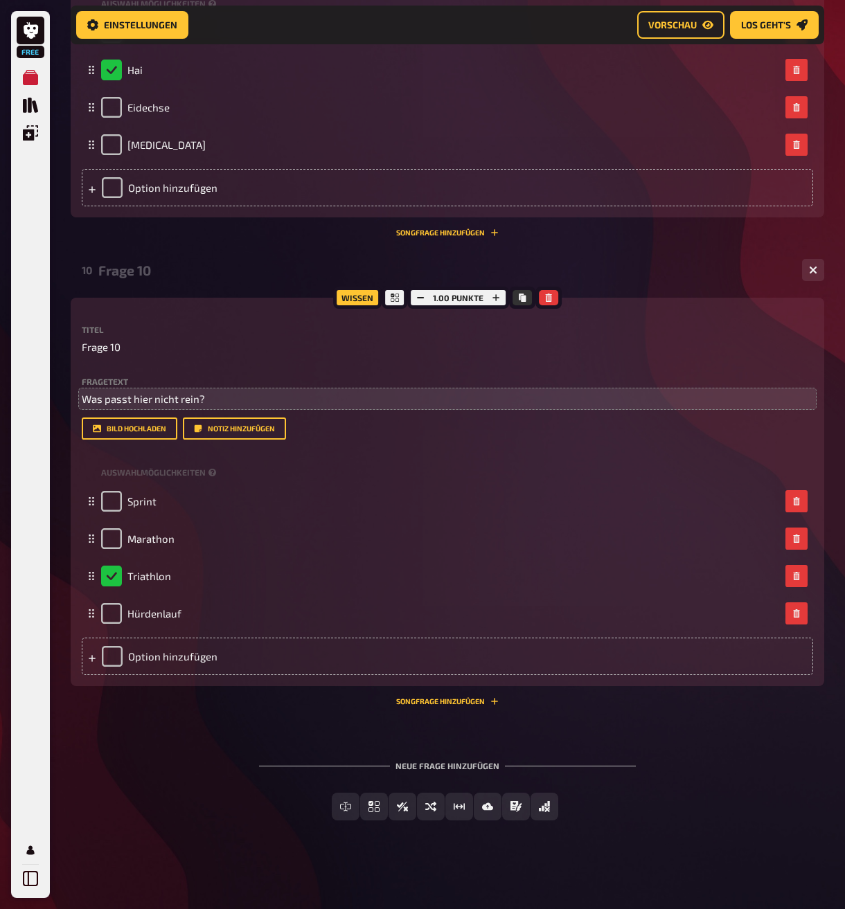
scroll to position [4294, 0]
click at [390, 802] on span "Einfachauswahl" at bounding box center [382, 807] width 82 height 10
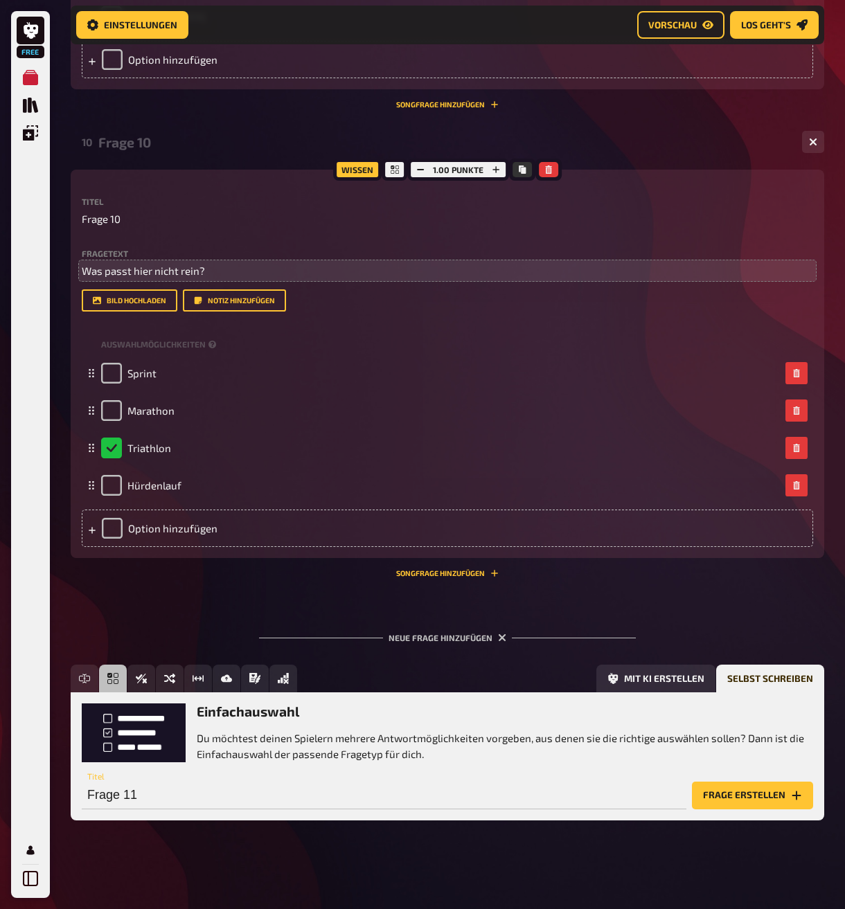
scroll to position [4421, 0]
click at [762, 791] on button "Frage erstellen" at bounding box center [752, 796] width 121 height 28
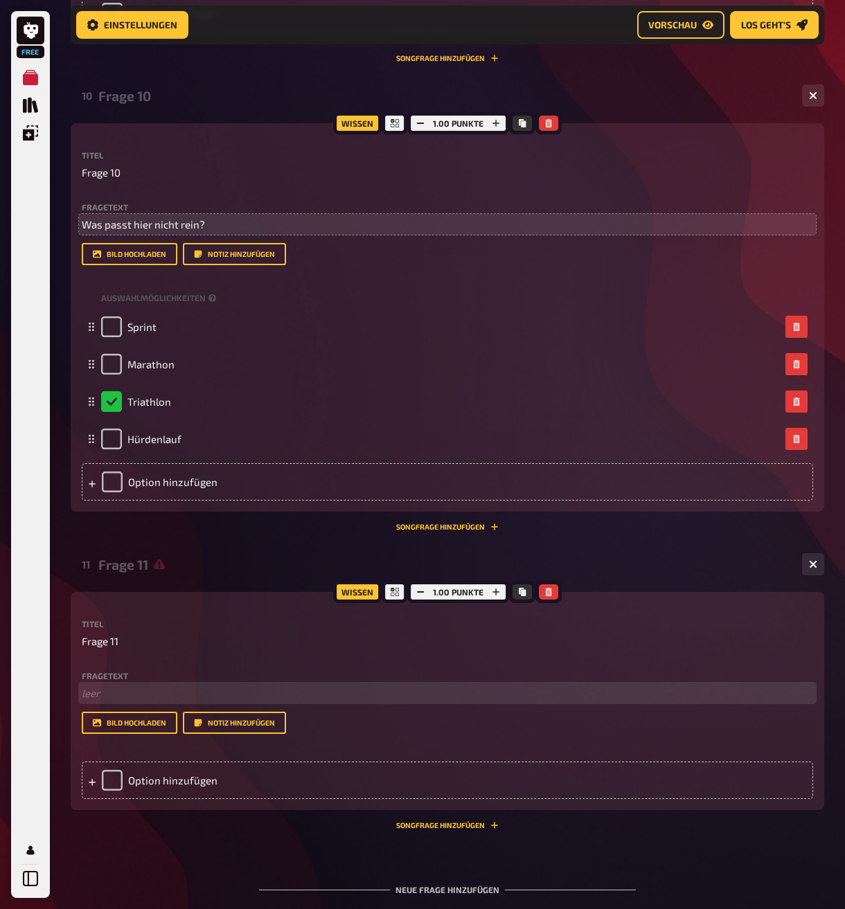
click at [130, 701] on p "﻿ leer" at bounding box center [447, 693] width 731 height 16
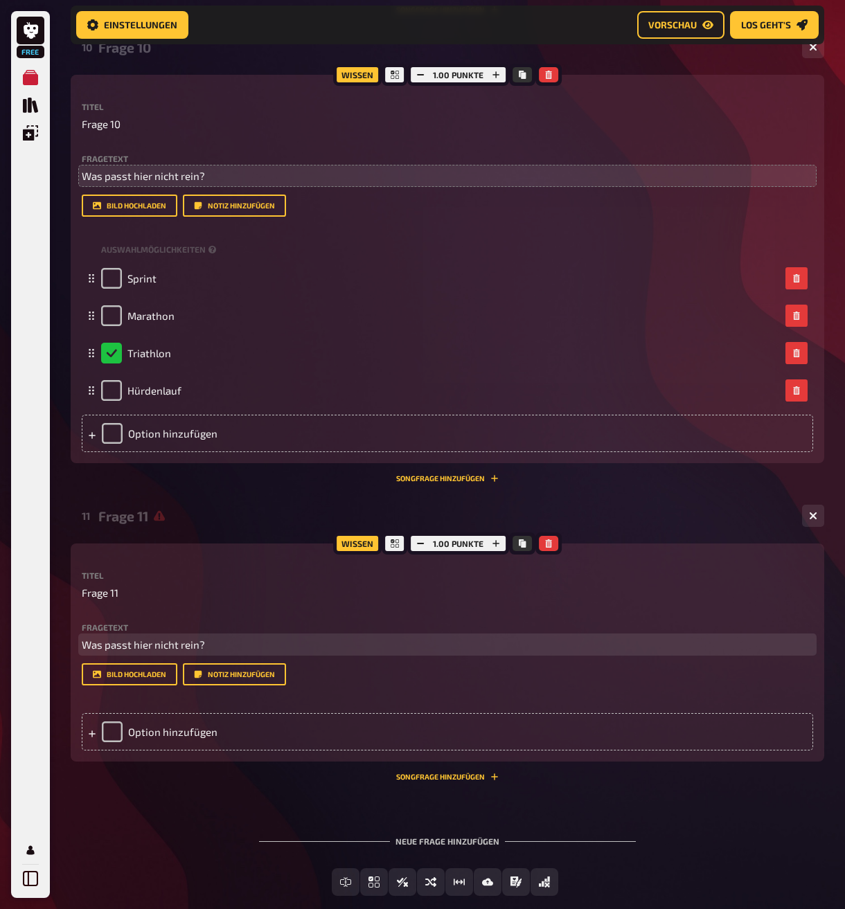
scroll to position [4592, 0]
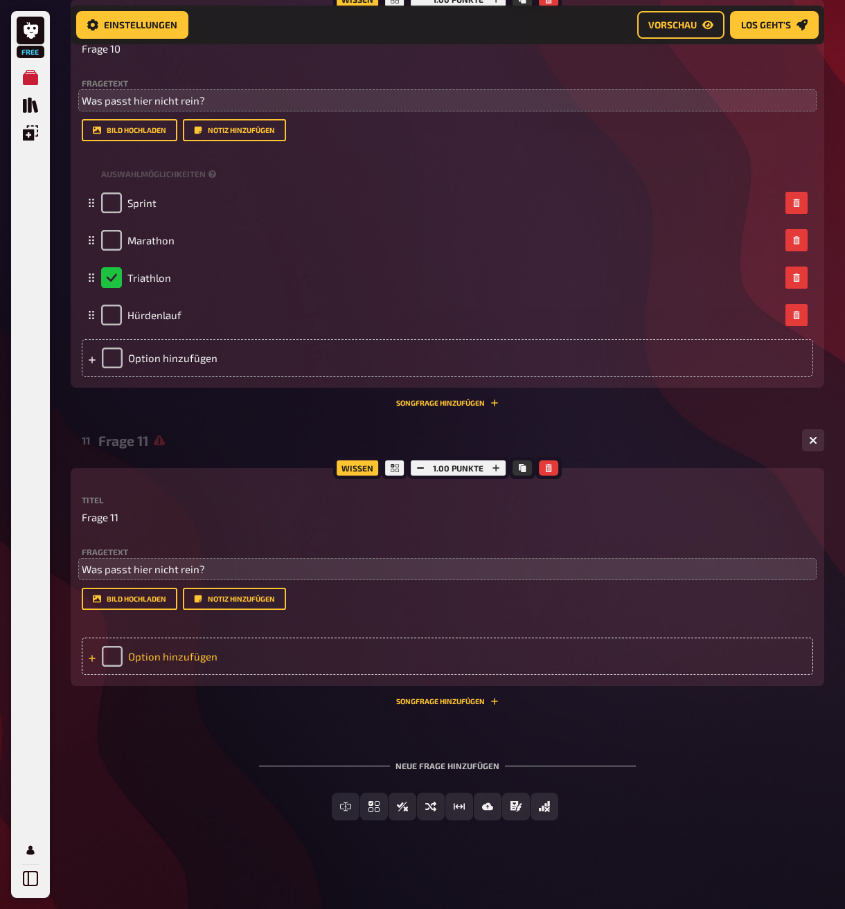
click at [176, 652] on div "Option hinzufügen" at bounding box center [447, 656] width 731 height 37
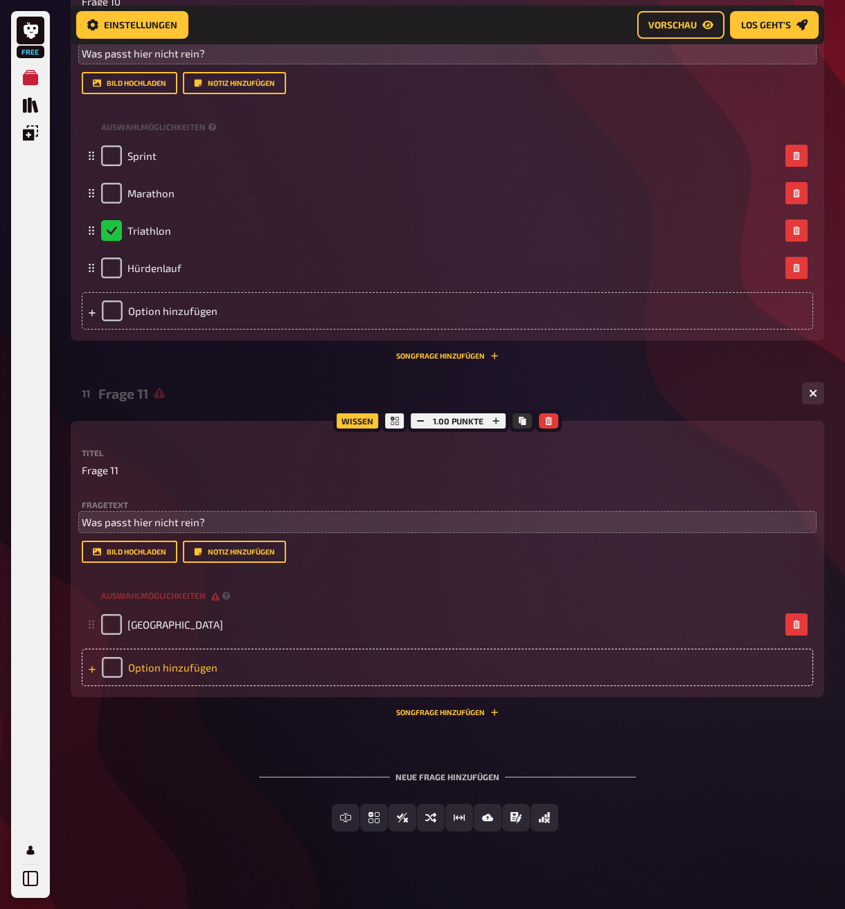
click at [192, 686] on div "Option hinzufügen" at bounding box center [447, 667] width 731 height 37
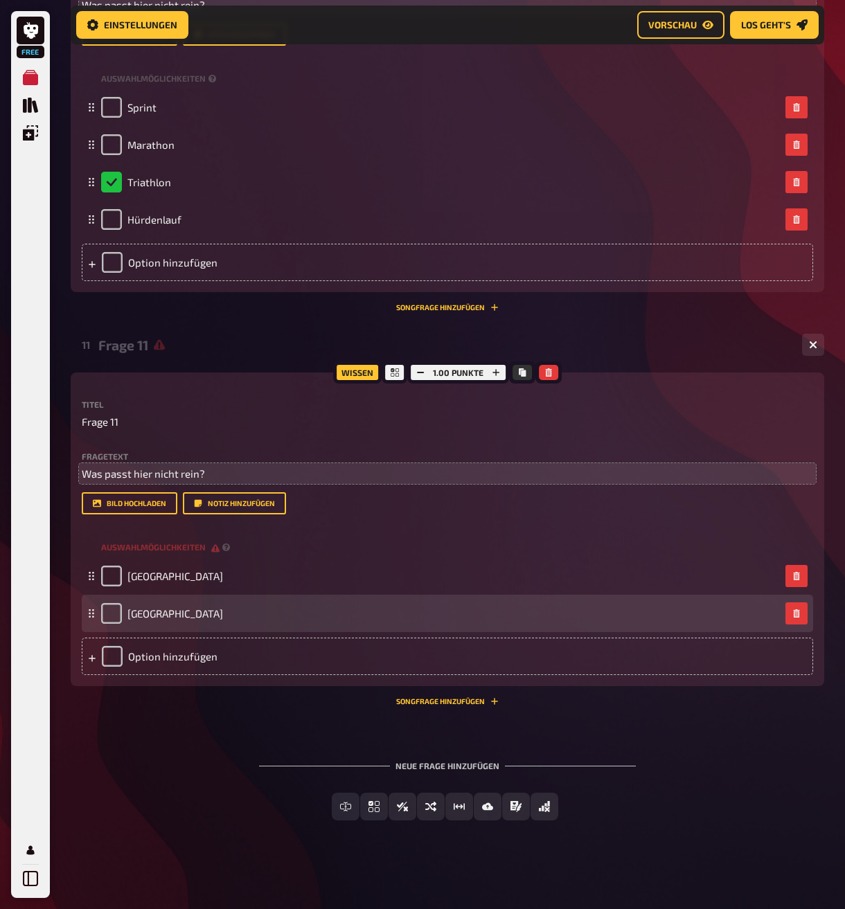
scroll to position [4688, 0]
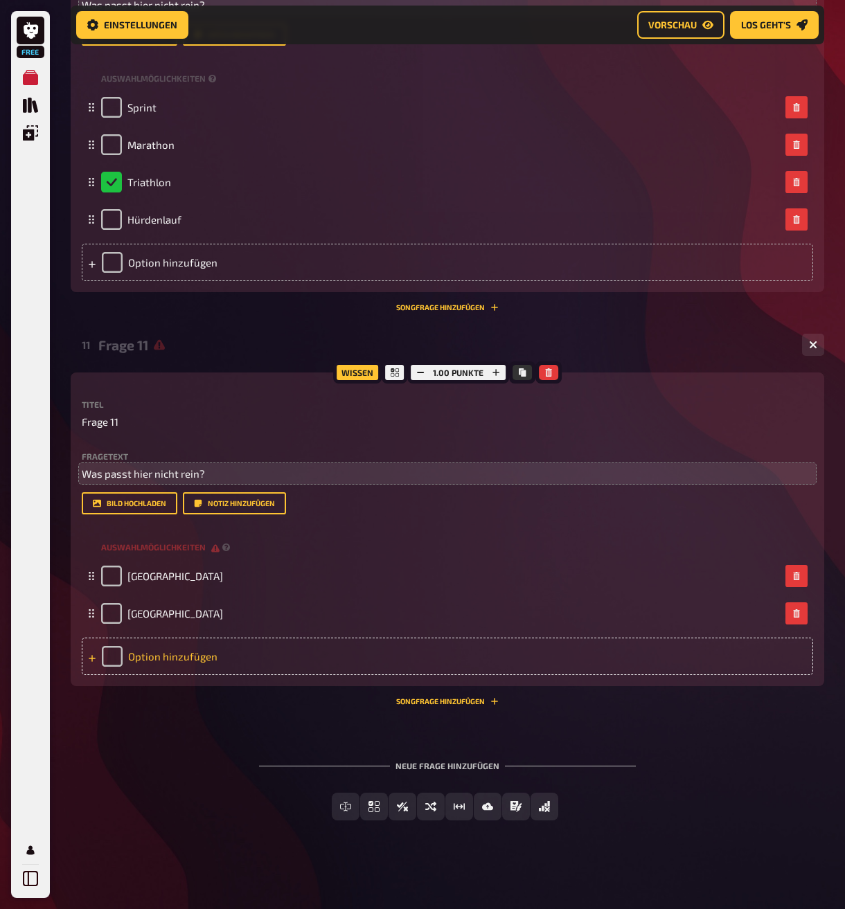
click at [179, 647] on div "Option hinzufügen" at bounding box center [447, 656] width 731 height 37
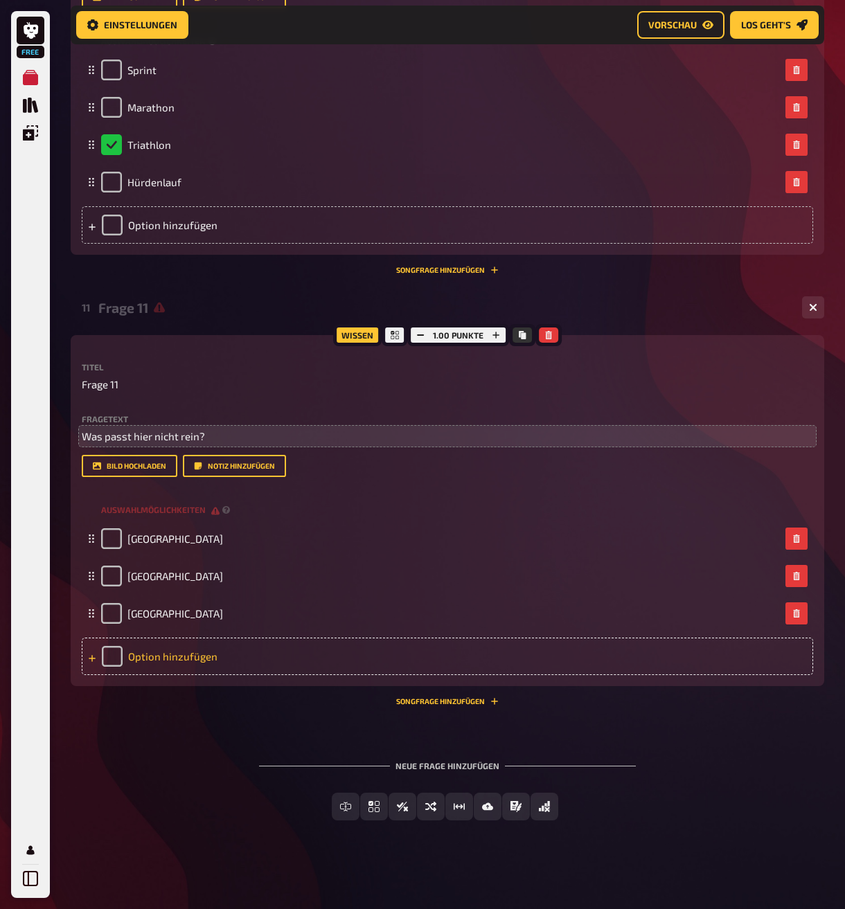
click at [177, 675] on div "Option hinzufügen" at bounding box center [447, 656] width 731 height 37
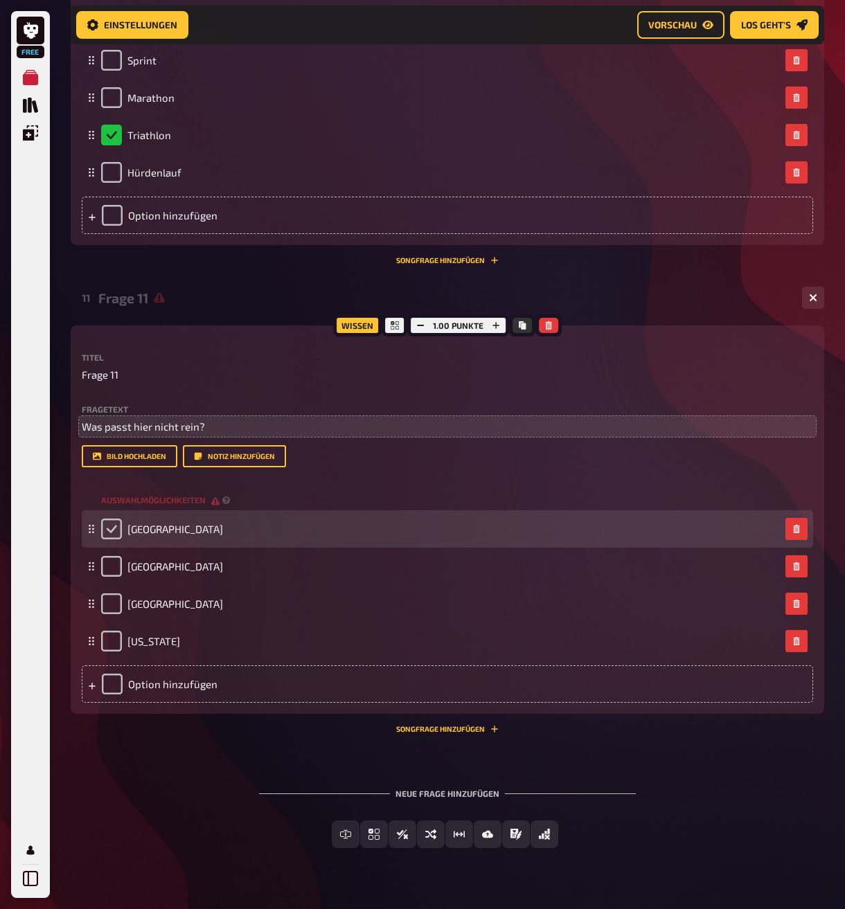
click at [117, 539] on input "checkbox" at bounding box center [111, 529] width 21 height 21
checkbox input "true"
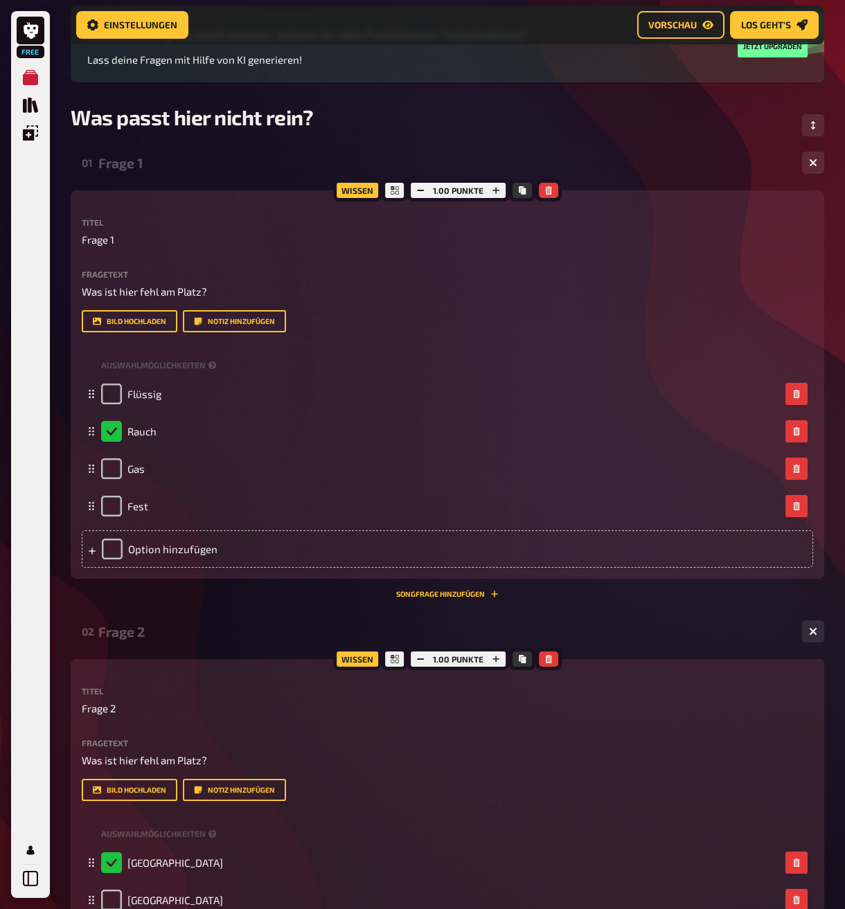
scroll to position [0, 0]
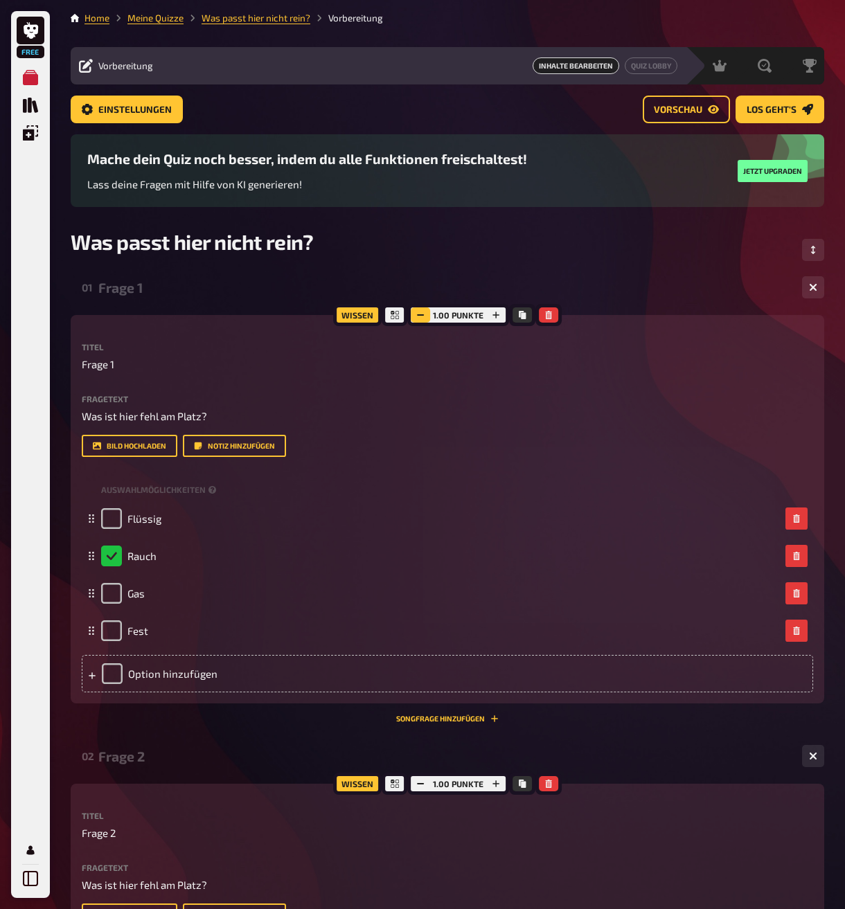
click at [415, 315] on button "button" at bounding box center [420, 314] width 19 height 15
click at [435, 311] on div "0.50 Punkte" at bounding box center [457, 315] width 103 height 22
click at [457, 310] on div "0.50 Punkte" at bounding box center [457, 315] width 103 height 22
click at [462, 317] on div "0.50 Punkte" at bounding box center [457, 315] width 103 height 22
click at [439, 318] on div "0.50 Punkte" at bounding box center [457, 315] width 103 height 22
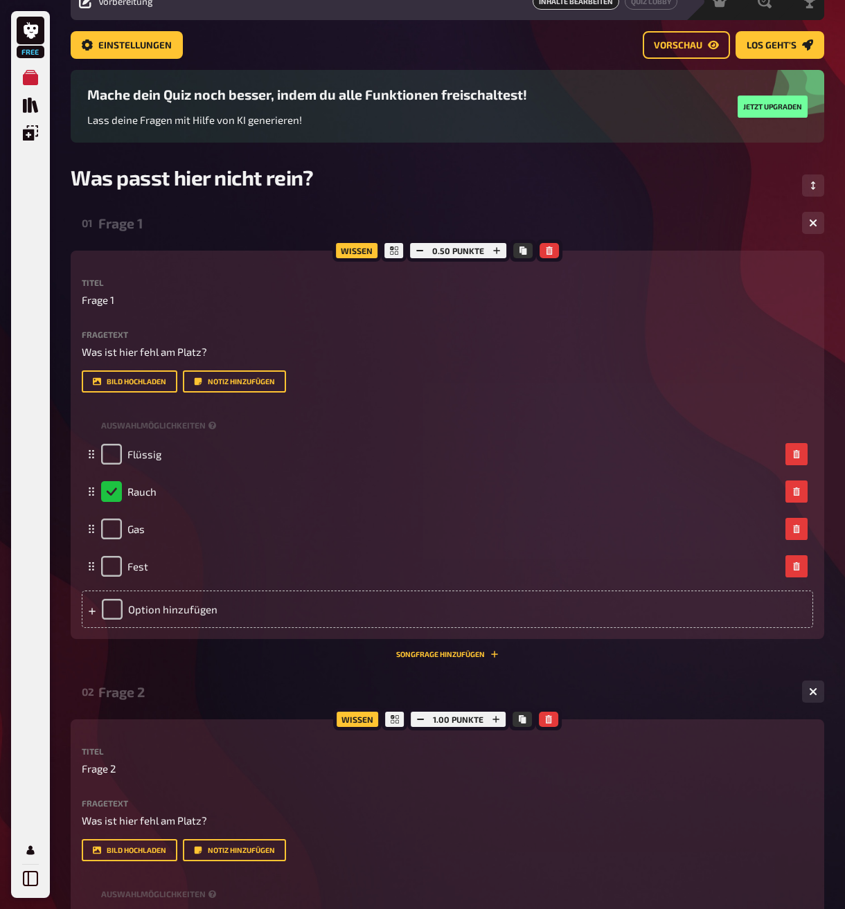
scroll to position [69, 0]
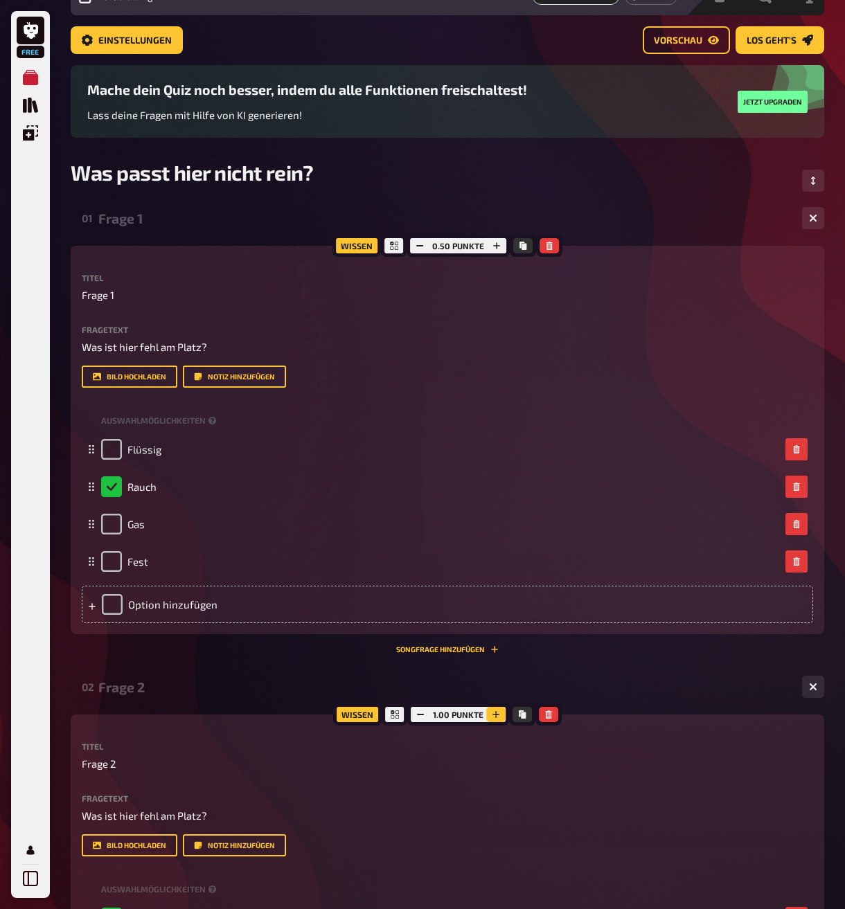
click at [497, 719] on icon "button" at bounding box center [496, 714] width 8 height 8
click at [497, 719] on icon "button" at bounding box center [495, 714] width 8 height 8
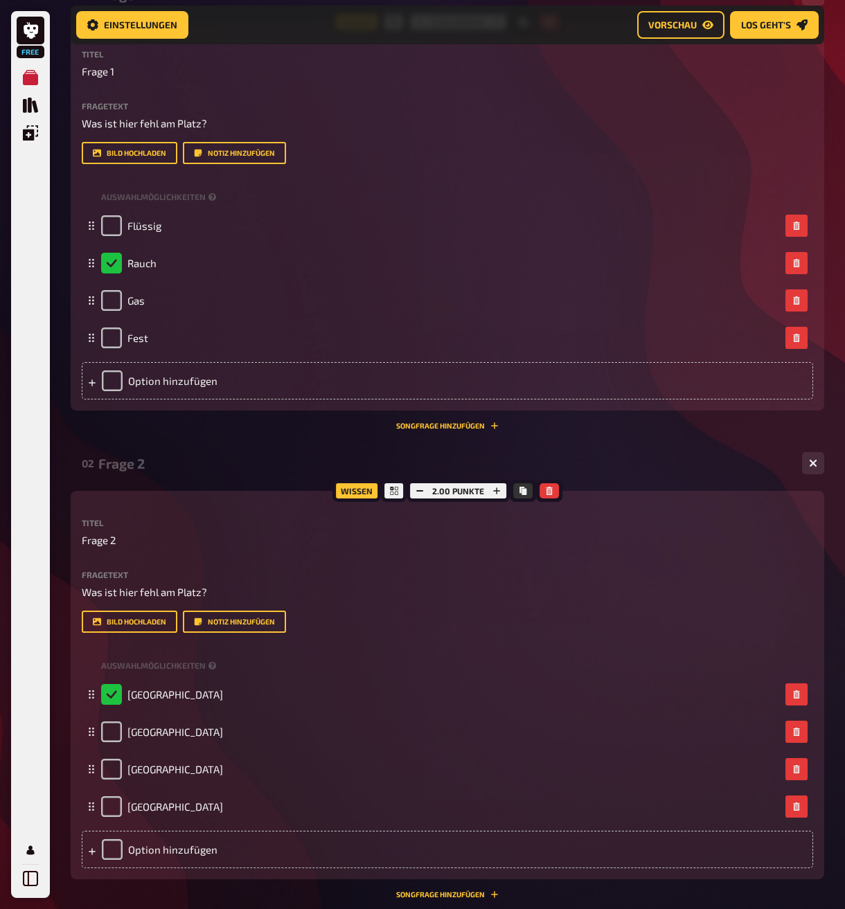
scroll to position [496, 0]
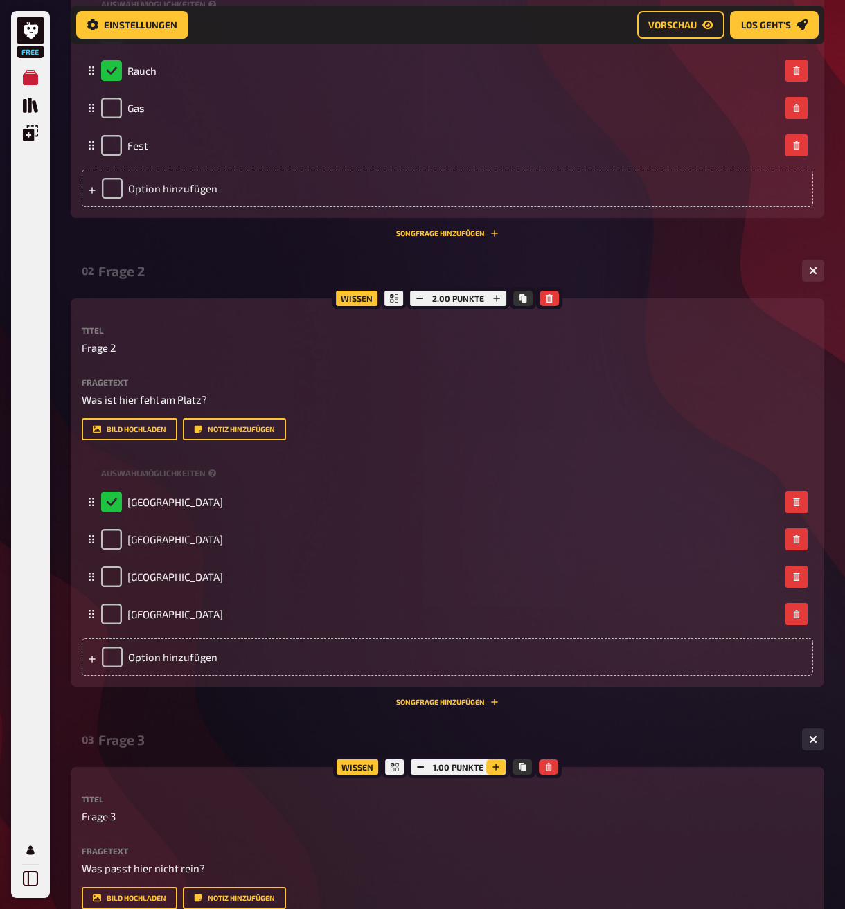
click at [492, 775] on button "button" at bounding box center [495, 767] width 19 height 15
click at [492, 775] on button "button" at bounding box center [494, 767] width 19 height 15
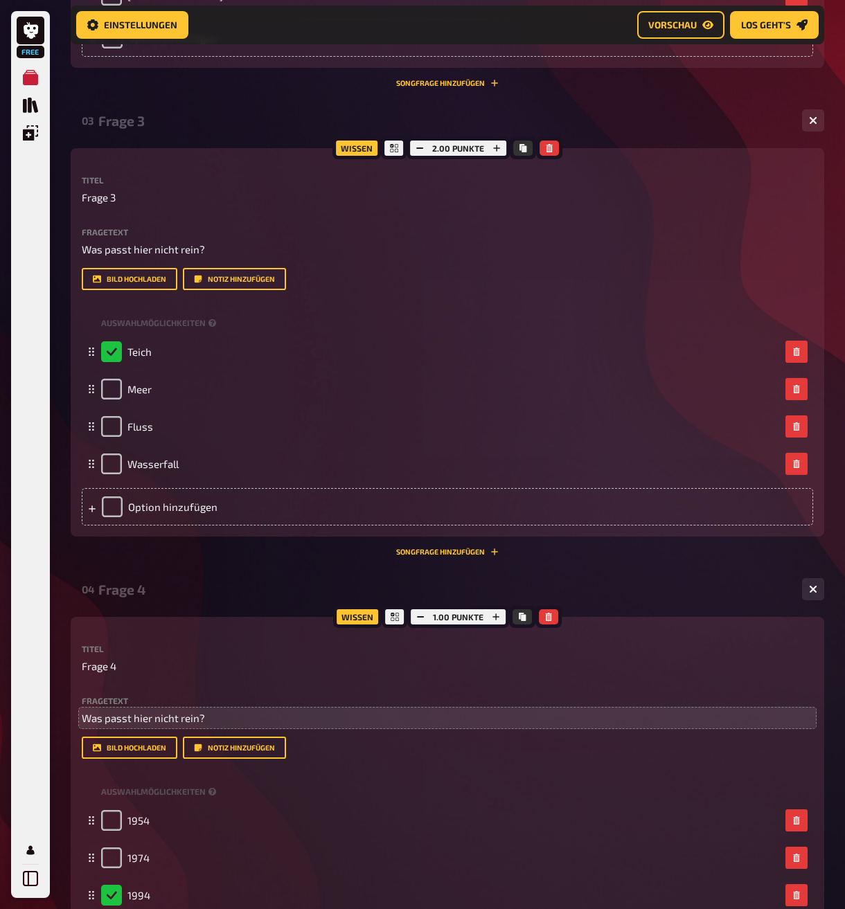
scroll to position [1120, 0]
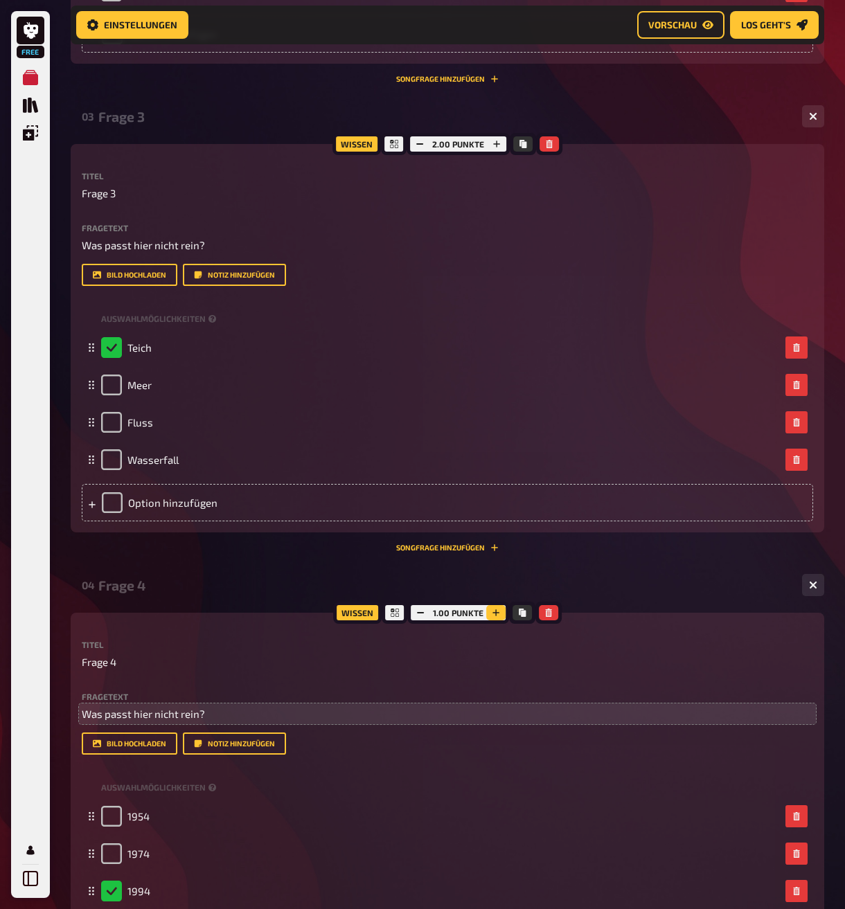
click at [496, 620] on button "button" at bounding box center [495, 612] width 19 height 15
click at [496, 620] on button "button" at bounding box center [494, 612] width 19 height 15
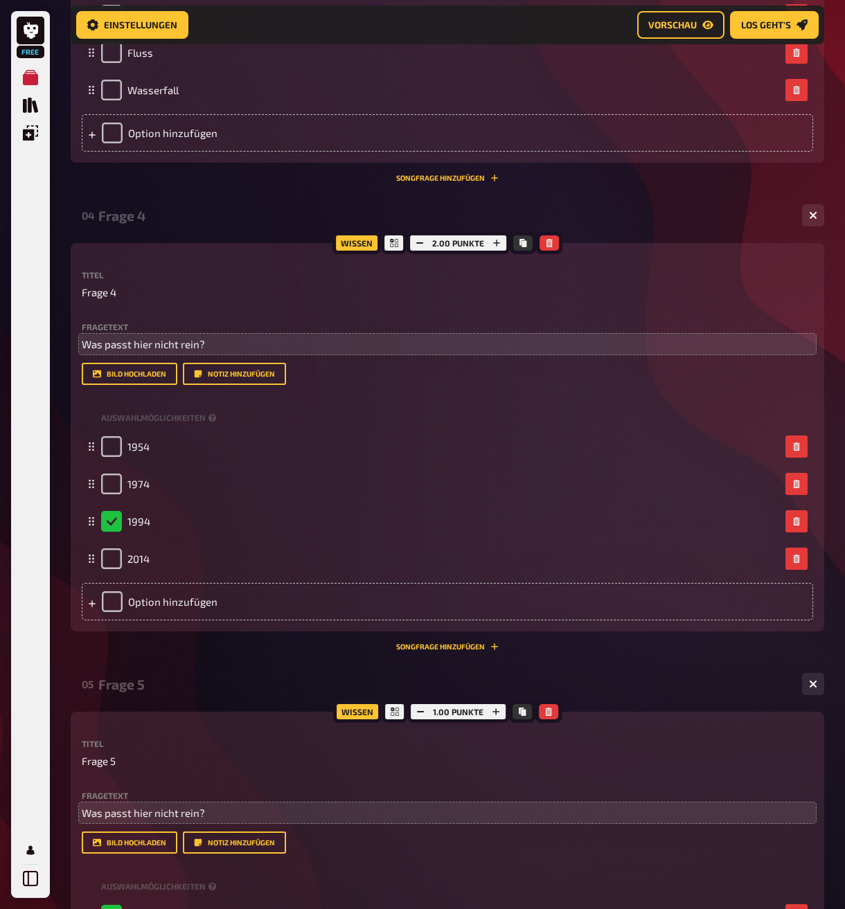
scroll to position [1535, 0]
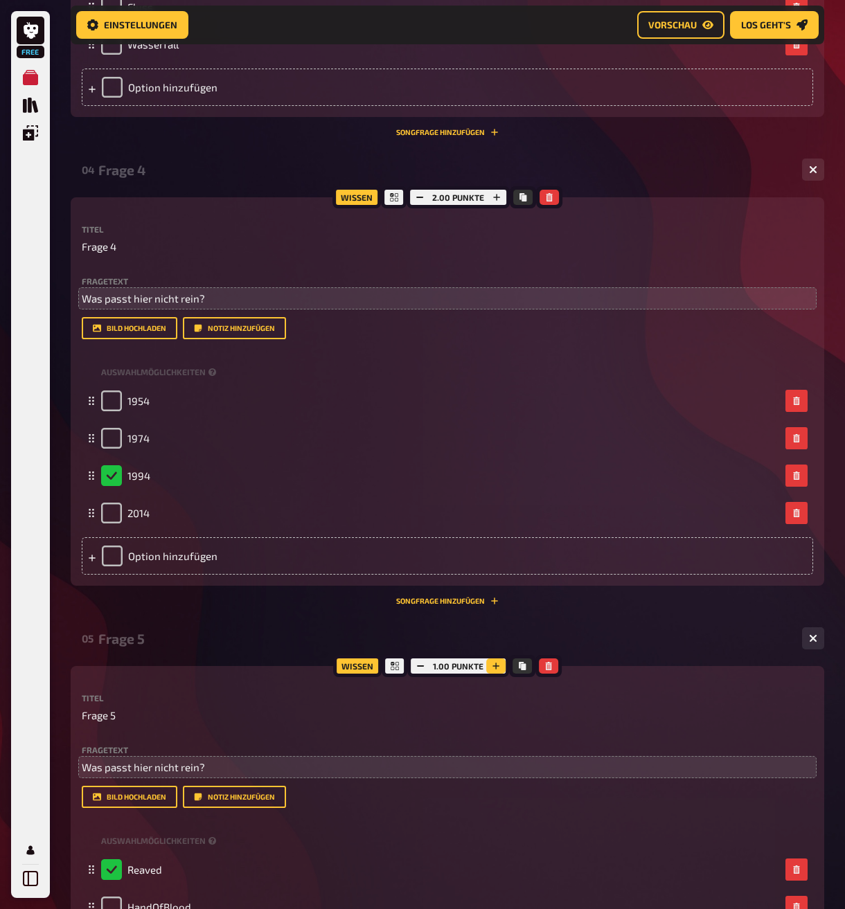
click at [496, 674] on button "button" at bounding box center [495, 665] width 19 height 15
click at [496, 674] on button "button" at bounding box center [494, 665] width 19 height 15
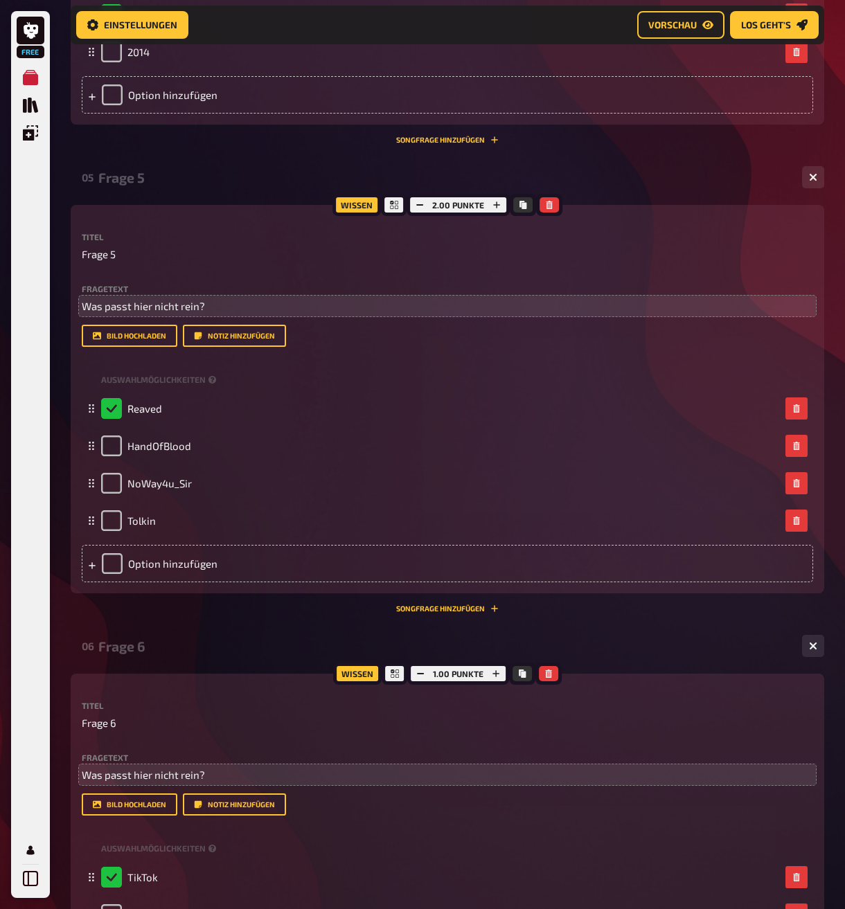
scroll to position [2020, 0]
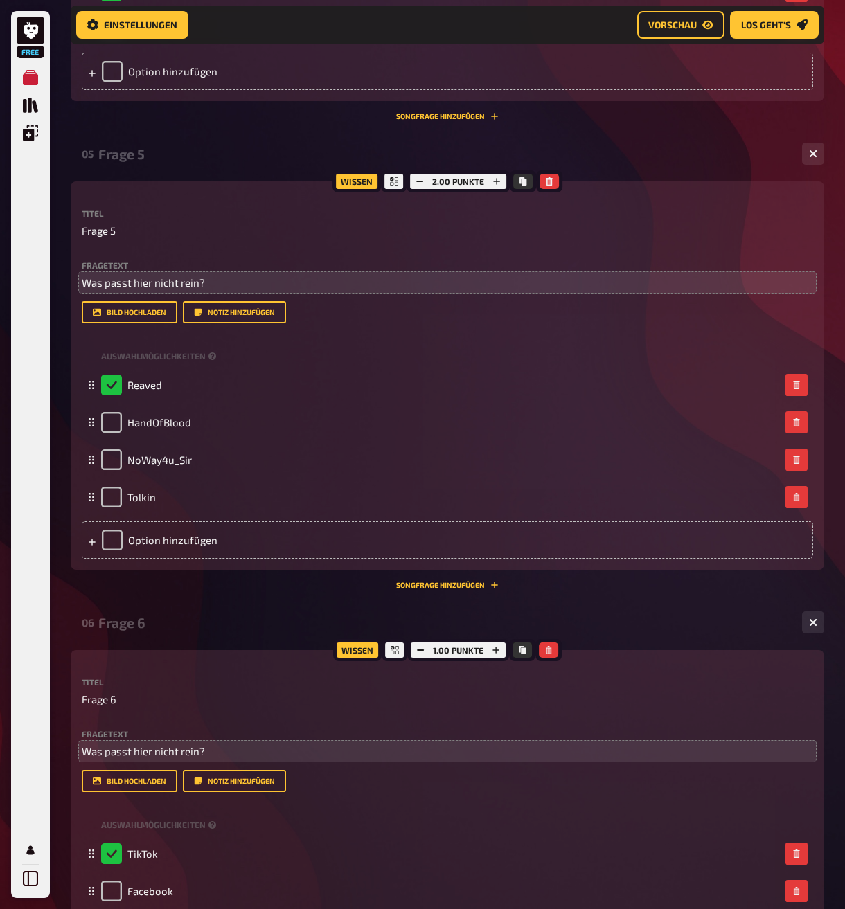
click at [497, 661] on div "1.00 Punkte" at bounding box center [458, 650] width 102 height 22
click at [497, 654] on icon "button" at bounding box center [496, 650] width 8 height 8
click at [497, 654] on icon "button" at bounding box center [495, 650] width 8 height 8
click at [497, 654] on icon "button" at bounding box center [496, 650] width 8 height 8
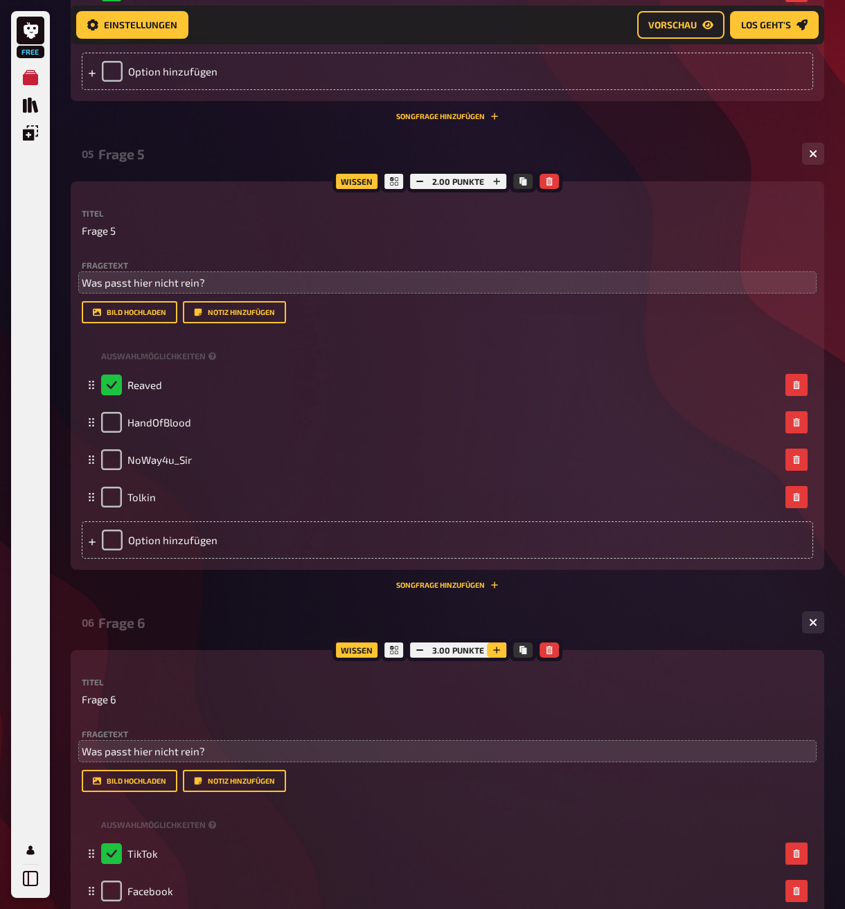
click at [497, 654] on icon "button" at bounding box center [496, 650] width 8 height 8
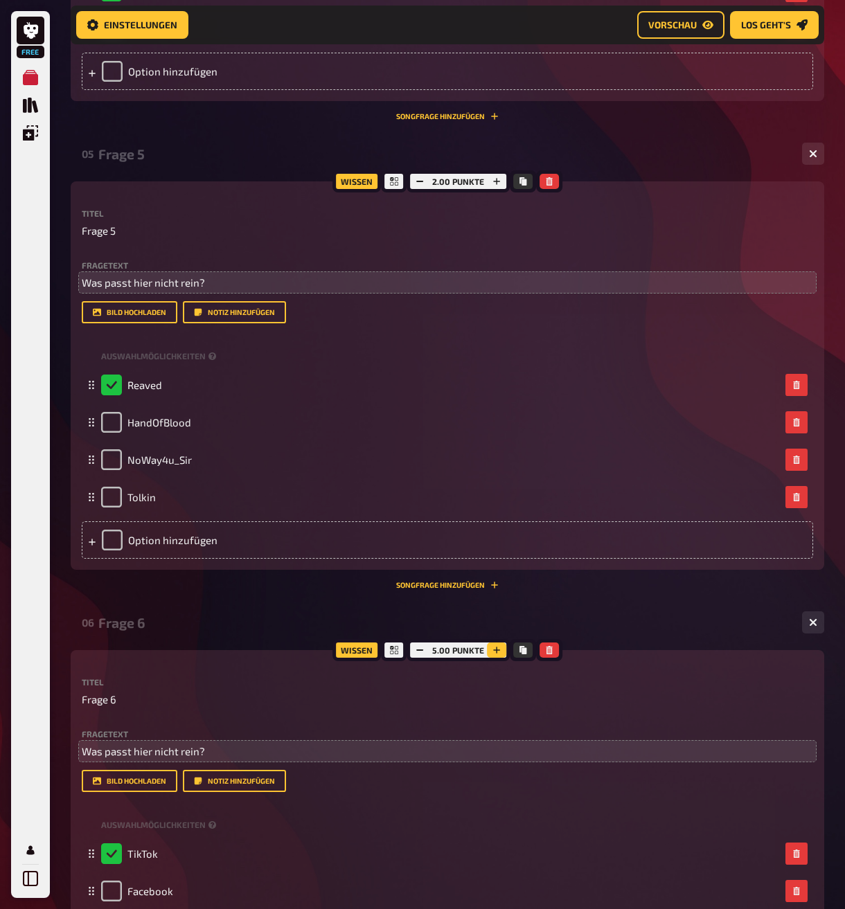
click at [497, 654] on icon "button" at bounding box center [496, 650] width 8 height 8
click at [420, 654] on icon "button" at bounding box center [419, 650] width 8 height 8
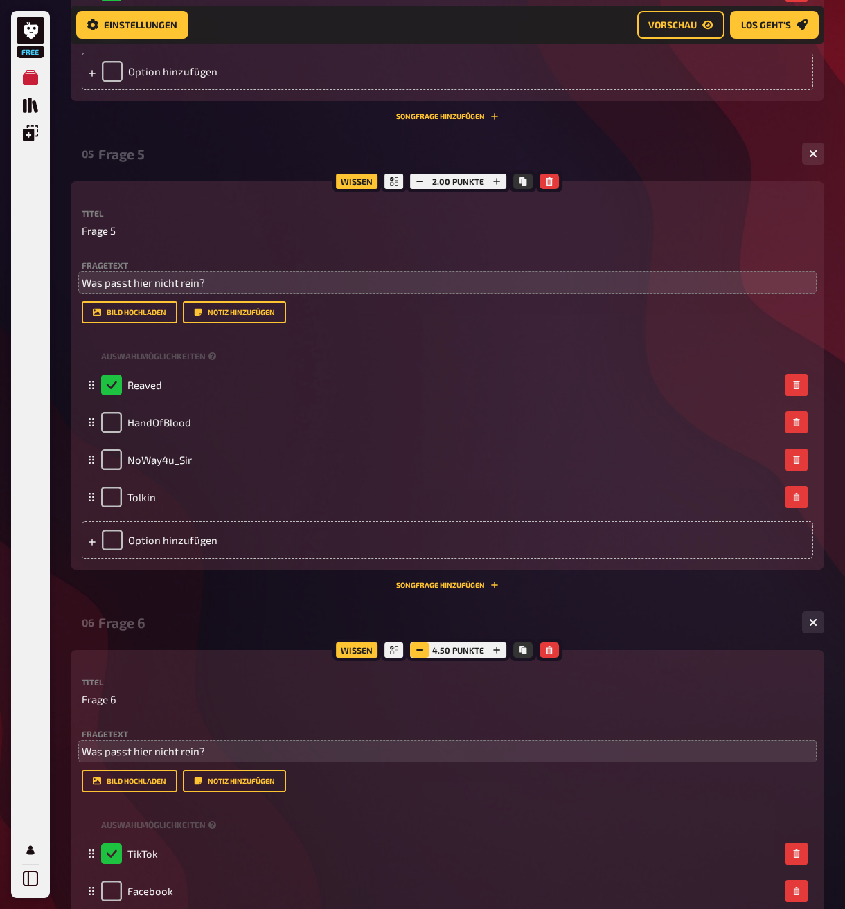
click at [420, 654] on icon "button" at bounding box center [419, 650] width 8 height 8
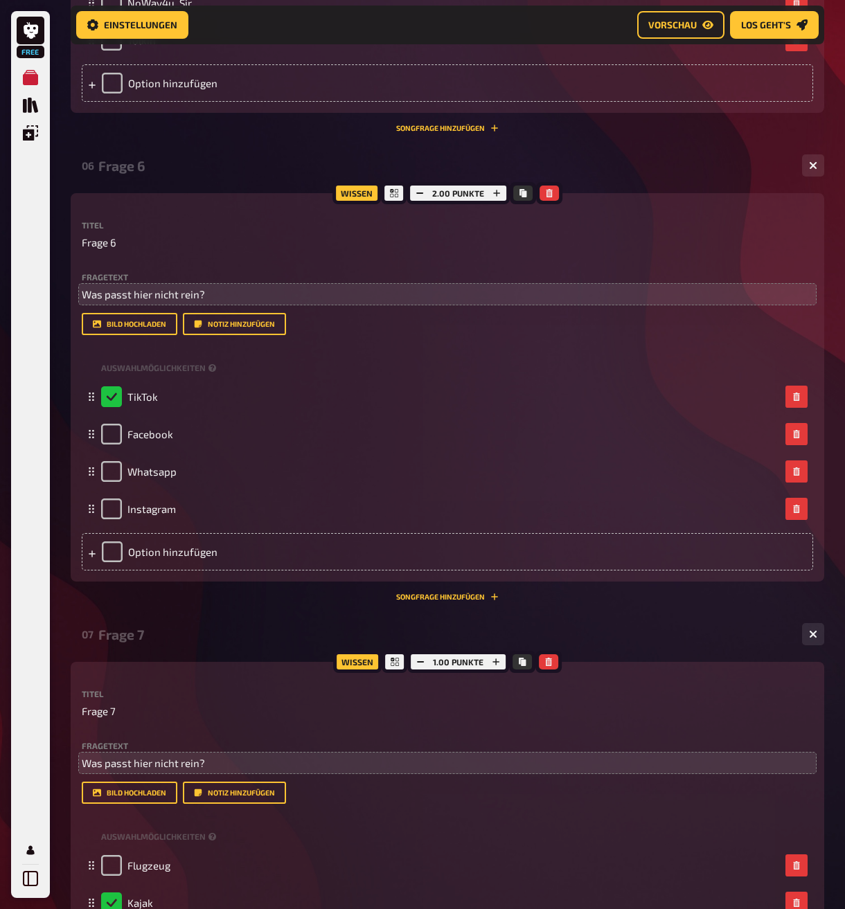
scroll to position [2504, 0]
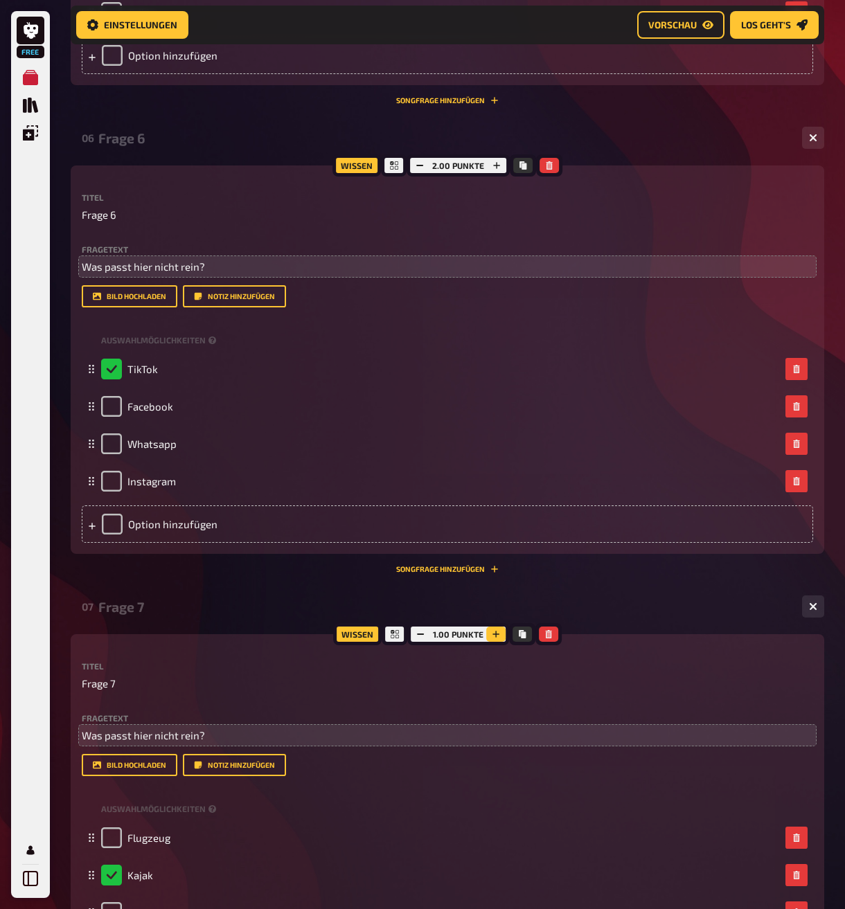
click at [489, 642] on button "button" at bounding box center [495, 634] width 19 height 15
click at [489, 642] on button "button" at bounding box center [494, 634] width 19 height 15
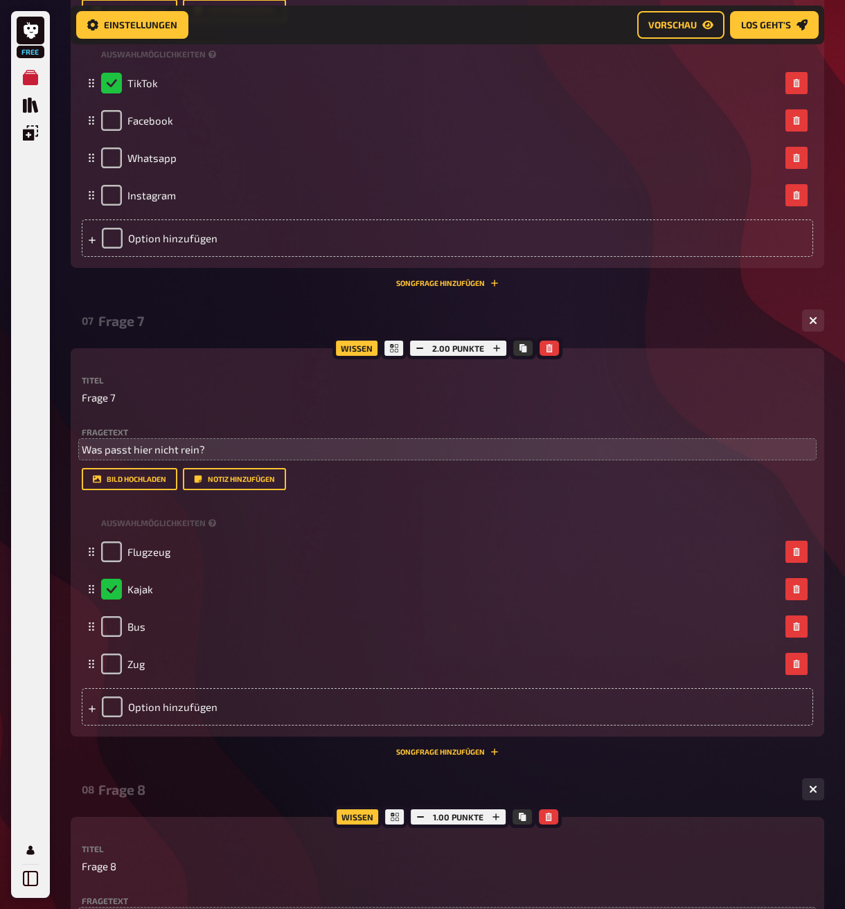
scroll to position [2850, 0]
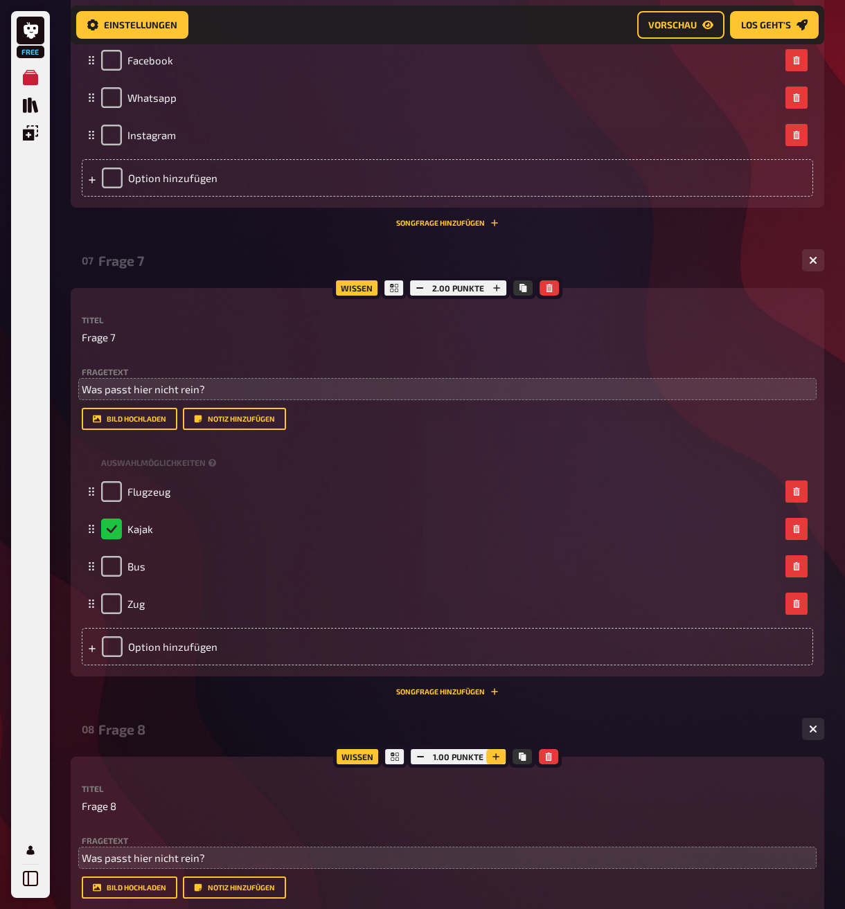
click at [496, 761] on icon "button" at bounding box center [496, 757] width 8 height 8
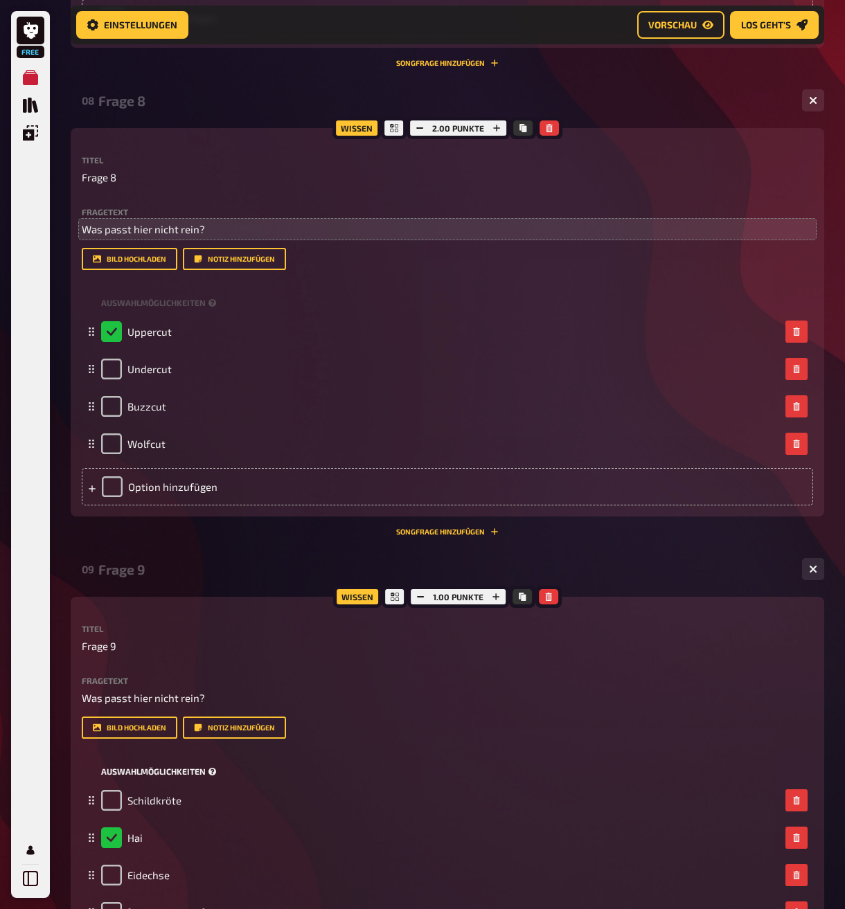
scroll to position [3543, 0]
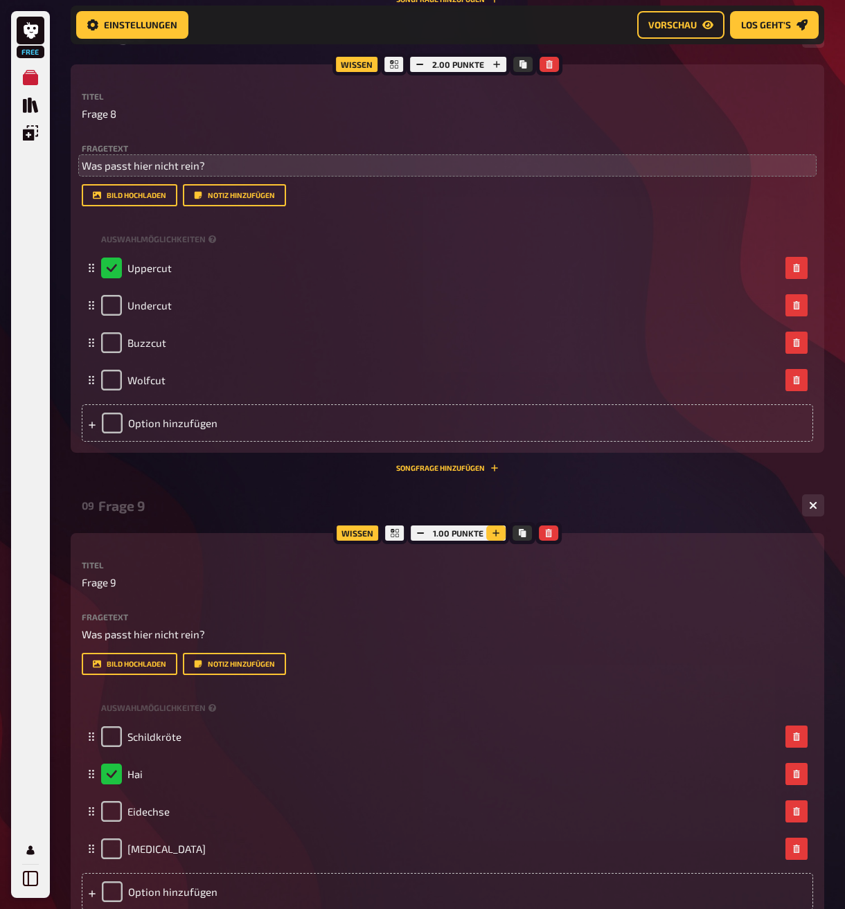
click at [496, 541] on button "button" at bounding box center [495, 532] width 19 height 15
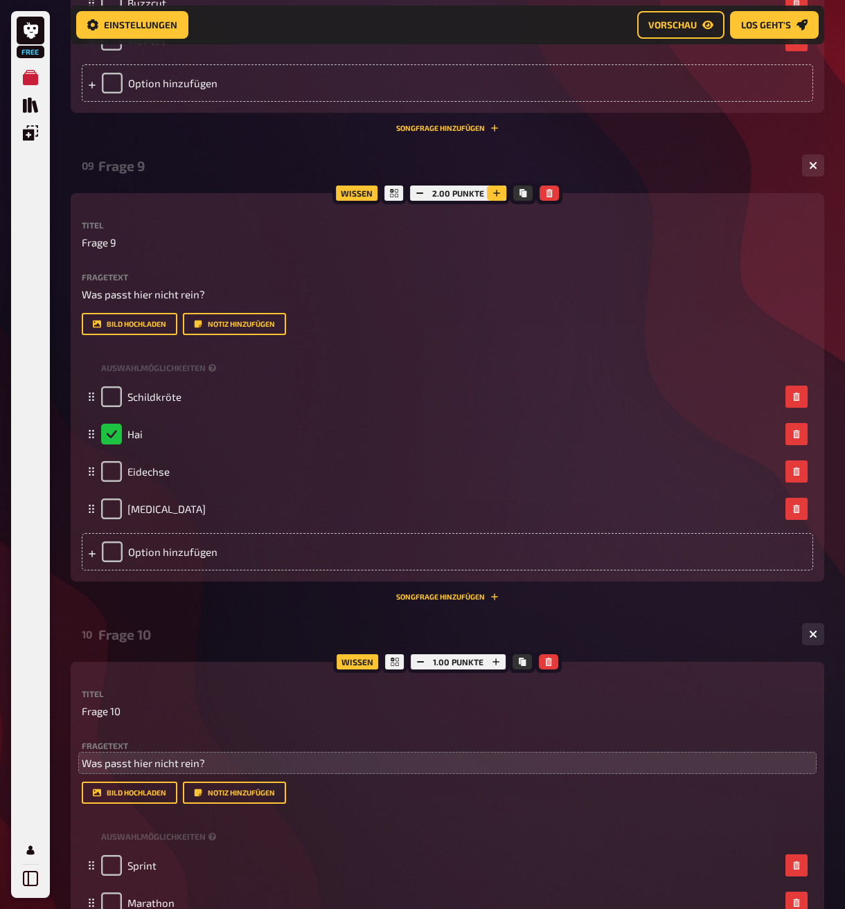
scroll to position [3889, 0]
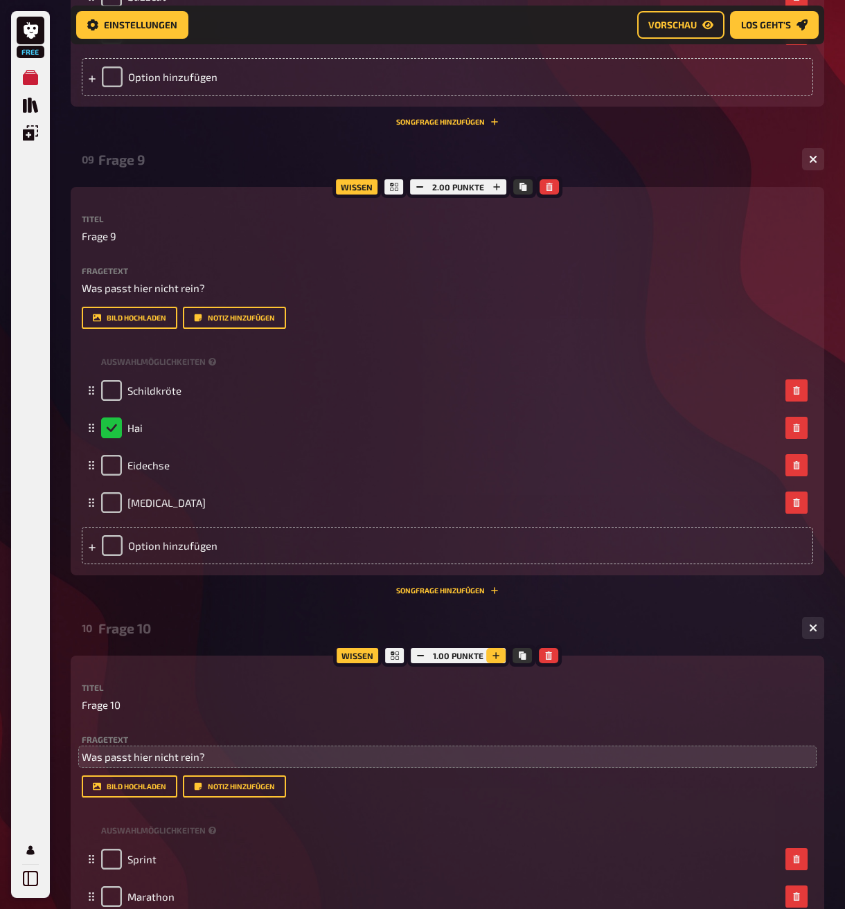
click at [495, 659] on icon "button" at bounding box center [495, 655] width 7 height 7
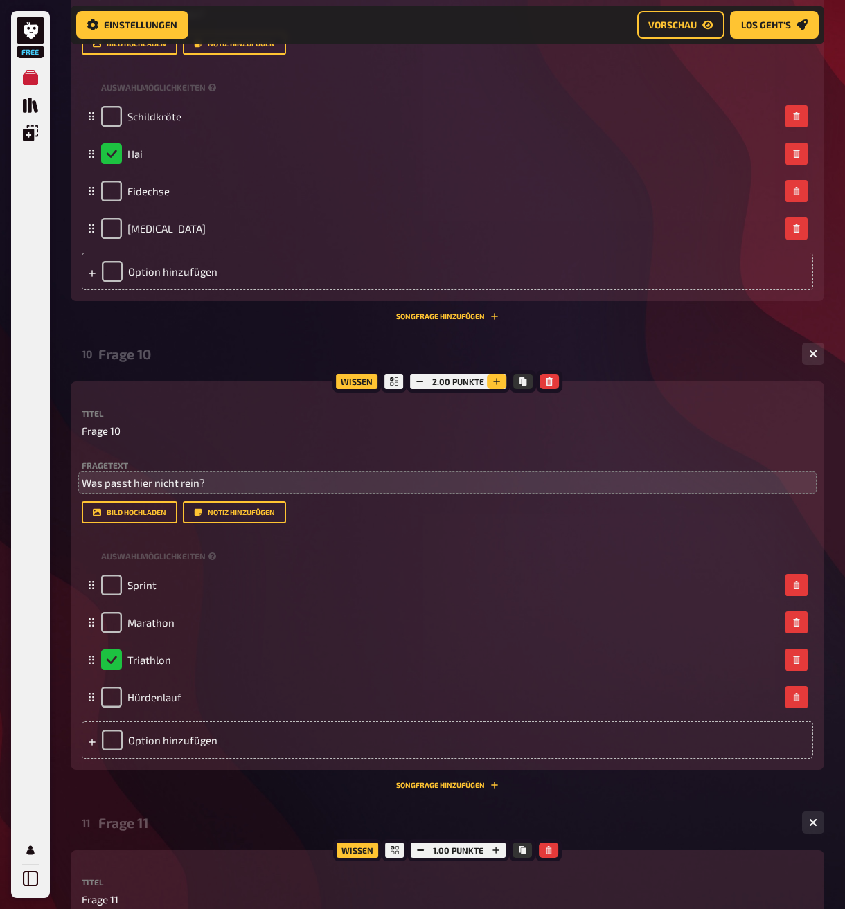
scroll to position [4235, 0]
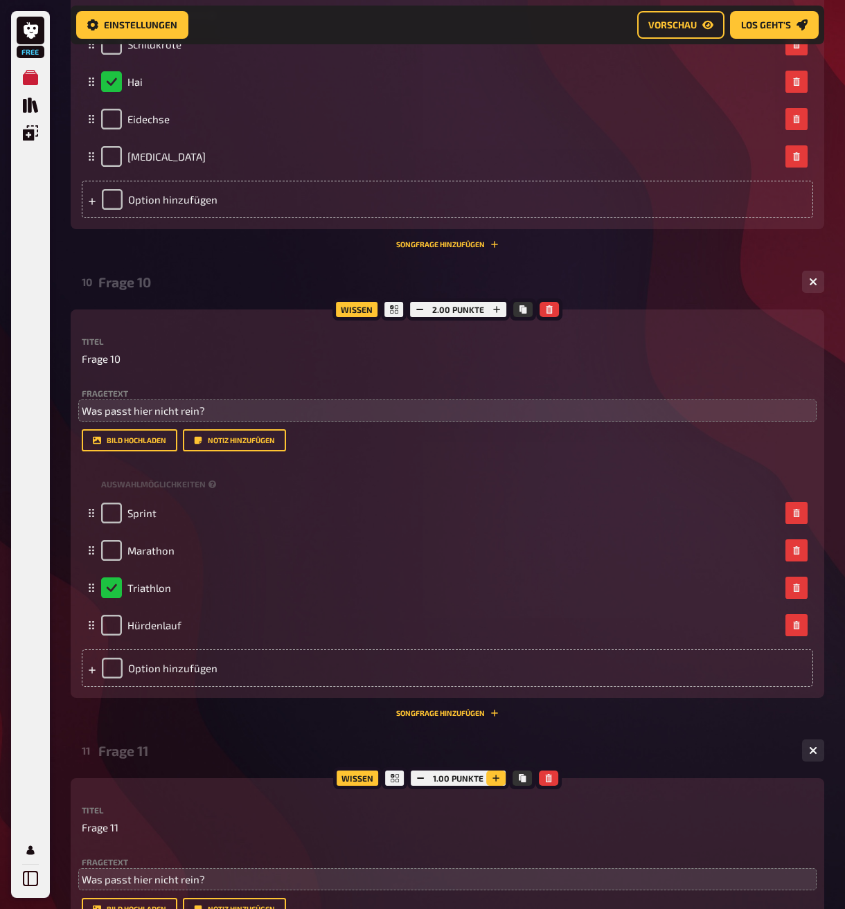
click at [494, 782] on icon "button" at bounding box center [496, 778] width 8 height 8
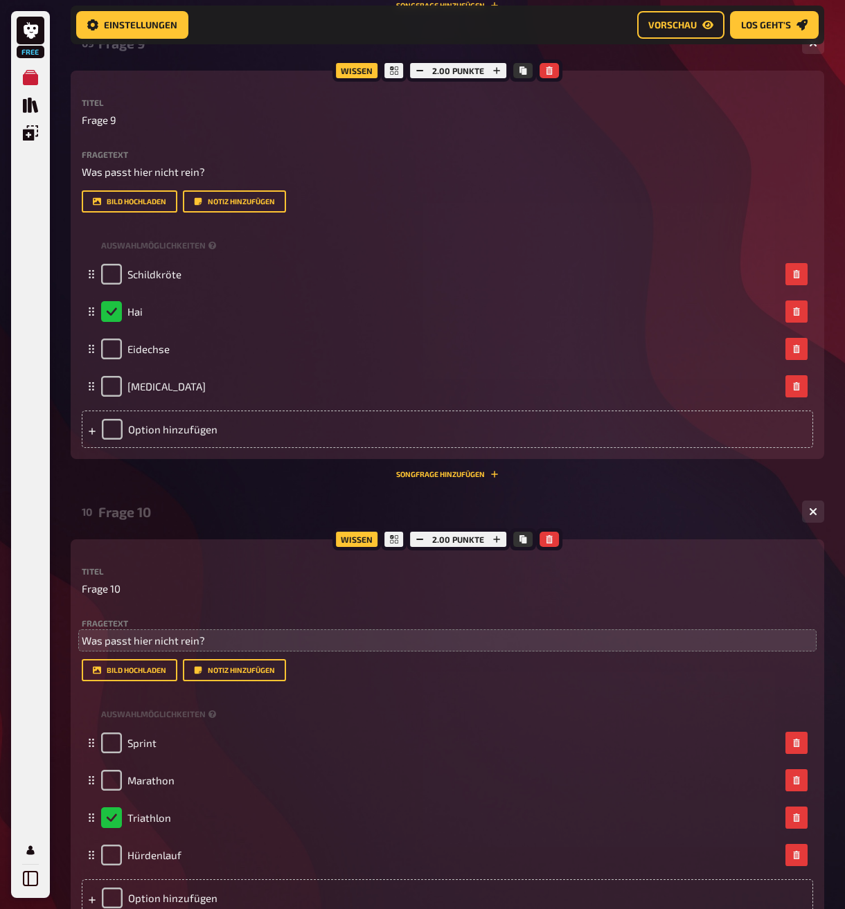
scroll to position [4001, 0]
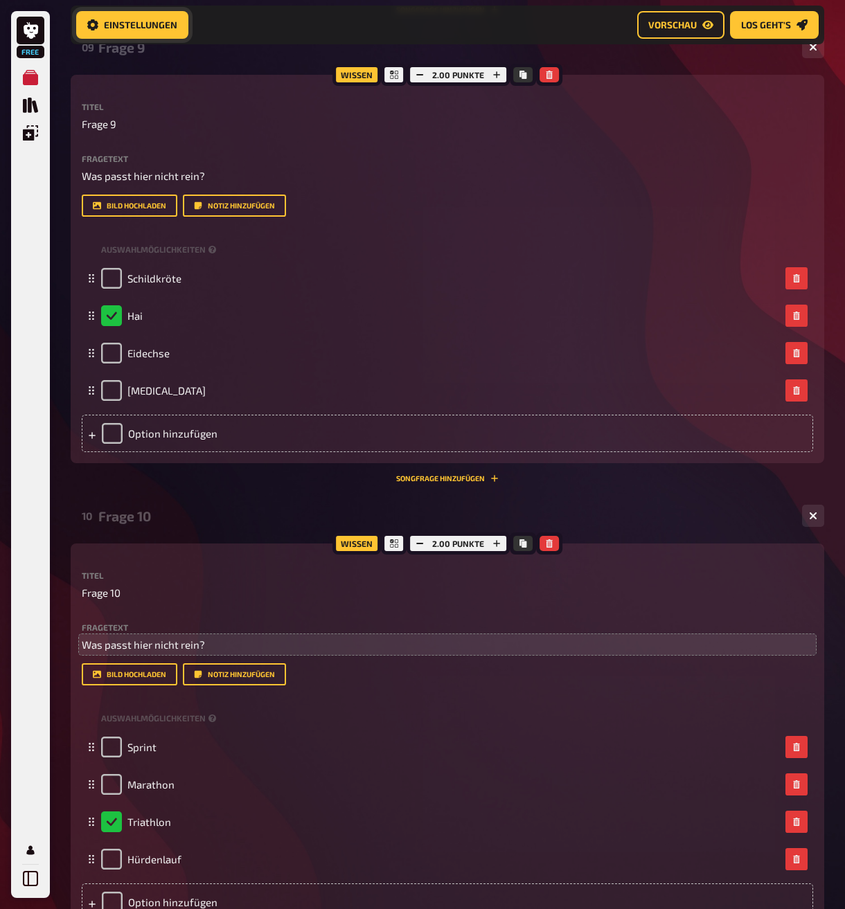
click at [123, 24] on span "Einstellungen" at bounding box center [140, 25] width 73 height 10
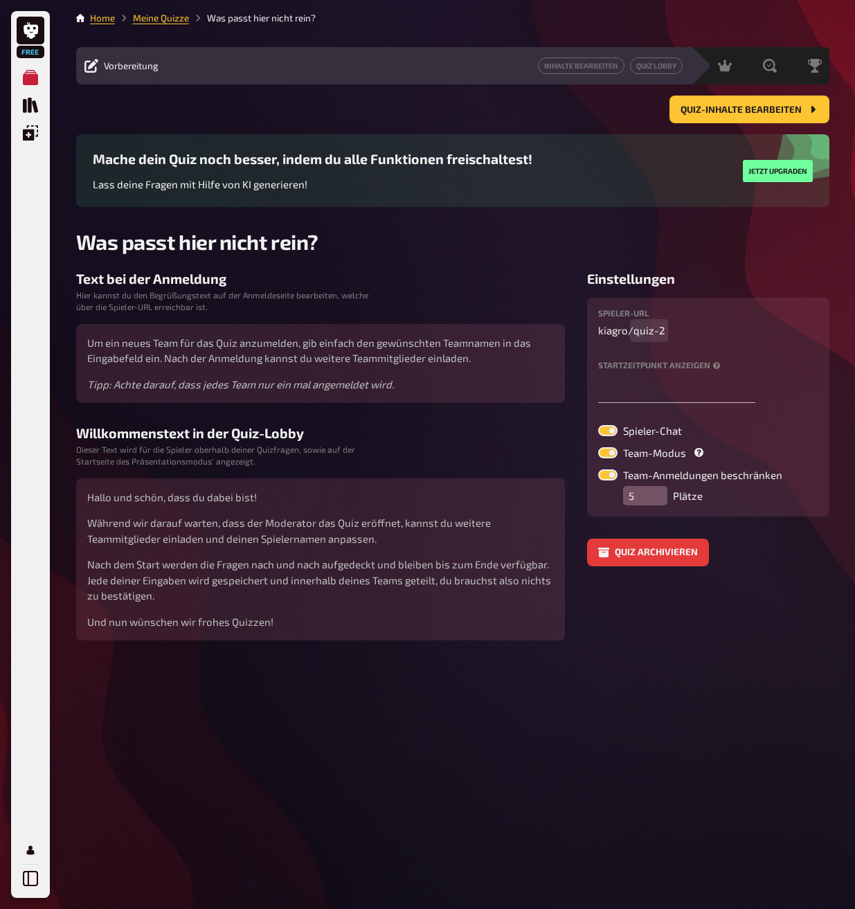
click at [645, 331] on span "quiz-2" at bounding box center [648, 331] width 31 height 16
click at [600, 424] on div "Spieler-URL kiagro / spezialrunde Startzeitpunkt anzeigen Spieler-Chat Team-Mod…" at bounding box center [708, 407] width 220 height 197
click at [604, 431] on label at bounding box center [607, 430] width 19 height 11
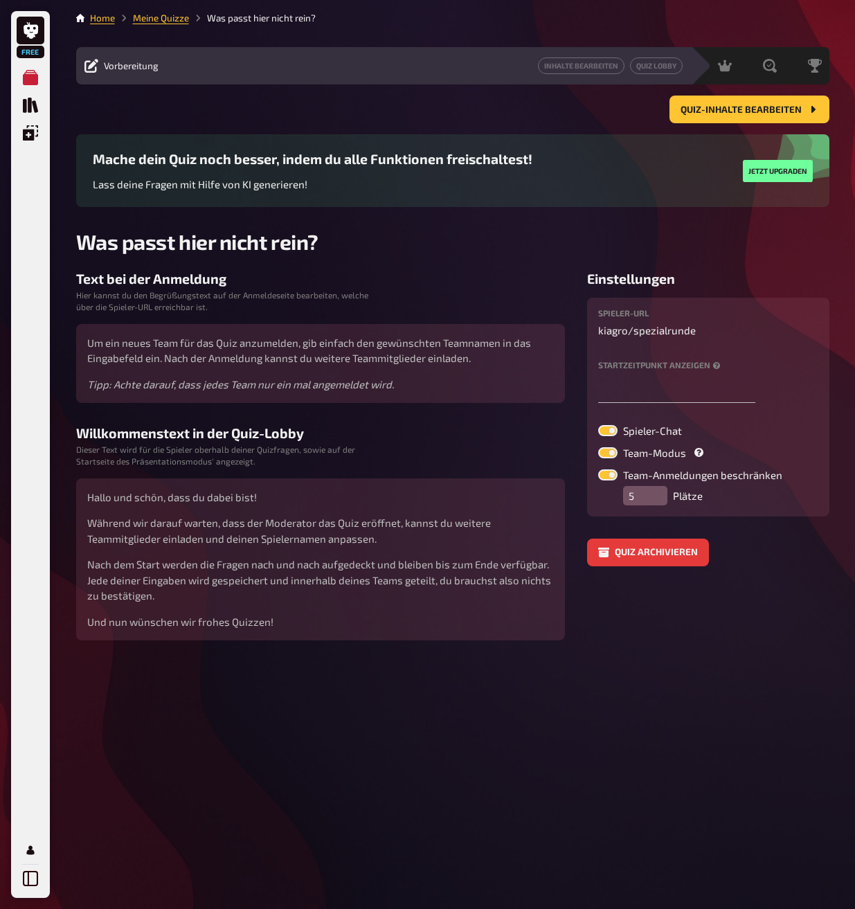
click at [598, 425] on input "Spieler-Chat" at bounding box center [597, 424] width 1 height 1
click at [613, 424] on div "Spieler-URL kiagro / spezialrunde Startzeitpunkt anzeigen Spieler-Chat Team-Mod…" at bounding box center [708, 407] width 220 height 197
click at [604, 427] on label at bounding box center [607, 430] width 19 height 11
click at [598, 425] on input "Spieler-Chat" at bounding box center [597, 424] width 1 height 1
checkbox input "true"
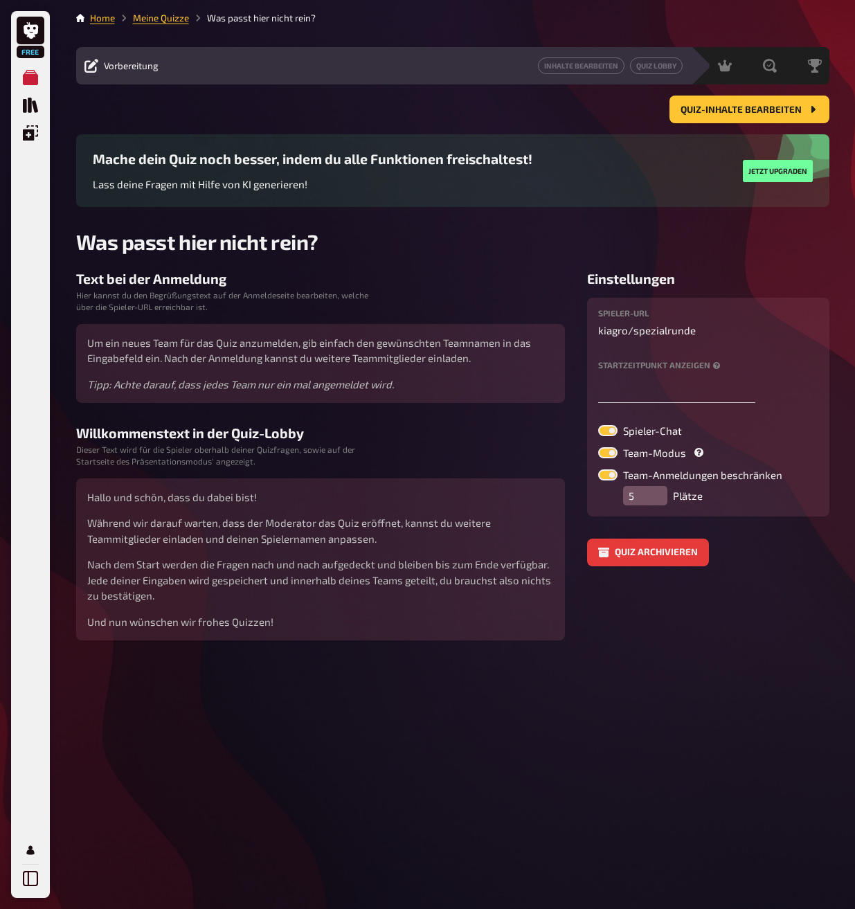
click at [604, 449] on label at bounding box center [607, 452] width 19 height 11
click at [598, 447] on input "Team-Modus" at bounding box center [597, 447] width 1 height 1
checkbox input "false"
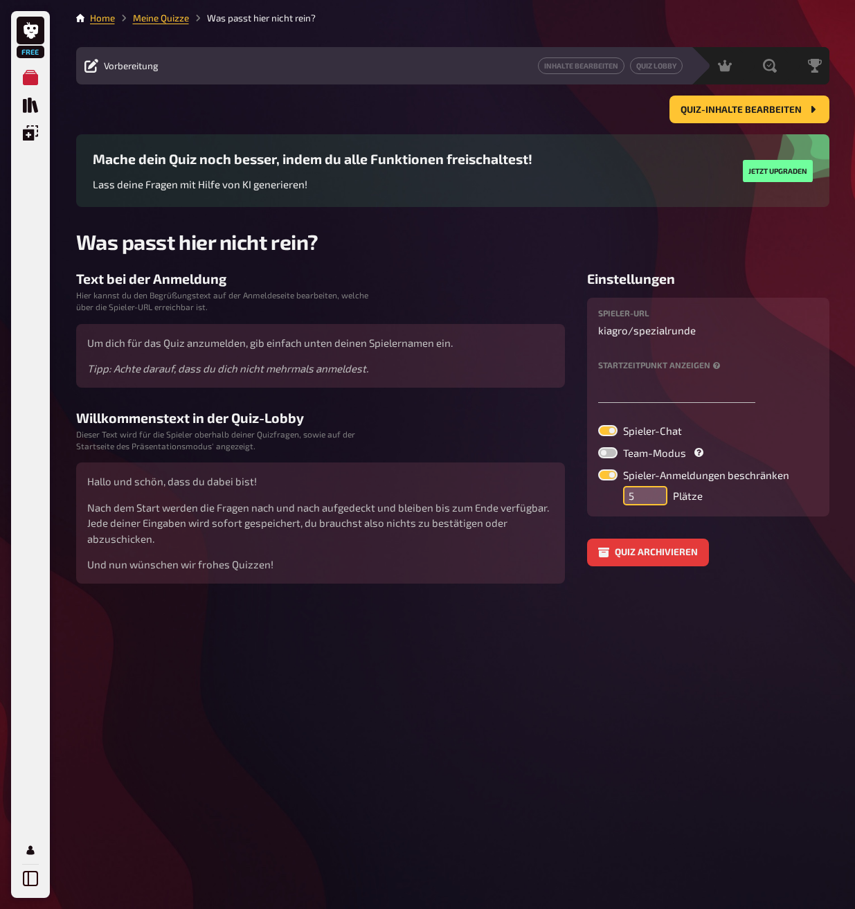
click at [635, 488] on input "5" at bounding box center [645, 495] width 44 height 19
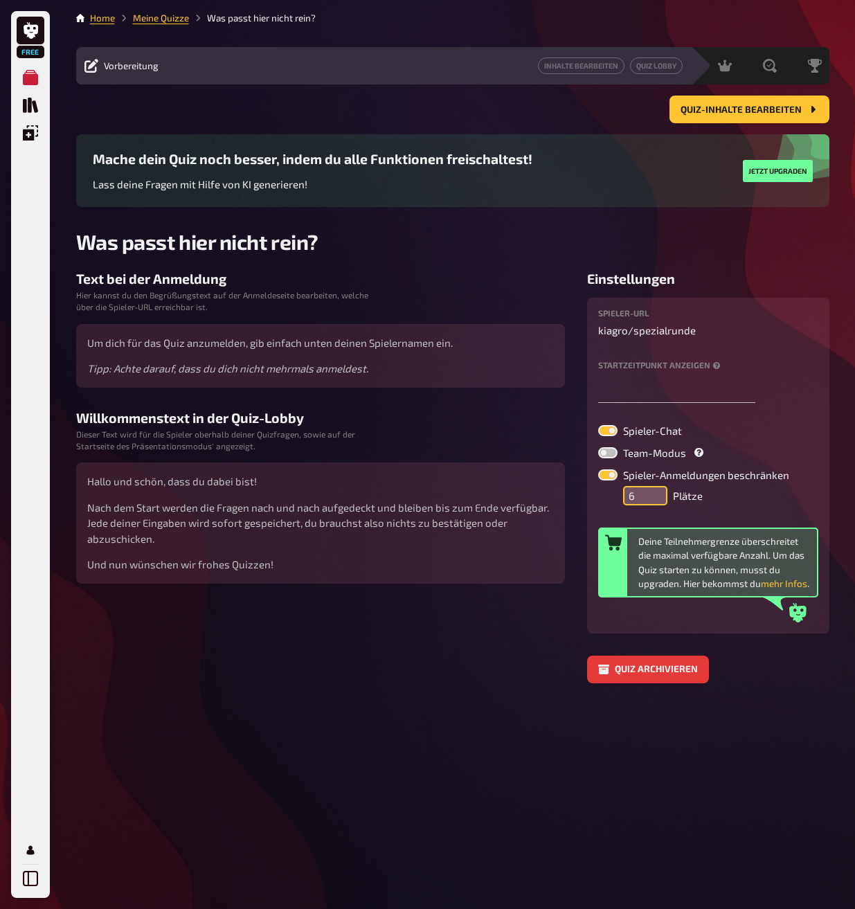
click at [652, 489] on input "6" at bounding box center [645, 495] width 44 height 19
type input "5"
click at [652, 501] on input "5" at bounding box center [645, 495] width 44 height 19
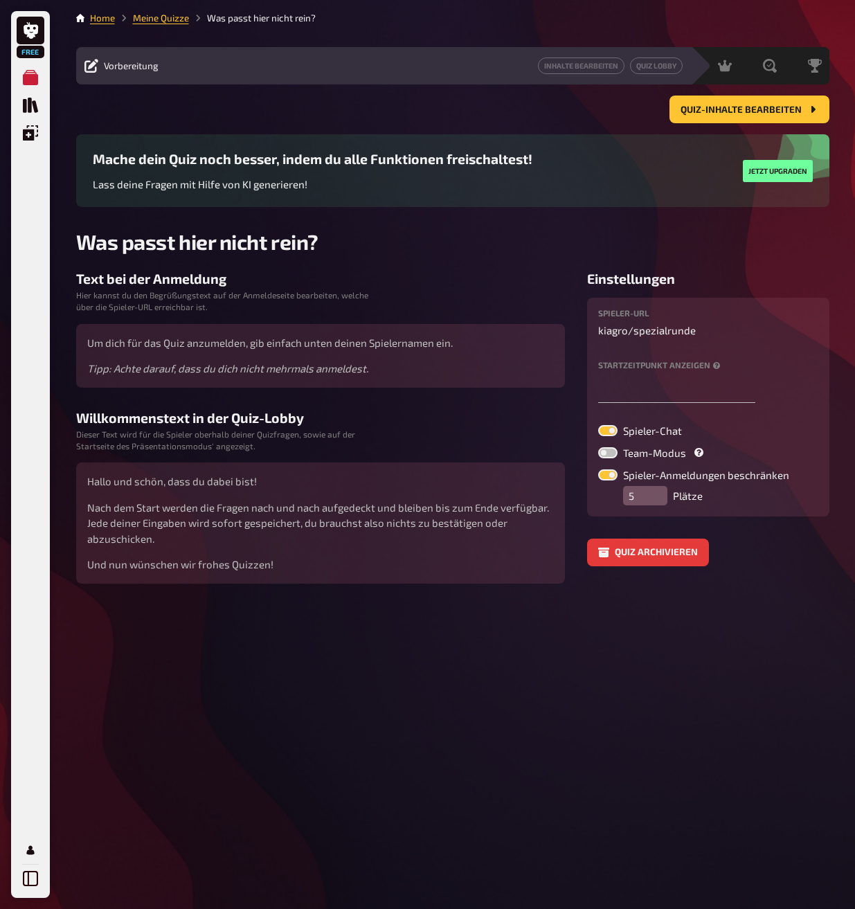
click at [524, 428] on div "Willkommenstext in der Quiz-Lobby Dieser Text wird für die Spieler oberhalb dei…" at bounding box center [320, 497] width 489 height 174
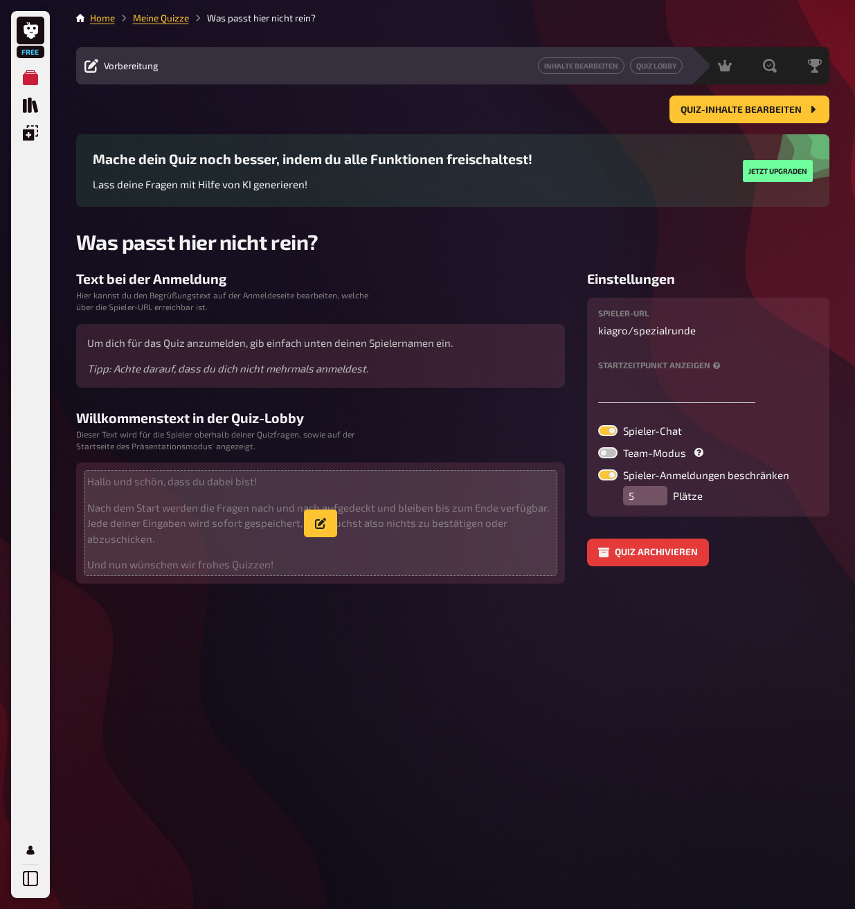
click at [182, 547] on span "Hallo und schön, dass du dabei bist! Nach dem Start werden die Fragen nach und …" at bounding box center [320, 523] width 467 height 99
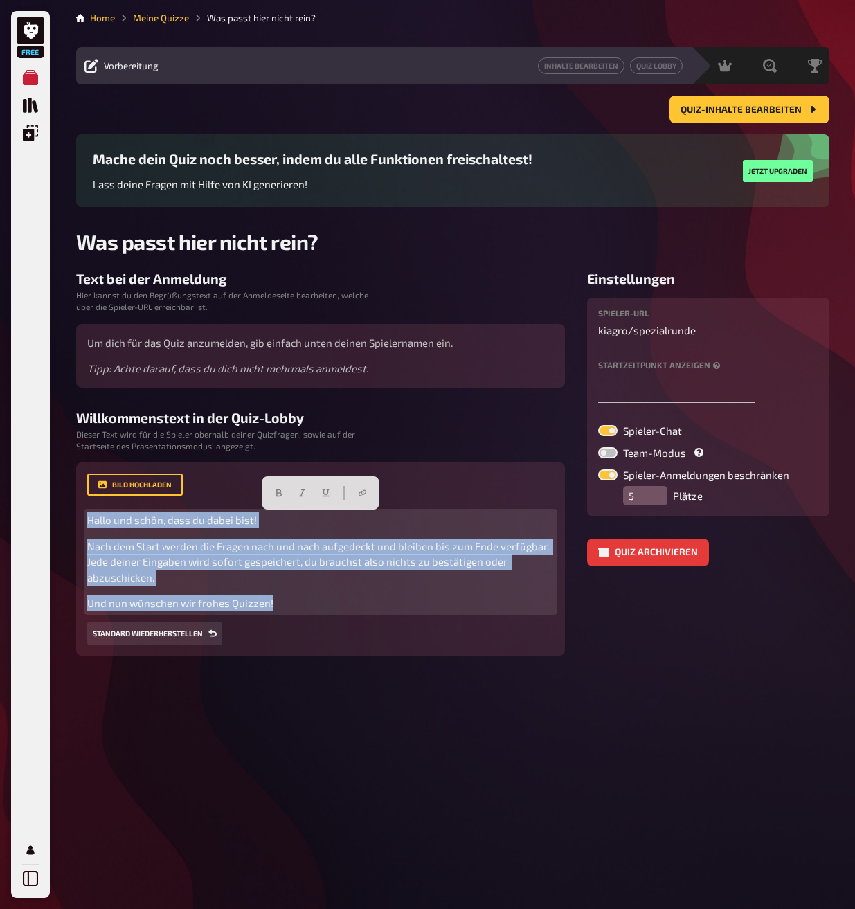
drag, startPoint x: 299, startPoint y: 606, endPoint x: 75, endPoint y: 518, distance: 240.9
click at [75, 518] on div "Home Meine Quizze Was passt hier nicht rein? Vorbereitung Inhalte Bearbeiten Qu…" at bounding box center [452, 454] width 775 height 909
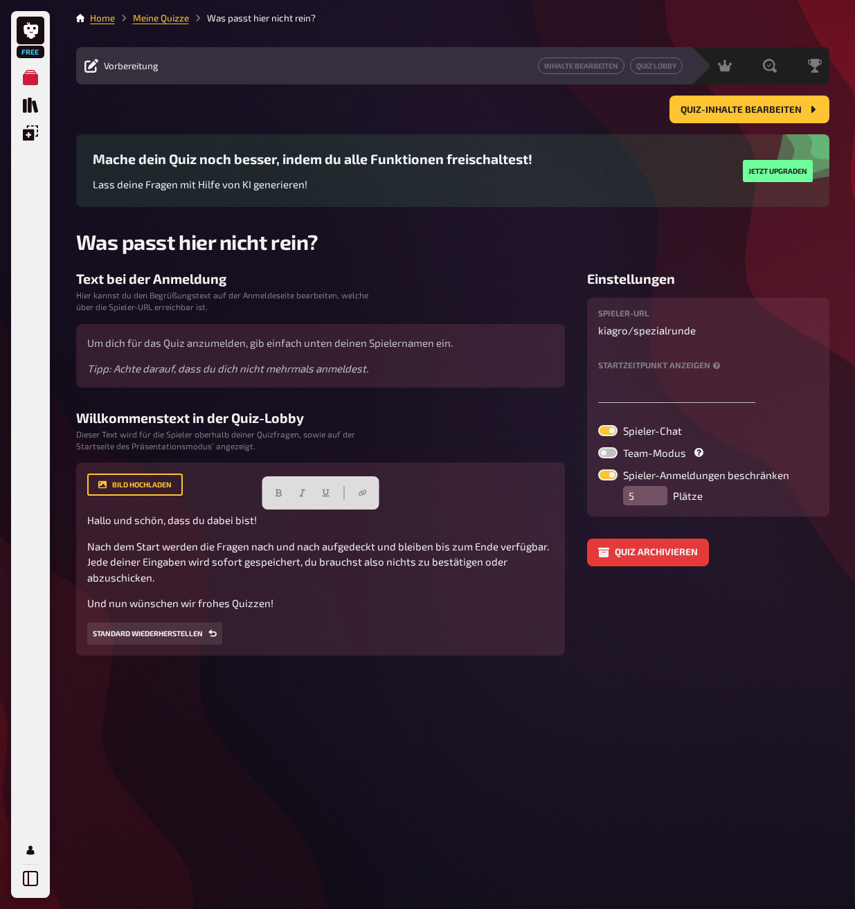
click at [361, 716] on div "Home Meine Quizze Was passt hier nicht rein? Vorbereitung Inhalte Bearbeiten Qu…" at bounding box center [452, 454] width 775 height 909
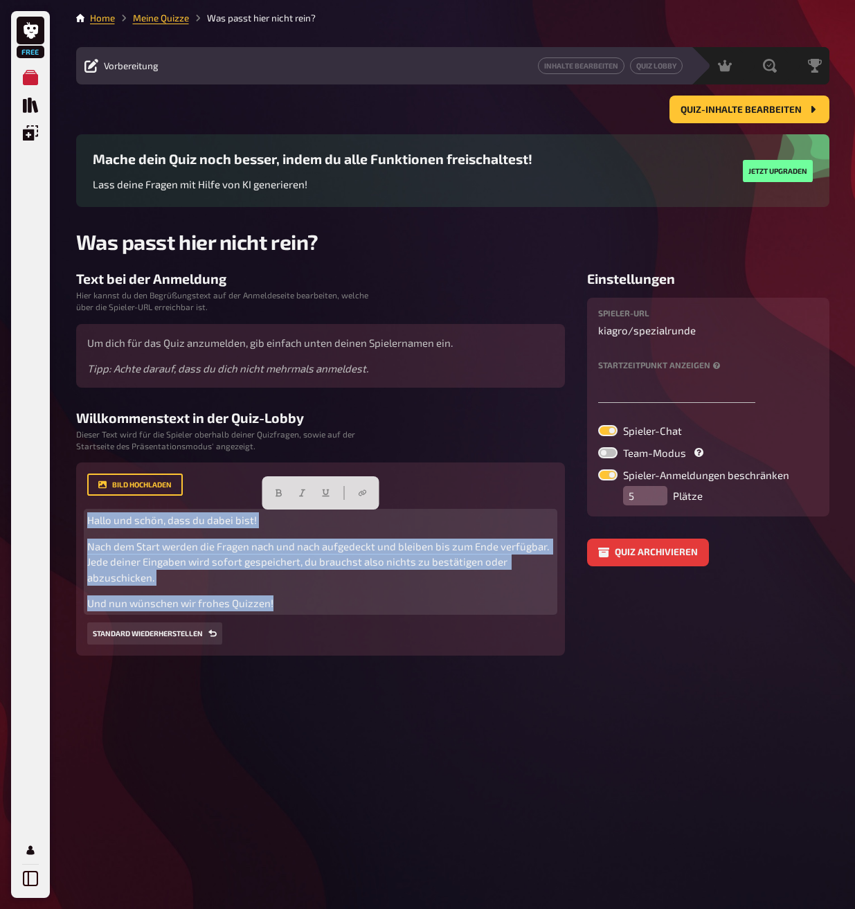
drag, startPoint x: 275, startPoint y: 604, endPoint x: 57, endPoint y: 498, distance: 242.5
click at [57, 498] on div "Free Meine Quizze Quiz Sammlung Einblendungen Profil Home Meine Quizze Was pass…" at bounding box center [427, 454] width 855 height 909
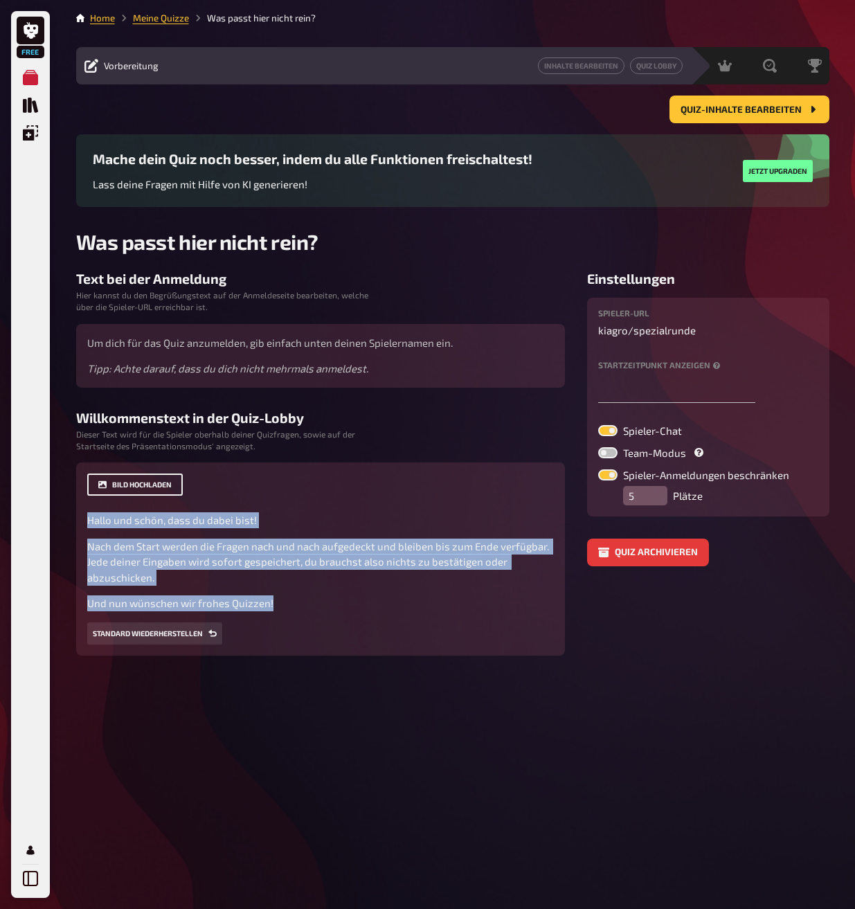
click at [128, 491] on button "Bild hochladen" at bounding box center [135, 485] width 96 height 22
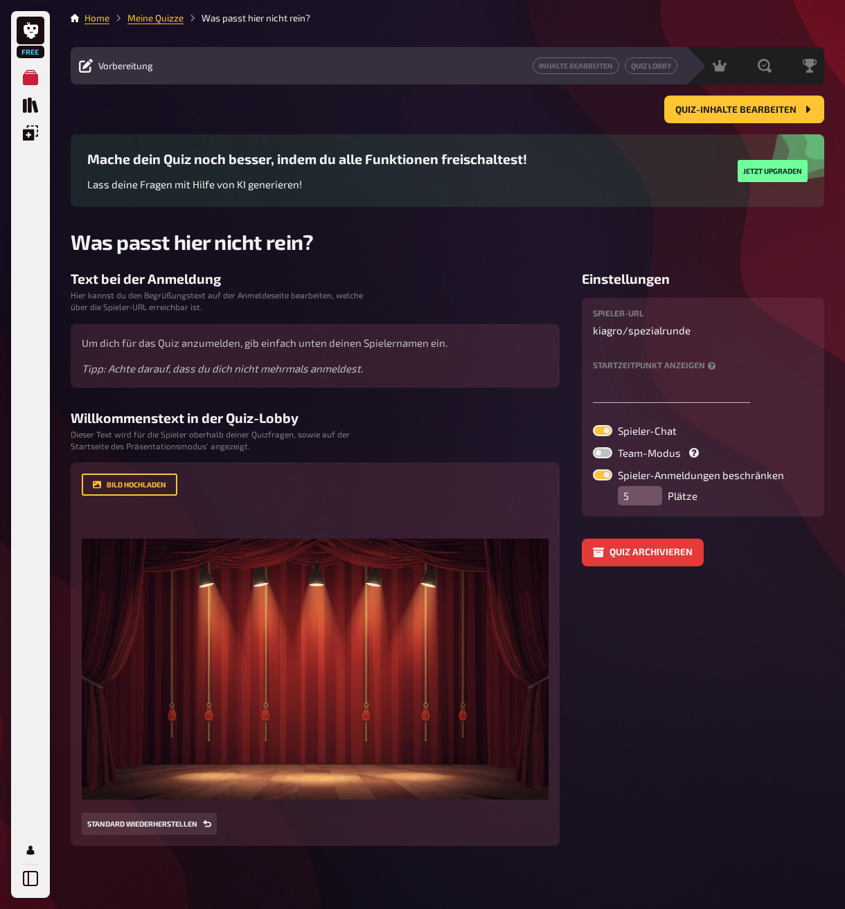
click at [649, 710] on aside "Einstellungen Spieler-URL kiagro / spezialrunde Startzeitpunkt anzeigen Spieler…" at bounding box center [703, 558] width 242 height 575
click at [728, 664] on aside "Einstellungen Spieler-URL kiagro / spezialrunde Startzeitpunkt anzeigen Spieler…" at bounding box center [703, 558] width 242 height 575
click at [631, 500] on input "5" at bounding box center [640, 495] width 44 height 19
click at [607, 503] on div "Spieler-Anmeldungen beschränken 5 Plätze" at bounding box center [703, 487] width 220 height 36
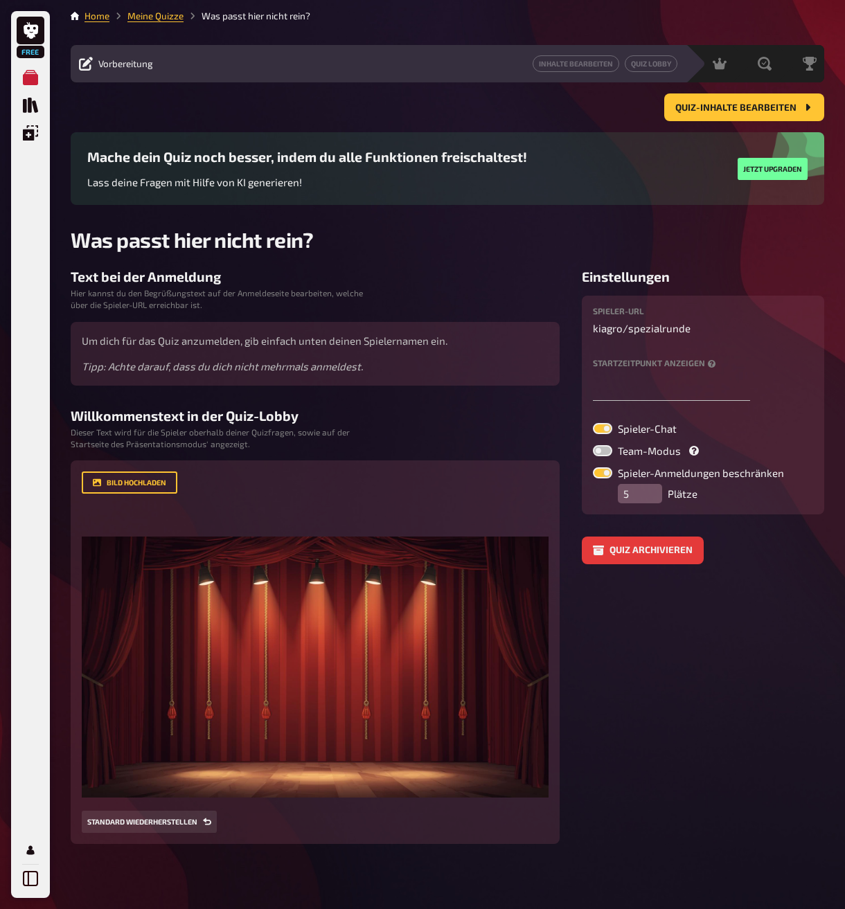
scroll to position [3, 0]
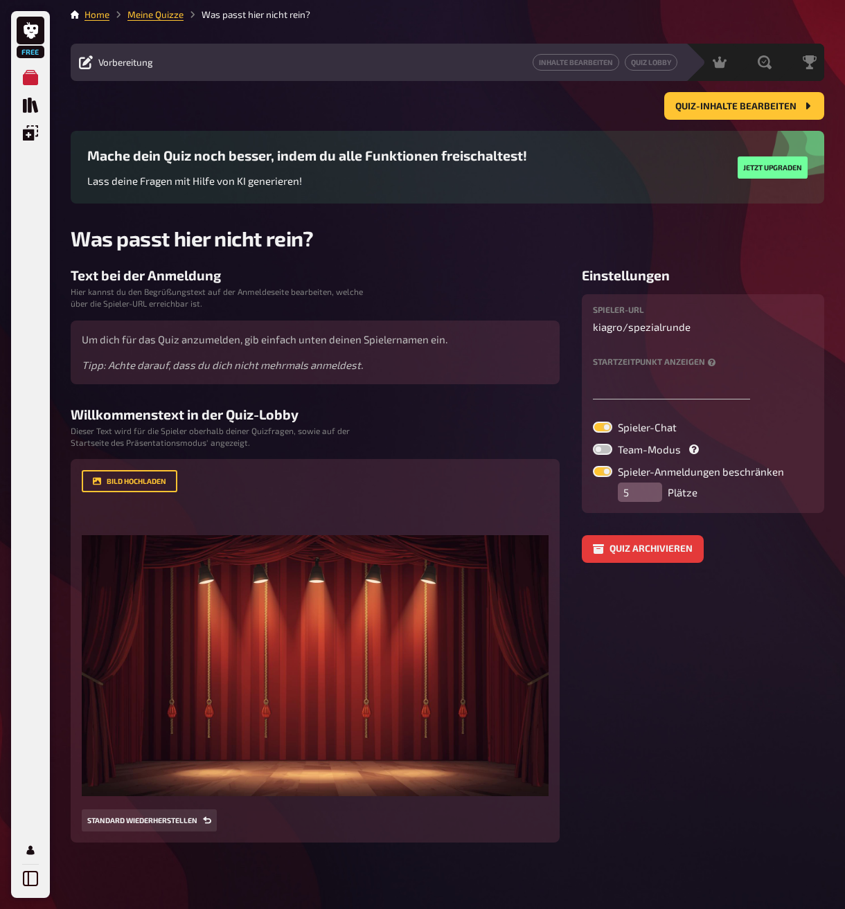
click at [615, 747] on aside "Einstellungen Spieler-URL kiagro / spezialrunde Startzeitpunkt anzeigen Spieler…" at bounding box center [703, 554] width 242 height 575
click at [164, 15] on link "Meine Quizze" at bounding box center [155, 14] width 56 height 11
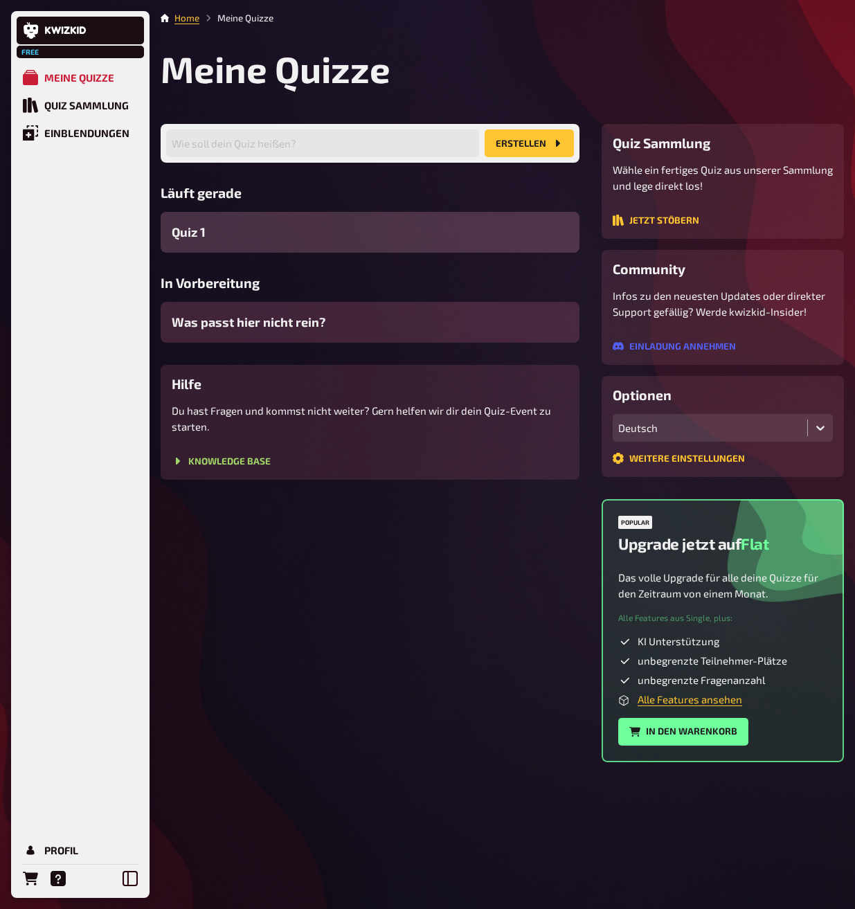
click at [300, 325] on span "Was passt hier nicht rein?" at bounding box center [249, 322] width 154 height 19
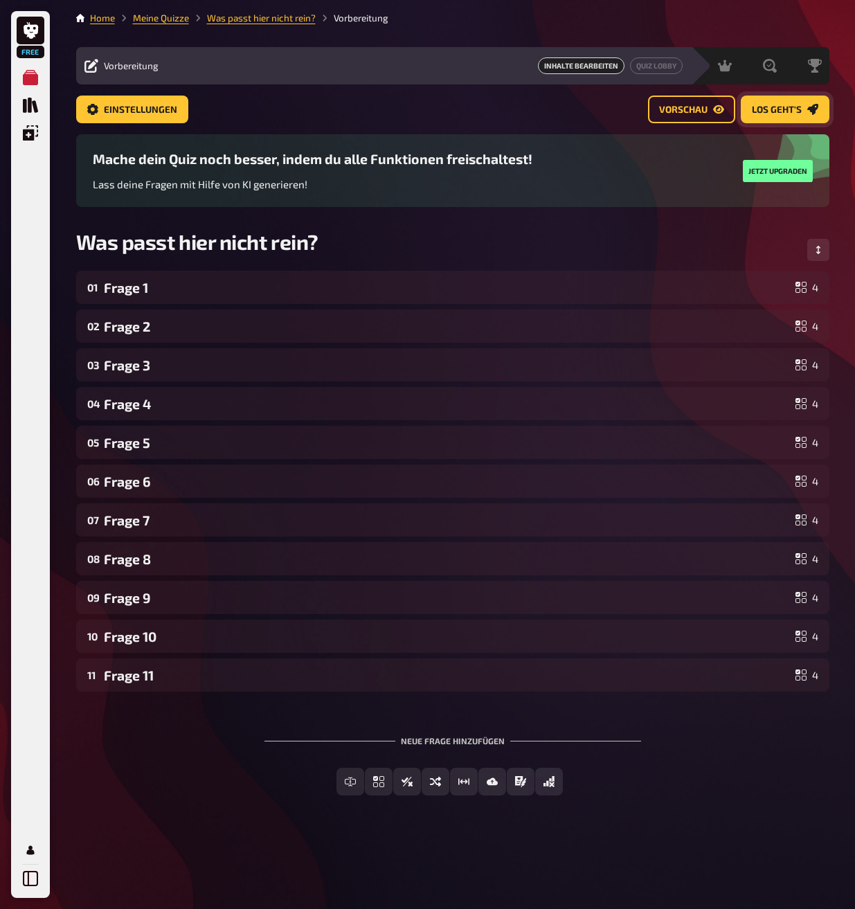
click at [787, 111] on span "Los geht's" at bounding box center [777, 110] width 50 height 10
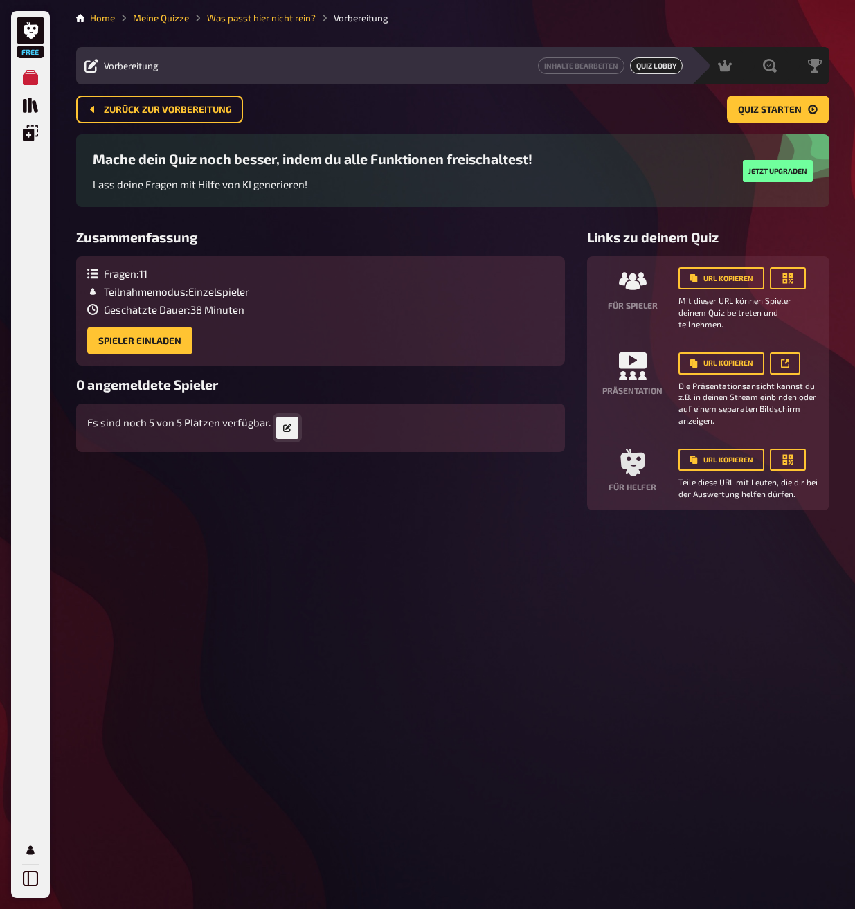
click at [286, 429] on icon "button" at bounding box center [287, 428] width 8 height 8
click at [756, 116] on button "Quiz starten" at bounding box center [778, 110] width 102 height 28
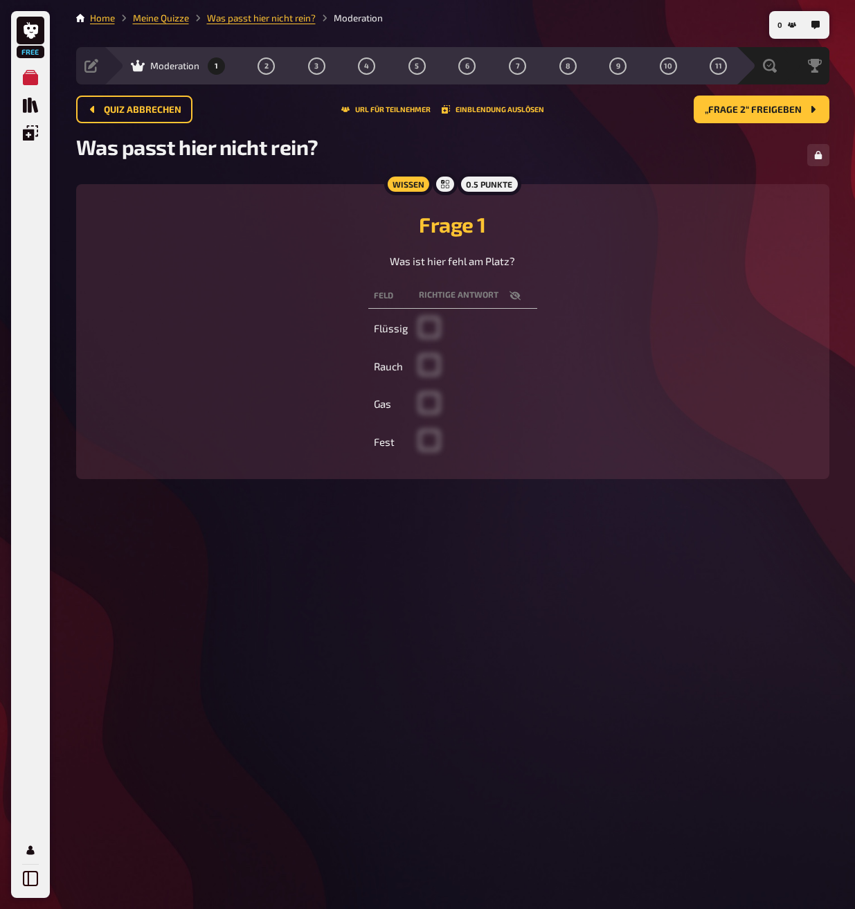
click at [430, 347] on td at bounding box center [475, 329] width 124 height 35
click at [793, 119] on button "„Frage 2“ freigeben" at bounding box center [762, 110] width 136 height 28
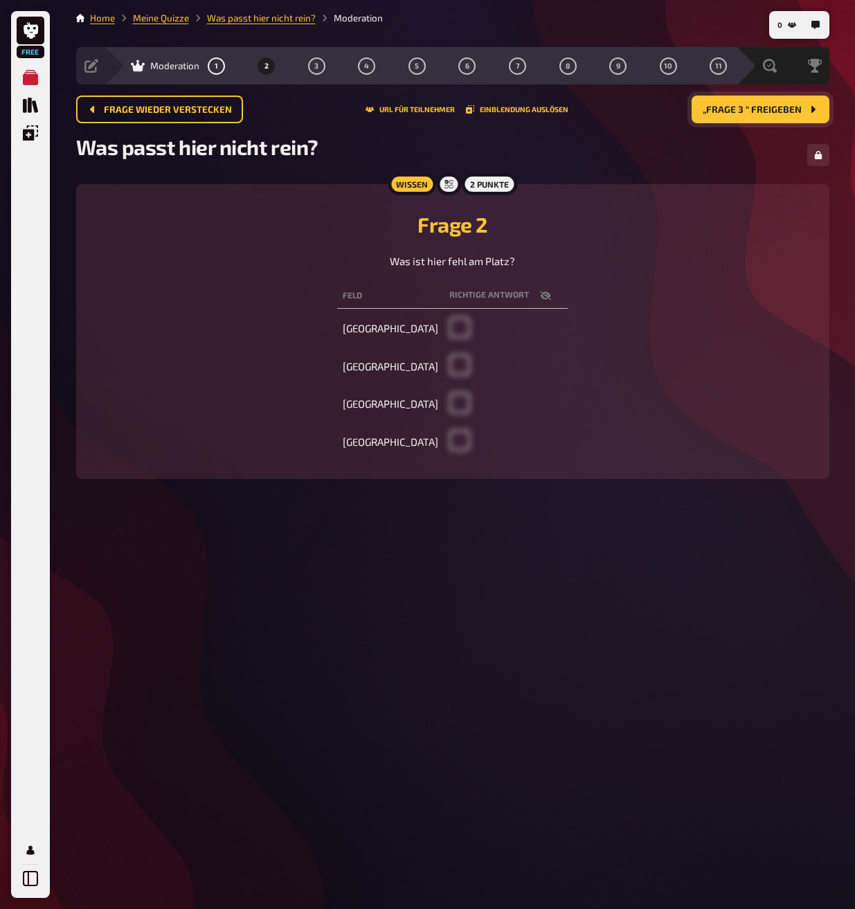
click at [793, 119] on button "„Frage 3 “ freigeben" at bounding box center [761, 110] width 138 height 28
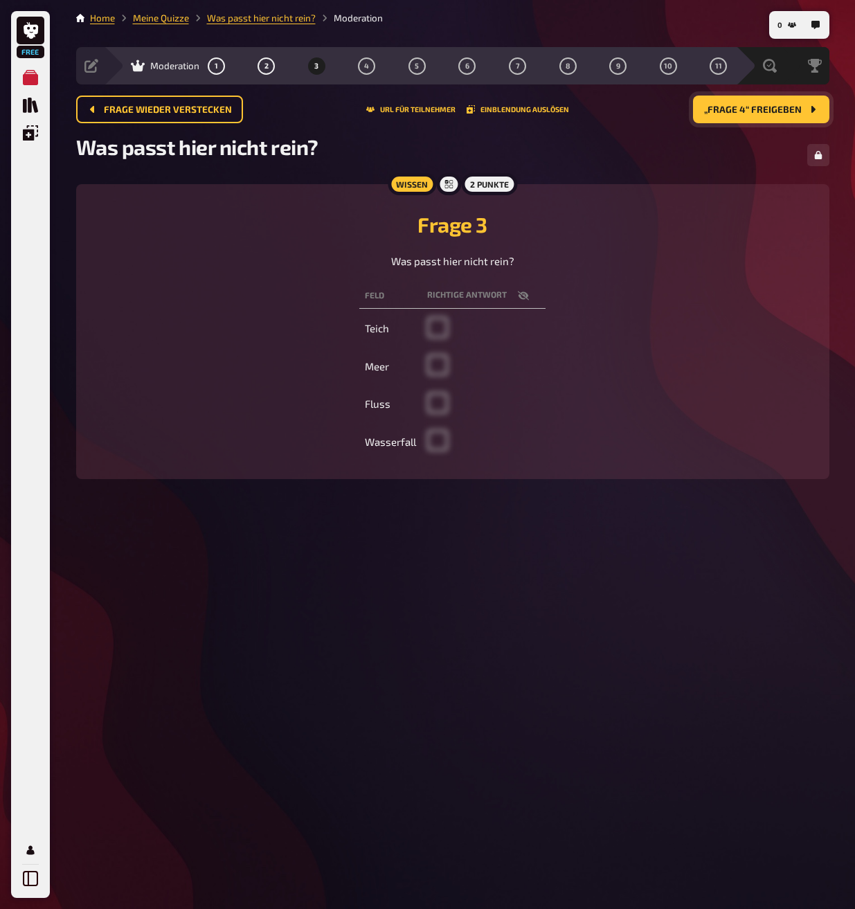
click at [793, 119] on button "„Frage 4“ freigeben" at bounding box center [761, 110] width 136 height 28
